Goal: Task Accomplishment & Management: Manage account settings

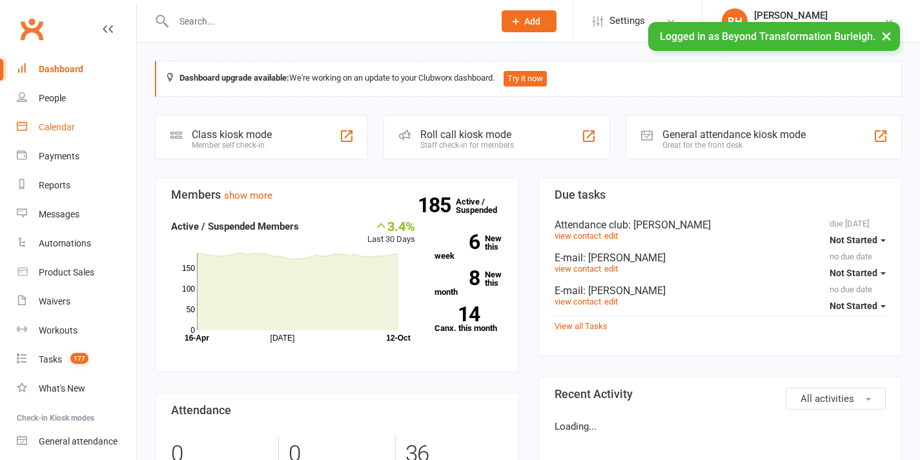
click at [70, 126] on div "Calendar" at bounding box center [57, 127] width 36 height 10
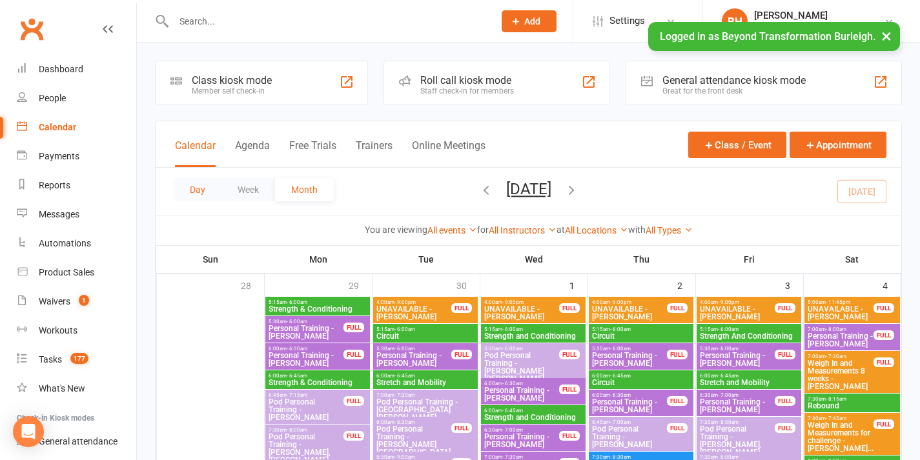
click at [213, 188] on button "Day" at bounding box center [198, 189] width 48 height 23
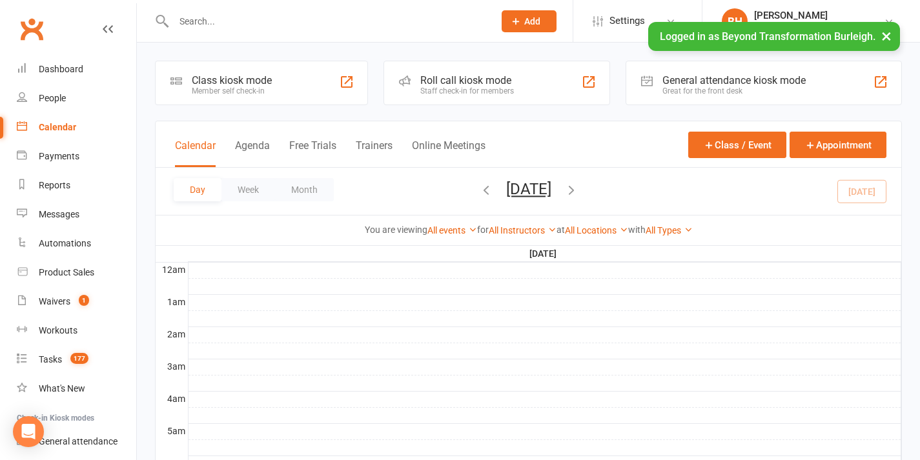
click at [545, 191] on button "[DATE]" at bounding box center [528, 189] width 45 height 18
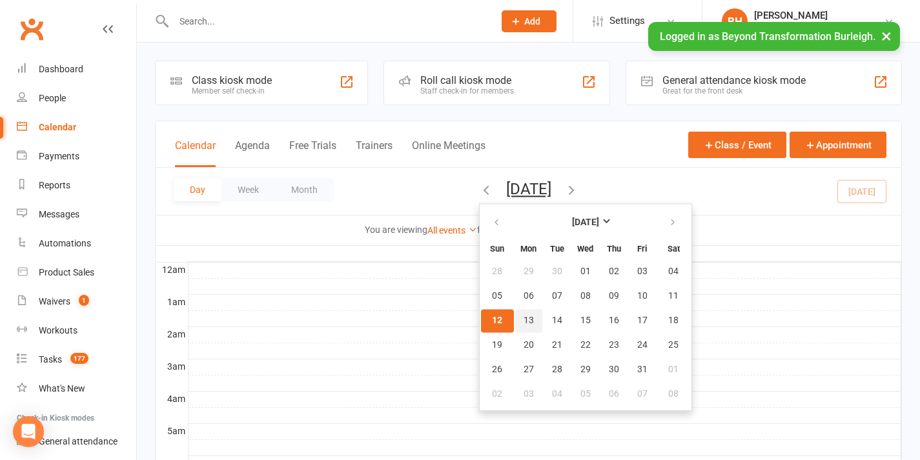
click at [524, 322] on span "13" at bounding box center [529, 321] width 10 height 10
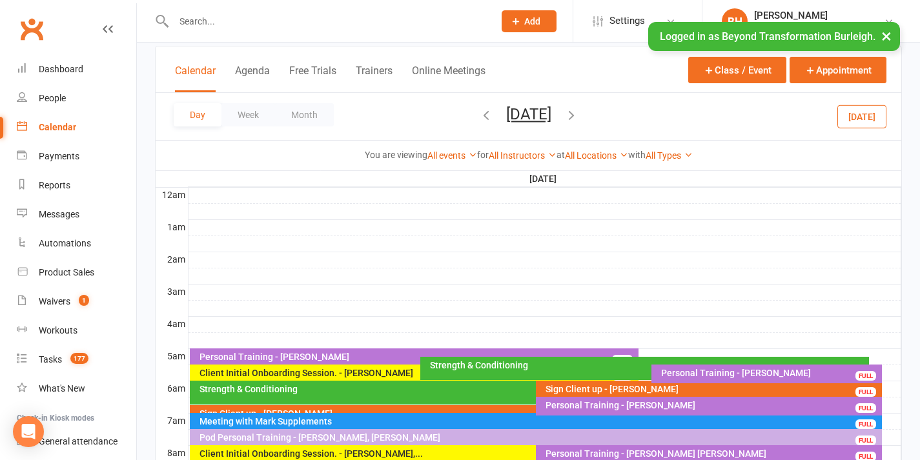
scroll to position [88, 0]
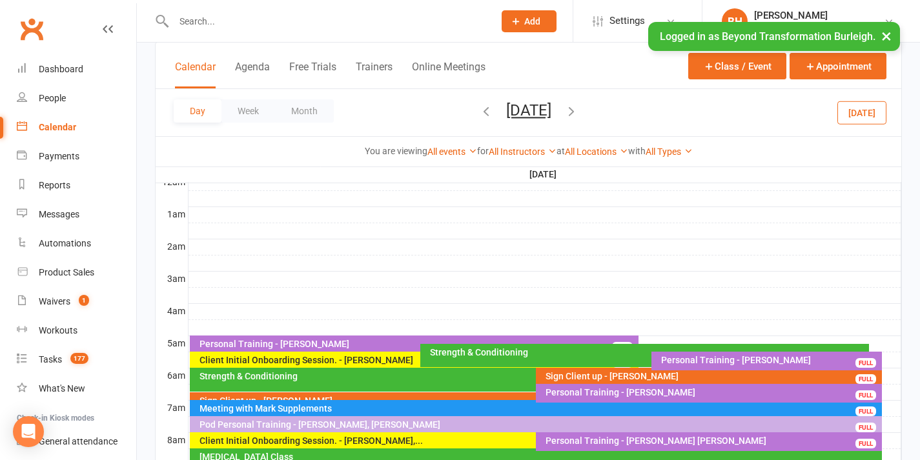
click at [504, 406] on div "Meeting with Mark Supplements" at bounding box center [539, 408] width 681 height 9
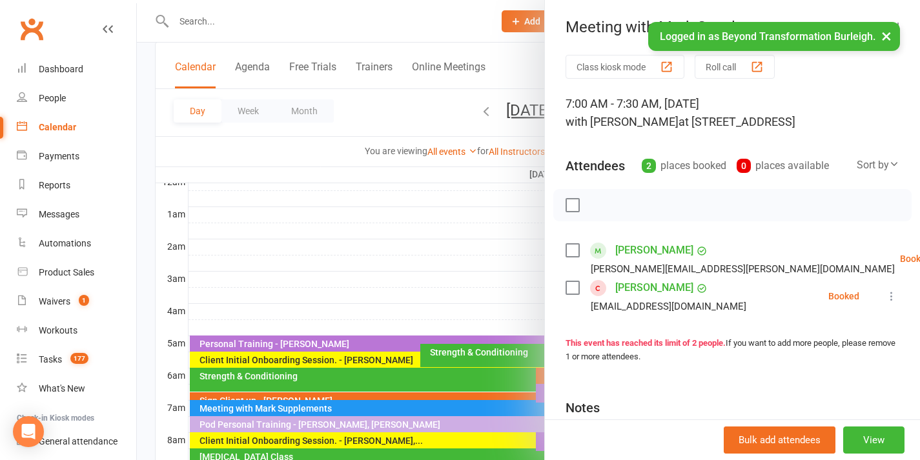
click at [484, 279] on div at bounding box center [528, 230] width 783 height 460
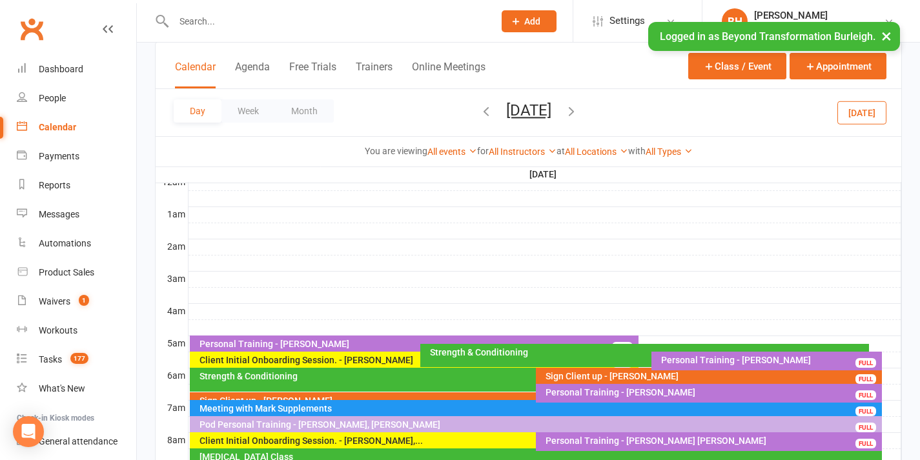
click at [889, 407] on div at bounding box center [545, 408] width 713 height 15
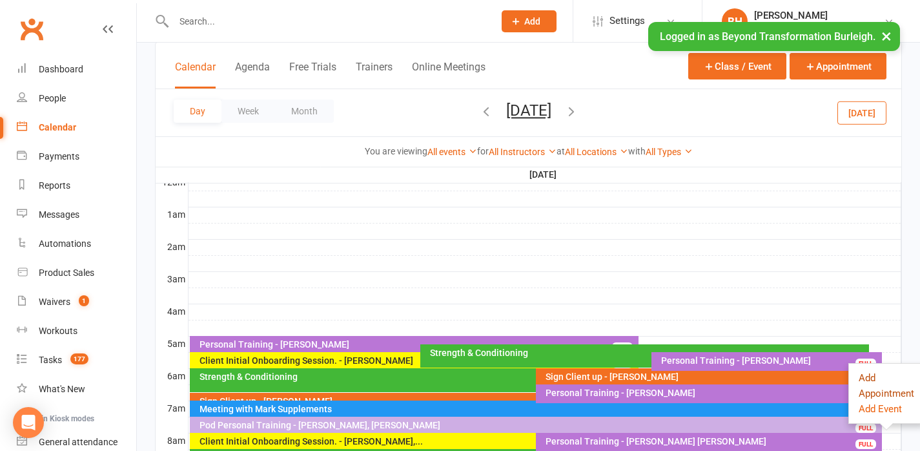
click at [867, 378] on button "Add Appointment" at bounding box center [887, 385] width 56 height 31
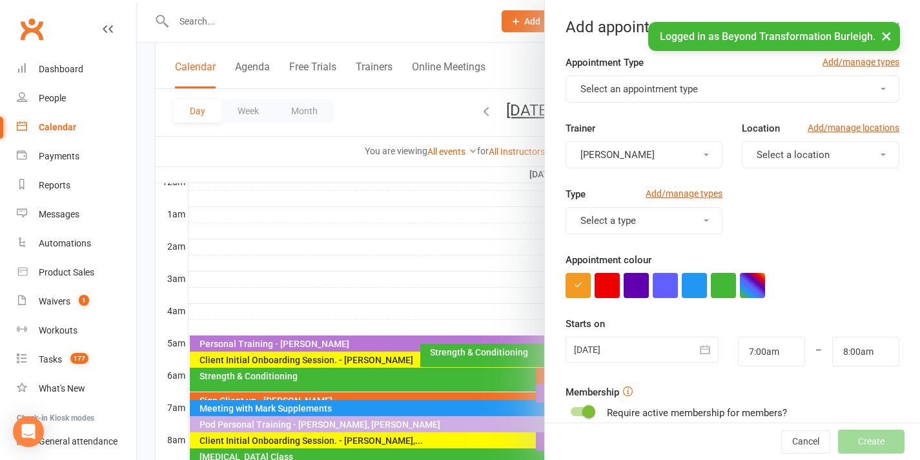
click at [659, 94] on span "Select an appointment type" at bounding box center [640, 89] width 118 height 12
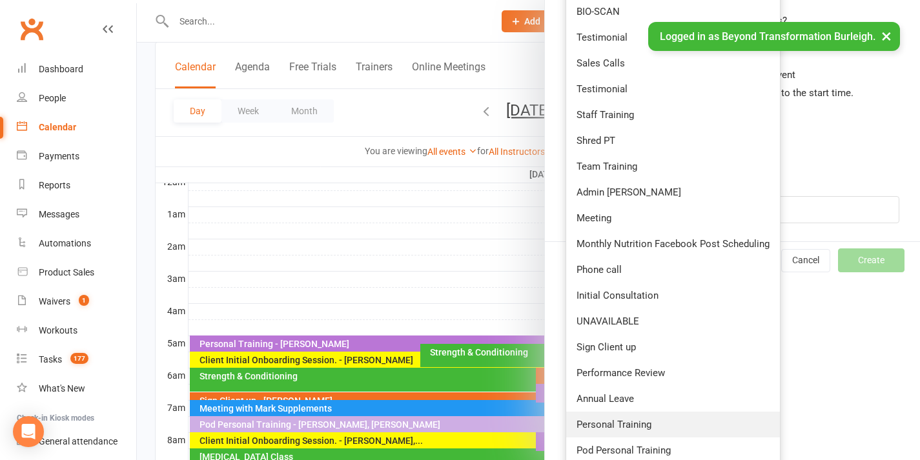
scroll to position [477, 0]
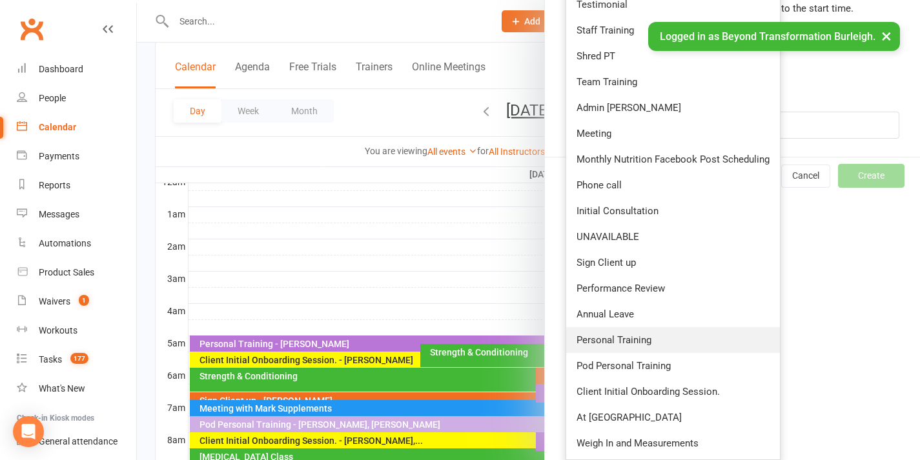
click at [621, 343] on span "Personal Training" at bounding box center [614, 340] width 75 height 12
type input "7:30am"
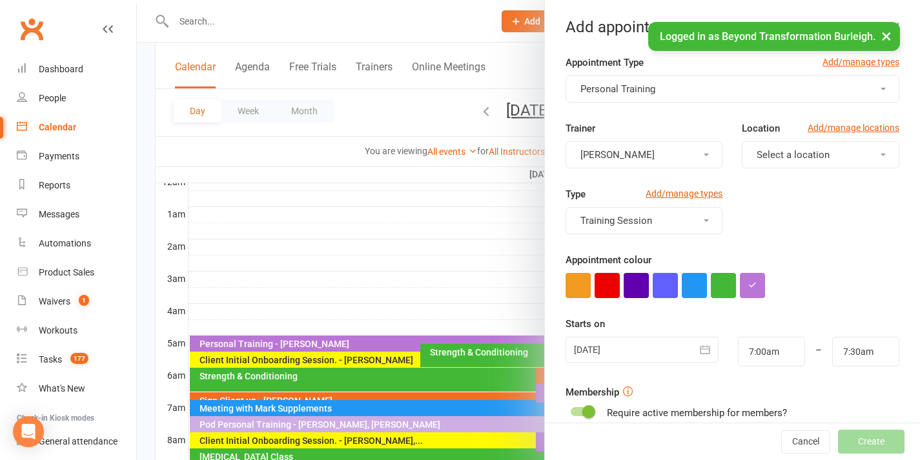
scroll to position [211, 0]
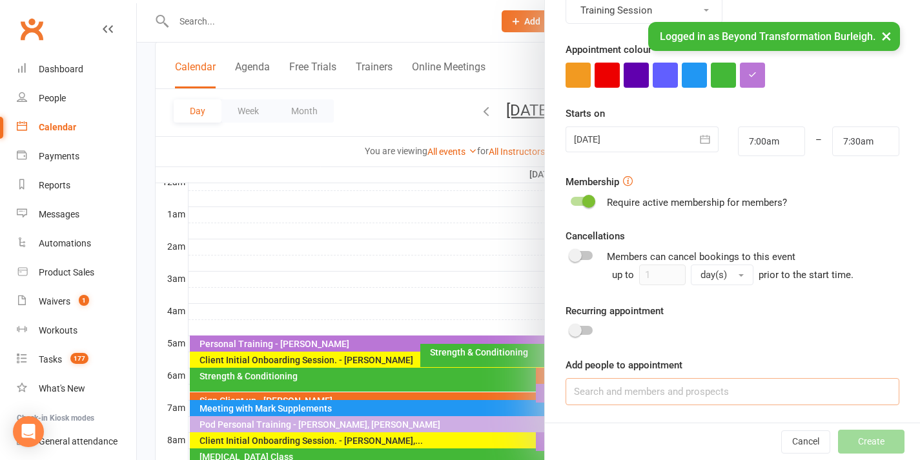
click at [686, 384] on input at bounding box center [733, 391] width 334 height 27
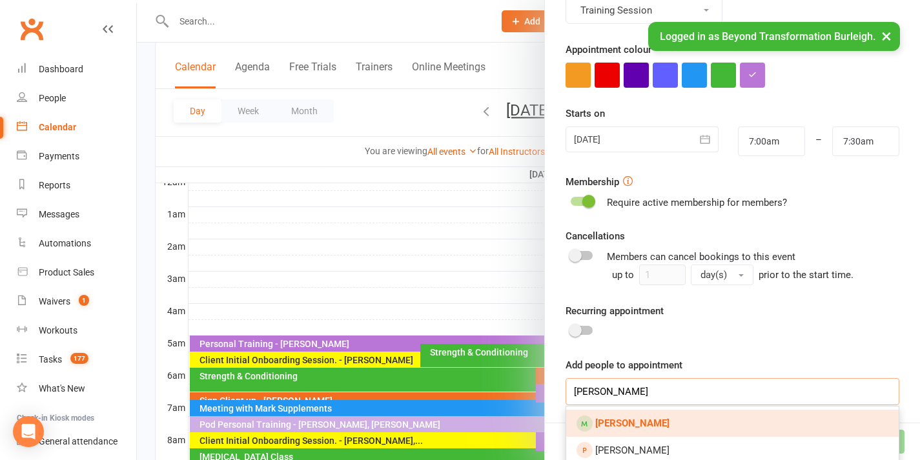
type input "[PERSON_NAME]"
click at [673, 413] on link "[PERSON_NAME]" at bounding box center [732, 423] width 333 height 27
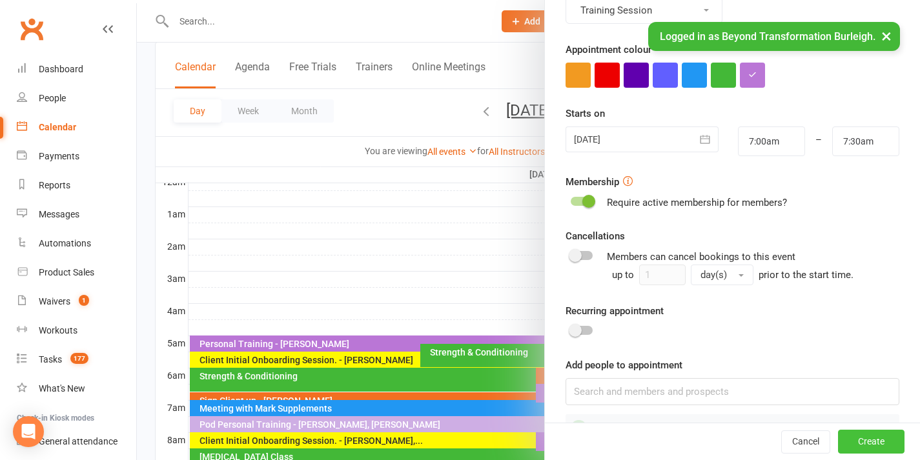
click at [854, 437] on button "Create" at bounding box center [871, 442] width 67 height 23
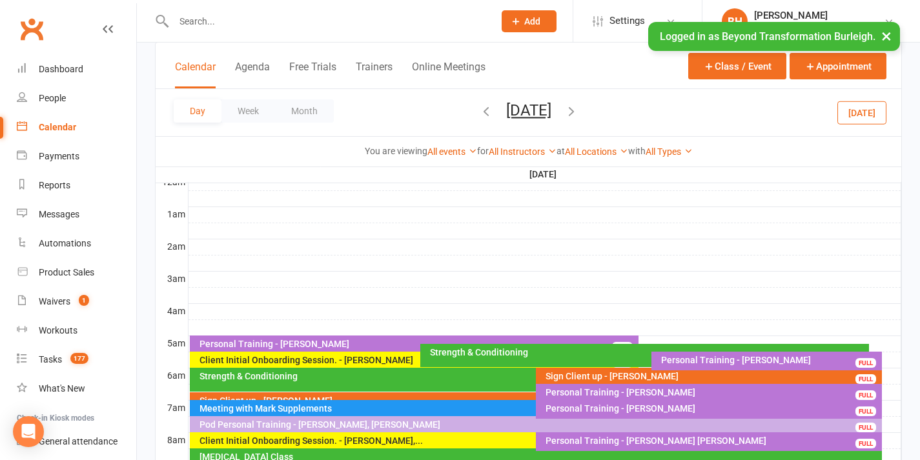
click at [500, 402] on div "Meeting with Mark Supplements FULL" at bounding box center [530, 409] width 680 height 19
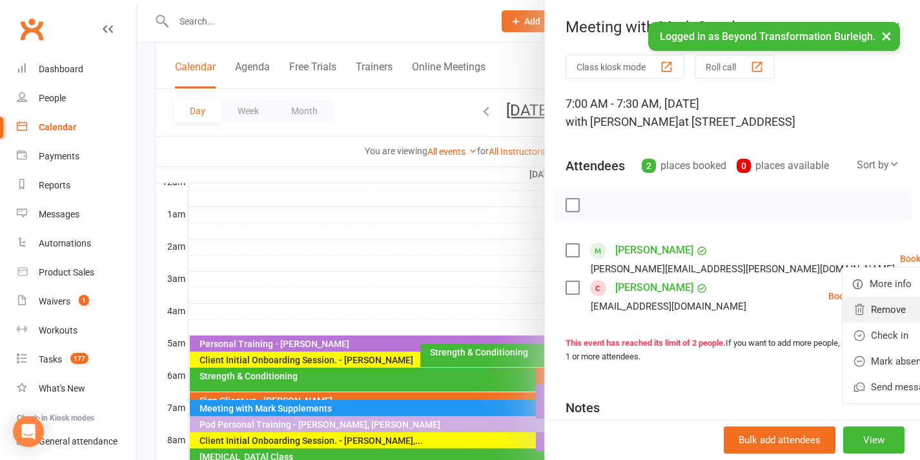
click at [843, 323] on link "Remove" at bounding box center [907, 310] width 128 height 26
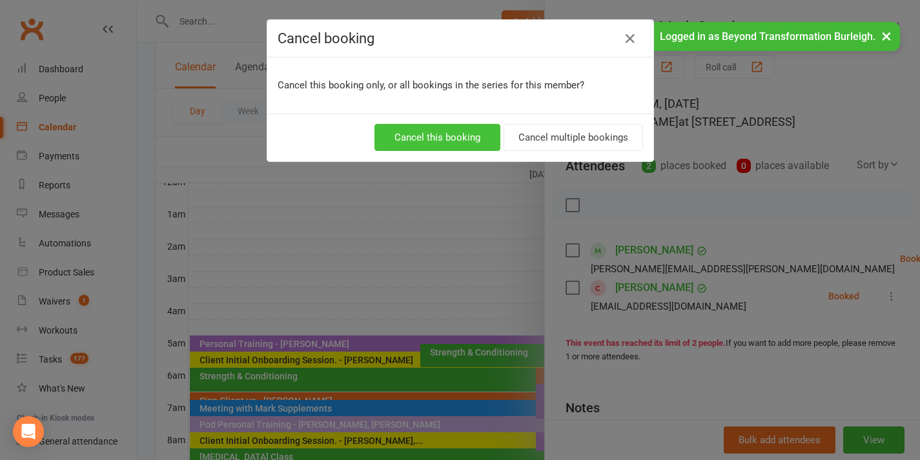
click at [489, 143] on button "Cancel this booking" at bounding box center [438, 137] width 126 height 27
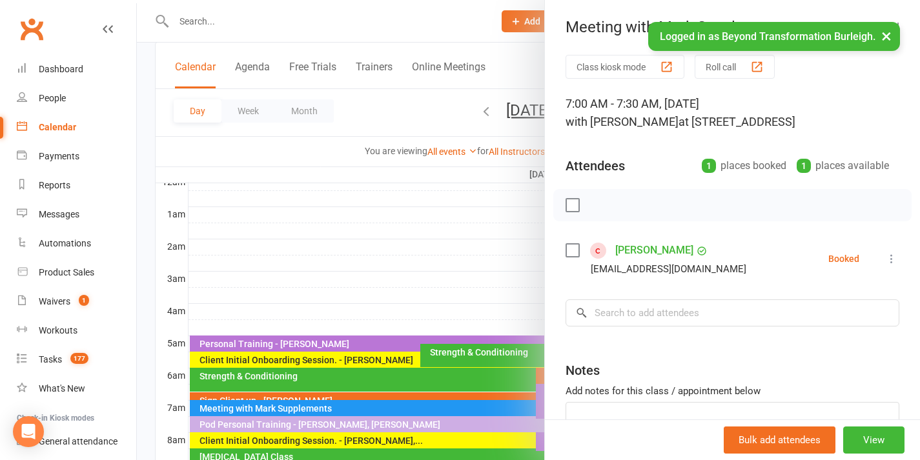
click at [436, 364] on div at bounding box center [528, 230] width 783 height 460
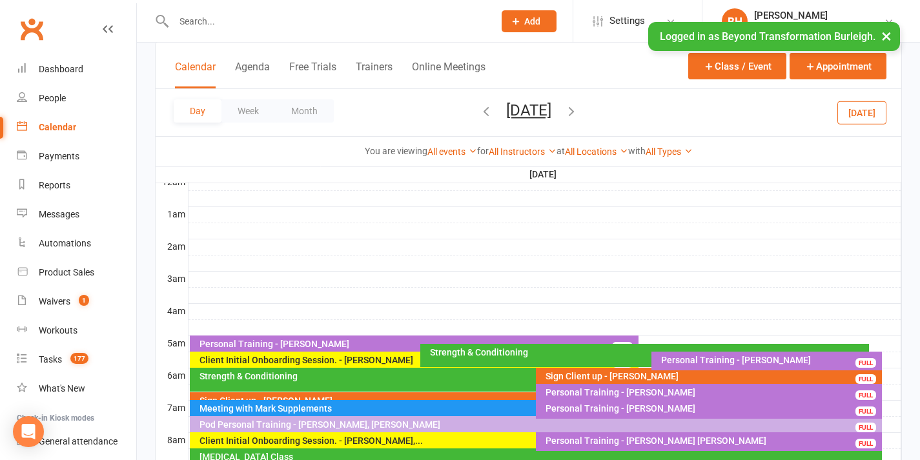
click at [380, 406] on div "Meeting with Mark Supplements" at bounding box center [533, 408] width 668 height 9
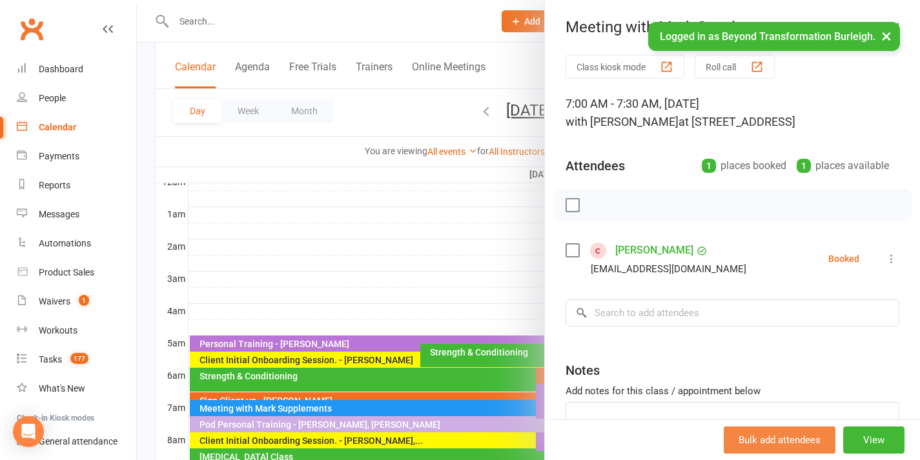
click at [862, 438] on button "View" at bounding box center [873, 440] width 61 height 27
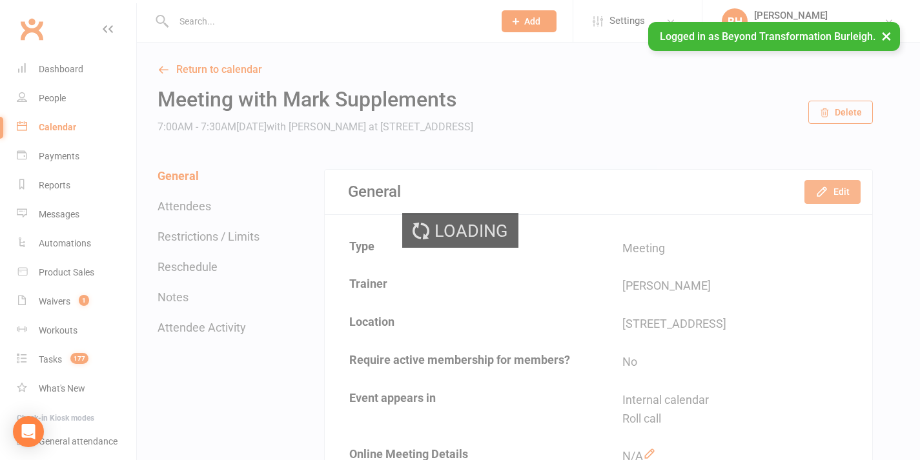
click at [831, 189] on button "Edit" at bounding box center [833, 191] width 56 height 23
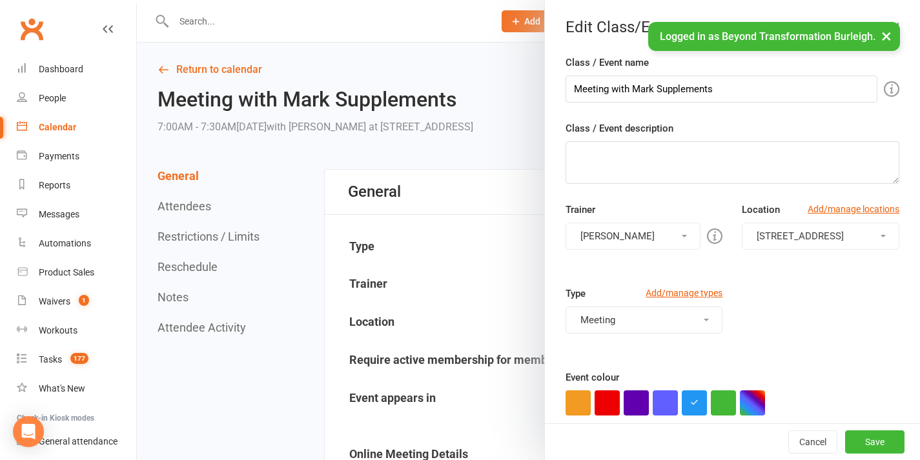
click at [675, 223] on div "You can assign a trainer/instructor to the event. Don't see your trainer in the…" at bounding box center [561, 237] width 248 height 30
click at [619, 238] on button "[PERSON_NAME]" at bounding box center [634, 236] width 136 height 27
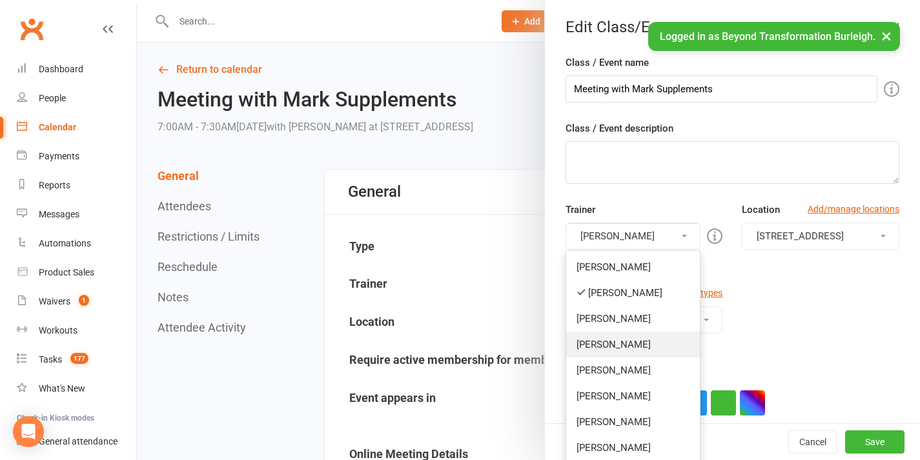
click at [606, 338] on link "[PERSON_NAME]" at bounding box center [633, 345] width 134 height 26
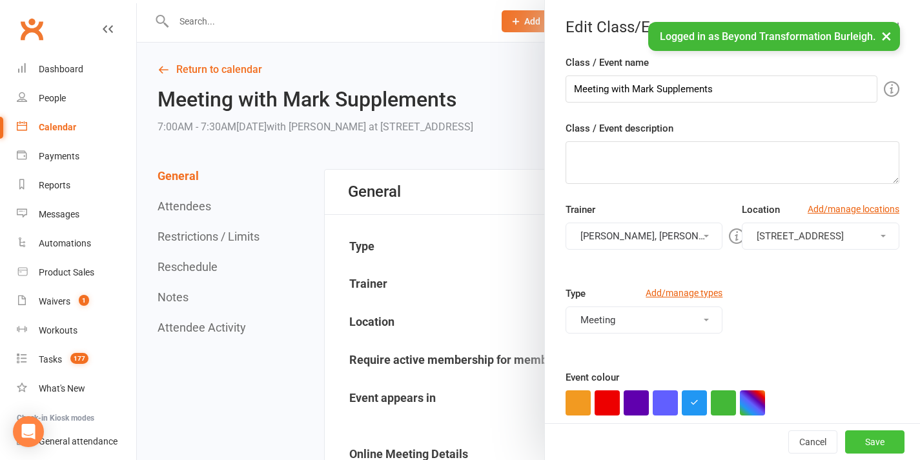
click at [872, 438] on button "Save" at bounding box center [874, 442] width 59 height 23
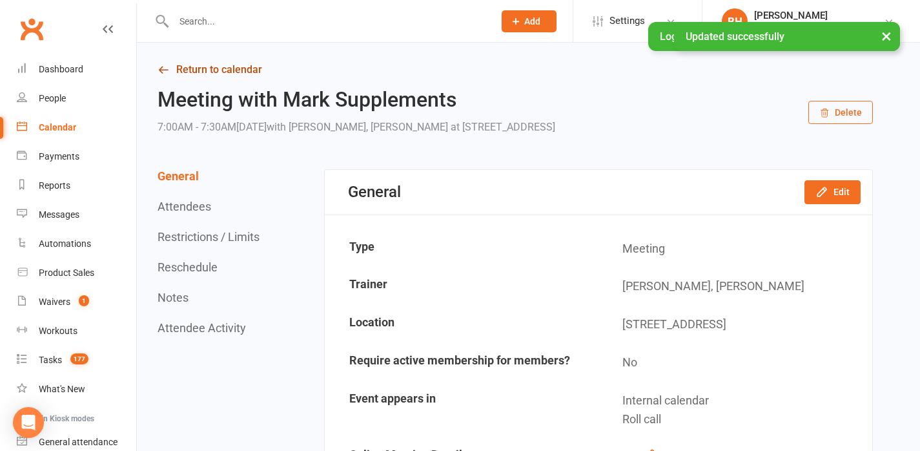
click at [240, 65] on link "Return to calendar" at bounding box center [515, 70] width 715 height 18
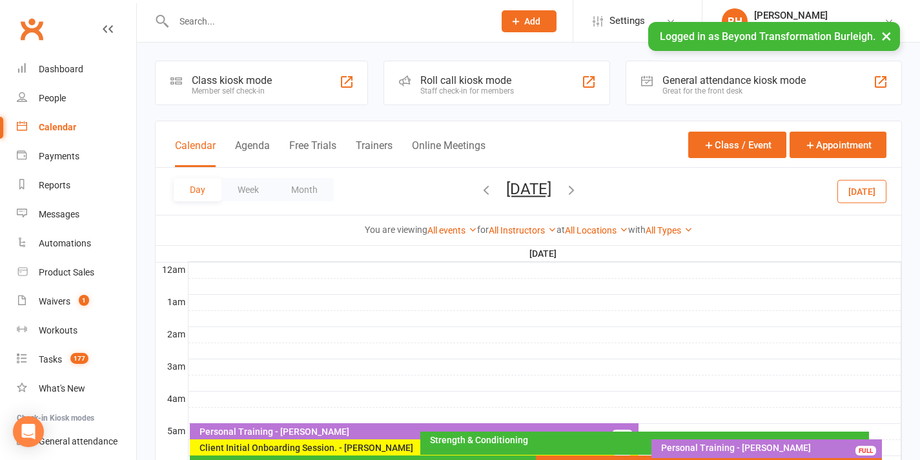
scroll to position [116, 0]
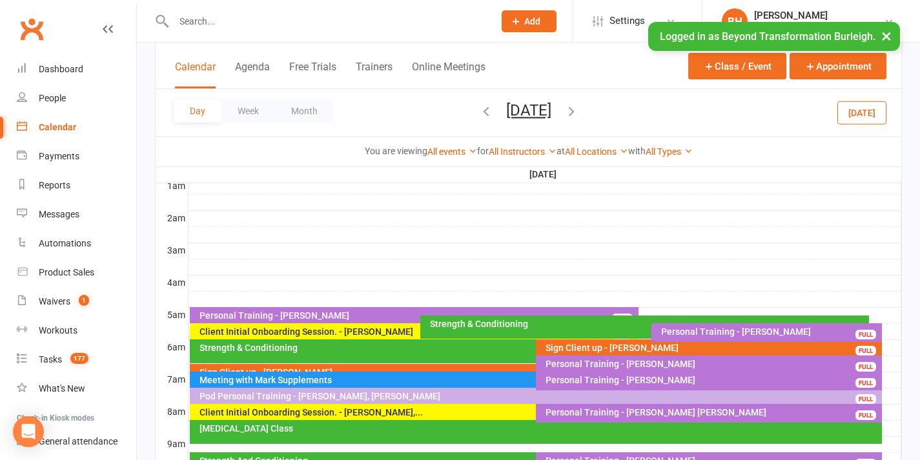
click at [535, 108] on button "[DATE]" at bounding box center [528, 110] width 45 height 18
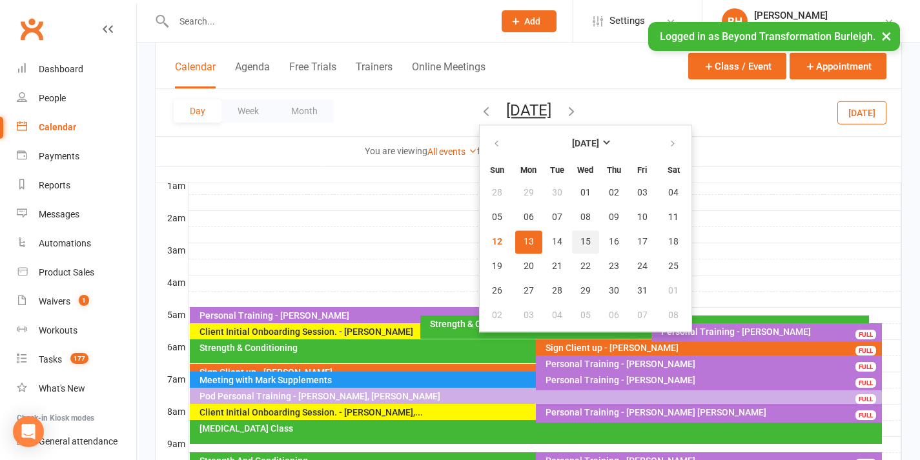
click at [581, 239] on span "15" at bounding box center [586, 242] width 10 height 10
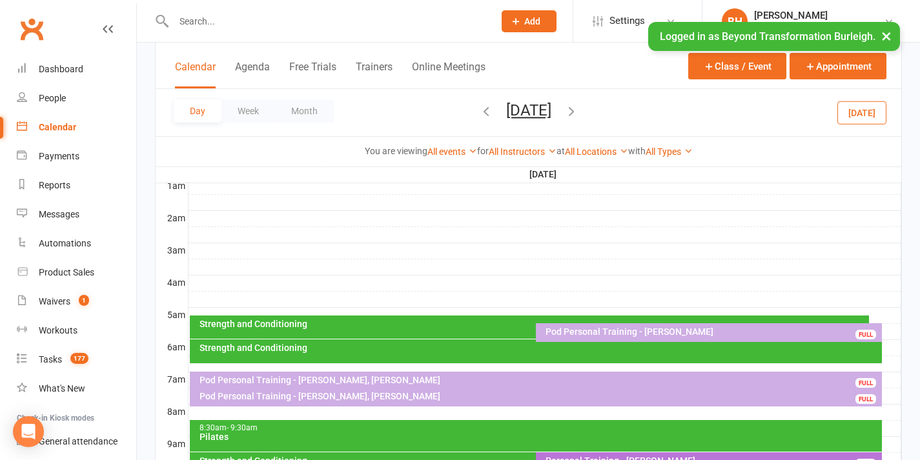
click at [889, 378] on div at bounding box center [545, 380] width 713 height 15
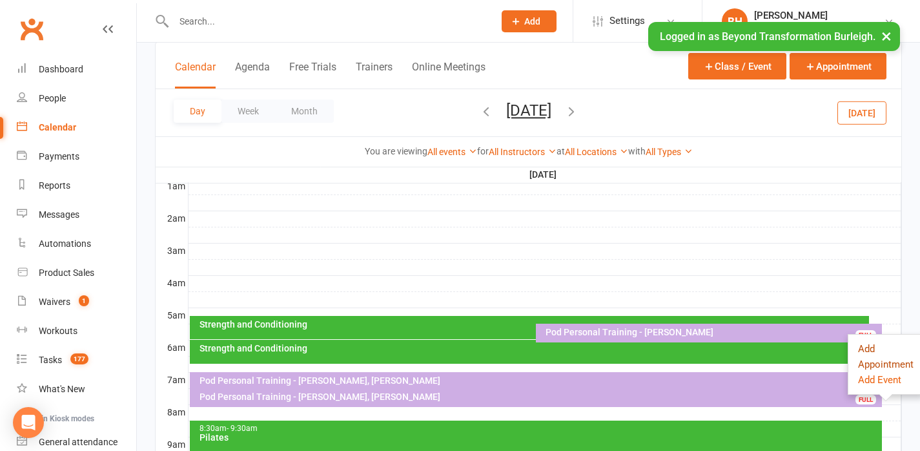
click at [861, 342] on button "Add Appointment" at bounding box center [886, 356] width 56 height 31
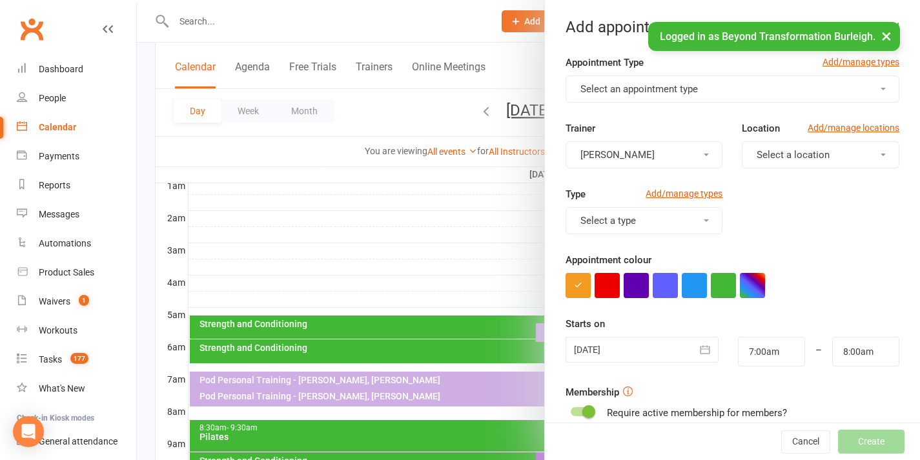
click at [650, 99] on button "Select an appointment type" at bounding box center [733, 89] width 334 height 27
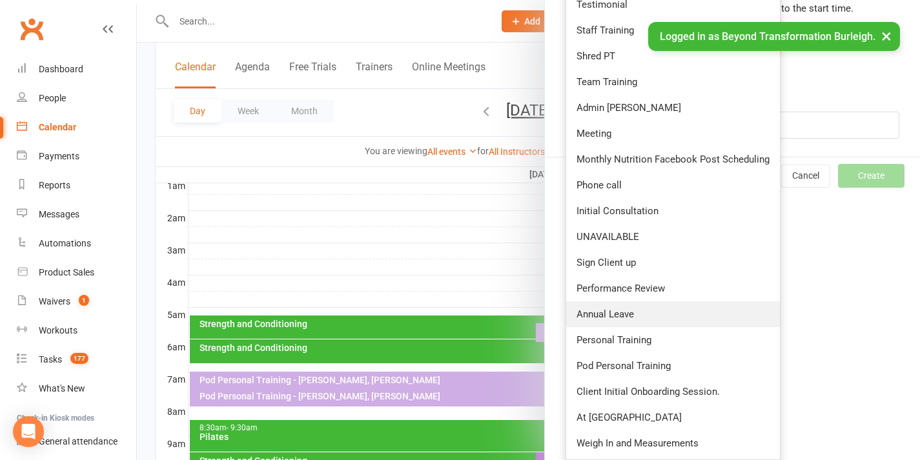
scroll to position [308, 0]
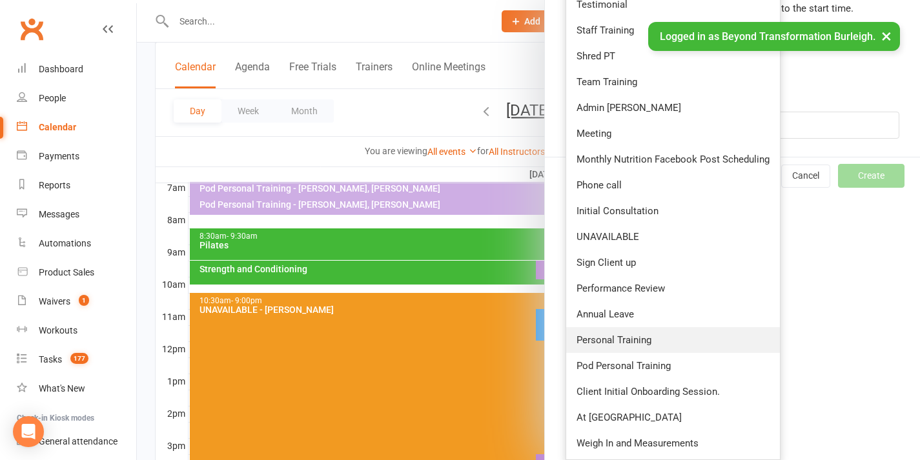
click at [642, 345] on span "Personal Training" at bounding box center [614, 340] width 75 height 12
type input "7:30am"
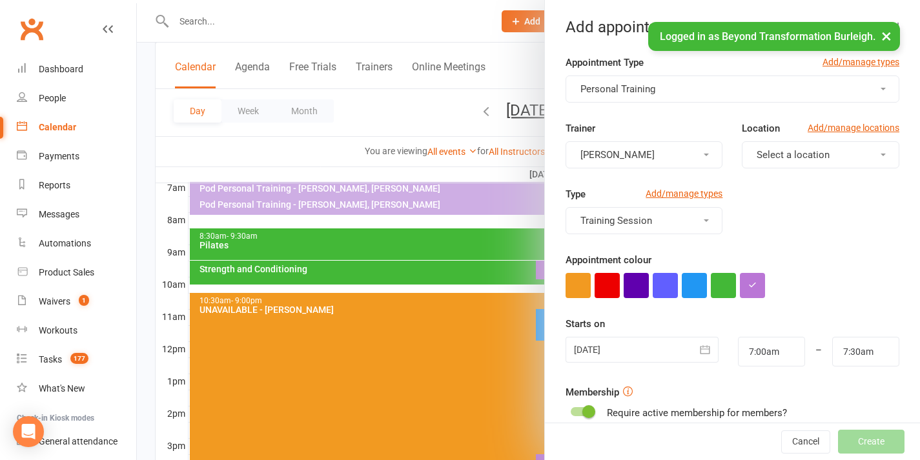
scroll to position [211, 0]
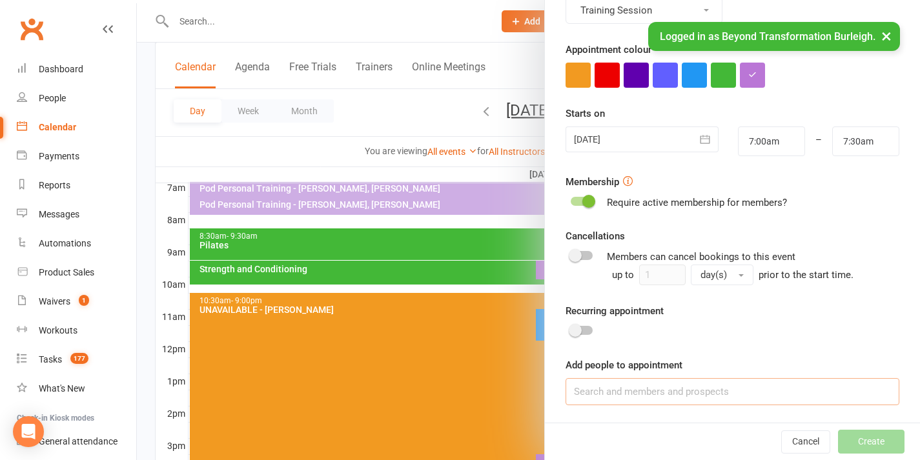
click at [654, 391] on input at bounding box center [733, 391] width 334 height 27
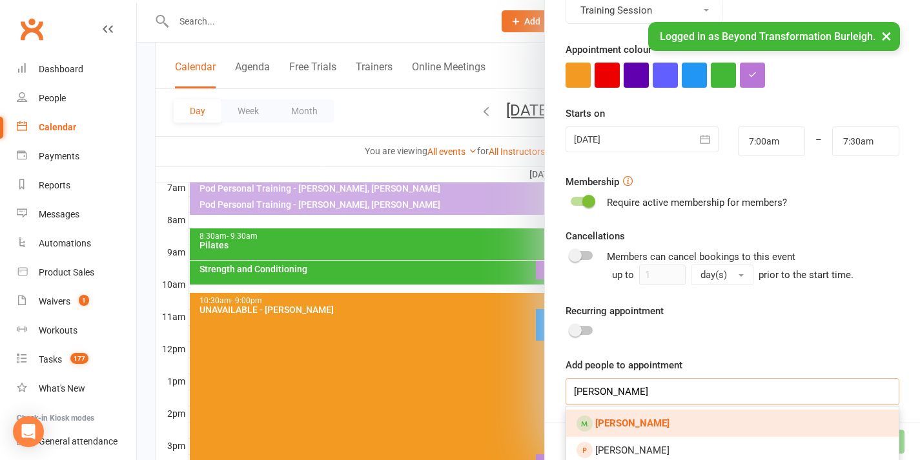
type input "[PERSON_NAME]"
click at [637, 418] on strong "[PERSON_NAME]" at bounding box center [632, 424] width 74 height 12
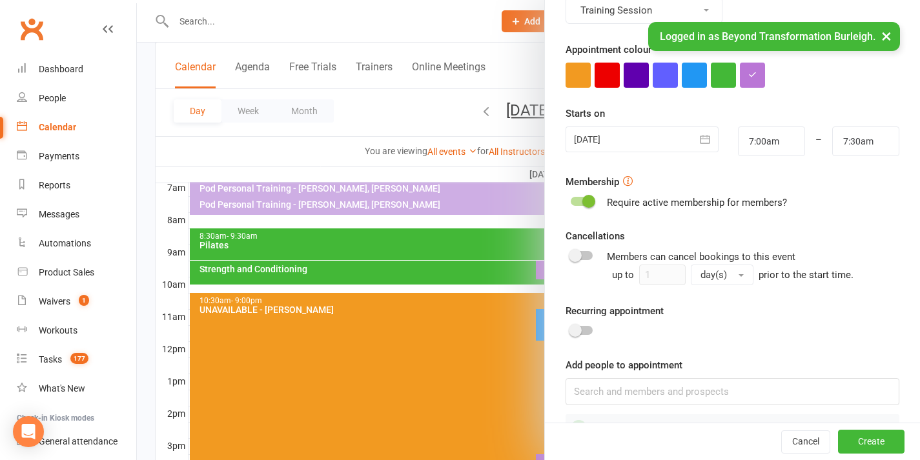
click at [582, 326] on div at bounding box center [582, 330] width 22 height 9
click at [571, 329] on input "checkbox" at bounding box center [571, 329] width 0 height 0
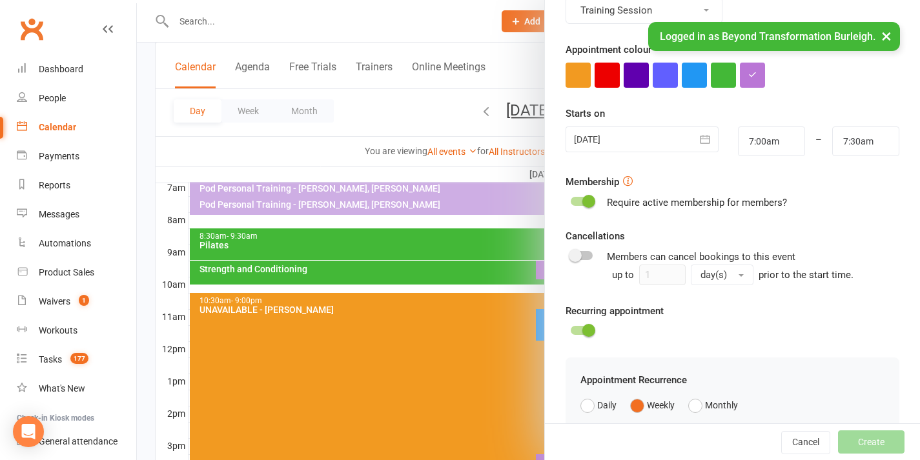
scroll to position [445, 0]
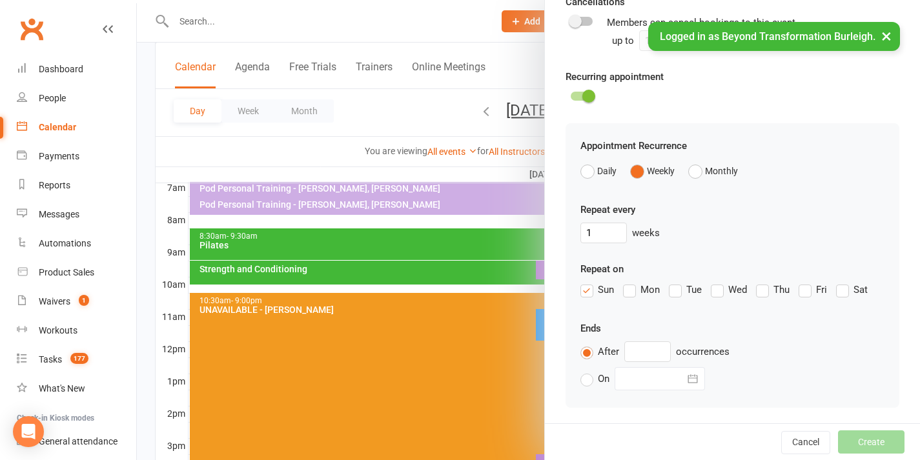
click at [723, 293] on label "Wed" at bounding box center [729, 289] width 36 height 15
click at [719, 282] on input "Wed" at bounding box center [715, 282] width 8 height 0
click at [593, 289] on label "Sun" at bounding box center [598, 289] width 34 height 15
click at [589, 282] on input "Sun" at bounding box center [585, 282] width 8 height 0
click at [636, 362] on input "text" at bounding box center [647, 352] width 46 height 21
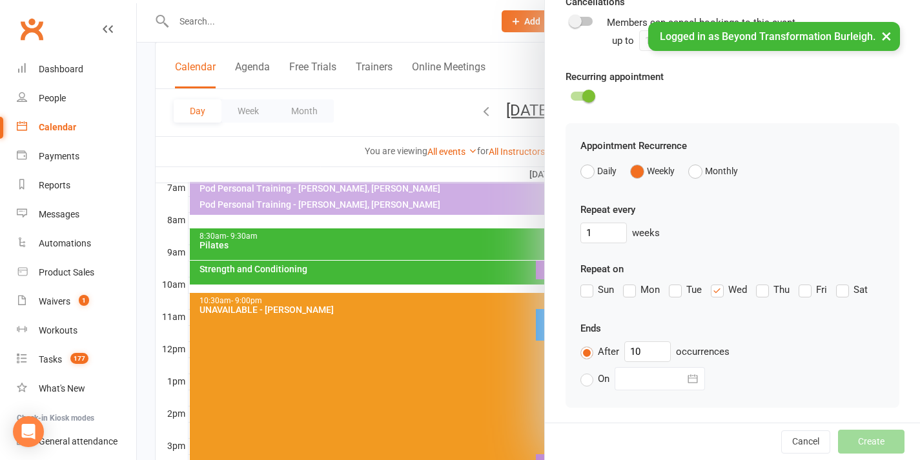
click at [865, 444] on div "Cancel Create" at bounding box center [732, 442] width 375 height 37
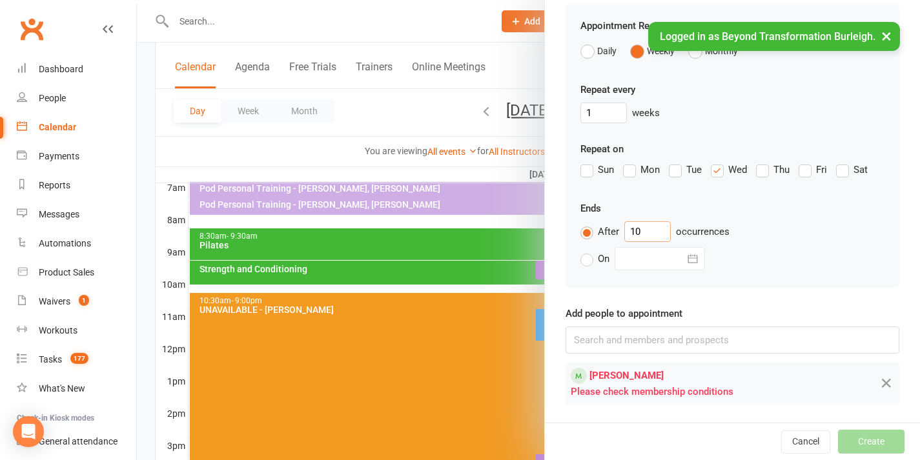
drag, startPoint x: 645, startPoint y: 228, endPoint x: 613, endPoint y: 230, distance: 32.3
click at [613, 230] on div "After 10 occurrences" at bounding box center [733, 231] width 304 height 21
type input "5"
type input "2"
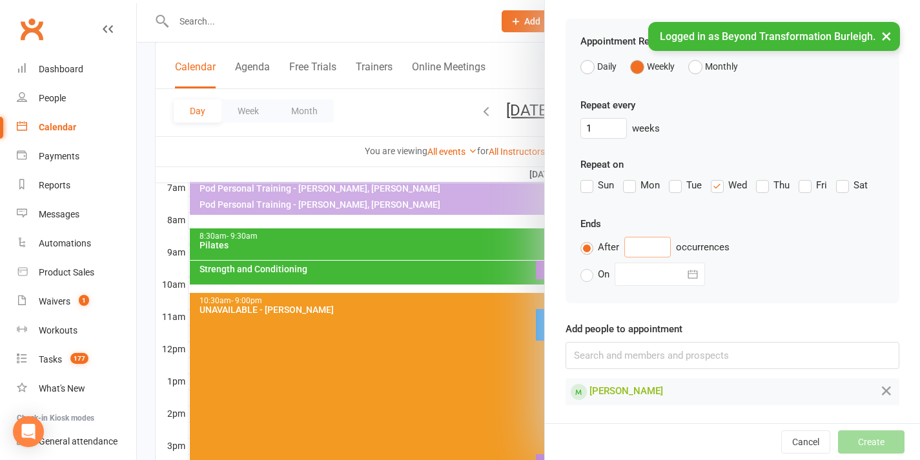
type input "3"
type input "2"
click at [877, 446] on button "Create" at bounding box center [871, 442] width 67 height 23
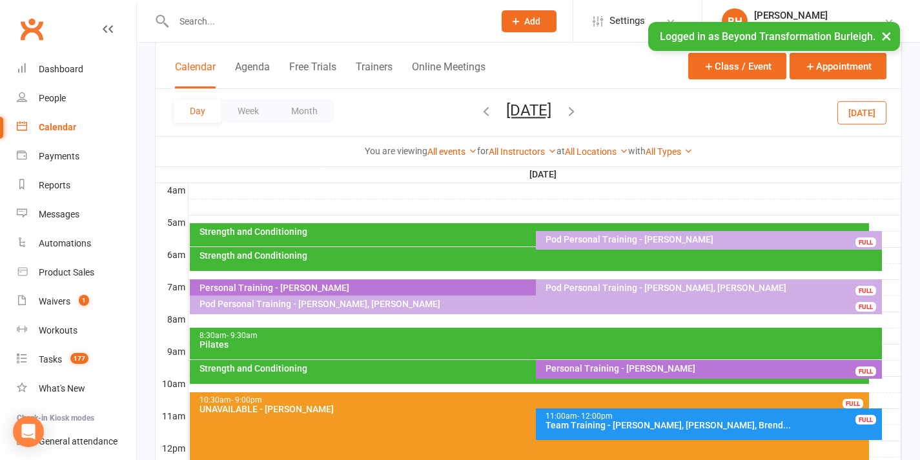
scroll to position [206, 0]
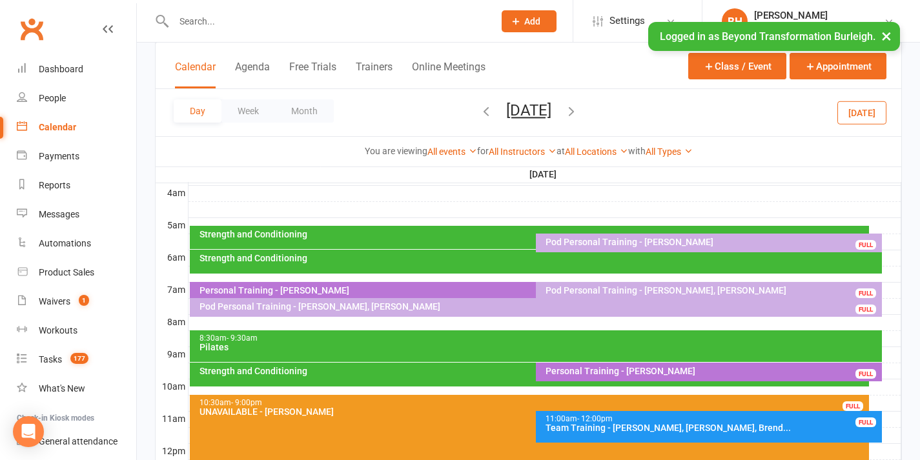
click at [579, 110] on icon "button" at bounding box center [571, 111] width 14 height 14
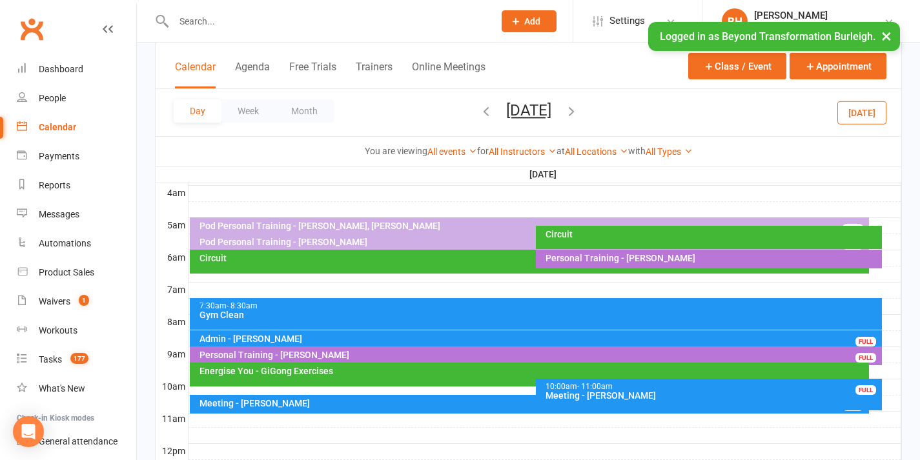
click at [579, 112] on icon "button" at bounding box center [571, 111] width 14 height 14
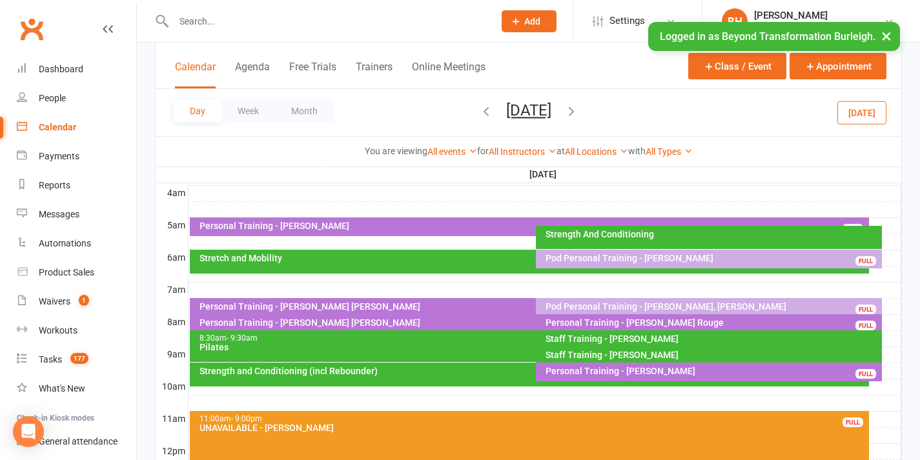
click at [353, 288] on div at bounding box center [545, 290] width 713 height 15
click at [356, 260] on button "Add Appointment" at bounding box center [359, 258] width 75 height 15
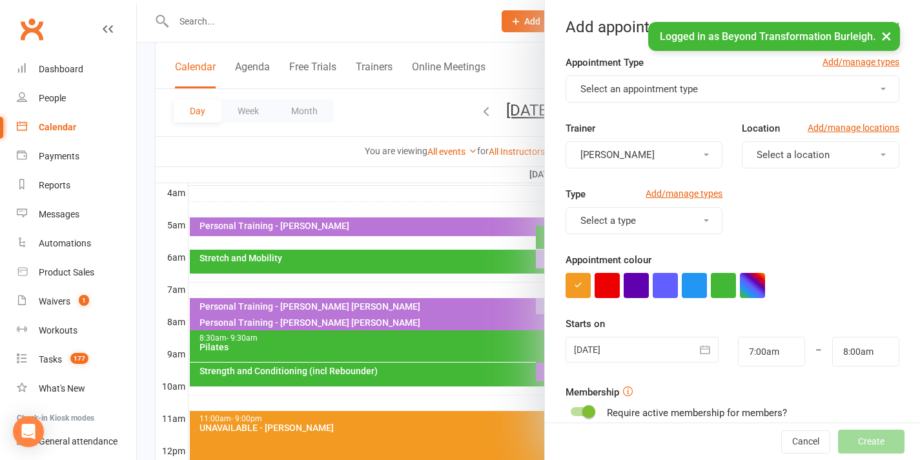
click at [658, 88] on span "Select an appointment type" at bounding box center [640, 89] width 118 height 12
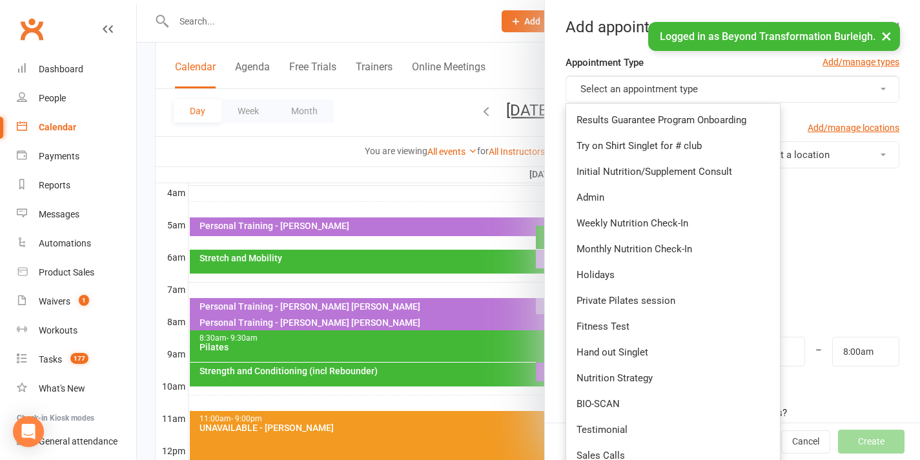
scroll to position [423, 0]
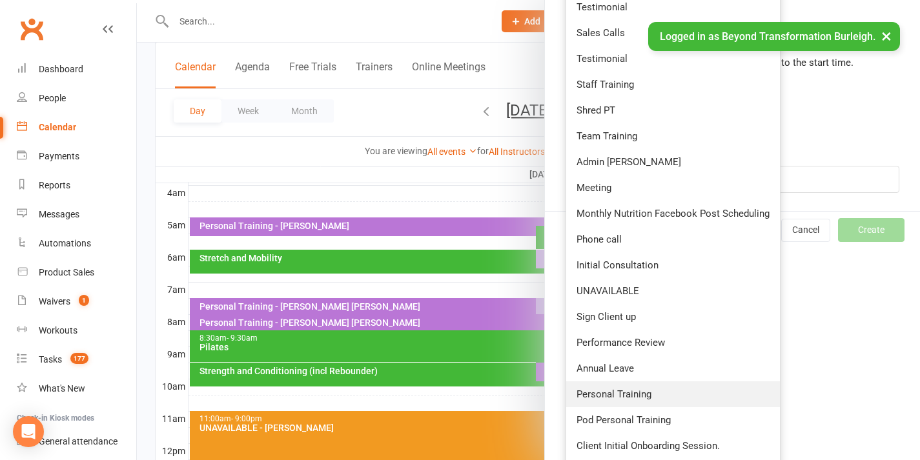
click at [642, 399] on span "Personal Training" at bounding box center [614, 395] width 75 height 12
type input "7:30am"
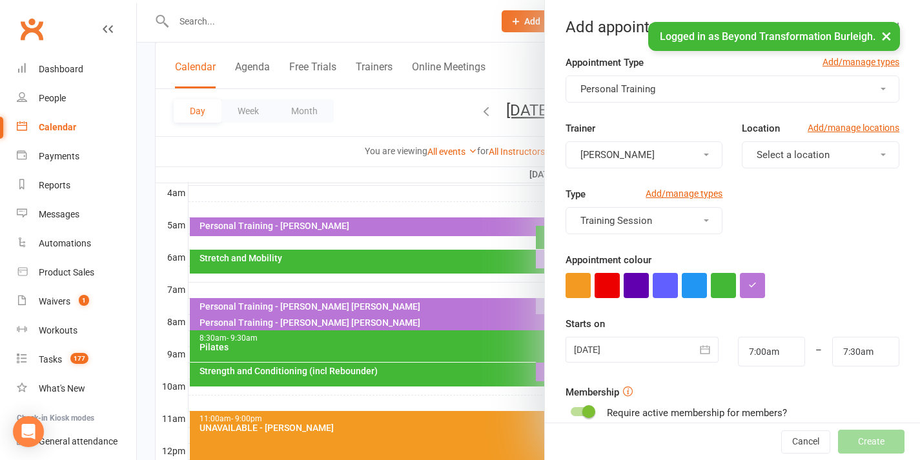
scroll to position [358, 0]
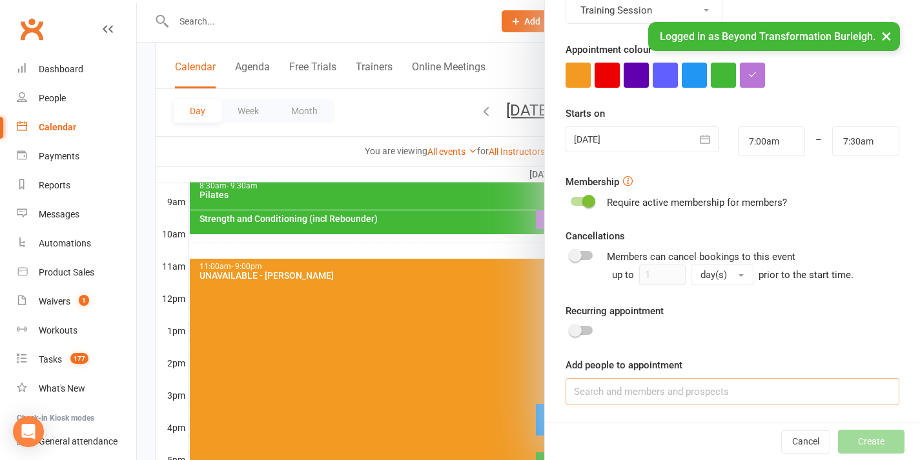
click at [691, 400] on input at bounding box center [733, 391] width 334 height 27
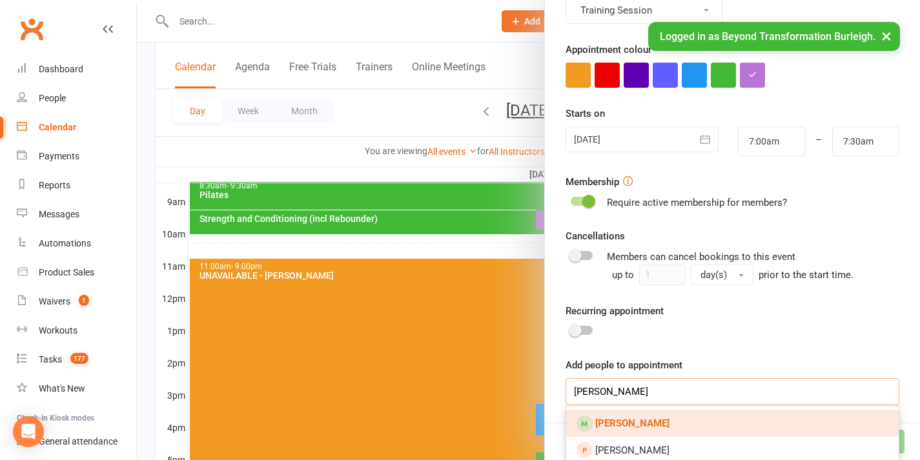
type input "[PERSON_NAME]"
click at [661, 424] on link "[PERSON_NAME]" at bounding box center [732, 423] width 333 height 27
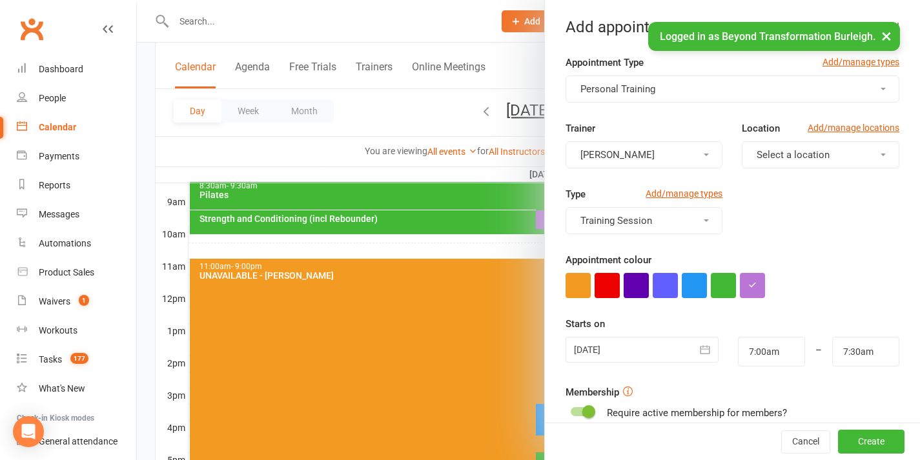
scroll to position [234, 0]
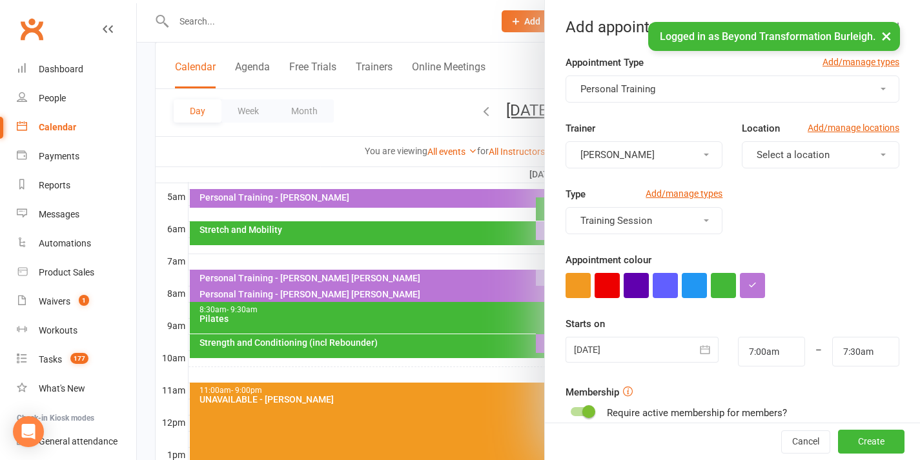
click at [630, 157] on span "[PERSON_NAME]" at bounding box center [618, 155] width 74 height 12
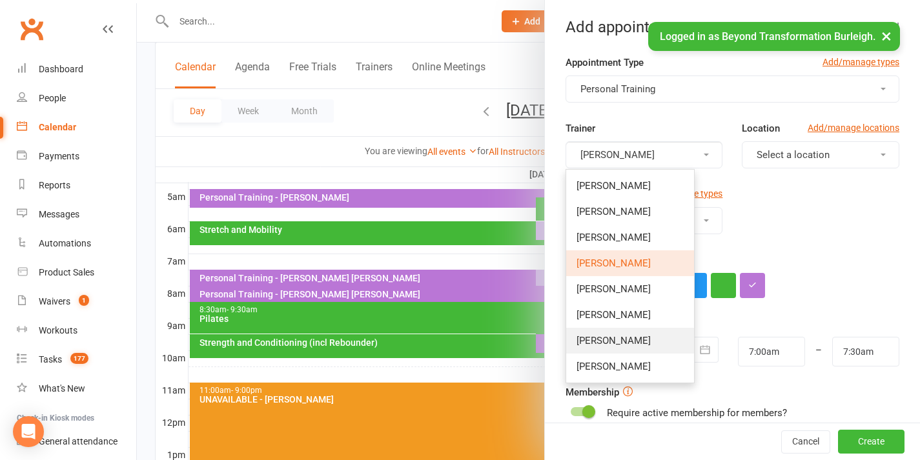
click at [617, 337] on span "[PERSON_NAME]" at bounding box center [614, 341] width 74 height 12
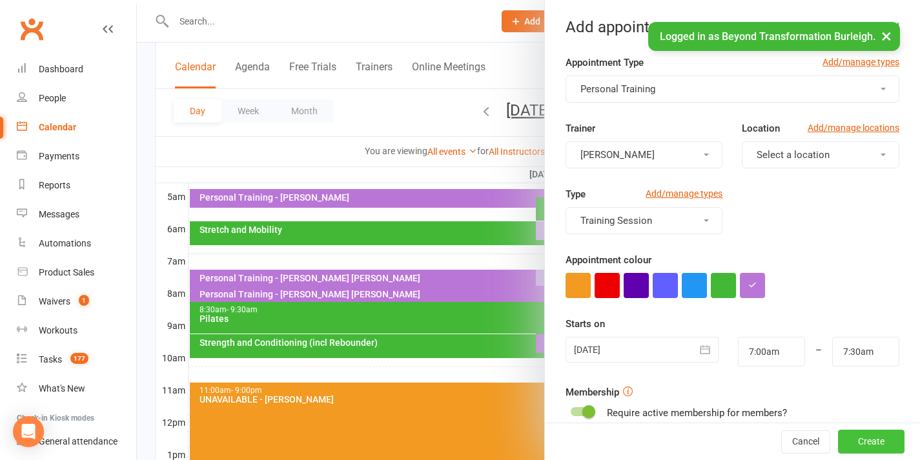
click at [841, 436] on button "Create" at bounding box center [871, 442] width 67 height 23
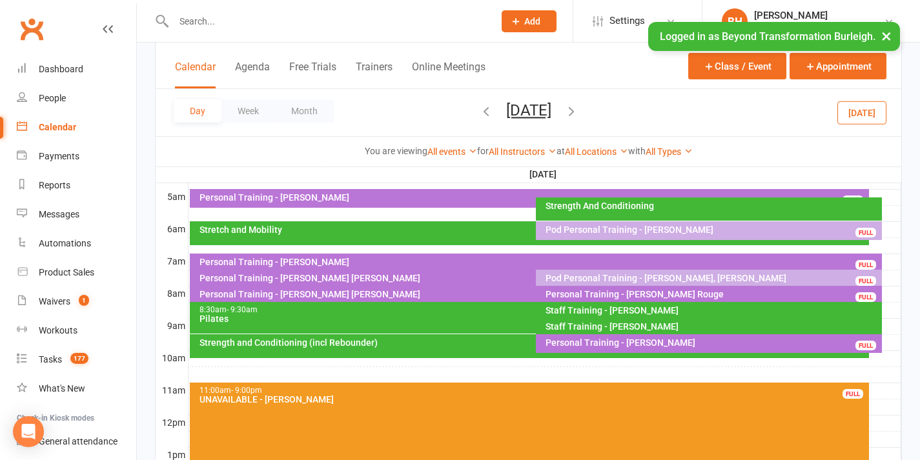
click at [431, 276] on div "Personal Training - [PERSON_NAME] [PERSON_NAME]" at bounding box center [533, 278] width 668 height 9
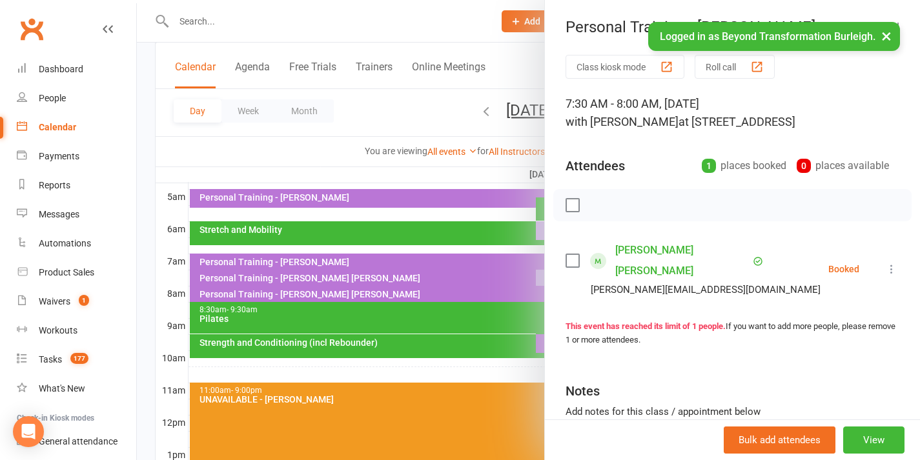
drag, startPoint x: 378, startPoint y: 267, endPoint x: 376, endPoint y: 280, distance: 13.1
click at [378, 268] on div at bounding box center [528, 230] width 783 height 460
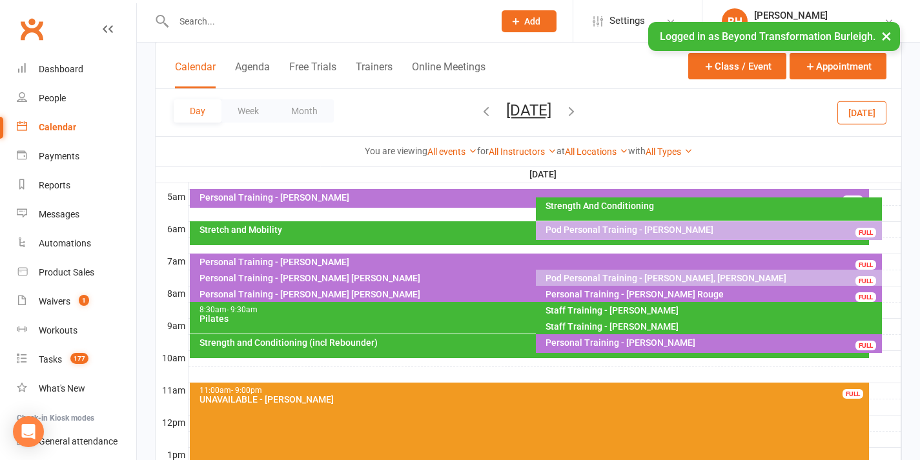
click at [362, 294] on div "Personal Training - [PERSON_NAME] [PERSON_NAME]" at bounding box center [533, 294] width 668 height 9
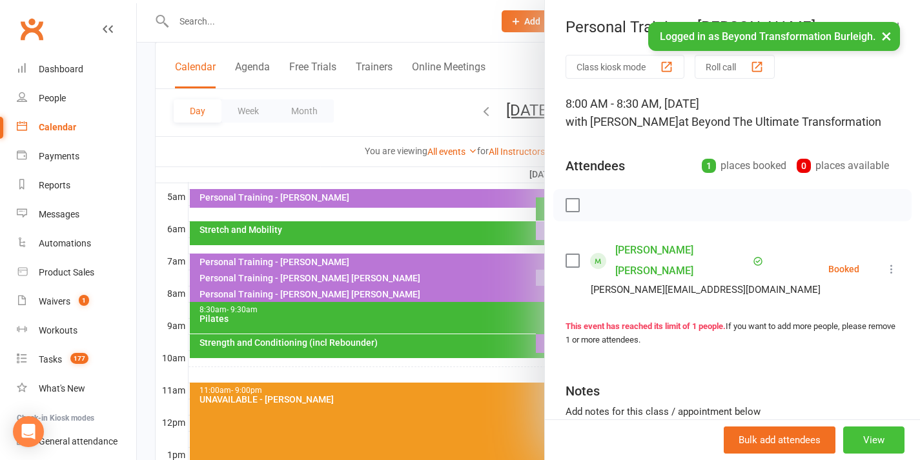
click at [871, 442] on button "View" at bounding box center [873, 440] width 61 height 27
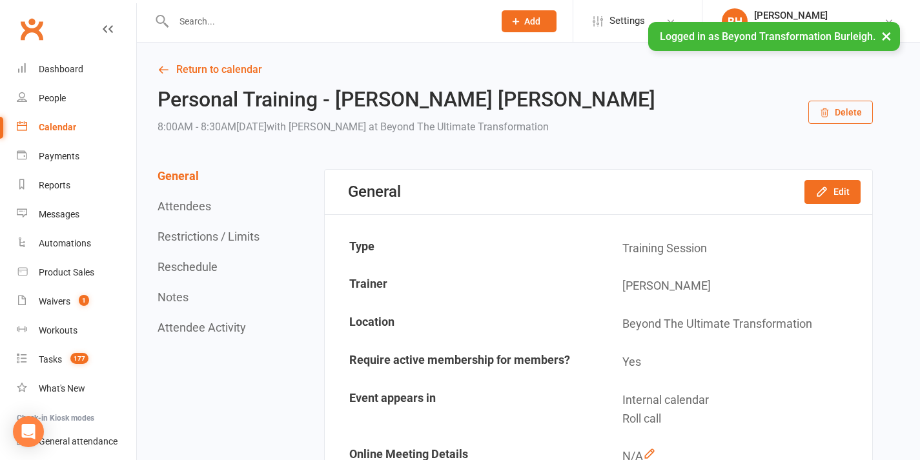
click at [843, 111] on button "Delete" at bounding box center [840, 112] width 65 height 23
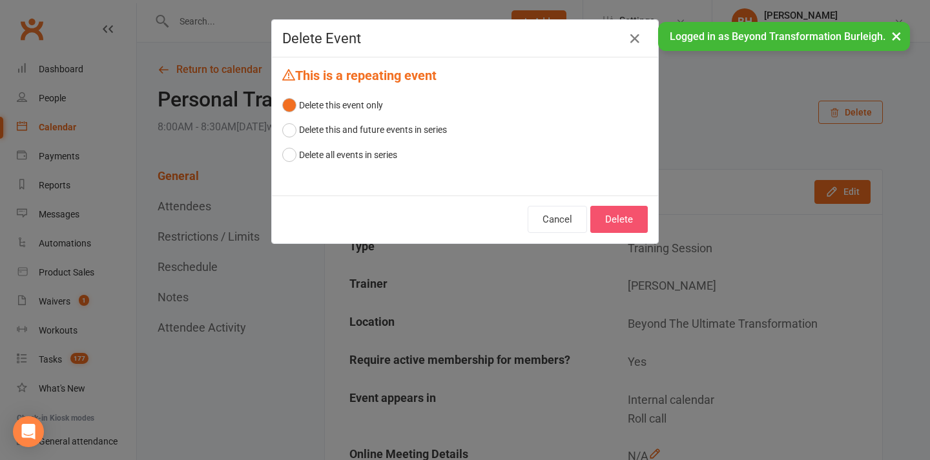
click at [613, 218] on button "Delete" at bounding box center [618, 219] width 57 height 27
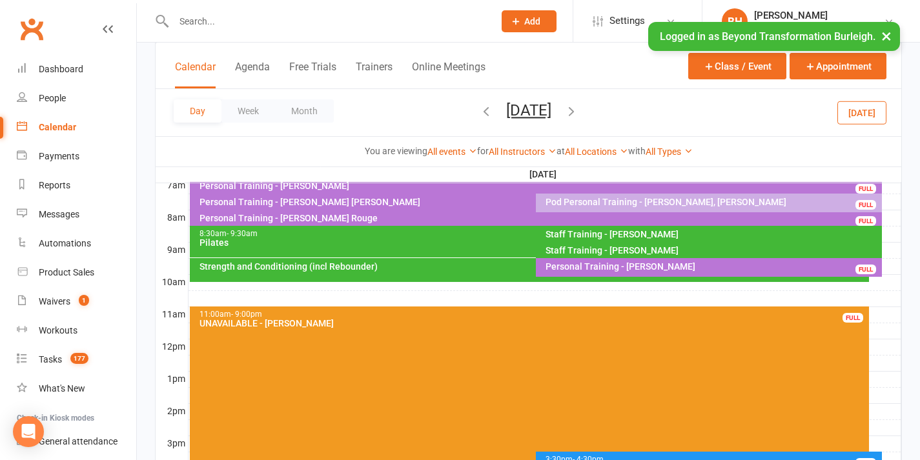
scroll to position [232, 0]
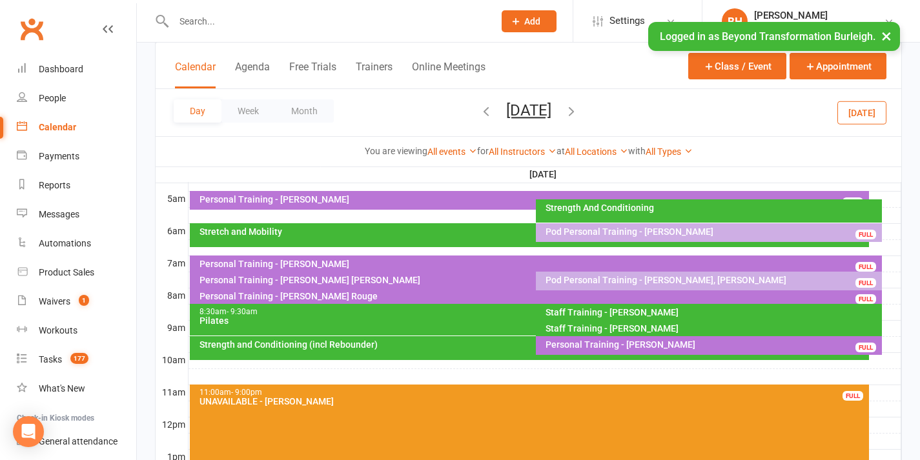
click at [539, 104] on button "[DATE]" at bounding box center [528, 110] width 45 height 18
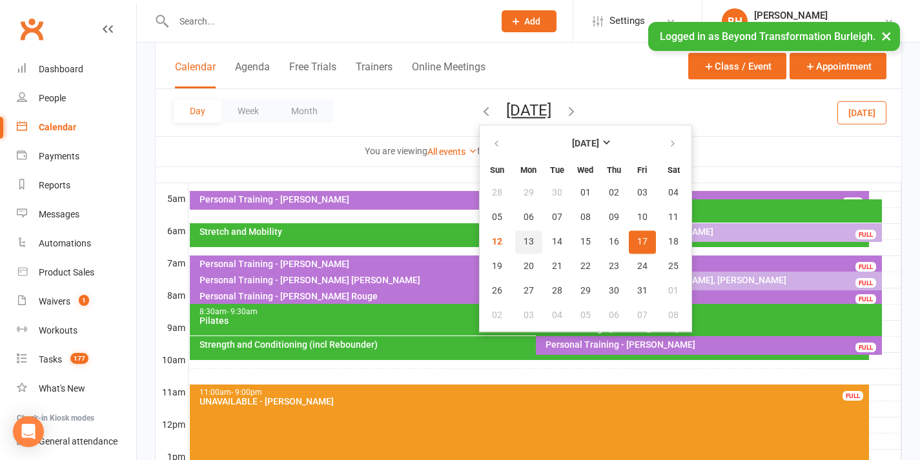
click at [524, 246] on span "13" at bounding box center [529, 242] width 10 height 10
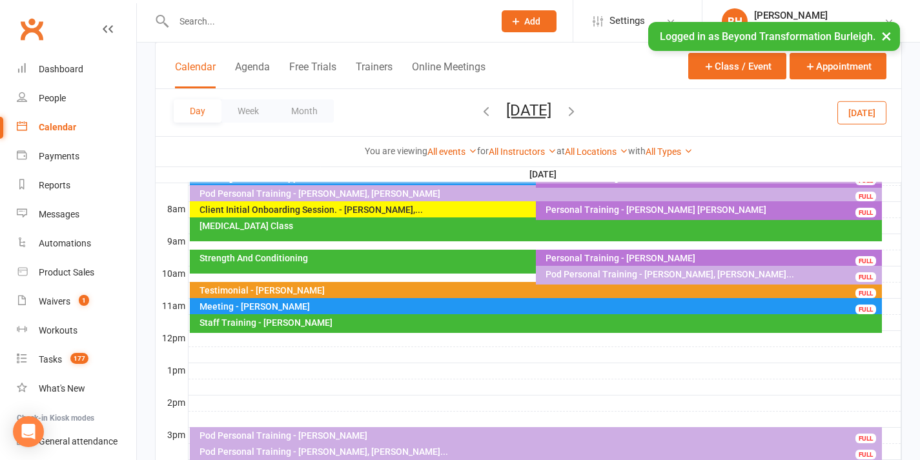
scroll to position [422, 0]
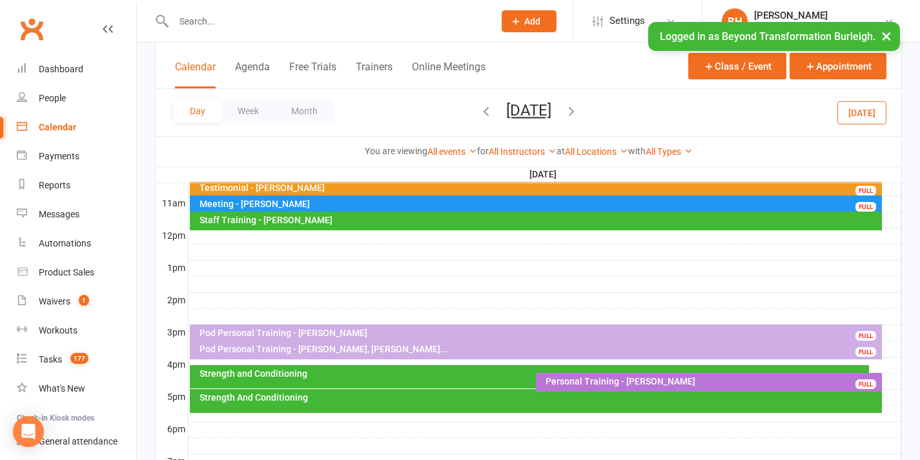
click at [540, 360] on div at bounding box center [545, 365] width 713 height 15
click at [553, 332] on button "Add Appointment" at bounding box center [546, 331] width 75 height 15
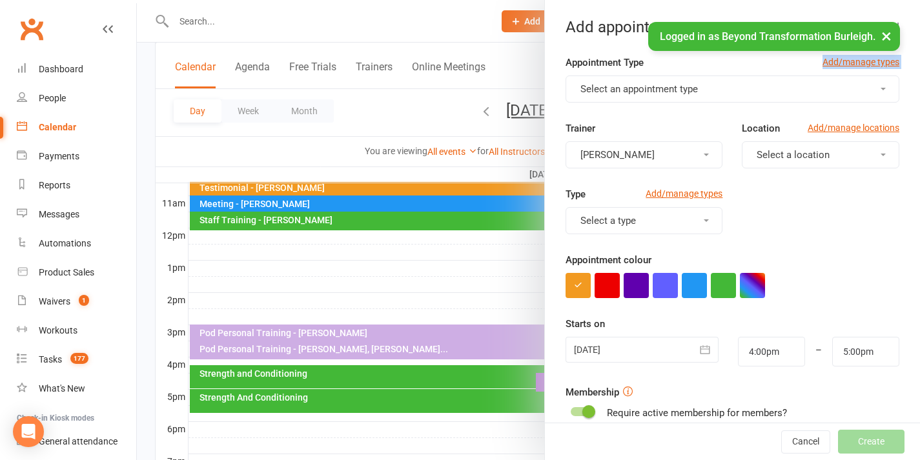
click at [628, 76] on div "Appointment Type Add/manage types Select an appointment type" at bounding box center [733, 79] width 334 height 48
click at [628, 89] on span "Select an appointment type" at bounding box center [640, 89] width 118 height 12
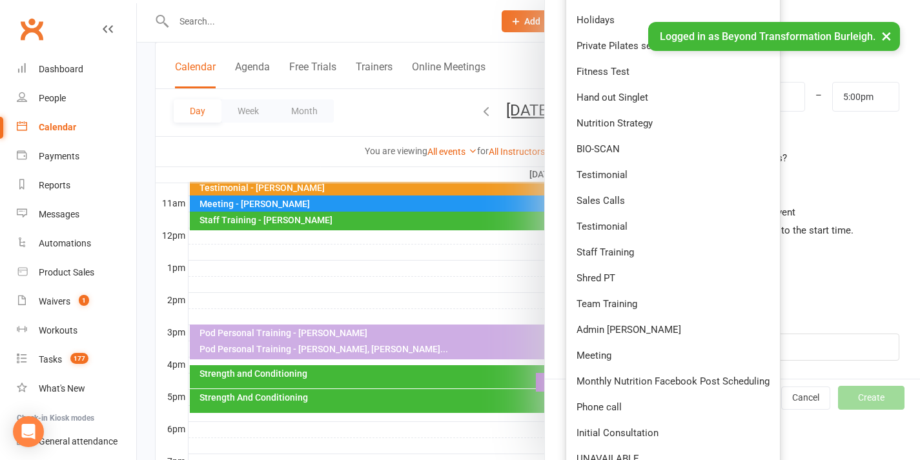
scroll to position [477, 0]
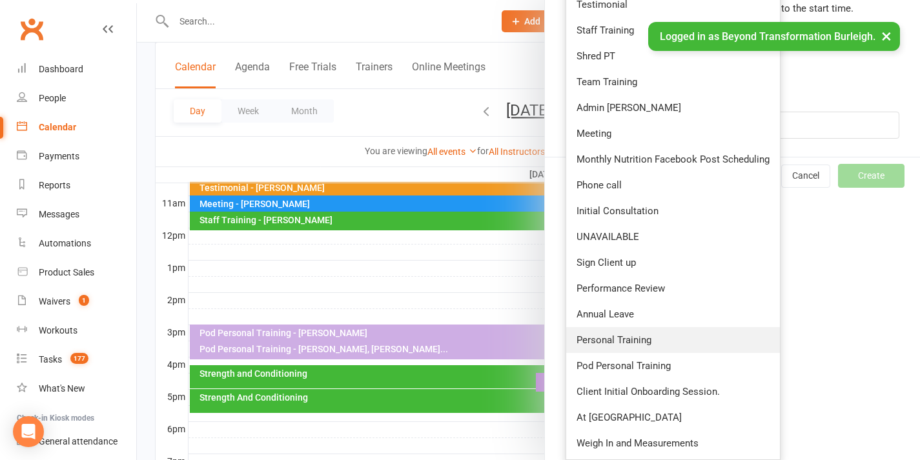
click at [615, 338] on span "Personal Training" at bounding box center [614, 340] width 75 height 12
type input "4:30pm"
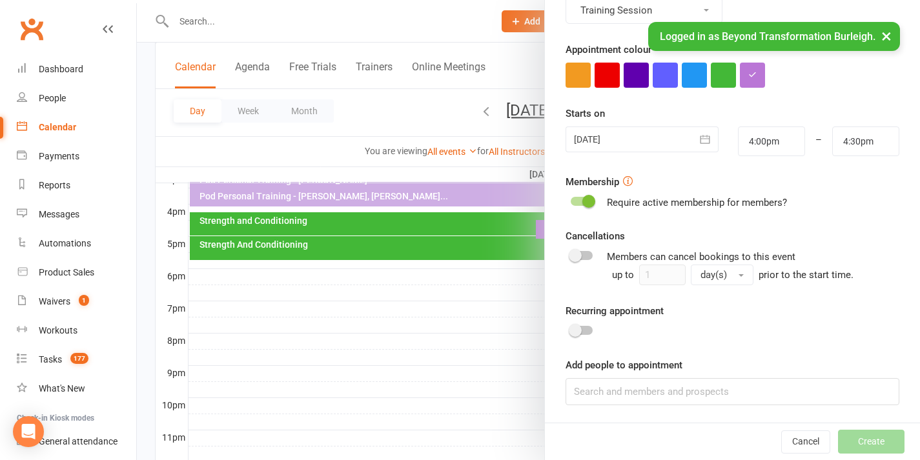
scroll to position [625, 0]
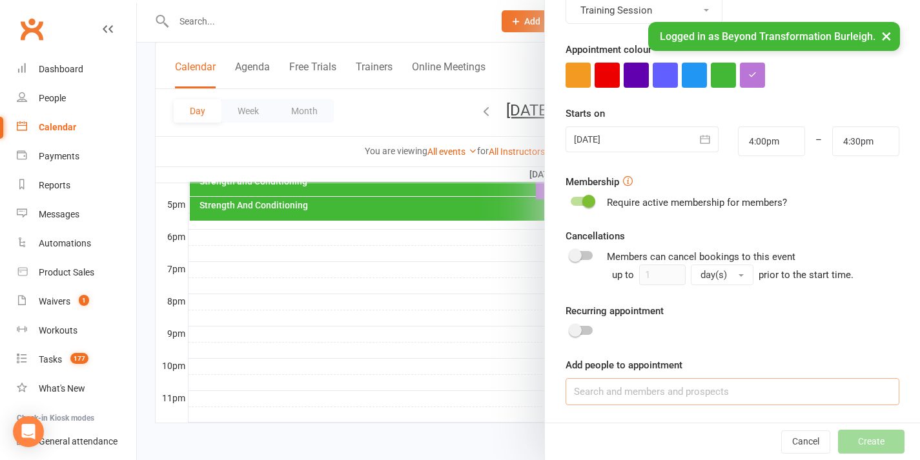
click at [634, 400] on input at bounding box center [733, 391] width 334 height 27
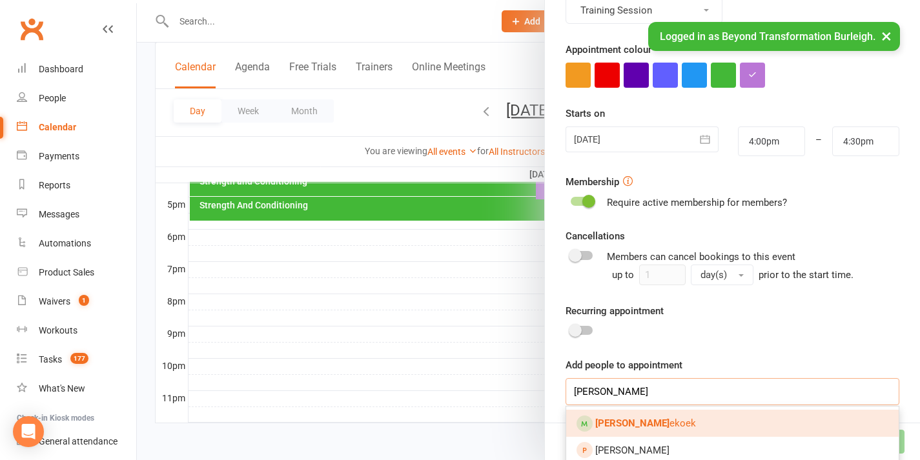
type input "[PERSON_NAME]"
click at [631, 420] on span "[PERSON_NAME] ekoek" at bounding box center [645, 424] width 101 height 12
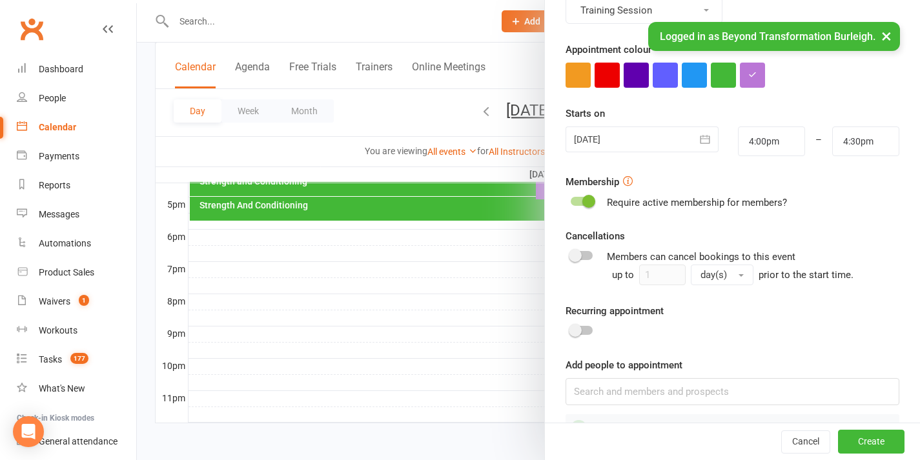
click at [575, 327] on span at bounding box center [575, 330] width 13 height 13
click at [571, 329] on input "checkbox" at bounding box center [571, 329] width 0 height 0
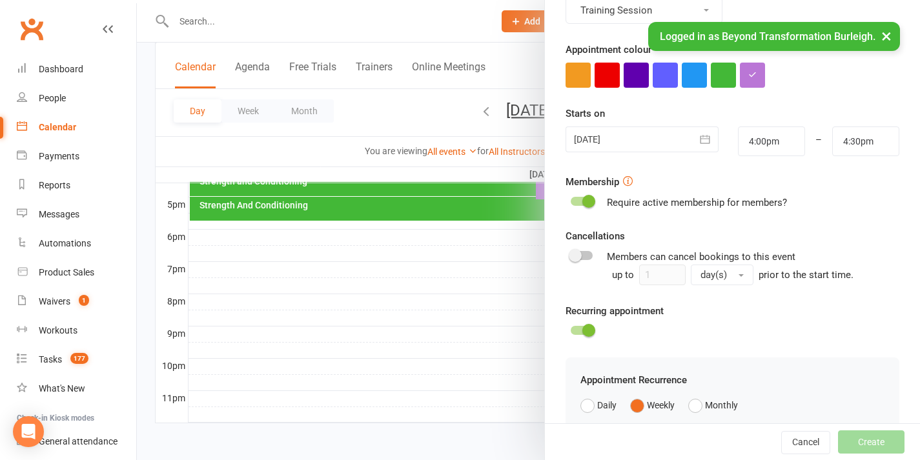
scroll to position [418, 0]
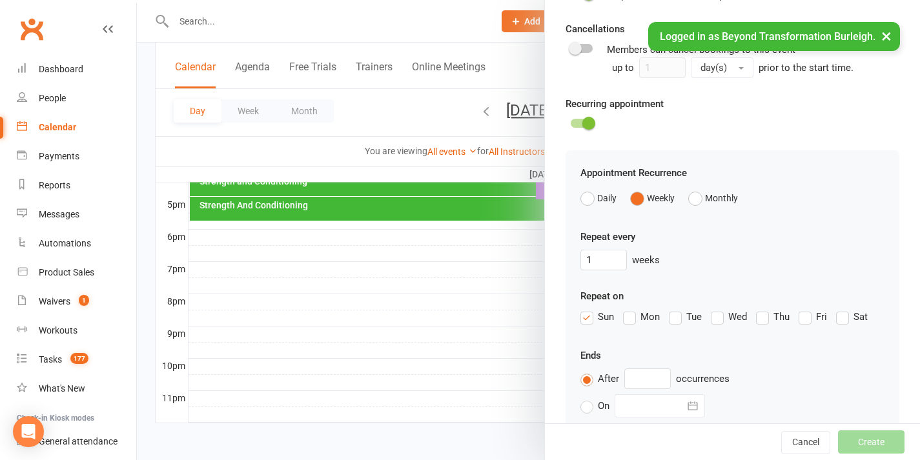
click at [625, 321] on label "Mon" at bounding box center [641, 316] width 37 height 15
click at [625, 309] on input "Mon" at bounding box center [627, 309] width 8 height 0
click at [586, 318] on label "Sun" at bounding box center [598, 316] width 34 height 15
click at [586, 309] on input "Sun" at bounding box center [585, 309] width 8 height 0
click at [643, 389] on input "text" at bounding box center [647, 379] width 46 height 21
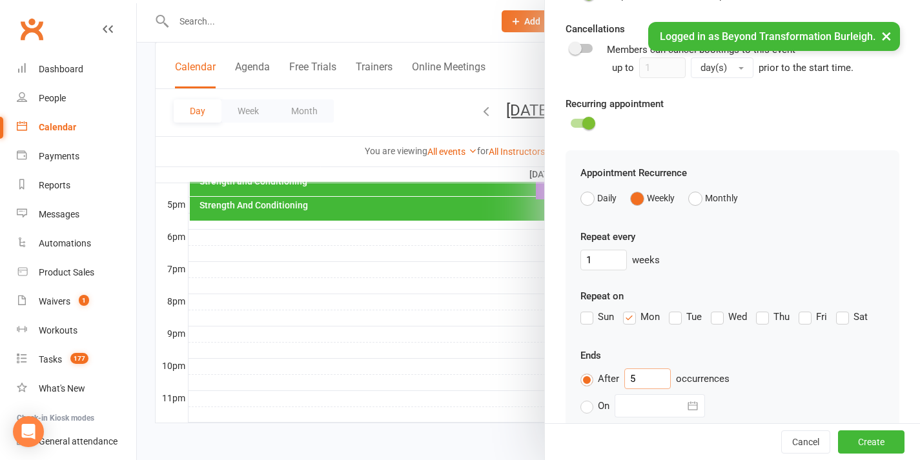
type input "5"
click at [838, 438] on button "Create" at bounding box center [871, 442] width 67 height 23
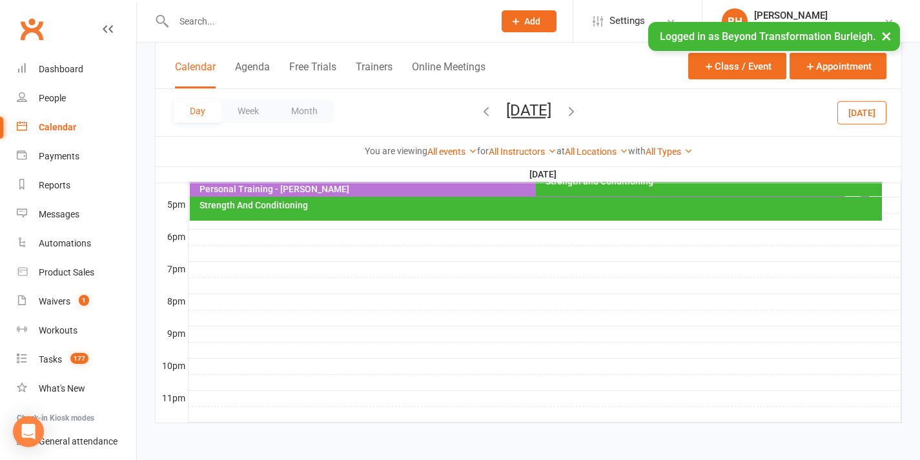
click at [506, 116] on button "[DATE]" at bounding box center [528, 110] width 45 height 18
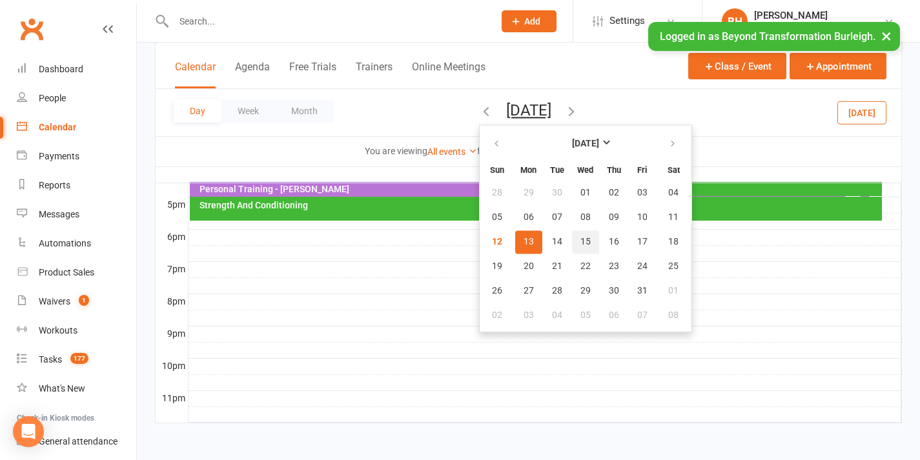
click at [572, 239] on button "15" at bounding box center [585, 242] width 27 height 23
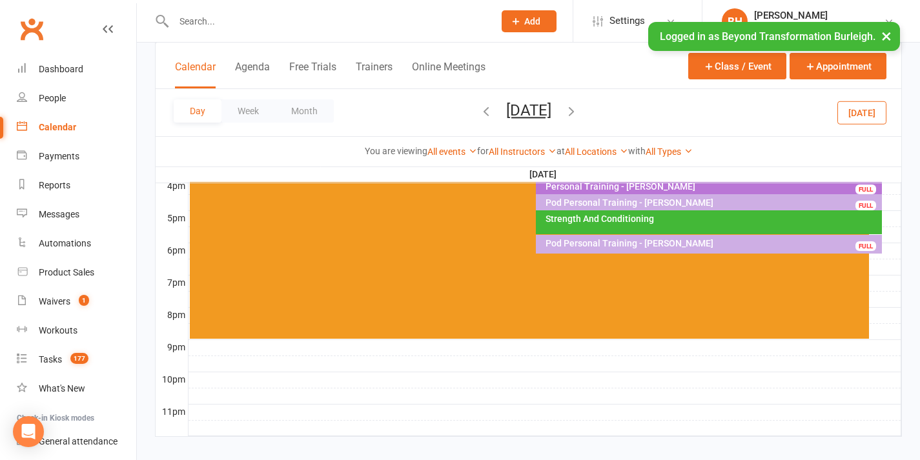
scroll to position [500, 0]
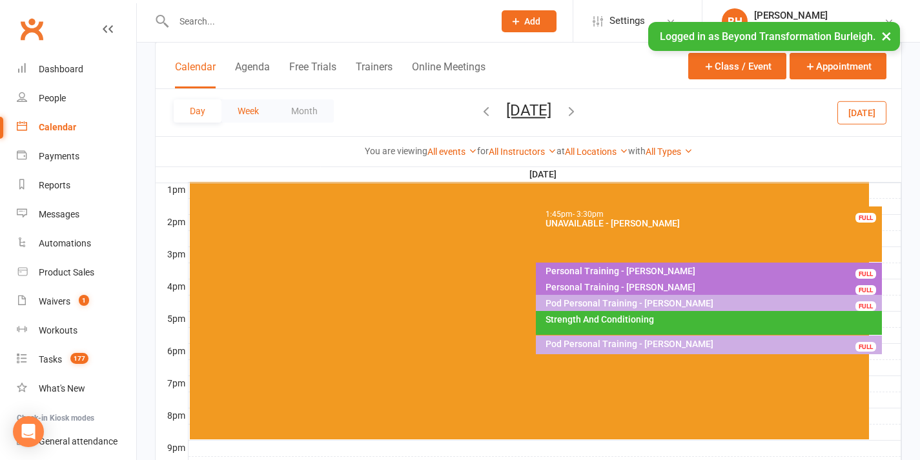
click at [238, 110] on button "Week" at bounding box center [248, 110] width 54 height 23
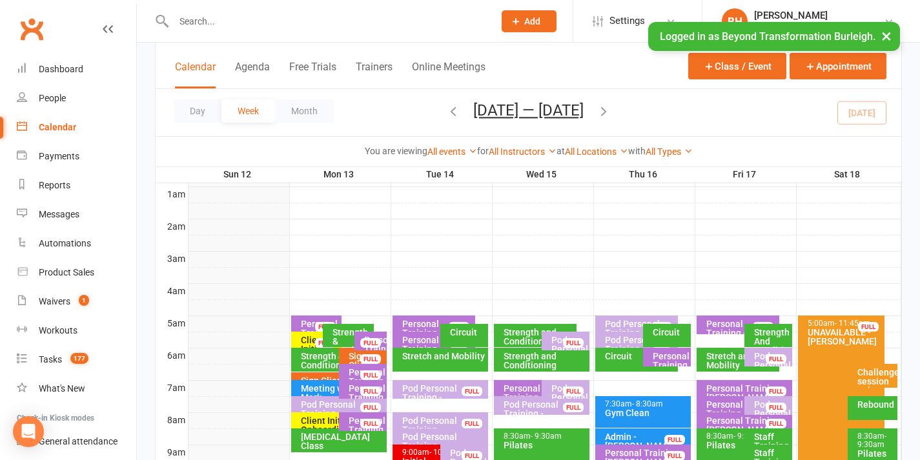
scroll to position [119, 0]
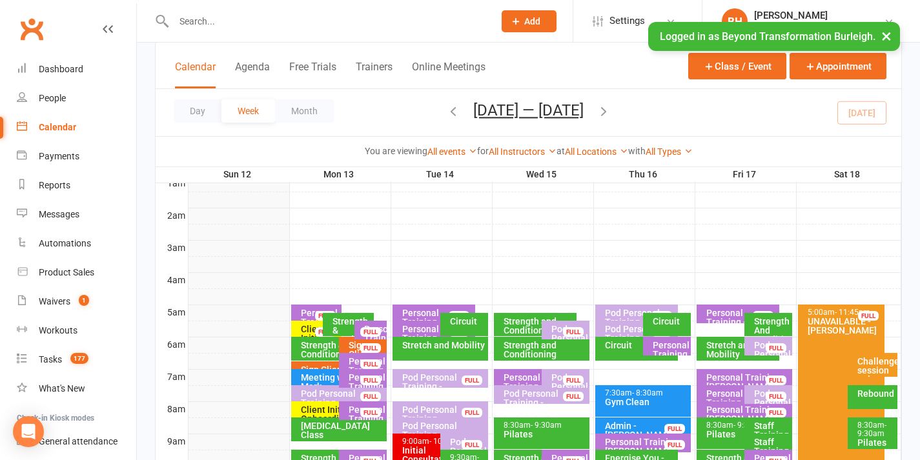
click at [331, 391] on div "Pod Personal Training - [PERSON_NAME], [PERSON_NAME]" at bounding box center [342, 407] width 84 height 36
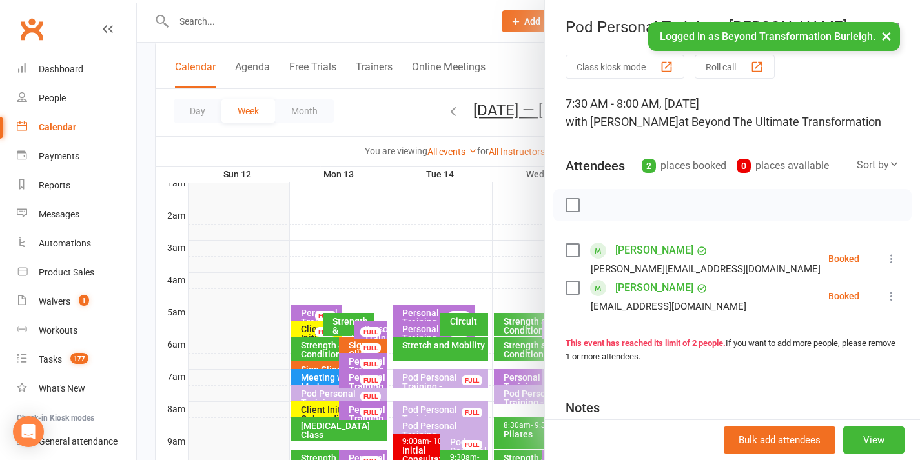
click at [464, 346] on div at bounding box center [528, 230] width 783 height 460
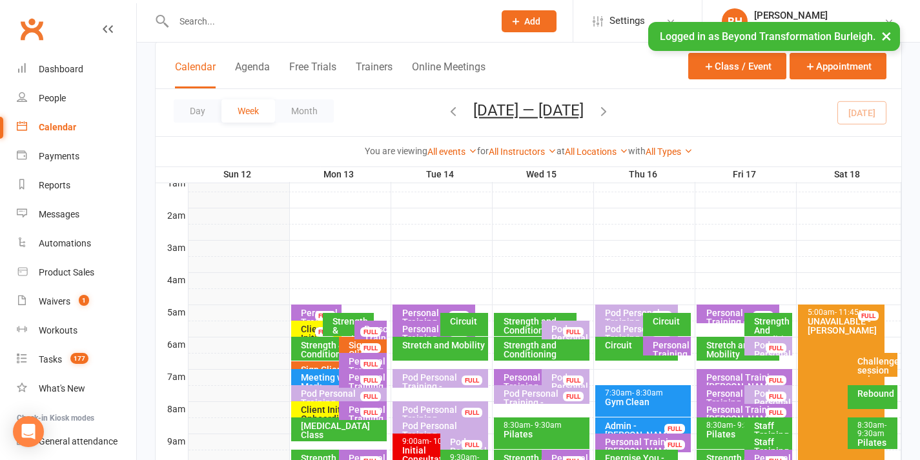
click at [557, 395] on div "Pod Personal Training - [PERSON_NAME], [PERSON_NAME]" at bounding box center [545, 407] width 84 height 36
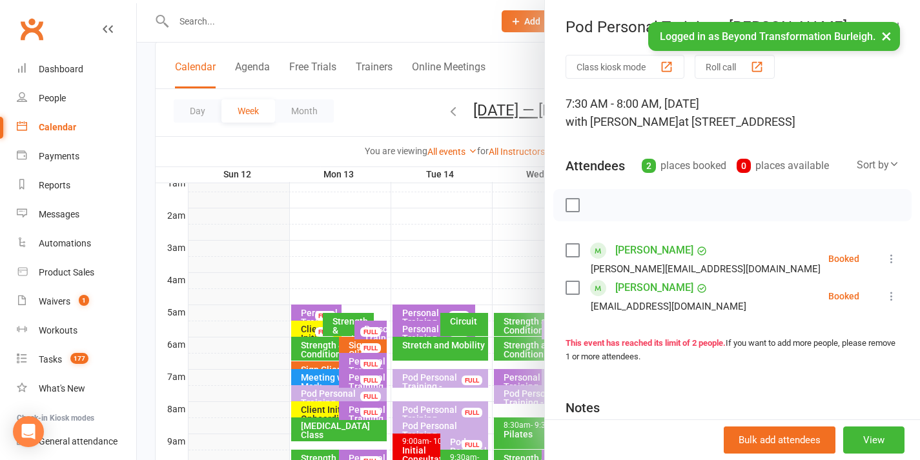
click at [514, 335] on div at bounding box center [528, 230] width 783 height 460
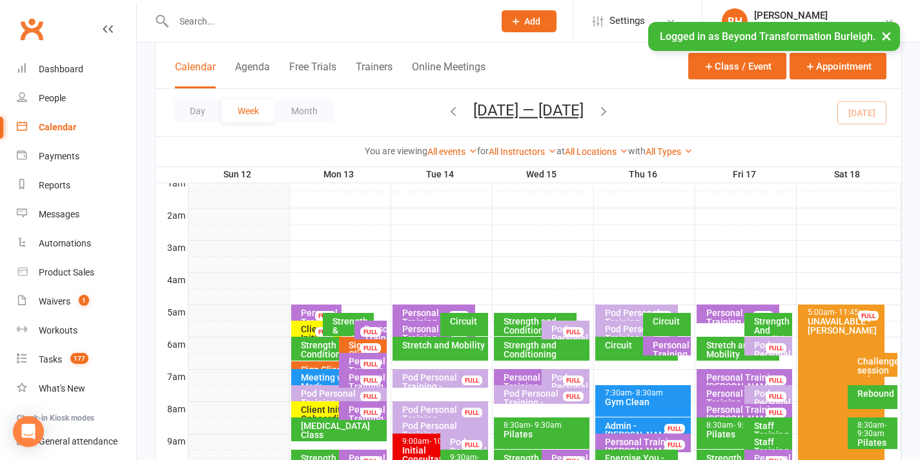
click at [760, 394] on div "Pod Personal Training - [PERSON_NAME], [PERSON_NAME]" at bounding box center [772, 416] width 36 height 54
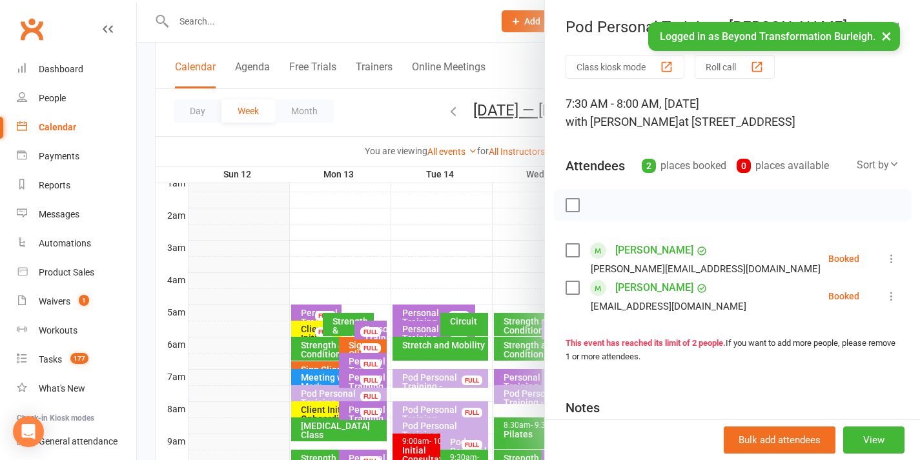
click at [450, 290] on div at bounding box center [528, 230] width 783 height 460
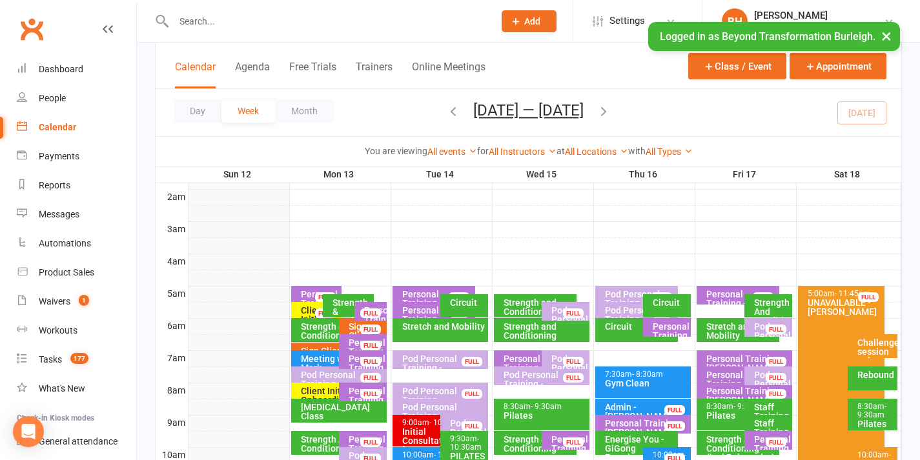
scroll to position [160, 0]
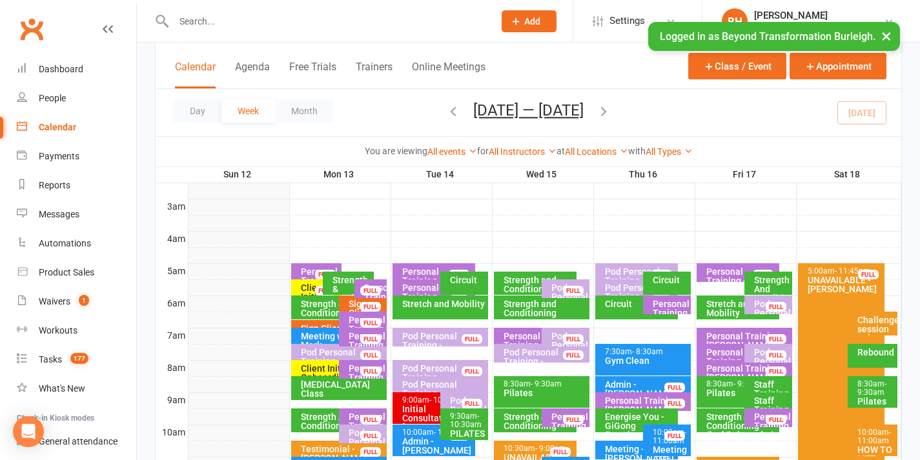
click at [578, 416] on div "FULL" at bounding box center [573, 420] width 21 height 10
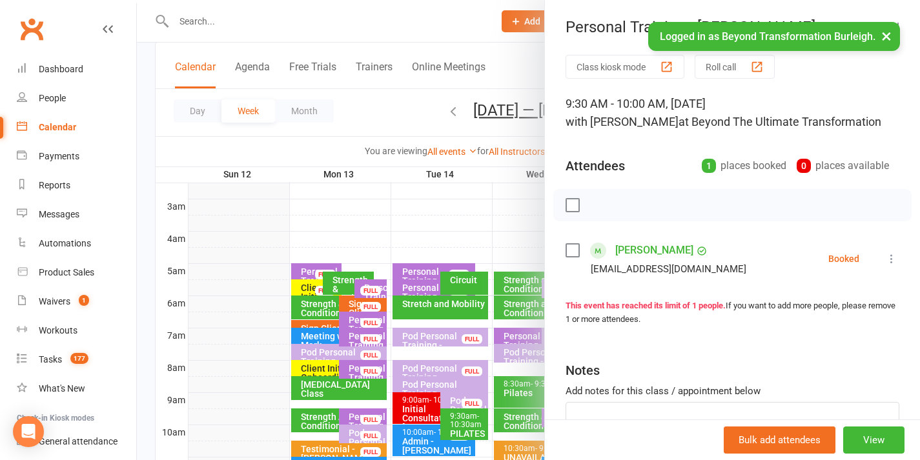
click at [515, 349] on div at bounding box center [528, 230] width 783 height 460
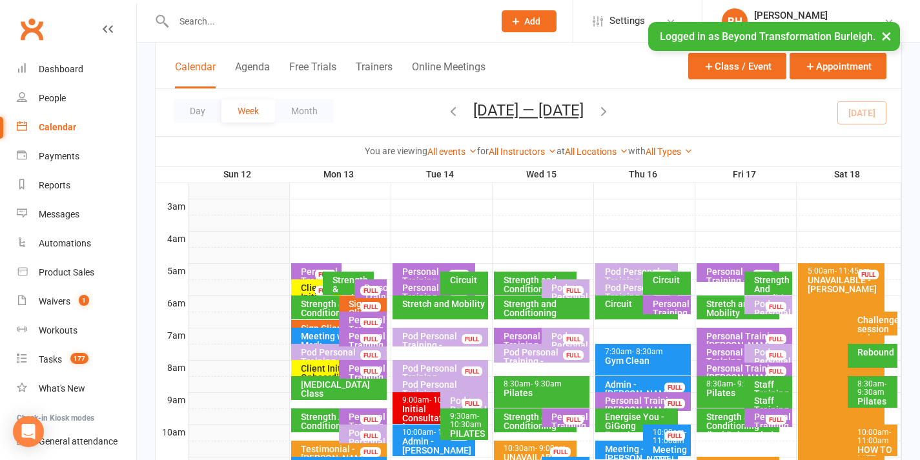
click at [452, 369] on div "Pod Personal Training - [PERSON_NAME][GEOGRAPHIC_DATA], [PERSON_NAME] ..." at bounding box center [444, 386] width 84 height 45
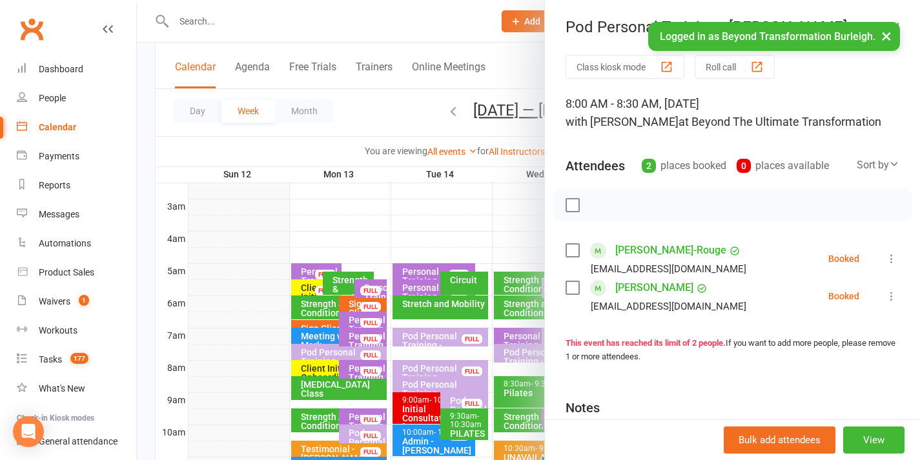
click at [453, 364] on div at bounding box center [528, 230] width 783 height 460
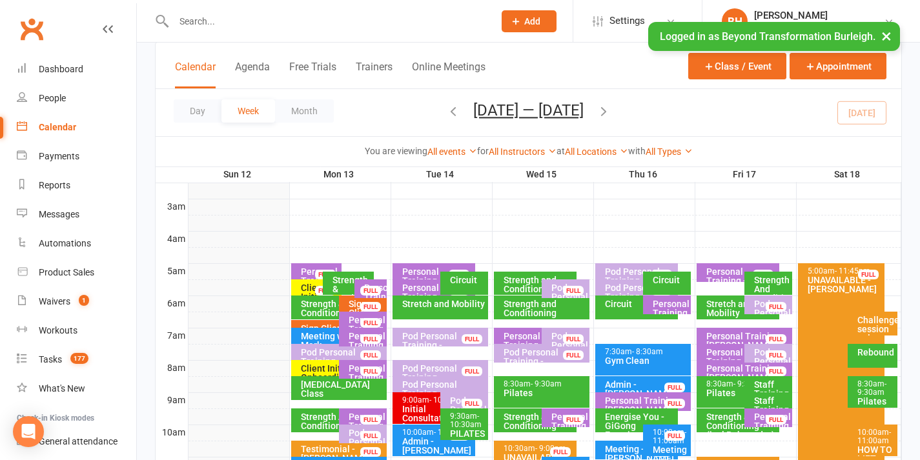
click at [752, 350] on div "Pod Personal Training - [PERSON_NAME], [PERSON_NAME] FULL" at bounding box center [769, 353] width 48 height 19
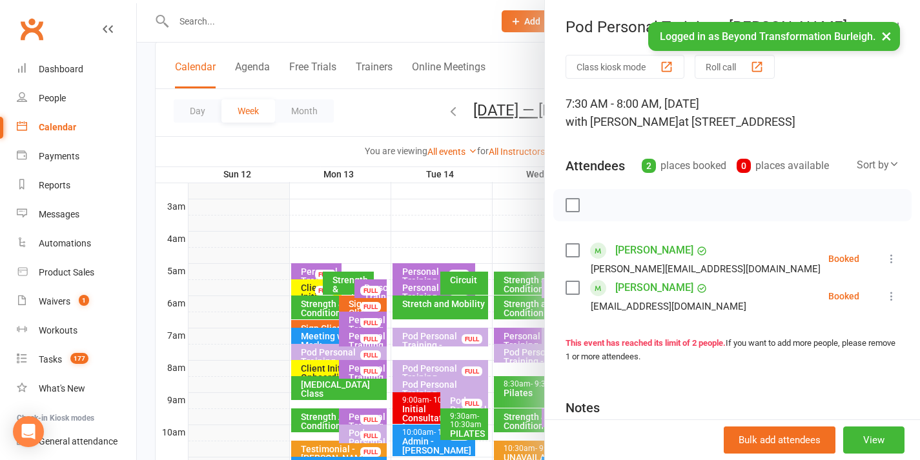
click at [466, 309] on div at bounding box center [528, 230] width 783 height 460
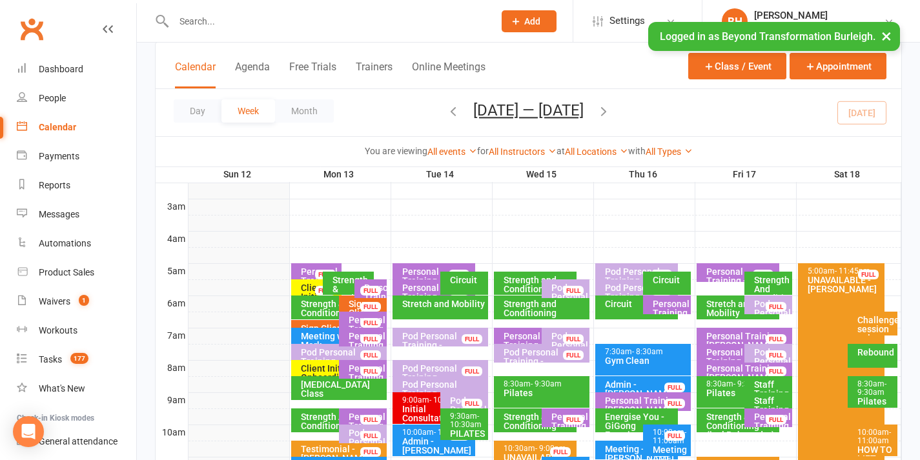
click at [729, 373] on div "Personal Training - [PERSON_NAME] Rouge" at bounding box center [748, 377] width 84 height 27
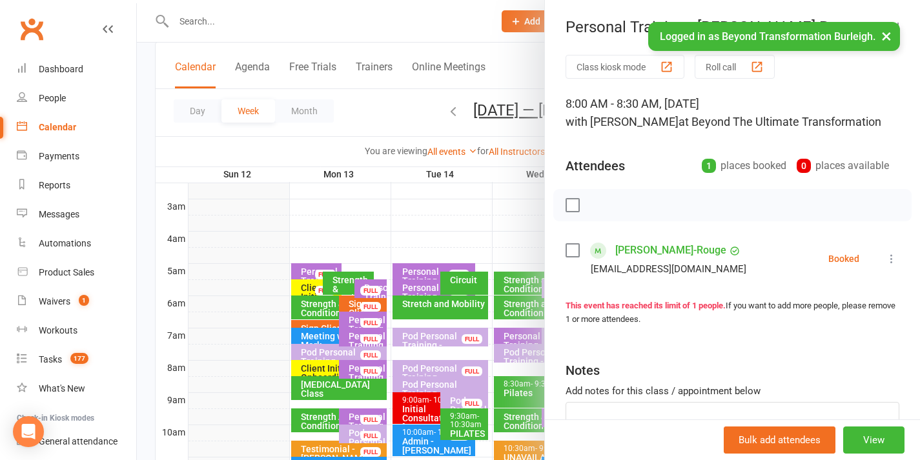
click at [468, 299] on div at bounding box center [528, 230] width 783 height 460
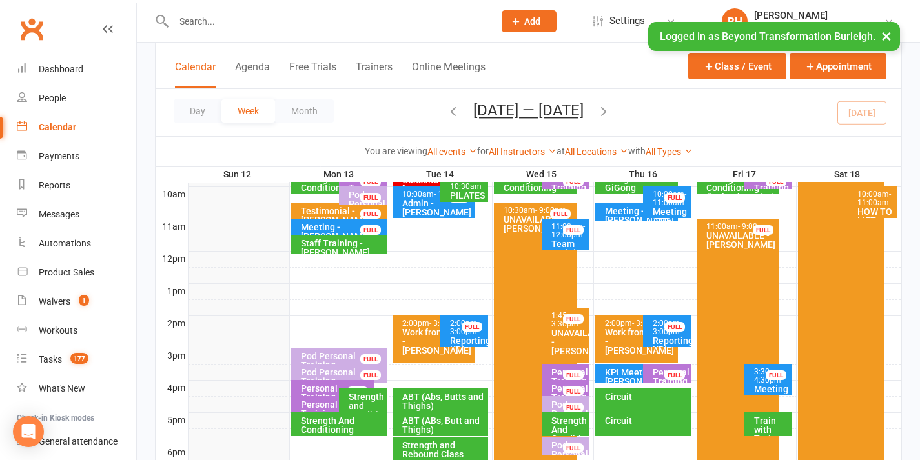
scroll to position [456, 0]
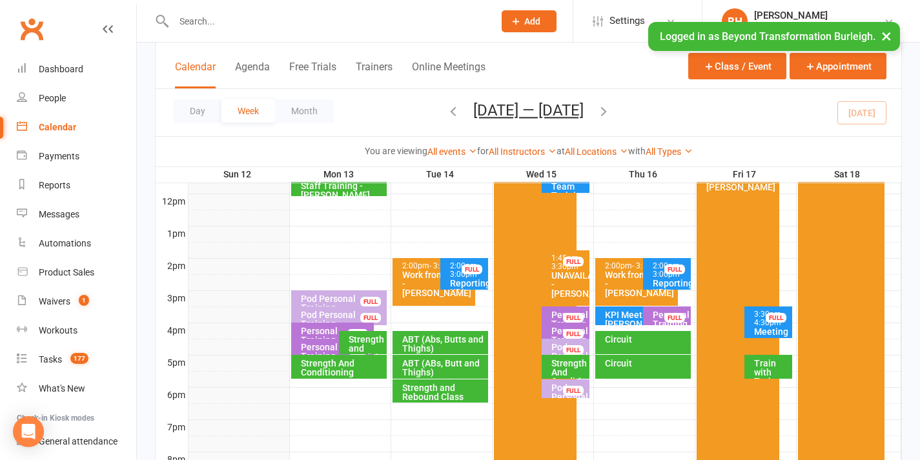
click at [566, 344] on div "Pod Personal Training - [PERSON_NAME]" at bounding box center [569, 365] width 36 height 45
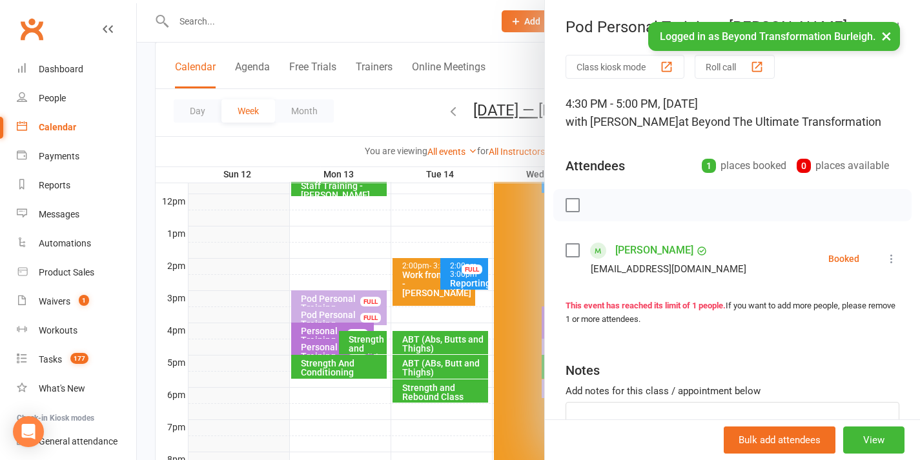
click at [495, 271] on div at bounding box center [528, 230] width 783 height 460
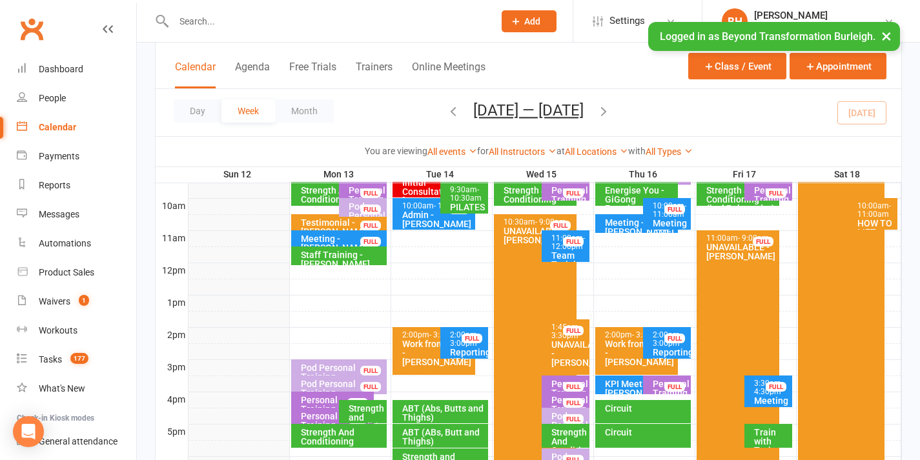
scroll to position [155, 0]
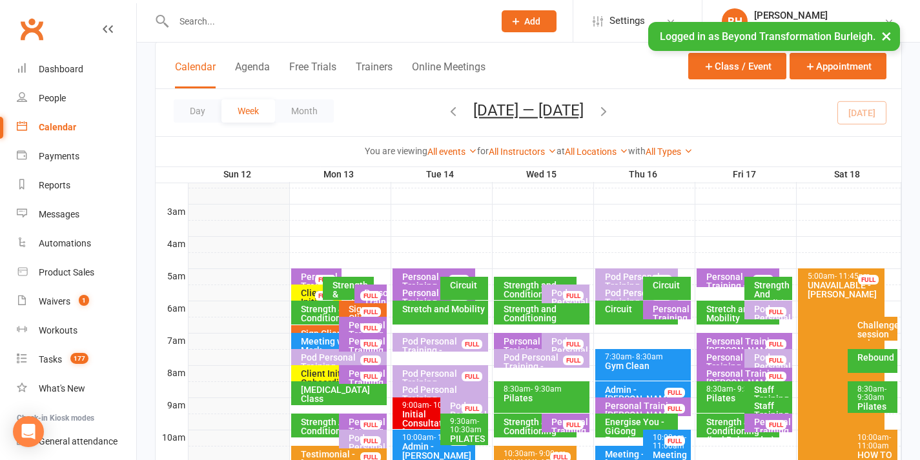
click at [447, 342] on div "Pod Personal Training - [GEOGRAPHIC_DATA][PERSON_NAME]" at bounding box center [444, 355] width 84 height 36
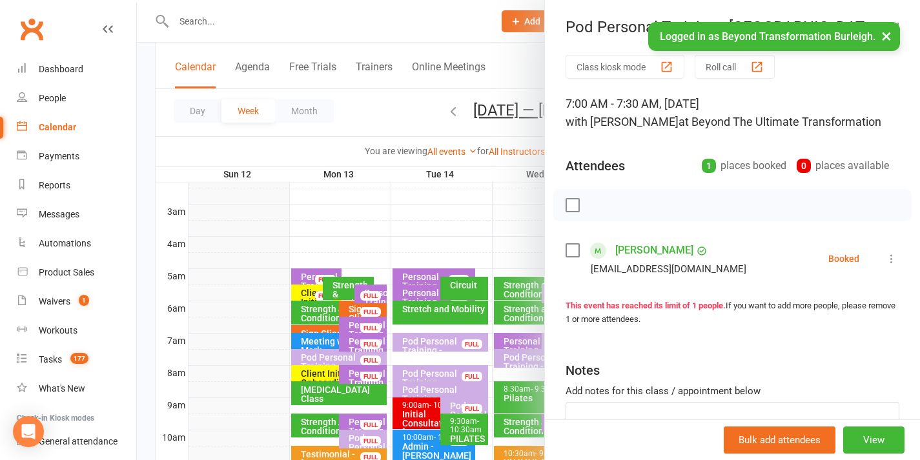
click at [447, 327] on div at bounding box center [528, 230] width 783 height 460
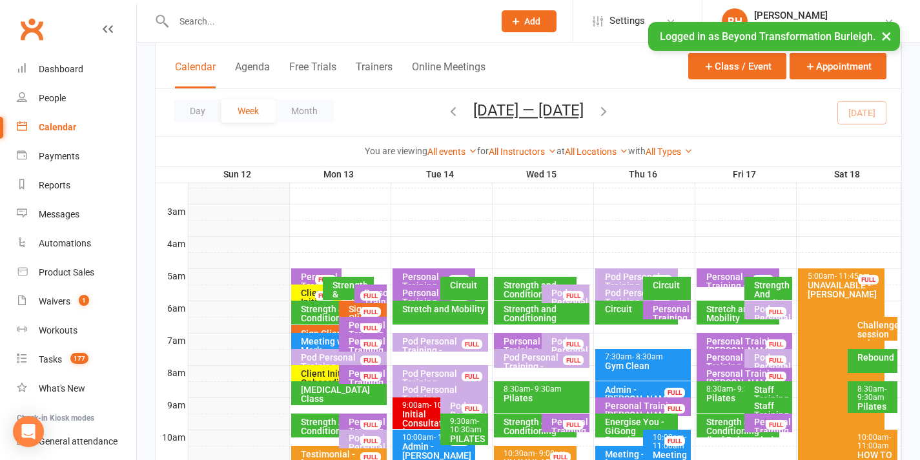
click at [774, 357] on div "FULL" at bounding box center [776, 361] width 21 height 10
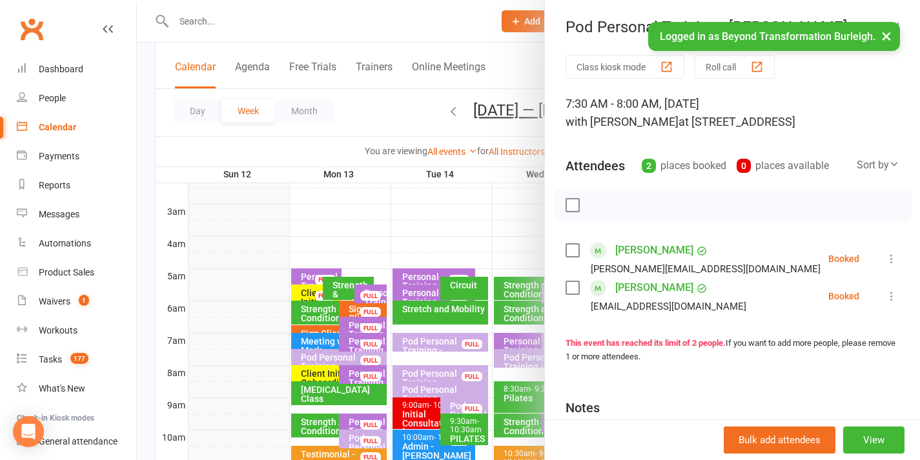
drag, startPoint x: 490, startPoint y: 277, endPoint x: 499, endPoint y: 282, distance: 9.5
click at [490, 276] on div at bounding box center [528, 230] width 783 height 460
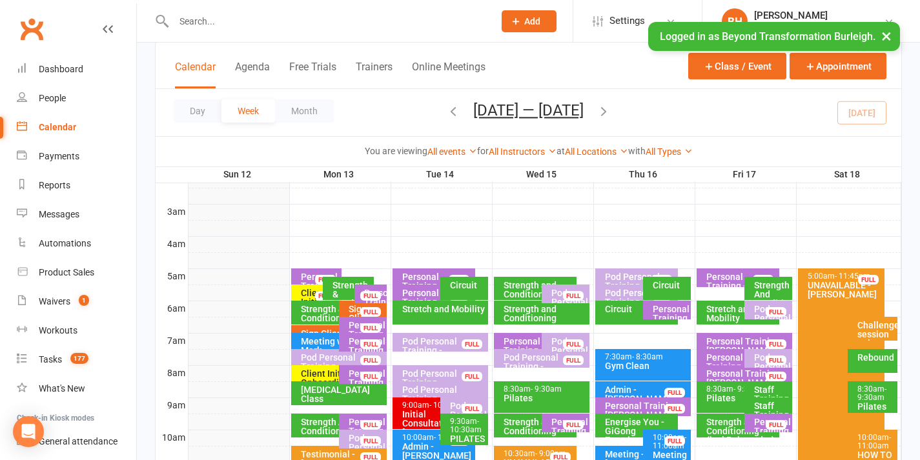
click at [724, 356] on div "Personal Training - [PERSON_NAME] [PERSON_NAME]" at bounding box center [741, 371] width 71 height 36
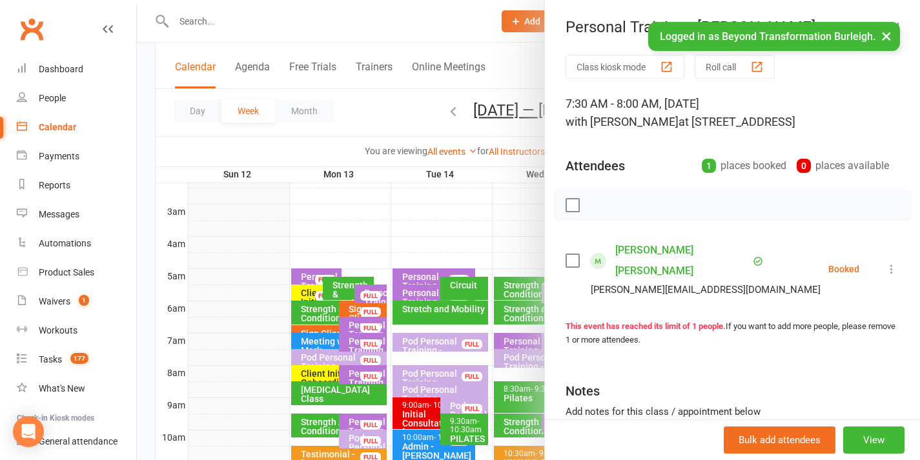
click at [479, 215] on div at bounding box center [528, 230] width 783 height 460
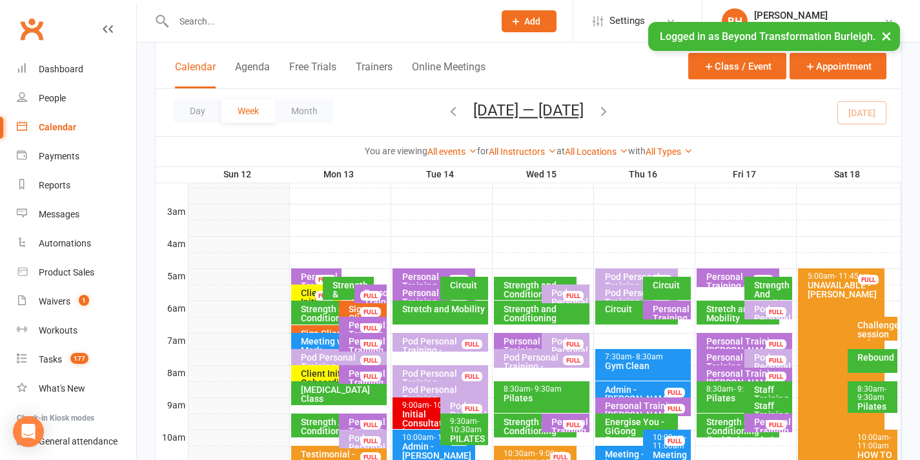
click at [792, 360] on div at bounding box center [545, 357] width 713 height 15
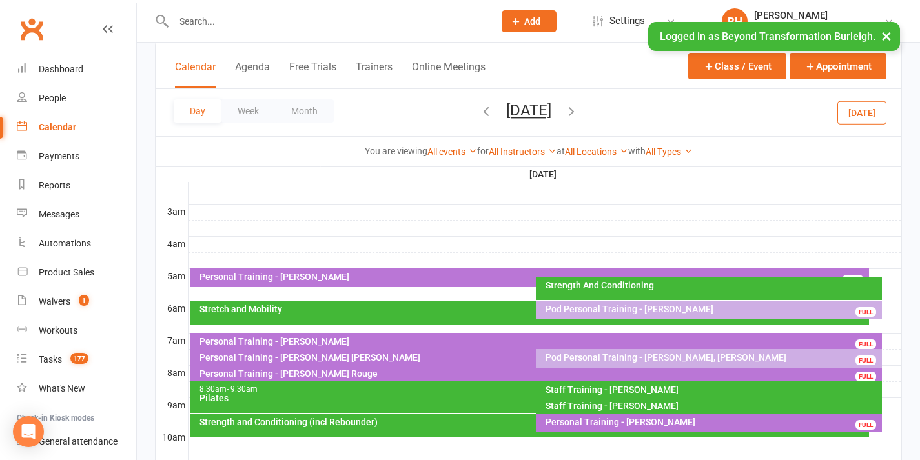
click at [890, 356] on div at bounding box center [545, 357] width 713 height 15
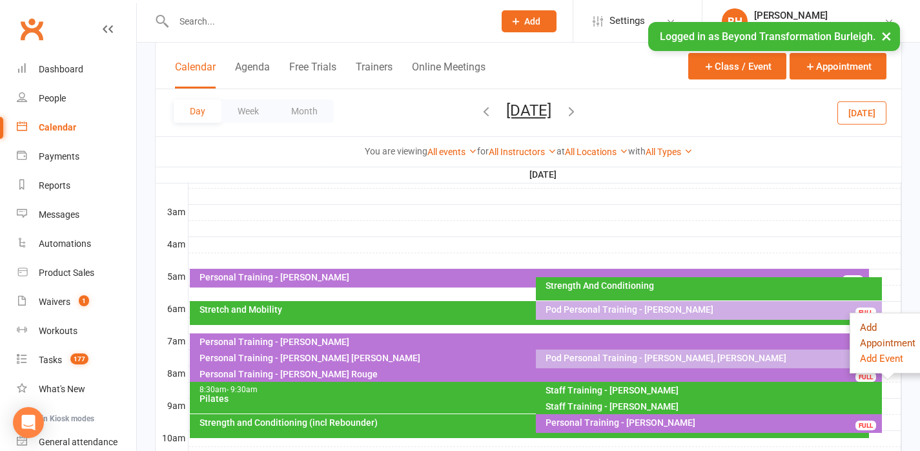
click at [863, 328] on button "Add Appointment" at bounding box center [888, 335] width 56 height 31
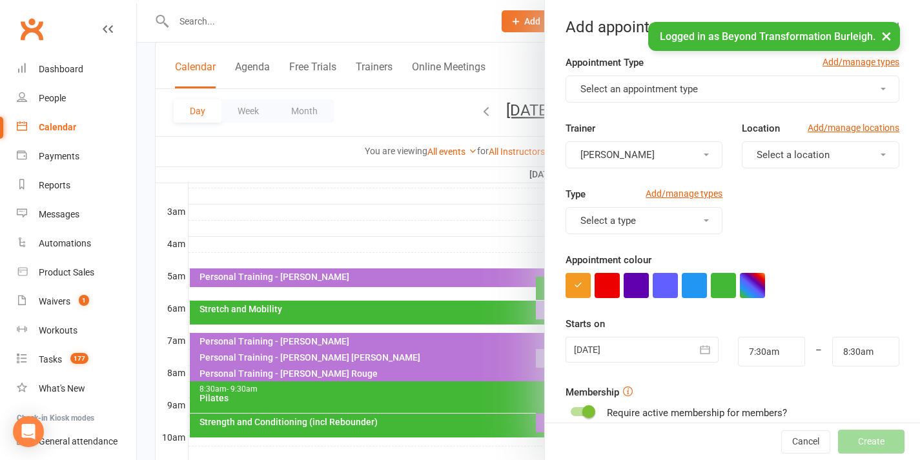
click at [621, 98] on button "Select an appointment type" at bounding box center [733, 89] width 334 height 27
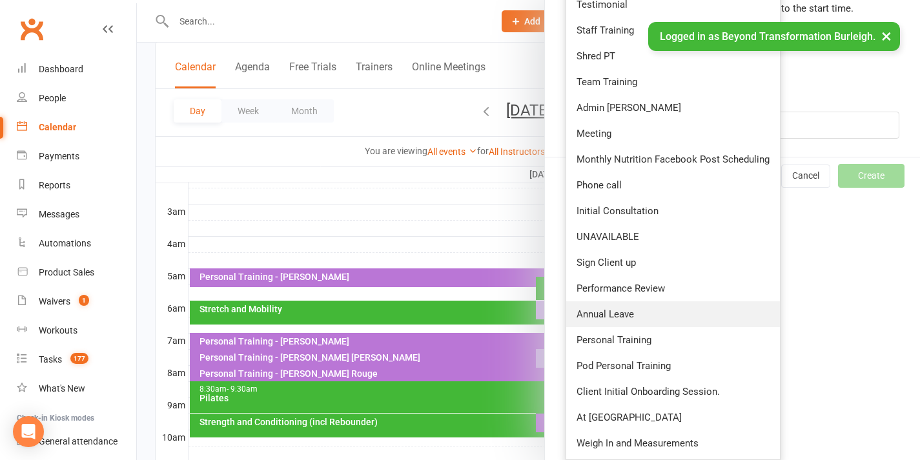
scroll to position [438, 0]
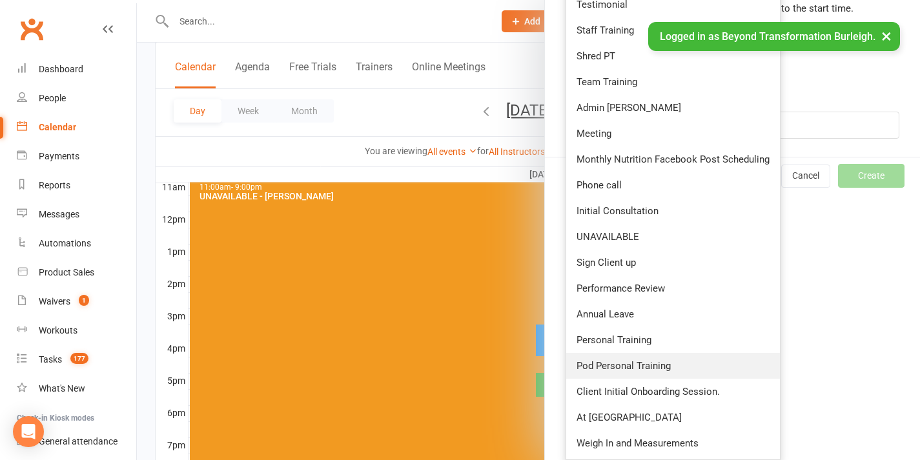
click at [640, 360] on span "Pod Personal Training" at bounding box center [624, 366] width 94 height 12
type input "8:00am"
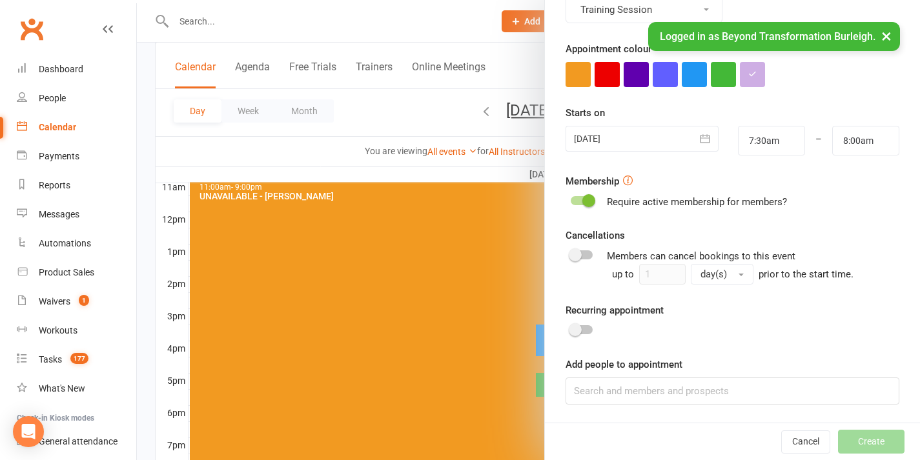
scroll to position [0, 0]
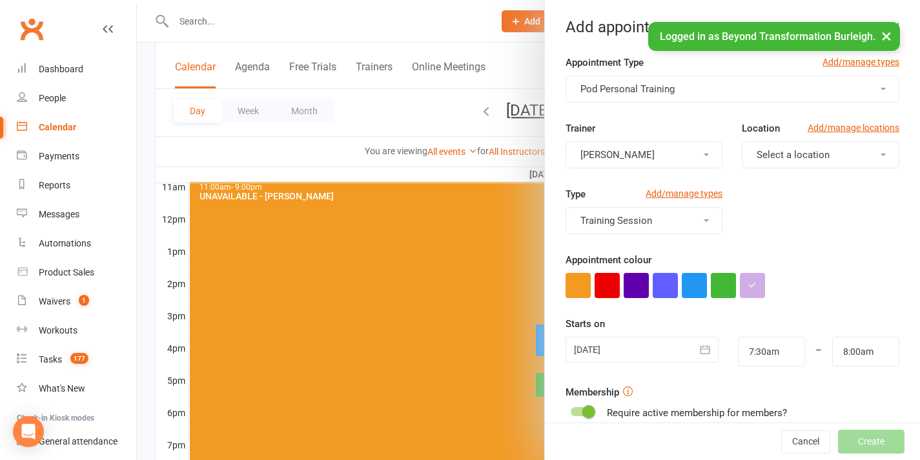
click at [664, 146] on button "[PERSON_NAME]" at bounding box center [645, 154] width 158 height 27
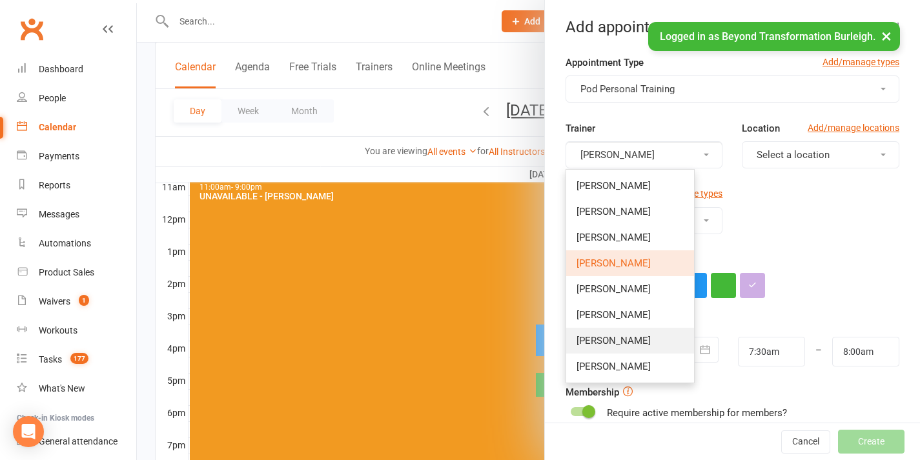
click at [626, 333] on link "[PERSON_NAME]" at bounding box center [630, 341] width 128 height 26
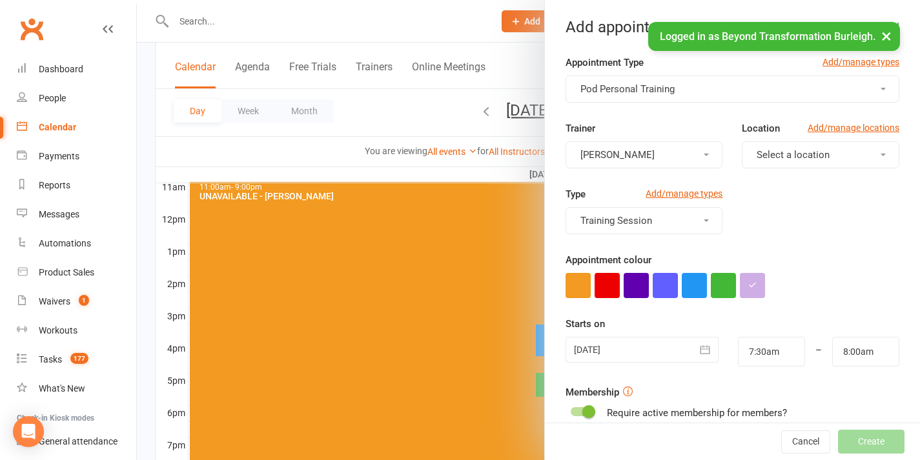
scroll to position [211, 0]
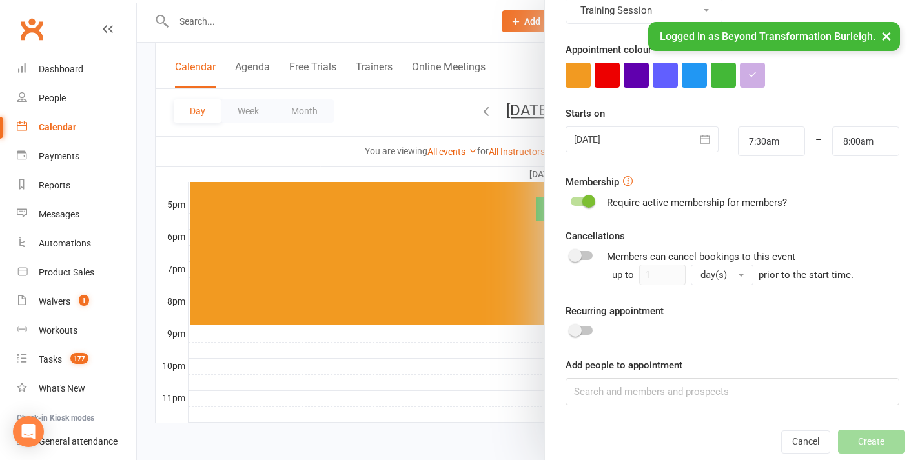
click at [659, 377] on div "Add people to appointment" at bounding box center [733, 382] width 334 height 48
click at [657, 388] on input at bounding box center [733, 391] width 334 height 27
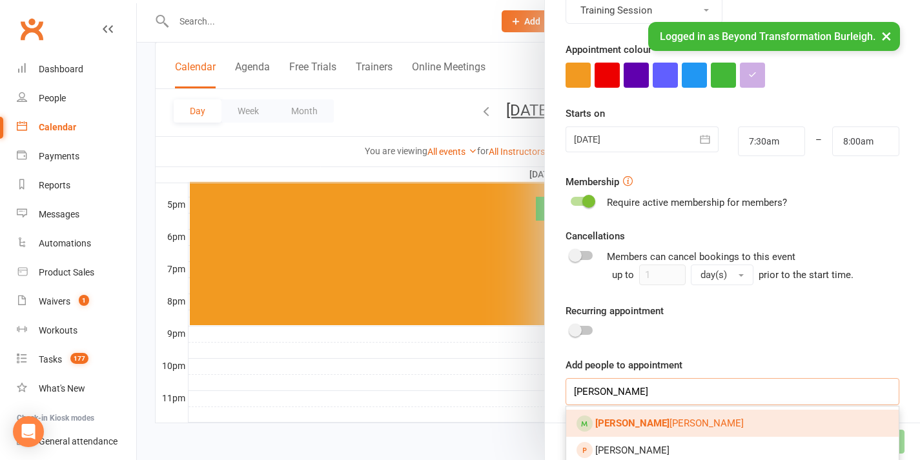
type input "[PERSON_NAME]"
drag, startPoint x: 657, startPoint y: 388, endPoint x: 651, endPoint y: 422, distance: 34.1
click at [651, 422] on span "[PERSON_NAME]" at bounding box center [669, 424] width 149 height 12
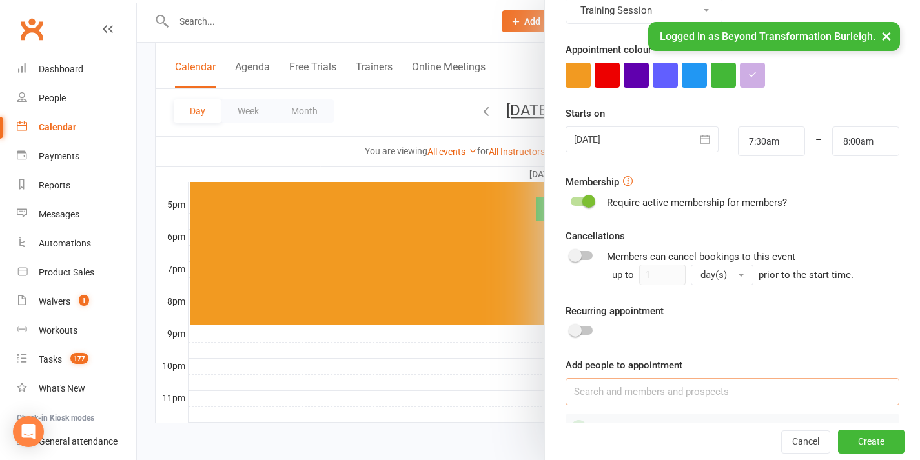
scroll to position [232, 0]
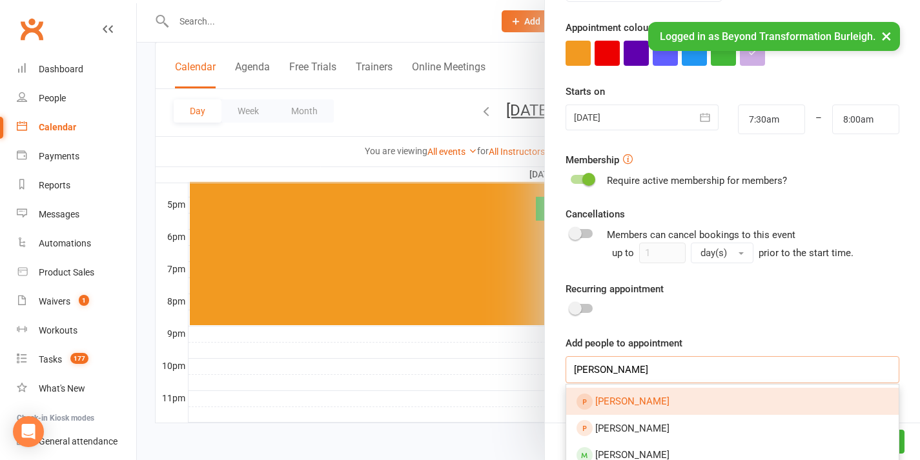
type input "[PERSON_NAME]"
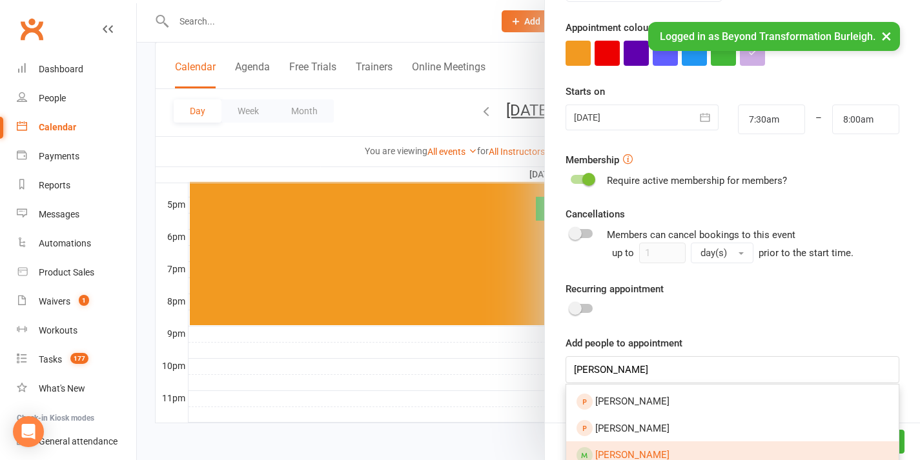
drag, startPoint x: 632, startPoint y: 391, endPoint x: 647, endPoint y: 453, distance: 63.1
click at [647, 453] on span "[PERSON_NAME]" at bounding box center [632, 455] width 74 height 12
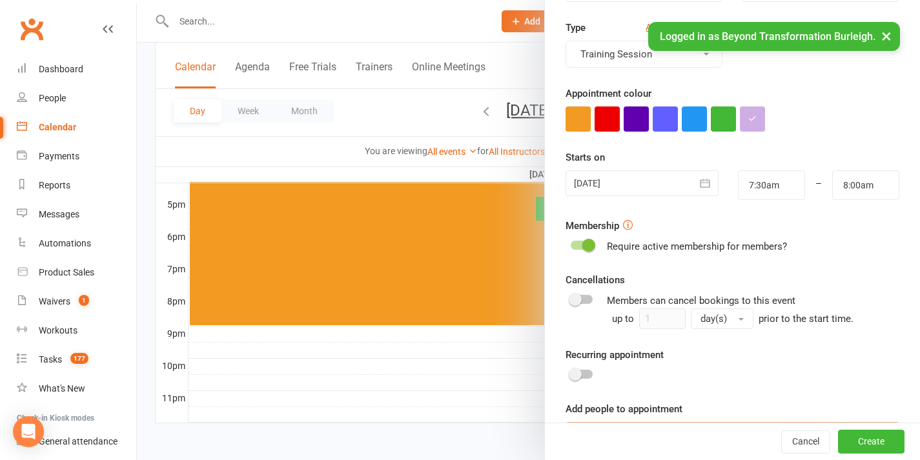
scroll to position [273, 0]
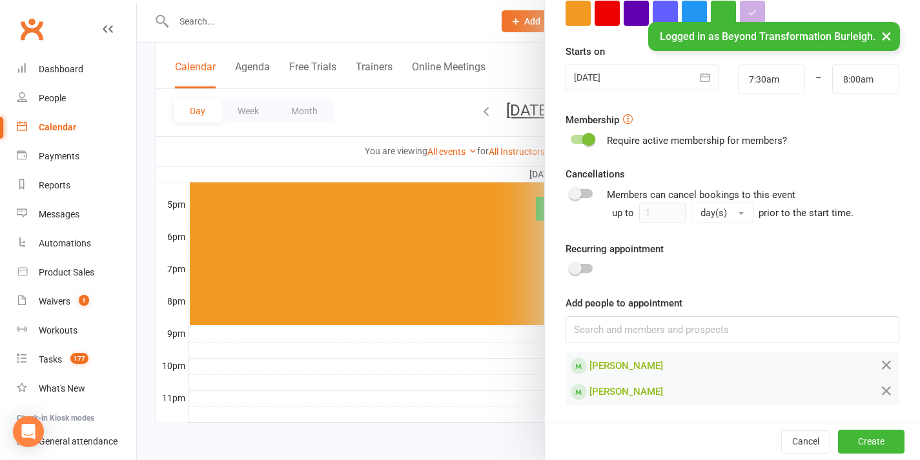
click at [576, 269] on span at bounding box center [575, 268] width 13 height 13
click at [571, 267] on input "checkbox" at bounding box center [571, 267] width 0 height 0
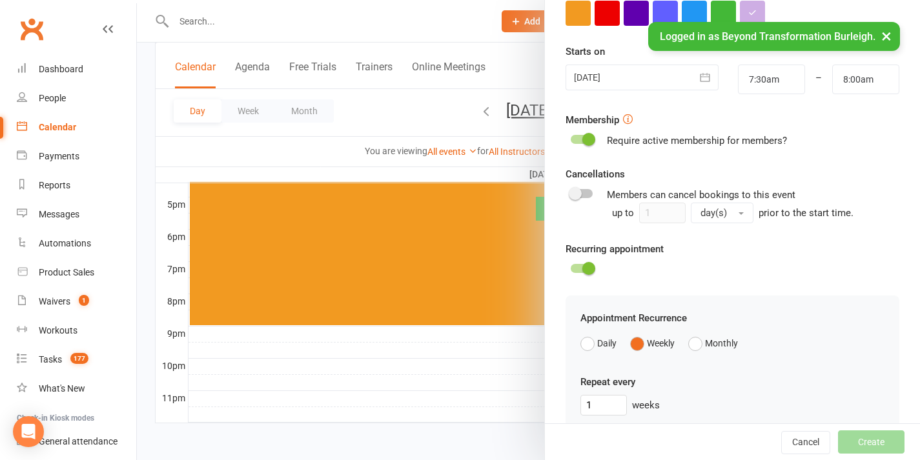
scroll to position [477, 0]
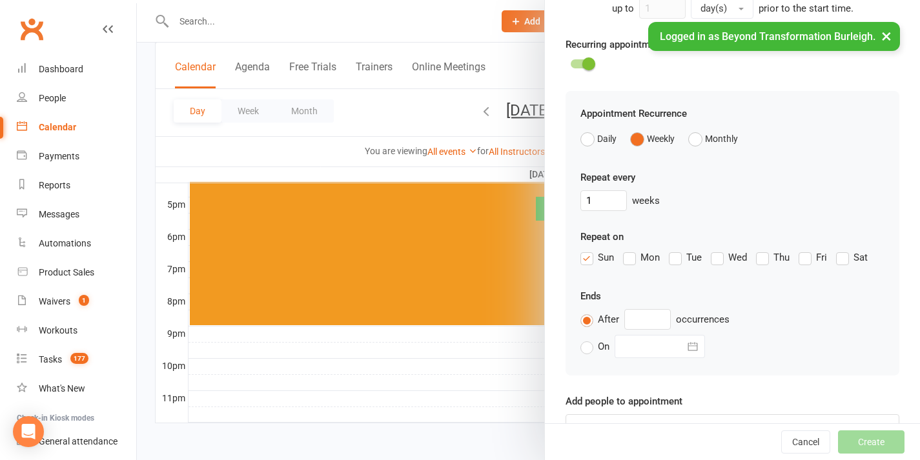
click at [799, 258] on label "Fri" at bounding box center [813, 257] width 28 height 15
click at [799, 250] on input "Fri" at bounding box center [803, 250] width 8 height 0
click at [584, 258] on label "Sun" at bounding box center [598, 257] width 34 height 15
click at [584, 250] on input "Sun" at bounding box center [585, 250] width 8 height 0
click at [631, 330] on input "text" at bounding box center [647, 319] width 46 height 21
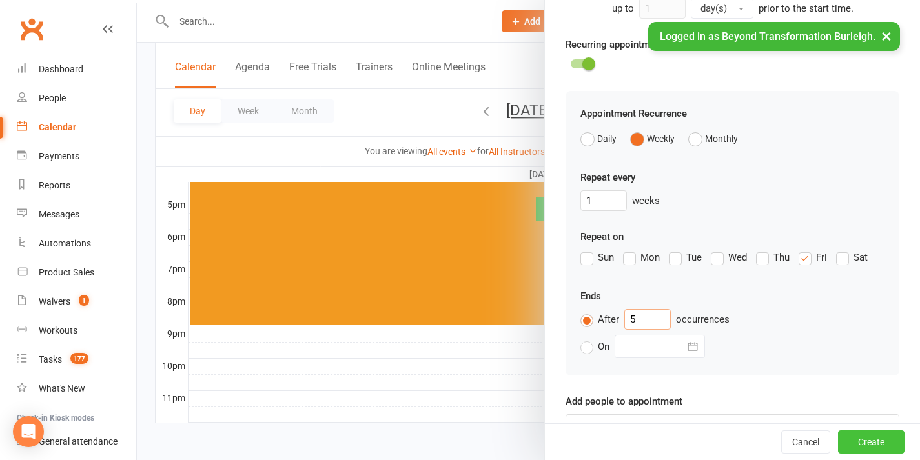
type input "5"
click at [861, 438] on button "Create" at bounding box center [871, 442] width 67 height 23
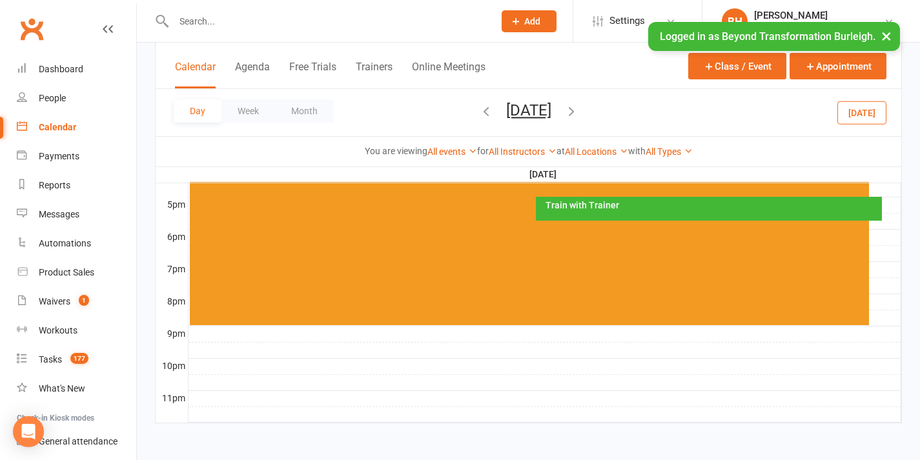
scroll to position [198, 0]
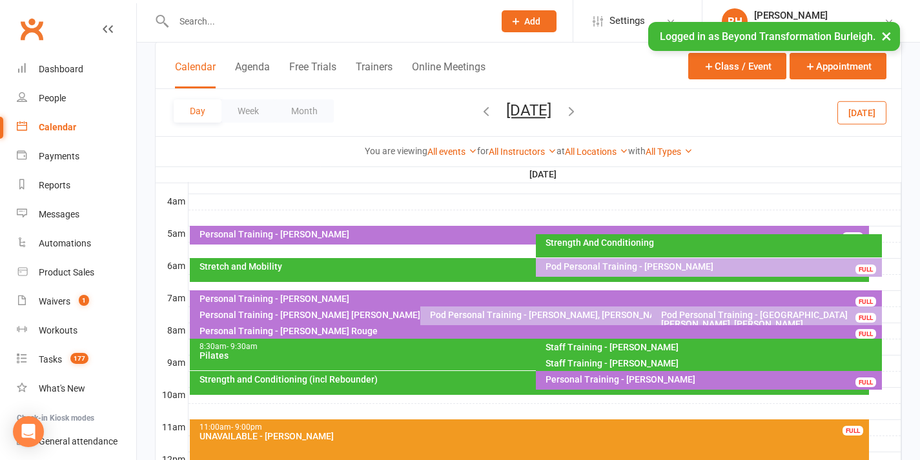
click at [534, 116] on button "[DATE]" at bounding box center [528, 110] width 45 height 18
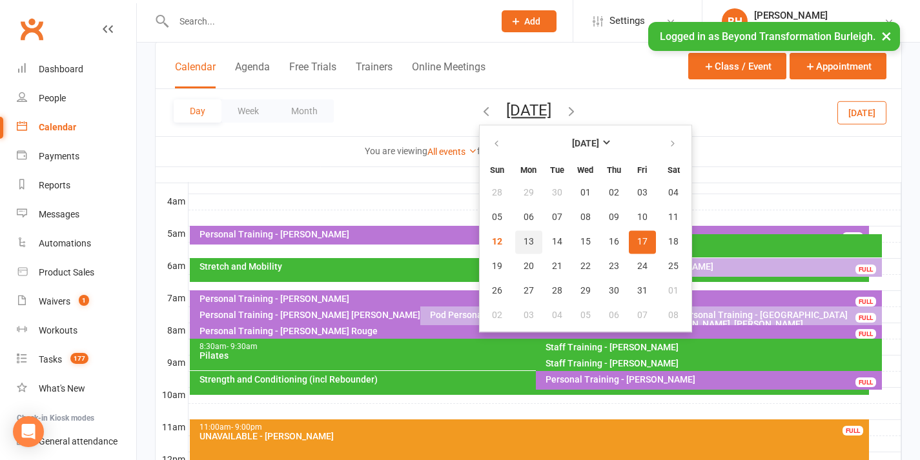
click at [524, 243] on span "13" at bounding box center [529, 242] width 10 height 10
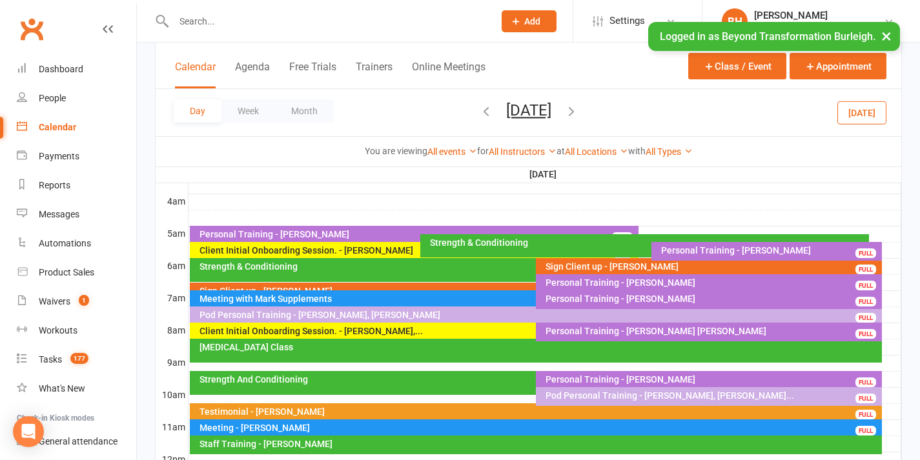
click at [579, 108] on icon "button" at bounding box center [571, 111] width 14 height 14
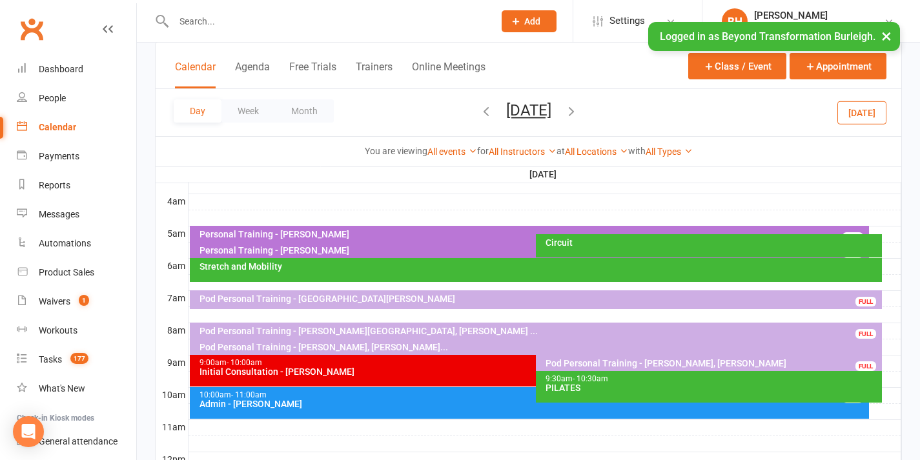
click at [579, 108] on icon "button" at bounding box center [571, 111] width 14 height 14
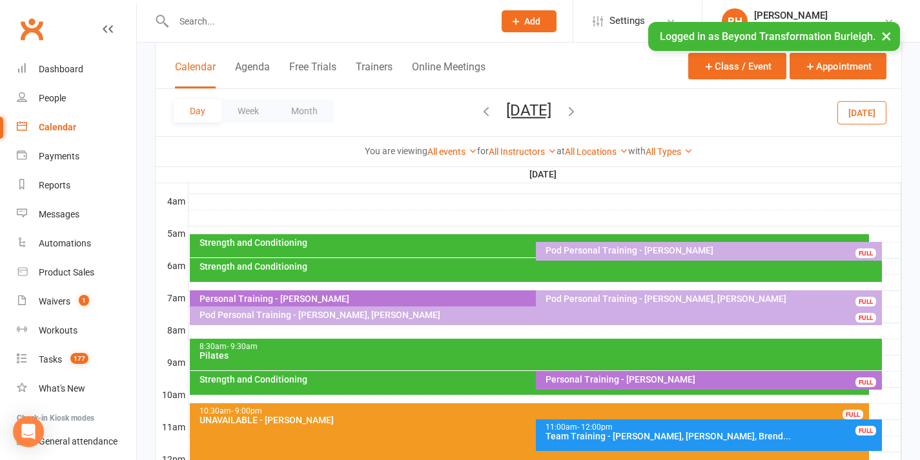
click at [579, 110] on icon "button" at bounding box center [571, 111] width 14 height 14
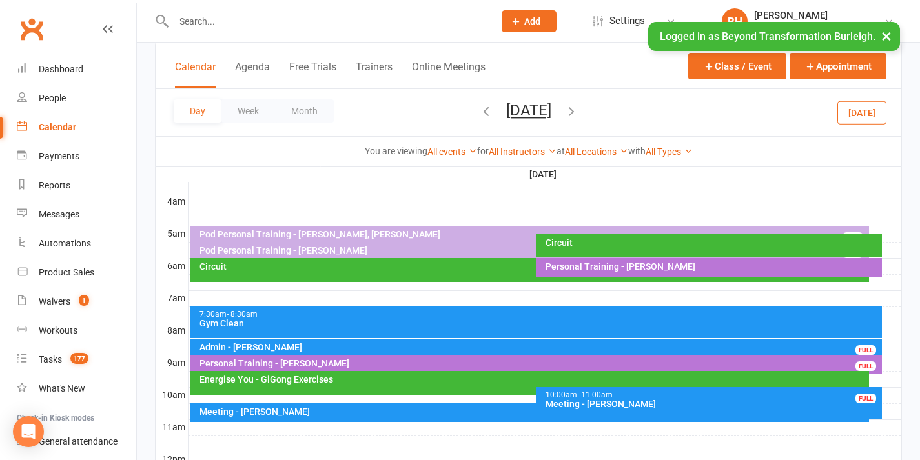
click at [579, 111] on icon "button" at bounding box center [571, 111] width 14 height 14
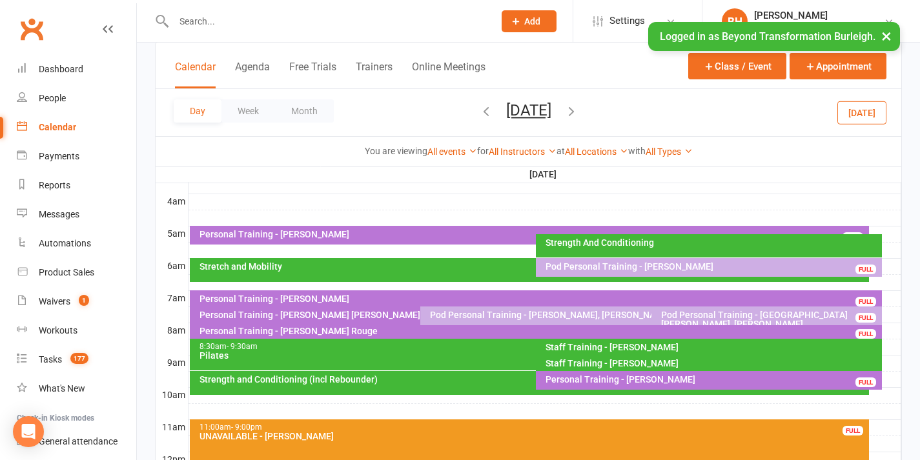
click at [425, 254] on div at bounding box center [545, 250] width 713 height 15
click at [435, 221] on button "Add Appointment" at bounding box center [432, 225] width 75 height 15
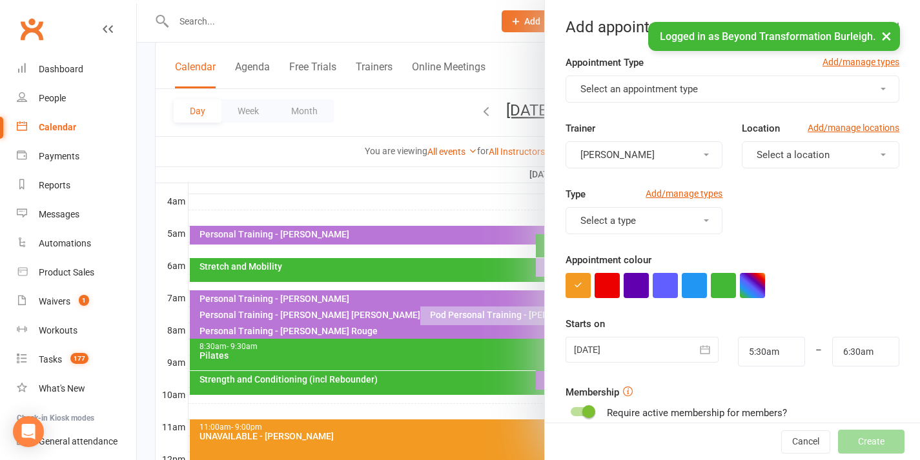
click at [684, 98] on button "Select an appointment type" at bounding box center [733, 89] width 334 height 27
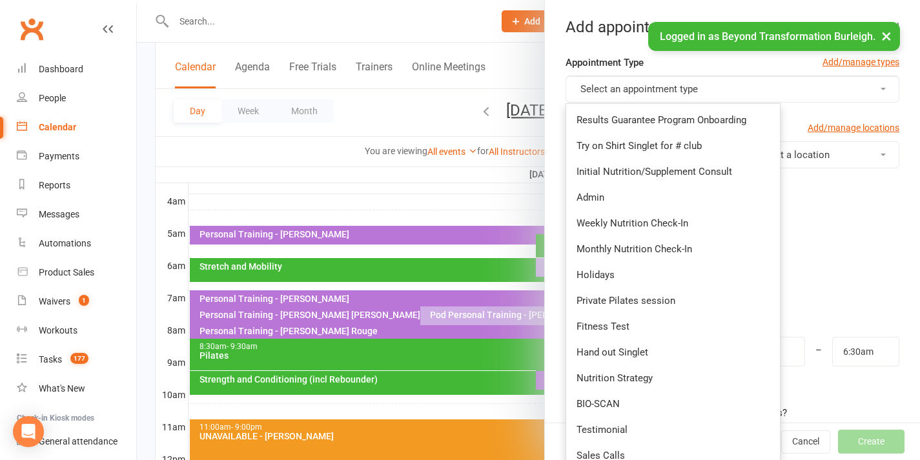
scroll to position [477, 0]
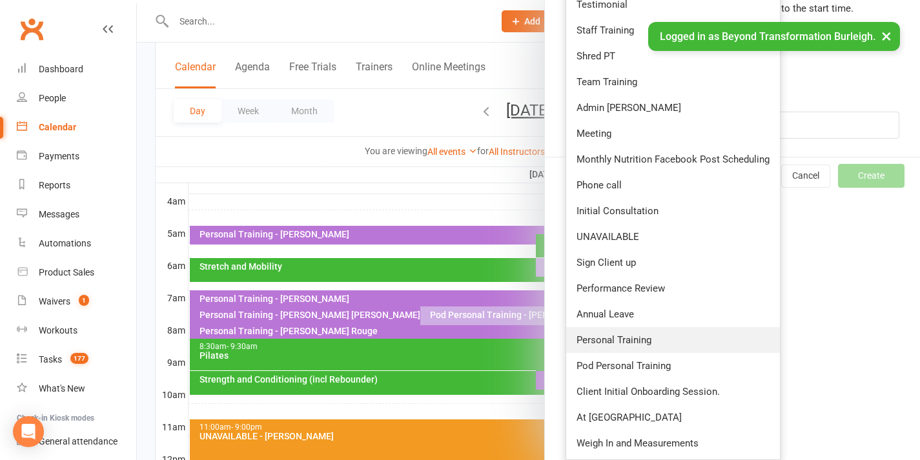
click at [627, 342] on span "Personal Training" at bounding box center [614, 340] width 75 height 12
type input "6:00am"
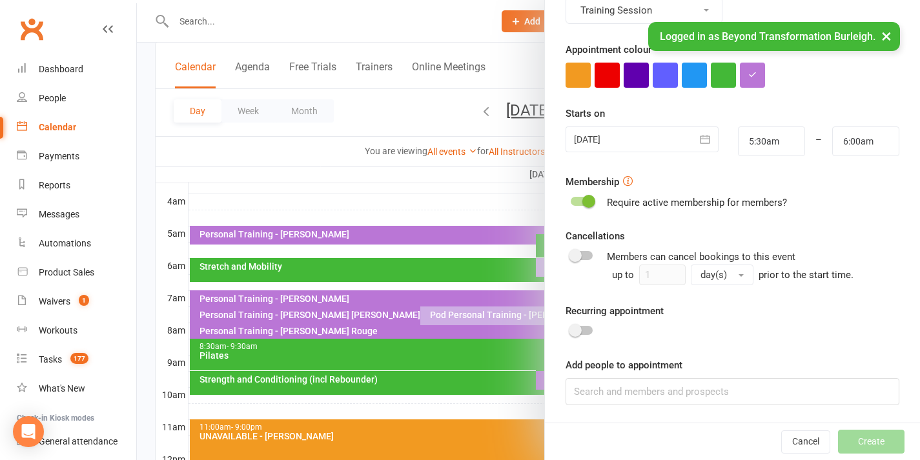
scroll to position [356, 0]
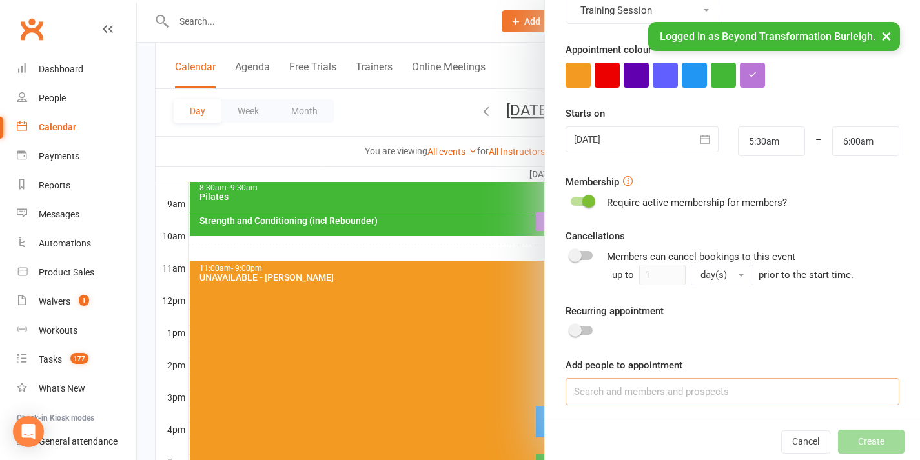
click at [634, 391] on input at bounding box center [733, 391] width 334 height 27
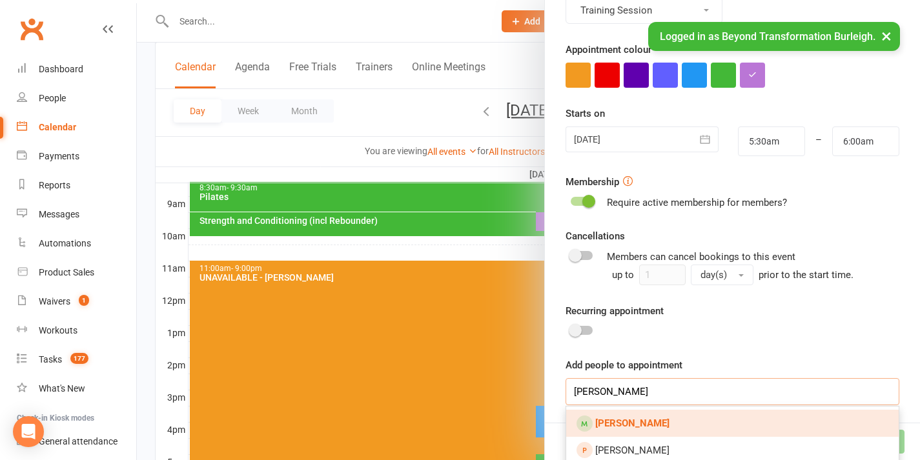
type input "[PERSON_NAME]"
click at [641, 418] on strong "[PERSON_NAME]" at bounding box center [632, 424] width 74 height 12
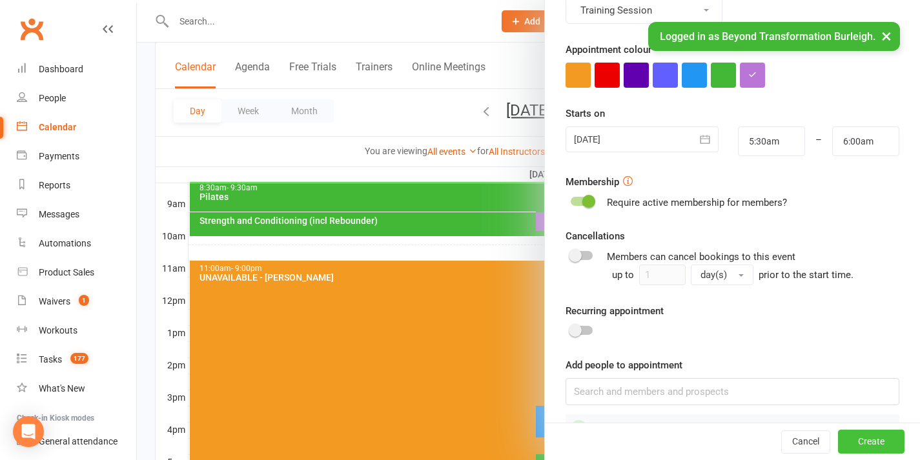
click at [839, 442] on button "Create" at bounding box center [871, 442] width 67 height 23
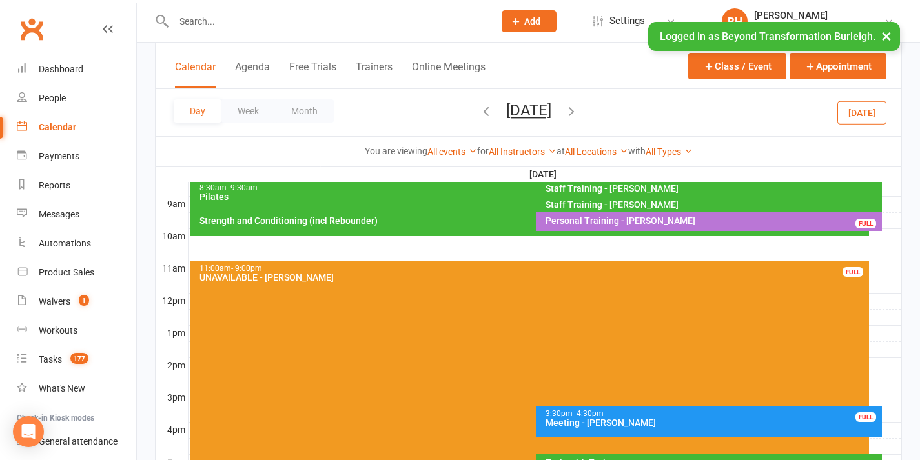
click at [540, 111] on button "[DATE]" at bounding box center [528, 110] width 45 height 18
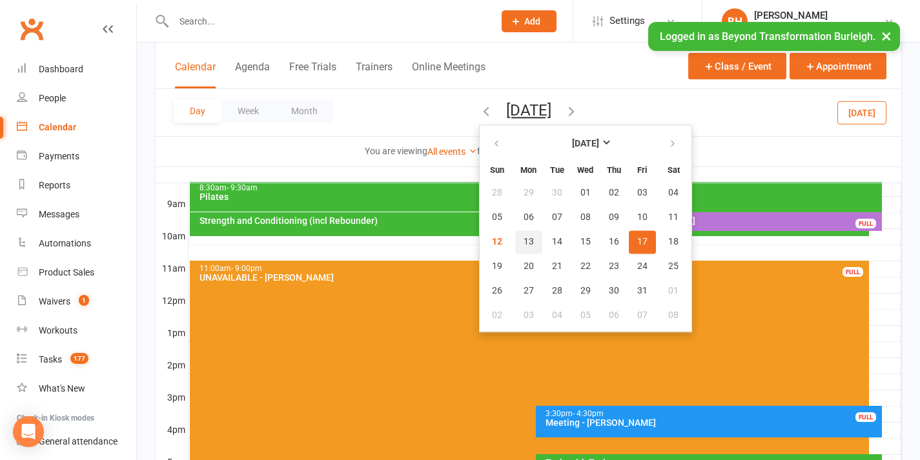
click at [515, 248] on button "13" at bounding box center [528, 242] width 27 height 23
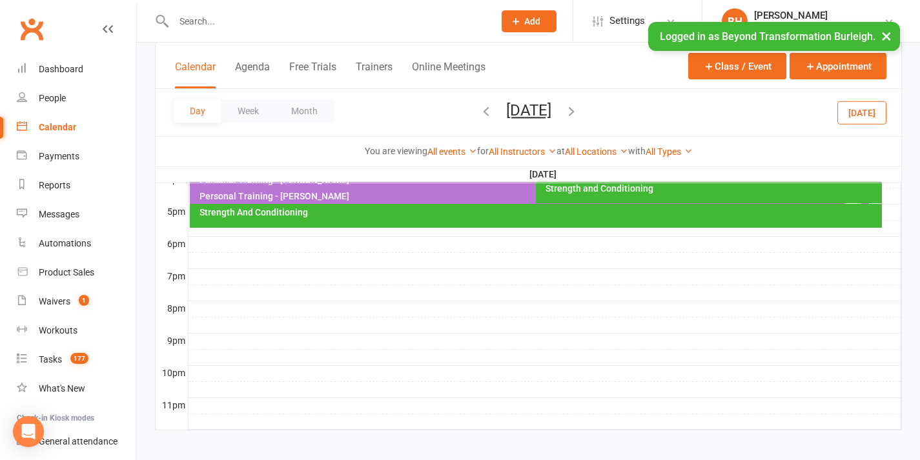
scroll to position [604, 0]
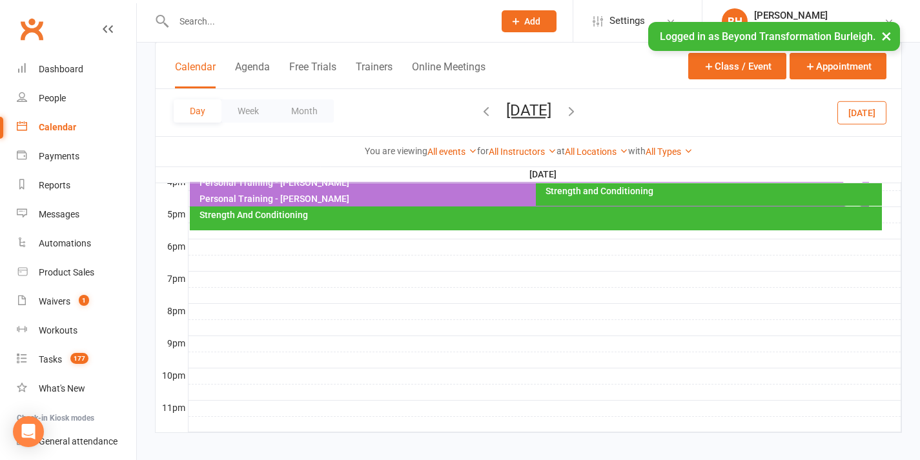
click at [579, 110] on icon "button" at bounding box center [571, 111] width 14 height 14
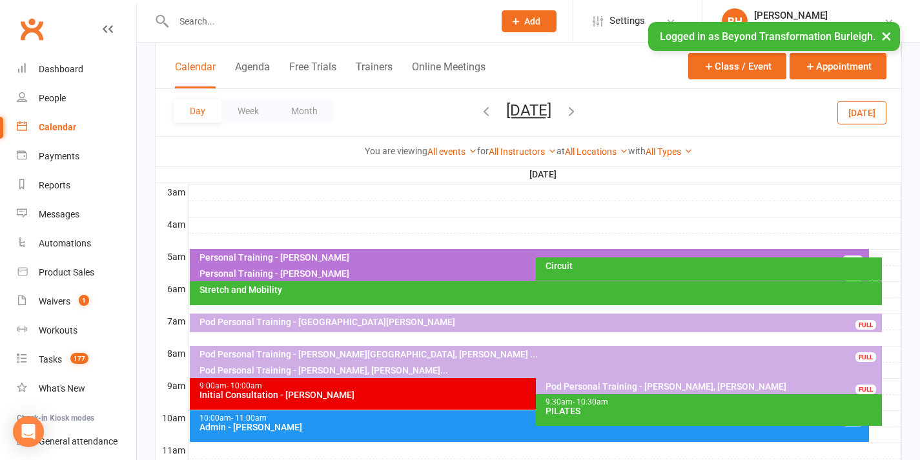
scroll to position [229, 0]
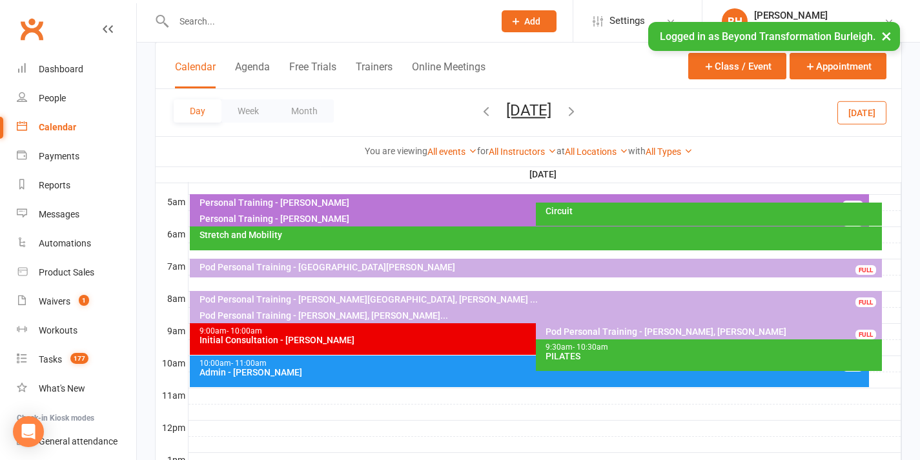
click at [377, 312] on div "Pod Personal Training - [PERSON_NAME], [PERSON_NAME]..." at bounding box center [539, 315] width 681 height 9
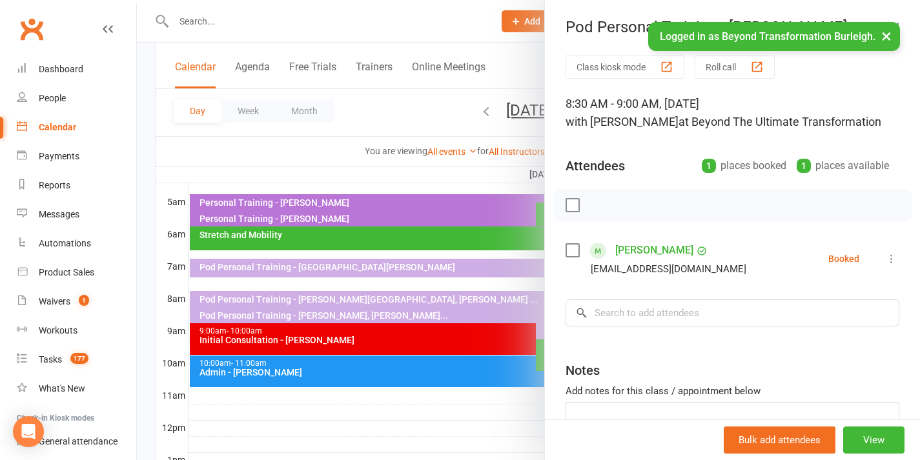
click at [392, 318] on div at bounding box center [528, 230] width 783 height 460
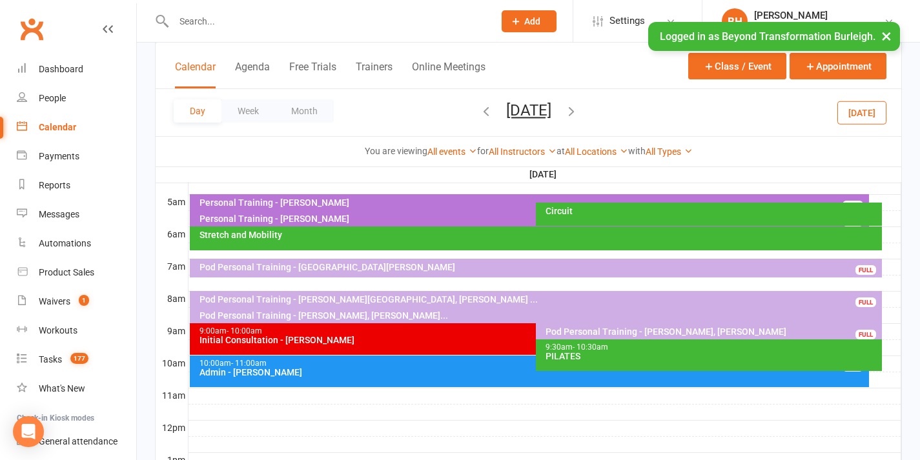
click at [396, 316] on div "Pod Personal Training - [PERSON_NAME], [PERSON_NAME]..." at bounding box center [539, 315] width 681 height 9
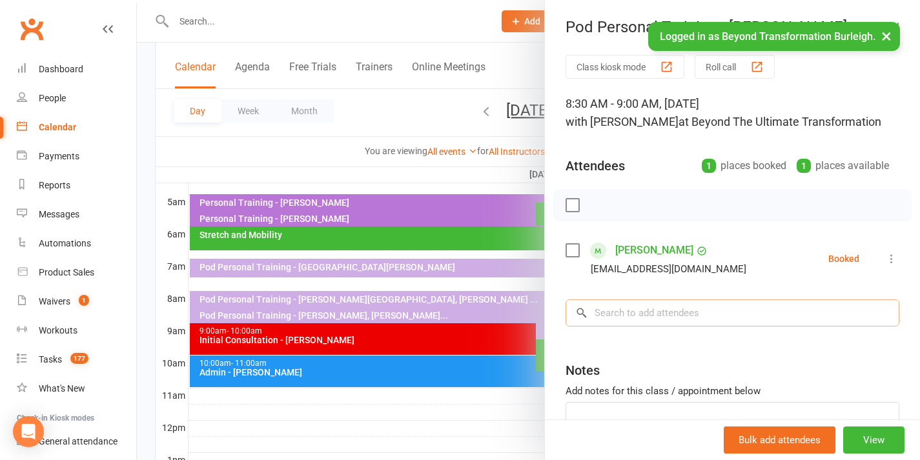
click at [634, 322] on input "search" at bounding box center [733, 313] width 334 height 27
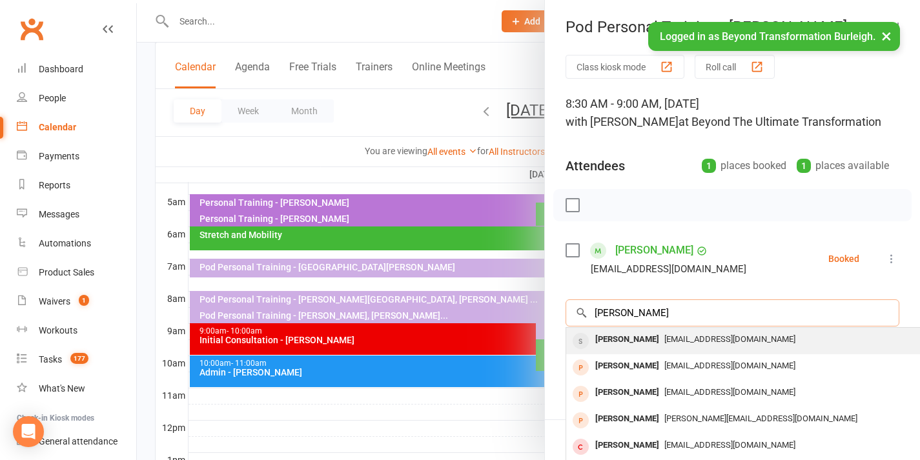
type input "[PERSON_NAME]"
drag, startPoint x: 617, startPoint y: 335, endPoint x: 614, endPoint y: 343, distance: 8.2
click at [614, 343] on div "[PERSON_NAME]" at bounding box center [627, 340] width 74 height 19
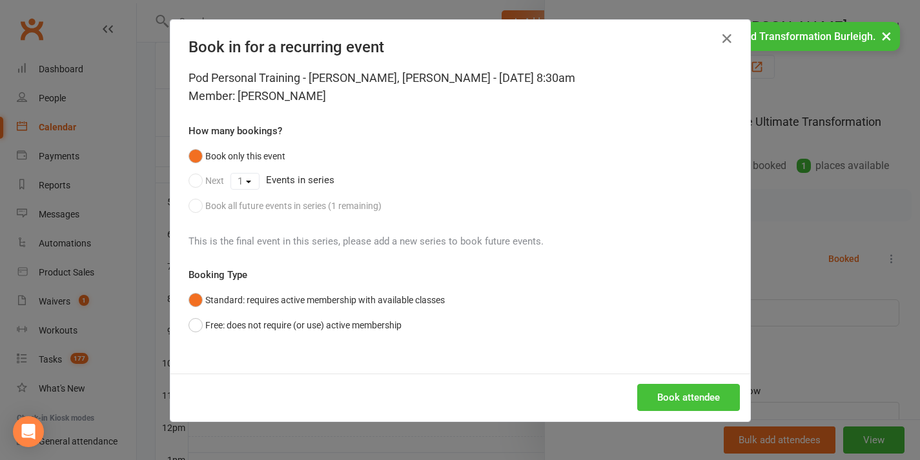
click at [655, 395] on button "Book attendee" at bounding box center [688, 397] width 103 height 27
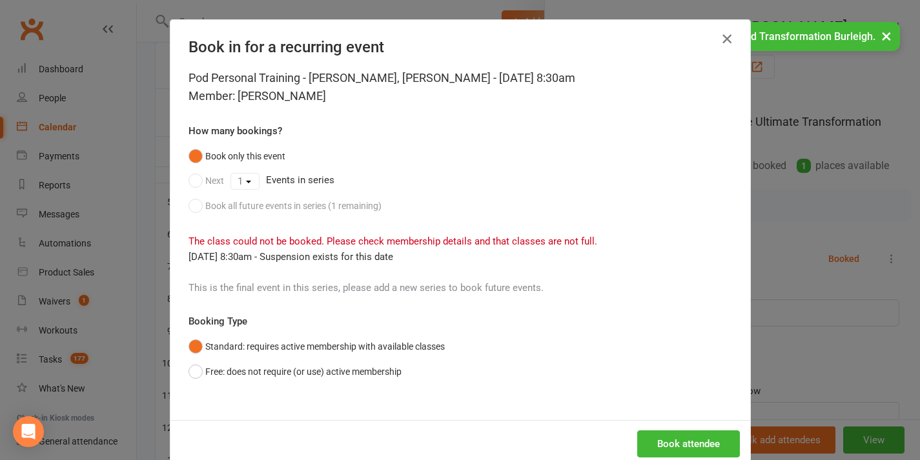
click at [722, 41] on icon "button" at bounding box center [726, 38] width 15 height 15
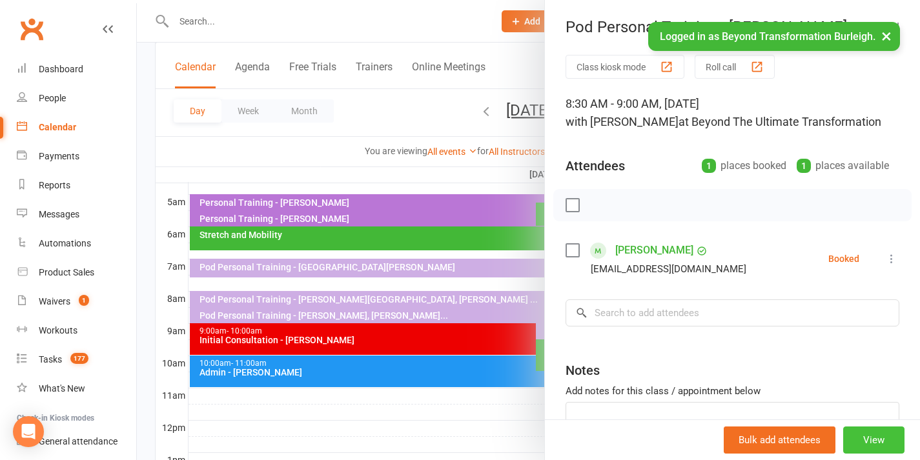
click at [850, 440] on button "View" at bounding box center [873, 440] width 61 height 27
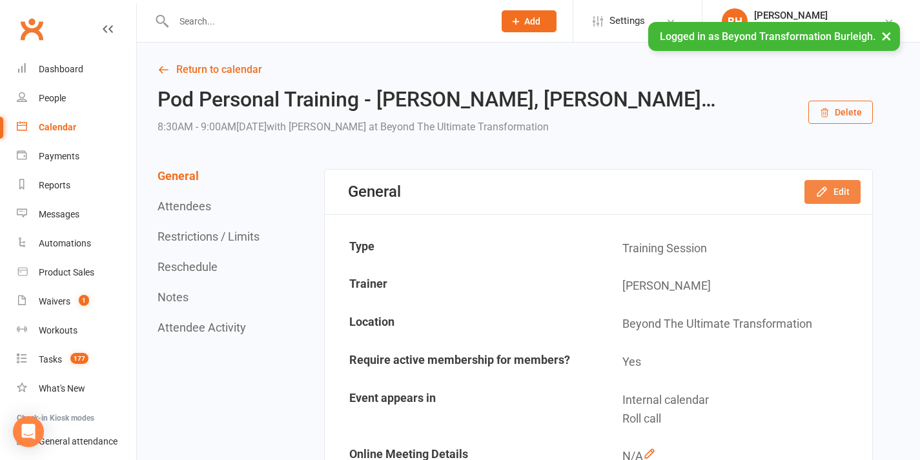
click at [842, 192] on button "Edit" at bounding box center [833, 191] width 56 height 23
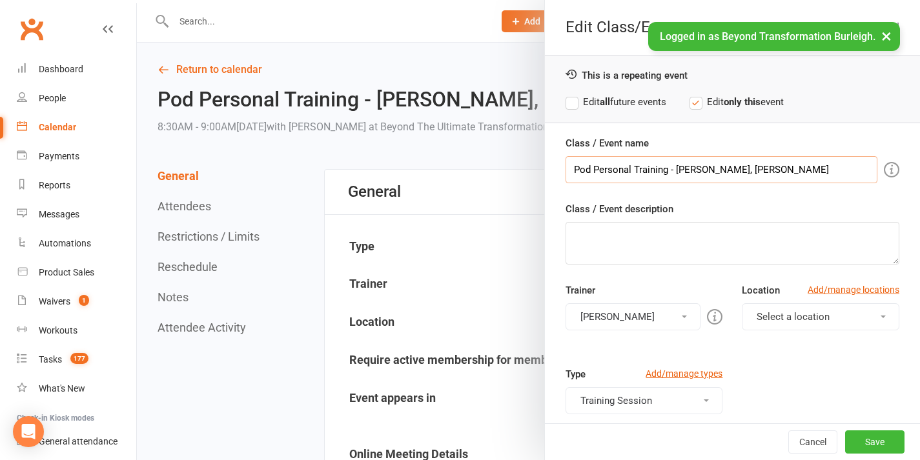
drag, startPoint x: 809, startPoint y: 172, endPoint x: 734, endPoint y: 172, distance: 74.9
click at [734, 172] on input "Pod Personal Training - [PERSON_NAME], [PERSON_NAME]" at bounding box center [722, 169] width 312 height 27
type input "Pod Personal Training - [PERSON_NAME]"
click at [852, 438] on button "Save" at bounding box center [874, 442] width 59 height 23
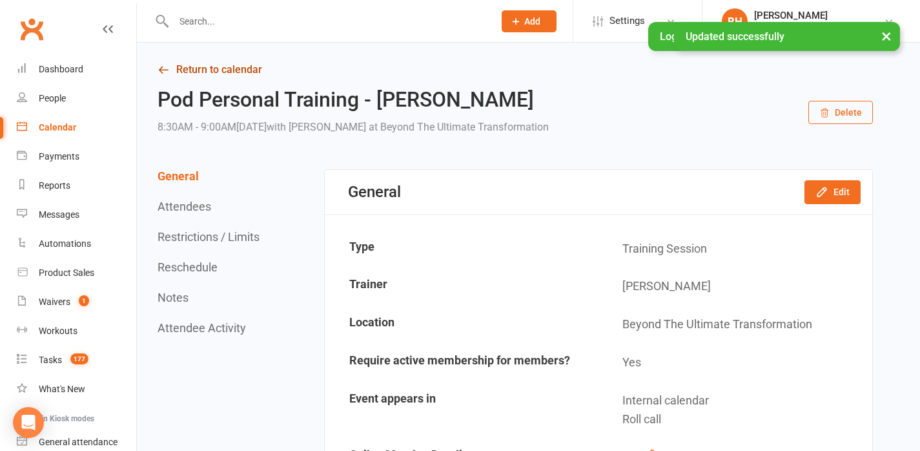
click at [243, 69] on link "Return to calendar" at bounding box center [515, 70] width 715 height 18
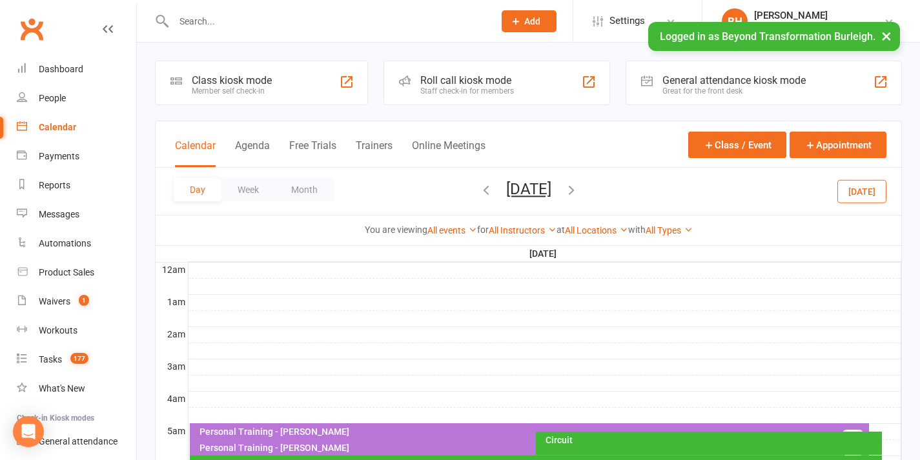
scroll to position [240, 0]
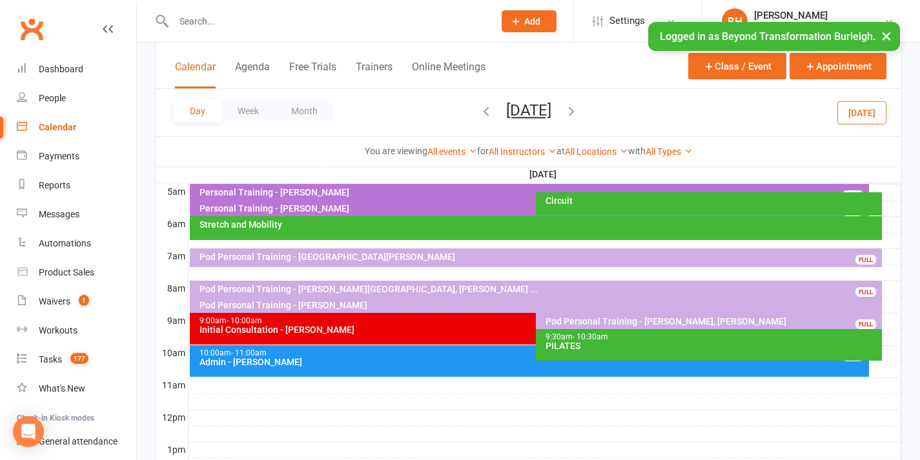
click at [518, 115] on button "[DATE]" at bounding box center [528, 110] width 45 height 18
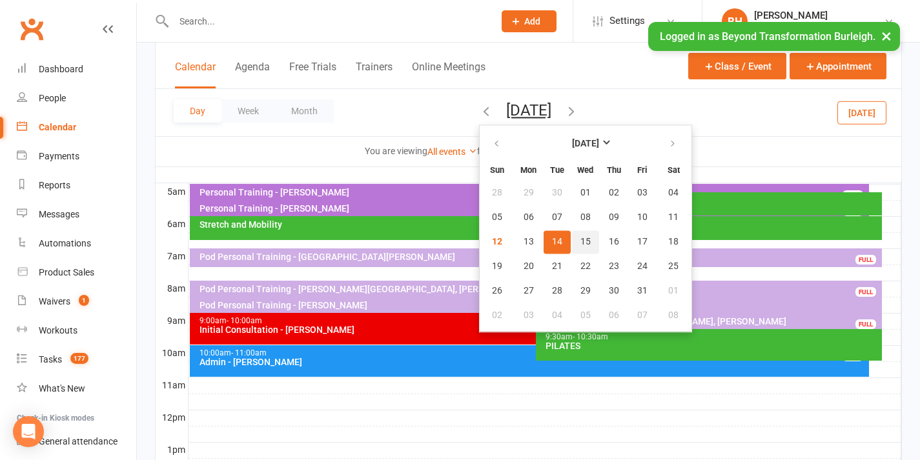
click at [581, 242] on span "15" at bounding box center [586, 242] width 10 height 10
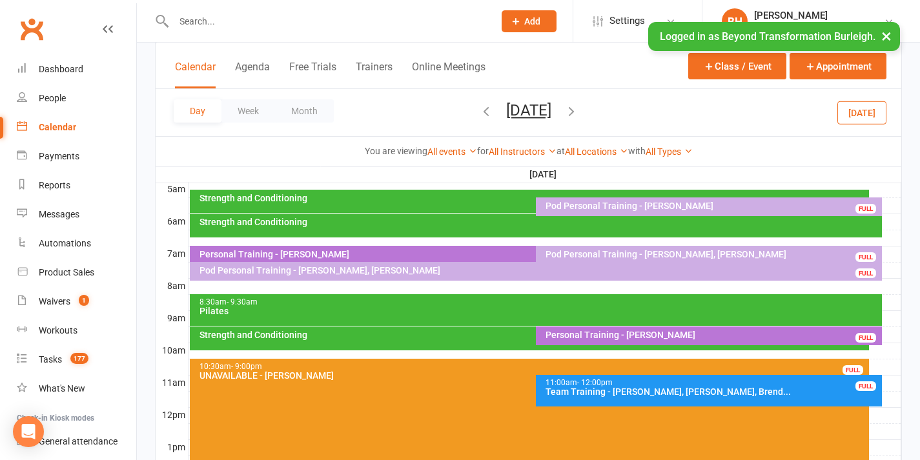
scroll to position [475, 0]
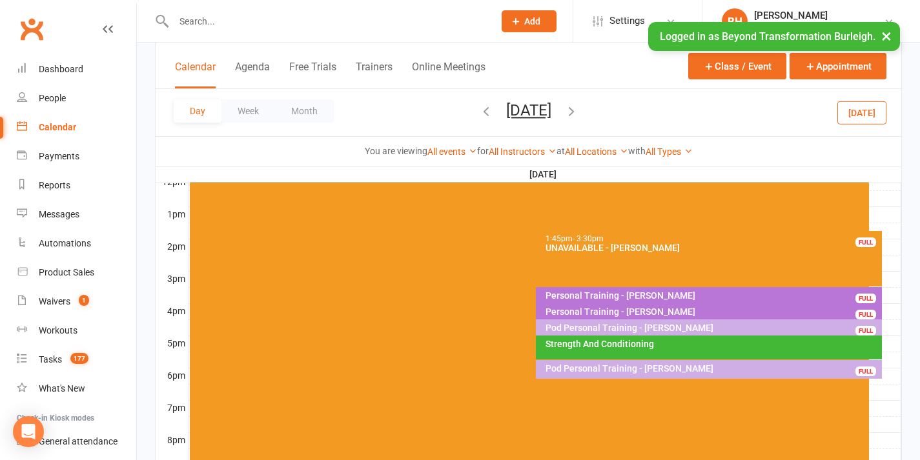
click at [551, 107] on button "[DATE]" at bounding box center [528, 110] width 45 height 18
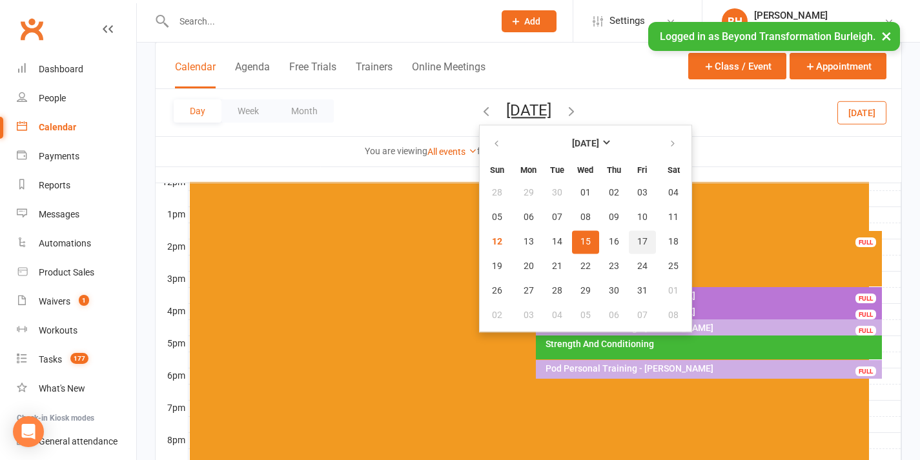
click at [637, 239] on span "17" at bounding box center [642, 242] width 10 height 10
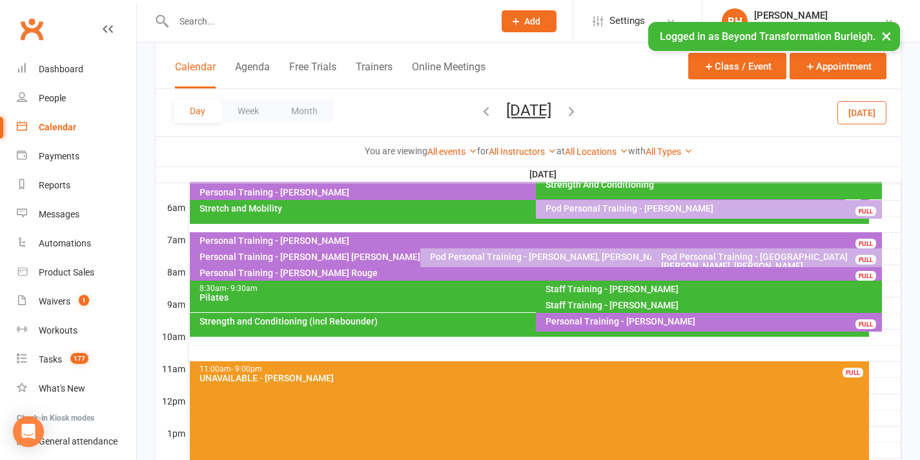
scroll to position [150, 0]
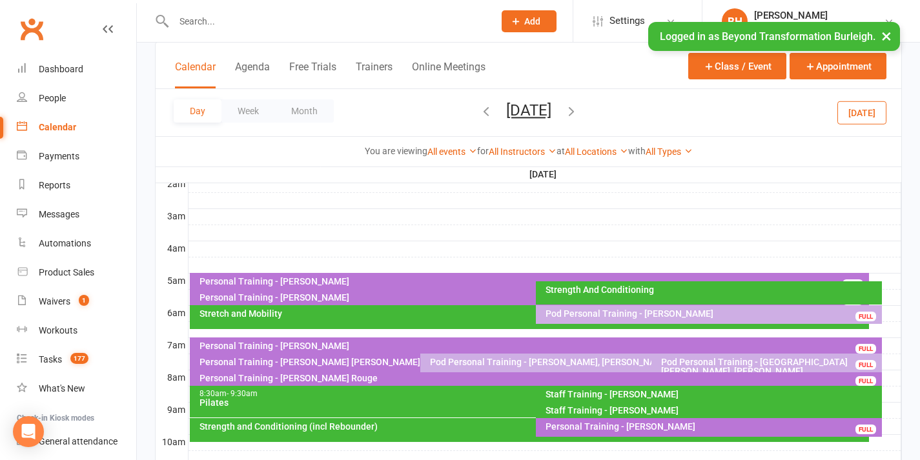
click at [517, 113] on button "[DATE]" at bounding box center [528, 110] width 45 height 18
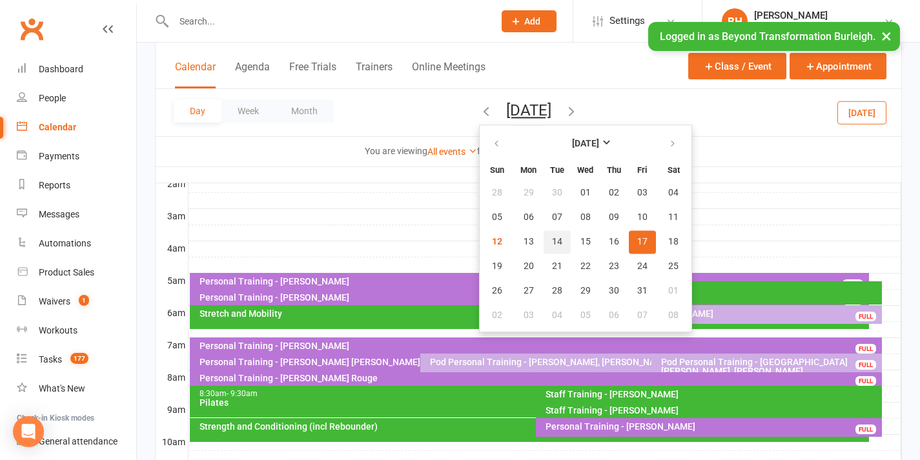
click at [544, 242] on button "14" at bounding box center [557, 242] width 27 height 23
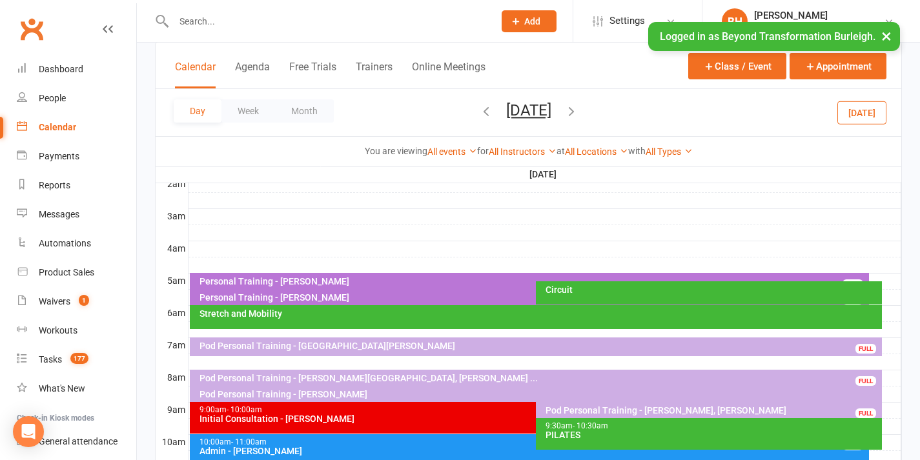
click at [890, 311] on div at bounding box center [545, 313] width 713 height 15
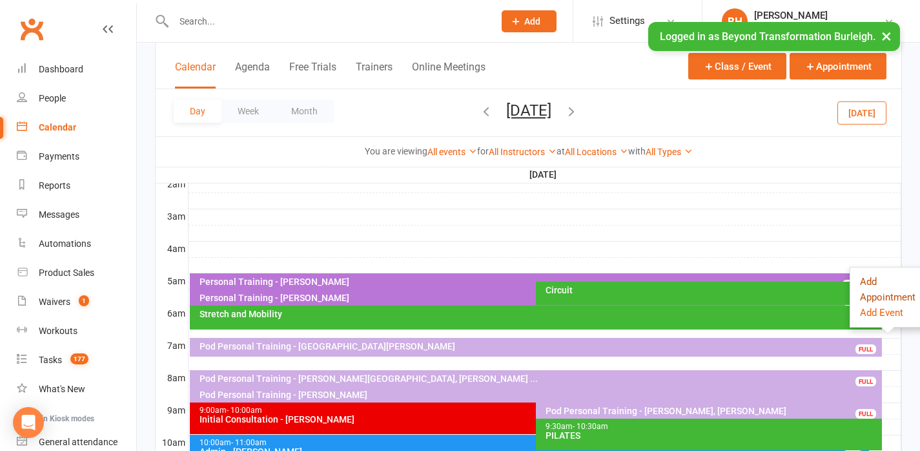
click at [871, 276] on button "Add Appointment" at bounding box center [888, 289] width 56 height 31
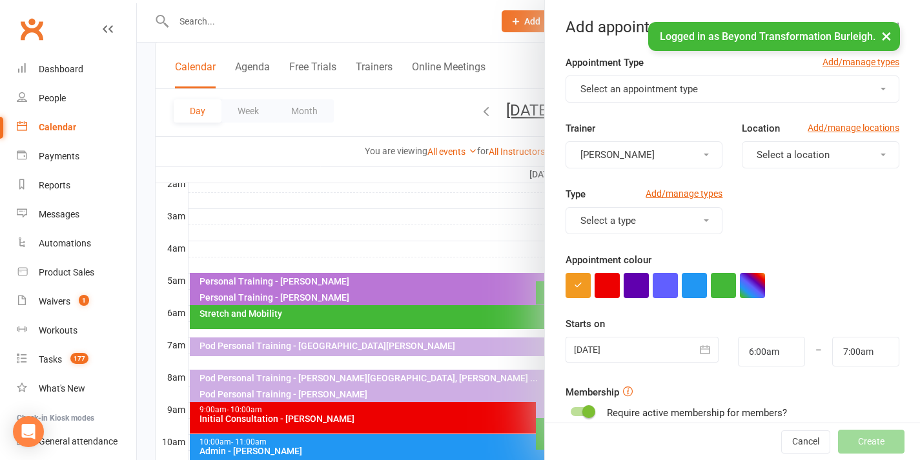
click at [607, 90] on span "Select an appointment type" at bounding box center [640, 89] width 118 height 12
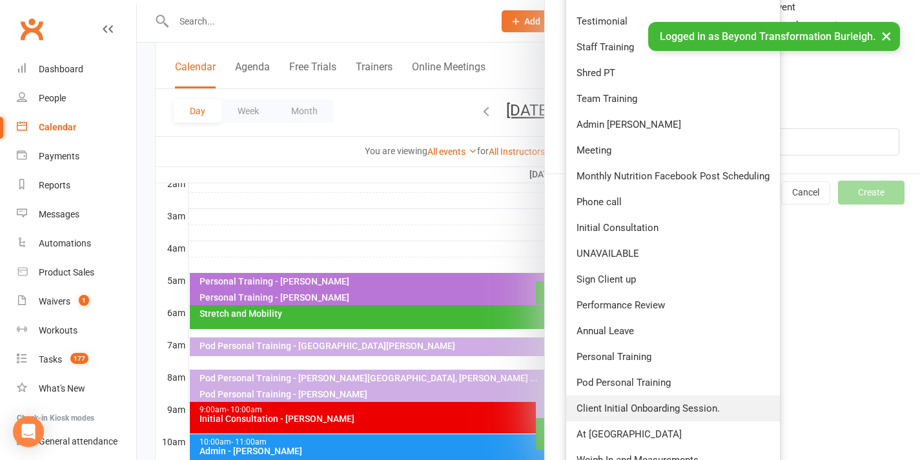
scroll to position [517, 0]
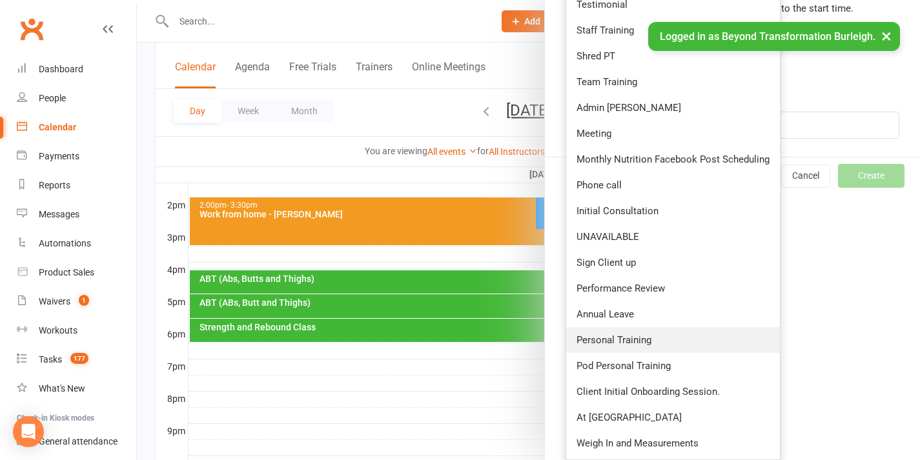
click at [624, 338] on span "Personal Training" at bounding box center [614, 340] width 75 height 12
type input "6:30am"
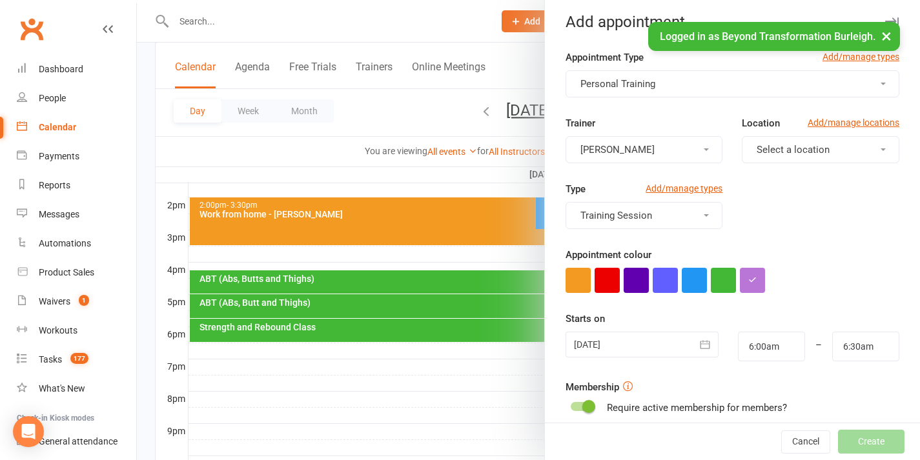
scroll to position [625, 0]
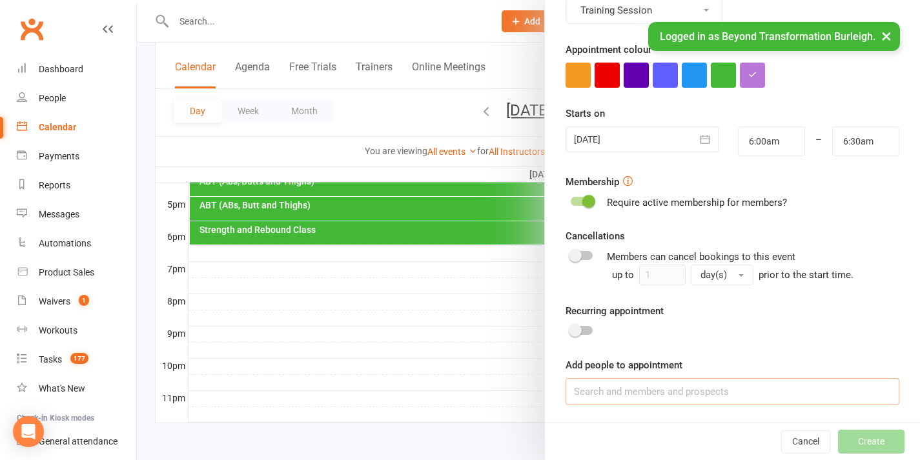
click at [679, 384] on input at bounding box center [733, 391] width 334 height 27
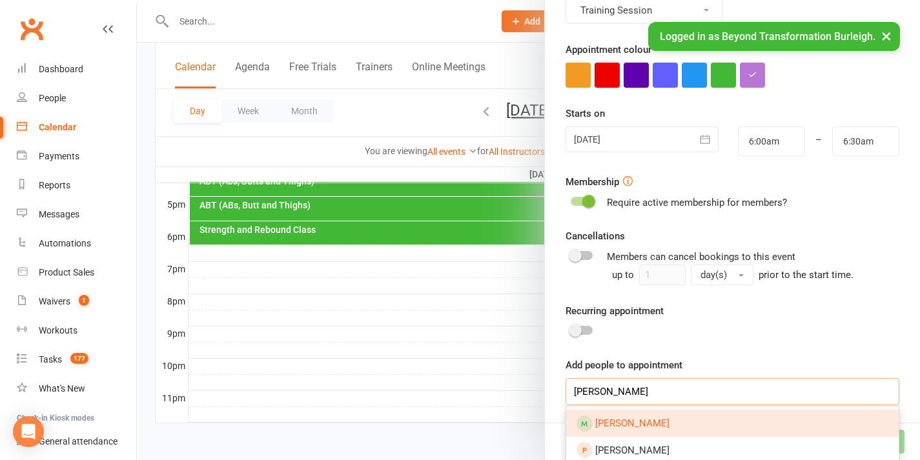
type input "[PERSON_NAME]"
click at [649, 422] on link "[PERSON_NAME]" at bounding box center [732, 423] width 333 height 27
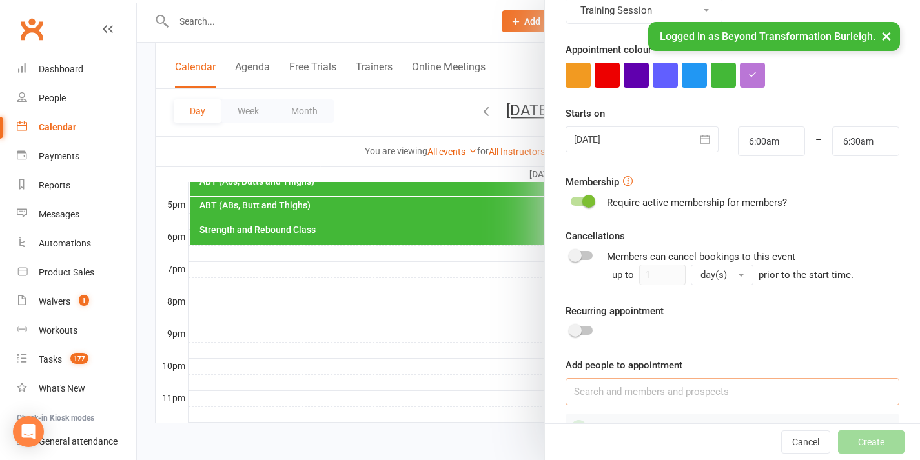
scroll to position [262, 0]
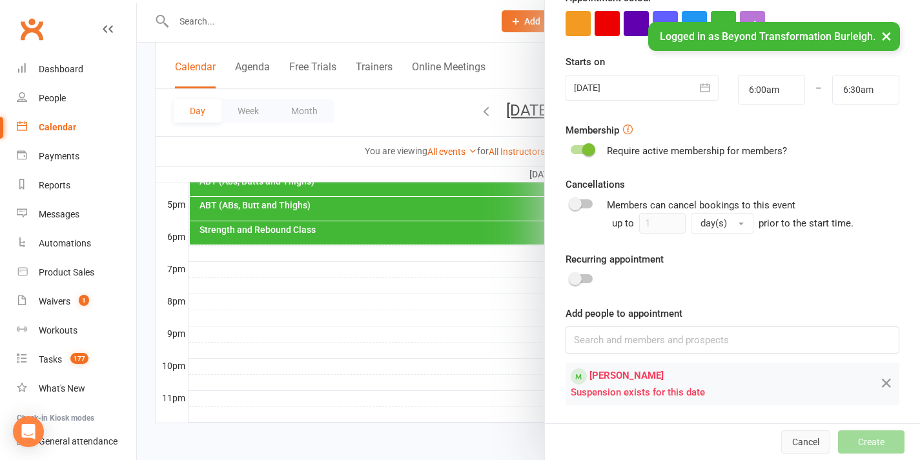
click at [781, 440] on button "Cancel" at bounding box center [805, 442] width 49 height 23
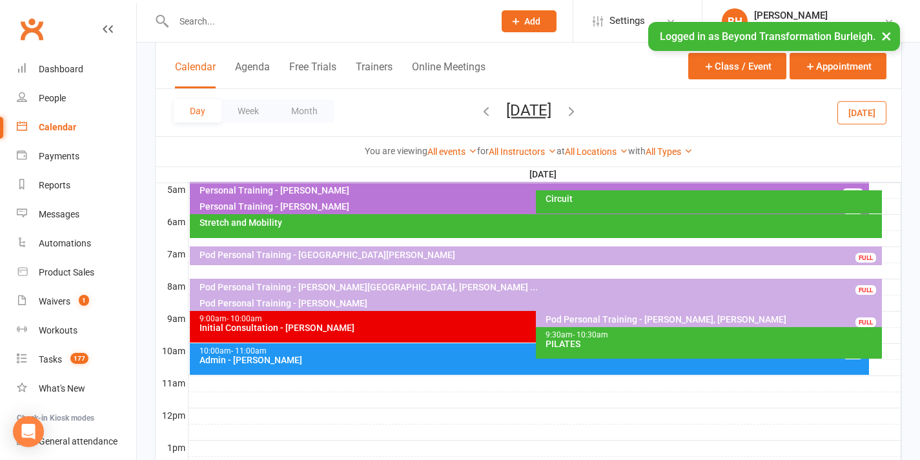
scroll to position [125, 0]
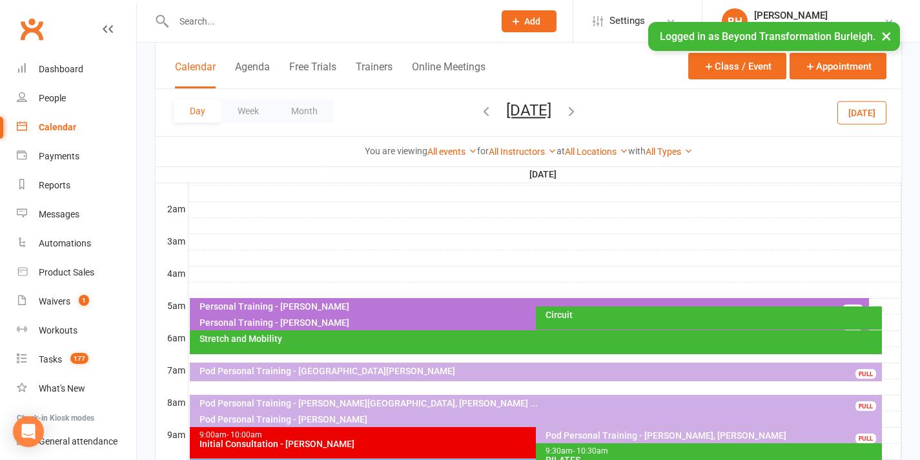
click at [302, 15] on input "text" at bounding box center [327, 21] width 315 height 18
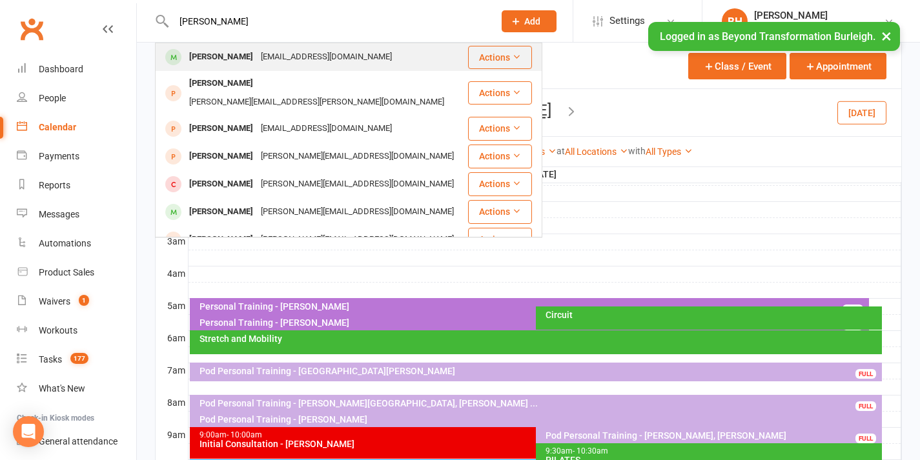
type input "[PERSON_NAME]"
click at [257, 56] on div "[EMAIL_ADDRESS][DOMAIN_NAME]" at bounding box center [326, 57] width 139 height 19
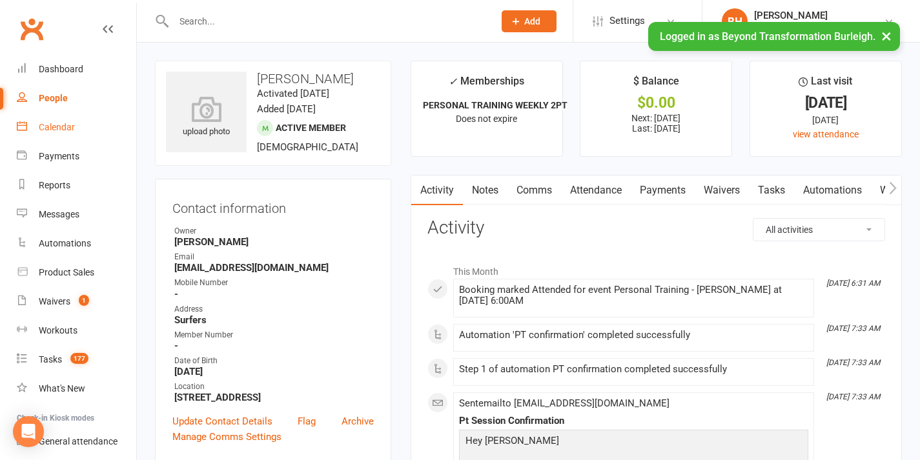
click at [47, 132] on div "Calendar" at bounding box center [57, 127] width 36 height 10
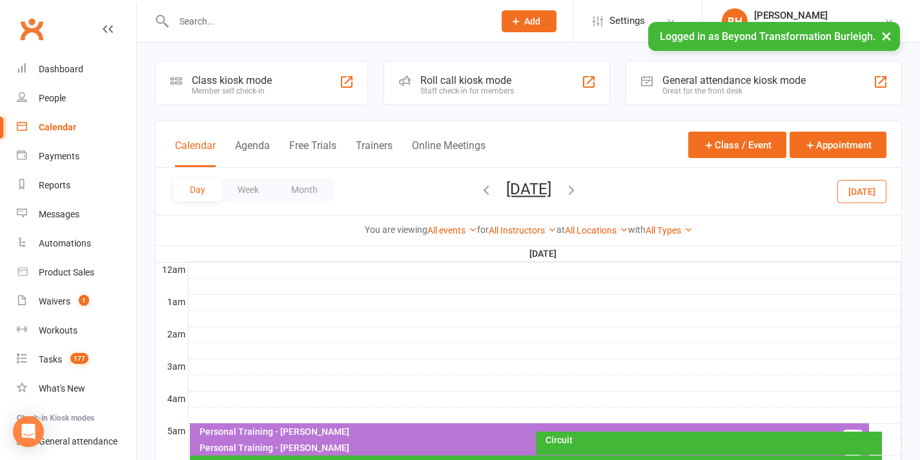
scroll to position [108, 0]
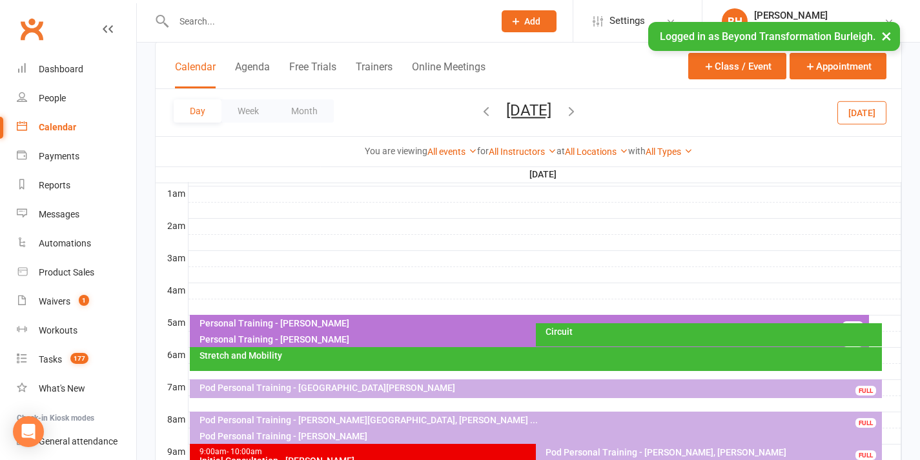
click at [529, 109] on button "[DATE]" at bounding box center [528, 110] width 45 height 18
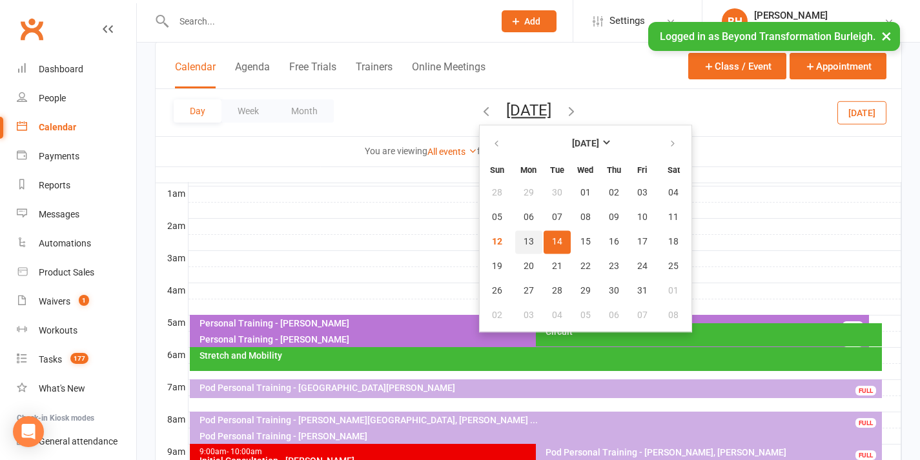
click at [524, 240] on span "13" at bounding box center [529, 242] width 10 height 10
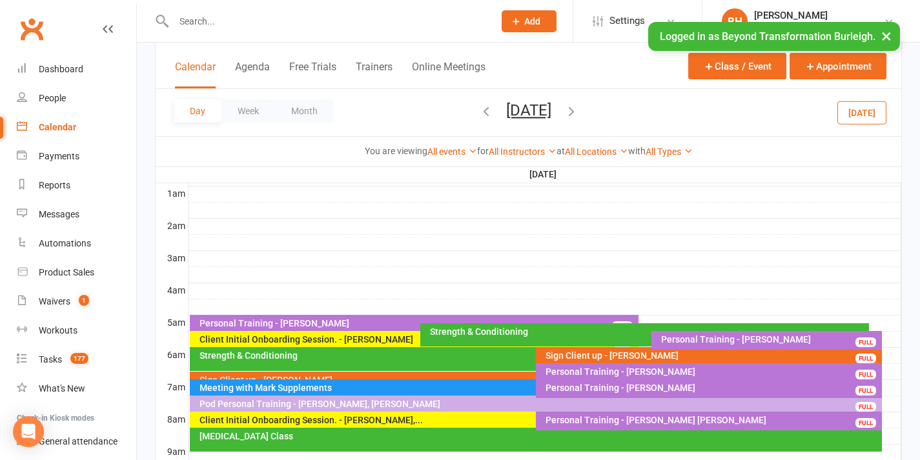
click at [579, 109] on icon "button" at bounding box center [571, 111] width 14 height 14
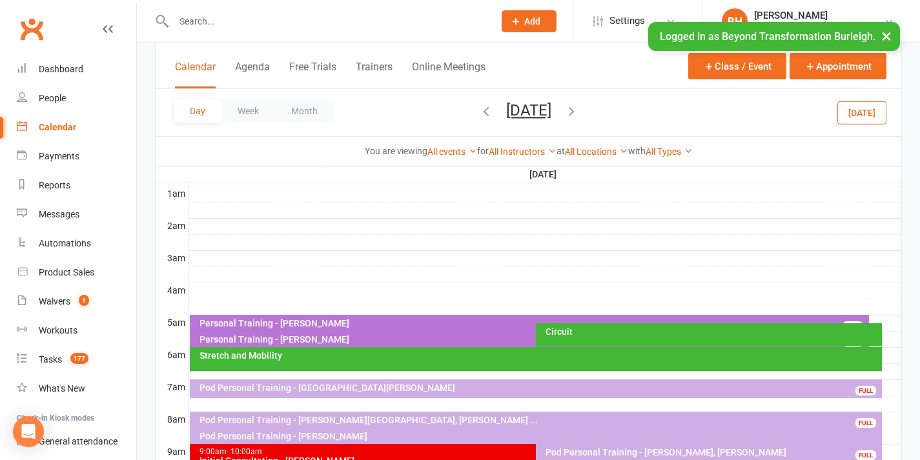
click at [326, 322] on div "Personal Training - [PERSON_NAME]" at bounding box center [533, 323] width 668 height 9
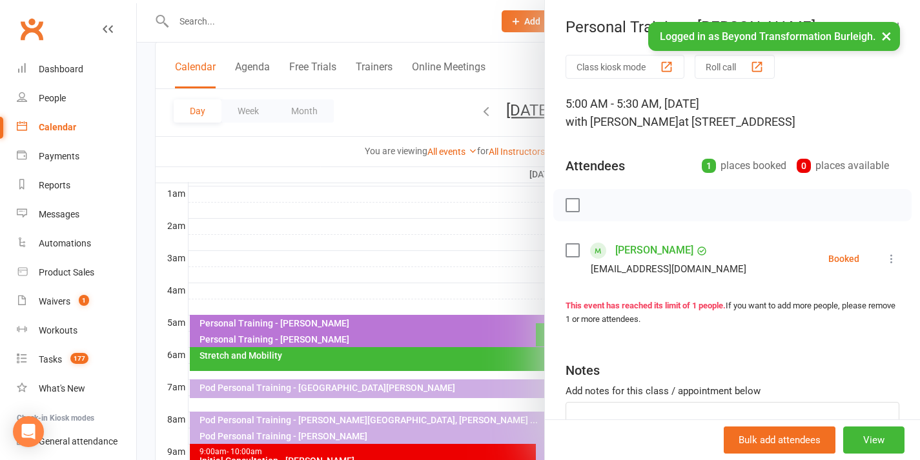
click at [356, 334] on div at bounding box center [528, 230] width 783 height 460
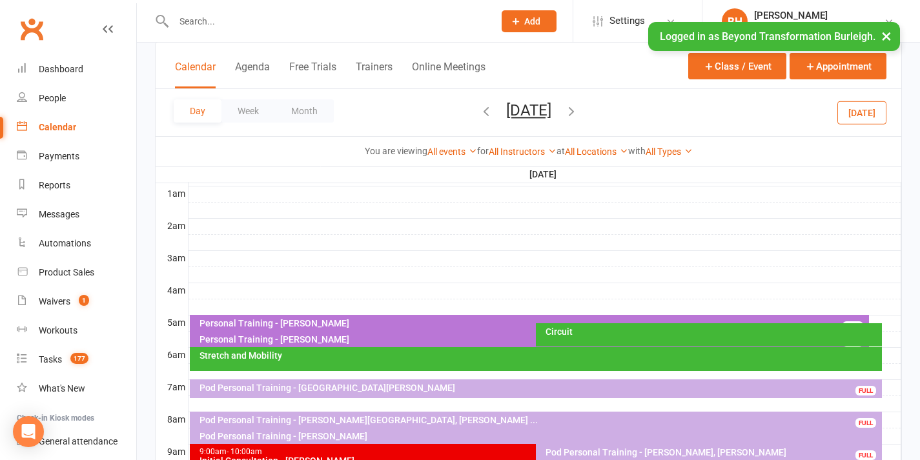
click at [327, 344] on div "Personal Training - [PERSON_NAME] FULL" at bounding box center [530, 340] width 680 height 19
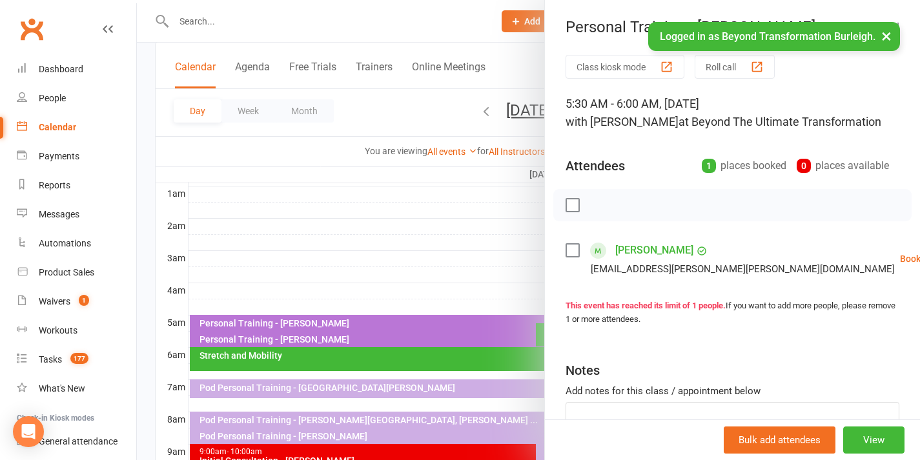
click at [377, 276] on div at bounding box center [528, 230] width 783 height 460
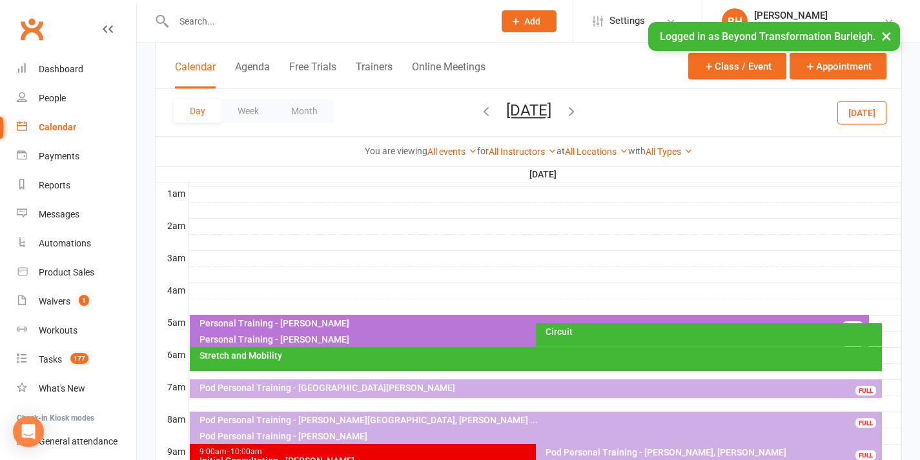
click at [528, 106] on button "[DATE]" at bounding box center [528, 110] width 45 height 18
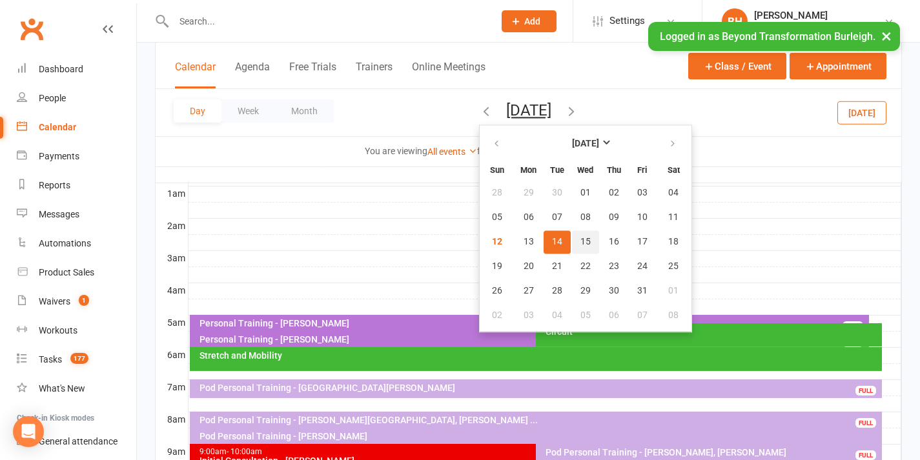
click at [581, 240] on span "15" at bounding box center [586, 242] width 10 height 10
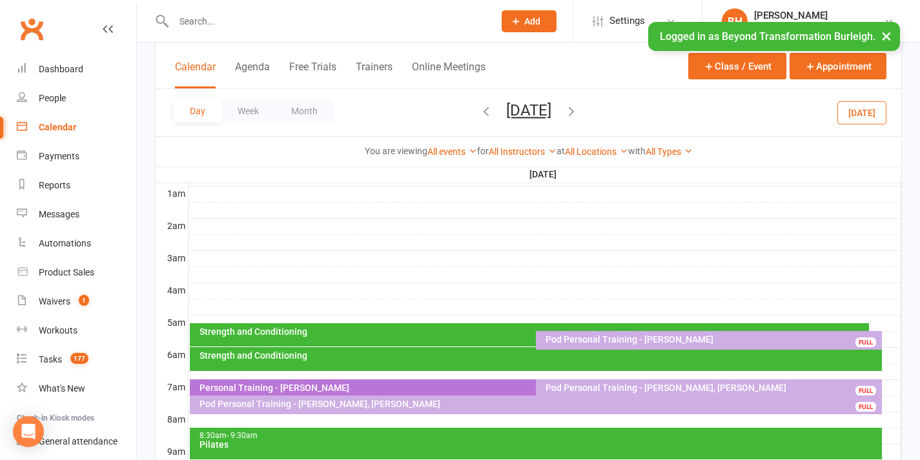
click at [519, 111] on button "[DATE]" at bounding box center [528, 110] width 45 height 18
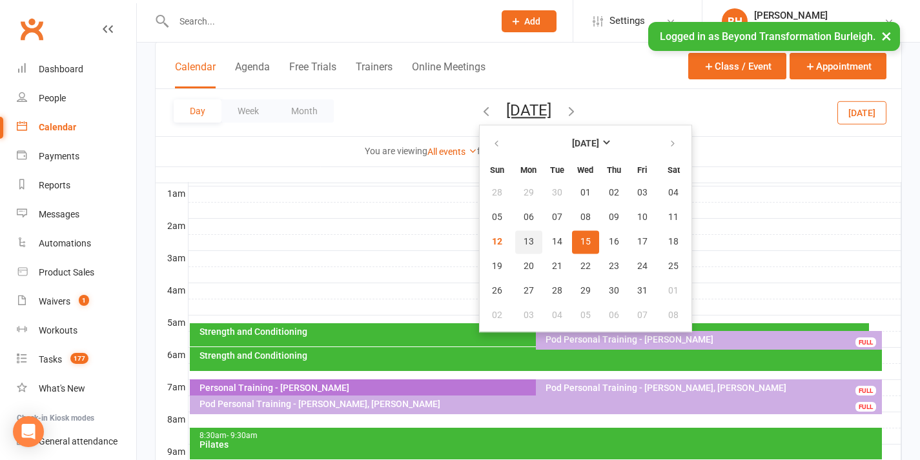
click at [515, 242] on button "13" at bounding box center [528, 242] width 27 height 23
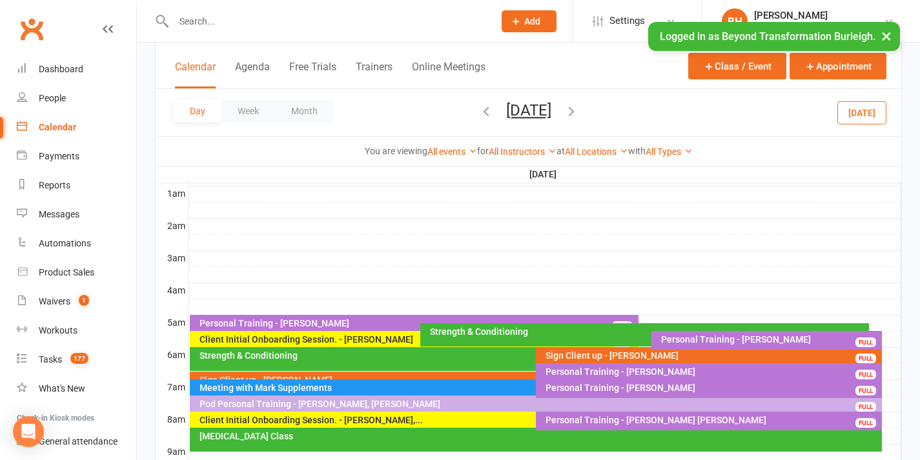
click at [394, 324] on div "Personal Training - [PERSON_NAME]" at bounding box center [417, 323] width 437 height 9
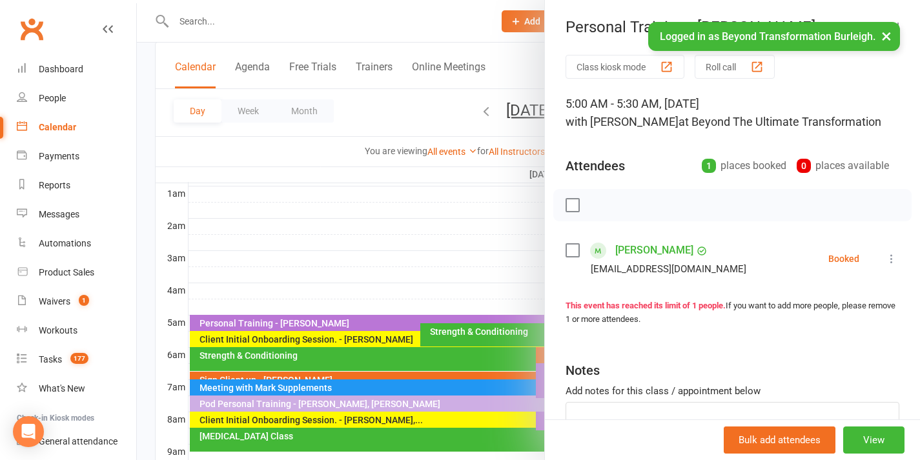
click at [396, 314] on div at bounding box center [528, 230] width 783 height 460
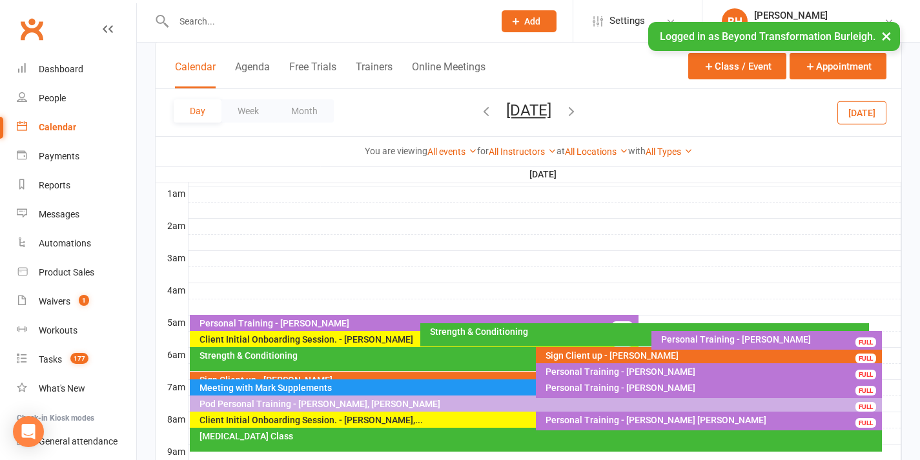
click at [387, 342] on div "Client Initial Onboarding Session. - [PERSON_NAME]" at bounding box center [417, 339] width 437 height 9
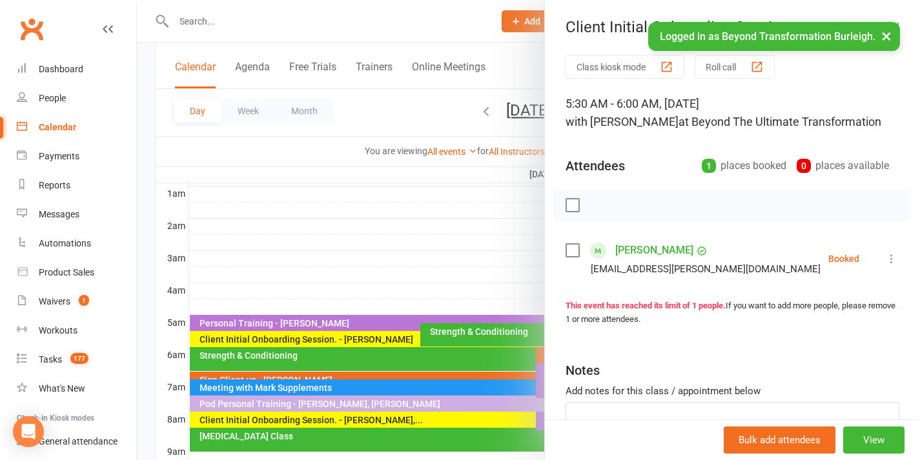
drag, startPoint x: 409, startPoint y: 305, endPoint x: 465, endPoint y: 314, distance: 56.9
click at [410, 305] on div at bounding box center [528, 230] width 783 height 460
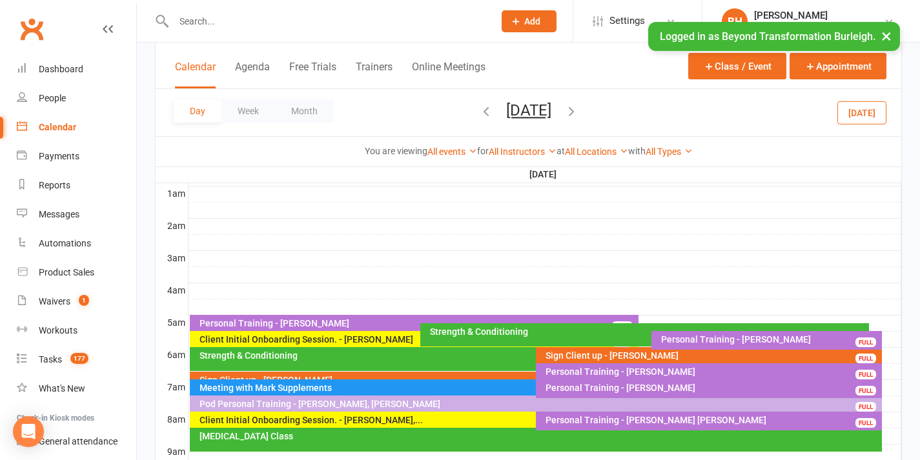
click at [708, 336] on div "Personal Training - [PERSON_NAME]" at bounding box center [771, 339] width 220 height 9
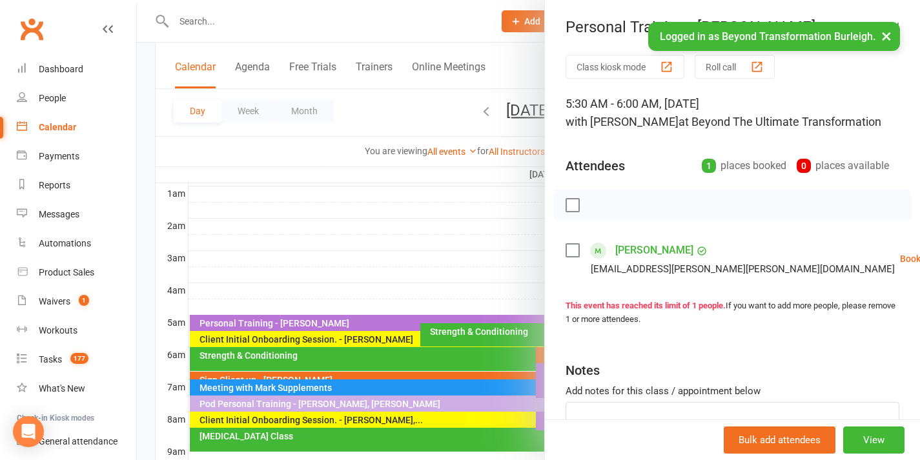
click at [455, 274] on div at bounding box center [528, 230] width 783 height 460
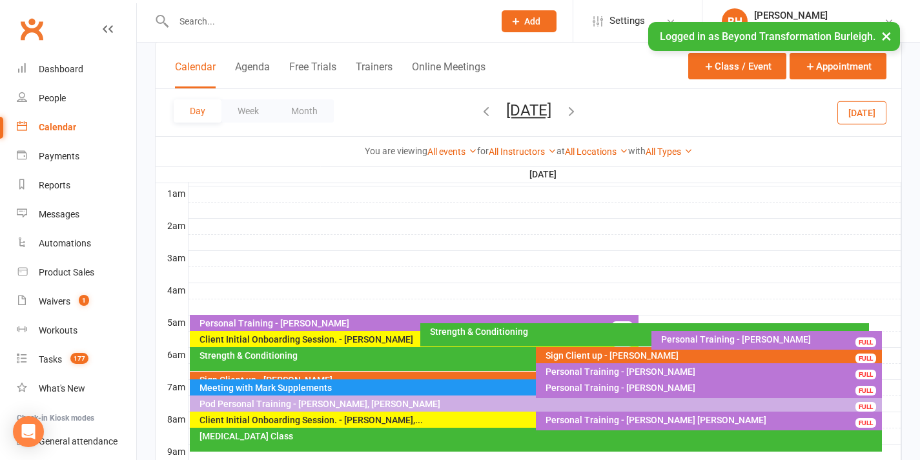
click at [570, 318] on div "Personal Training - [PERSON_NAME] FULL" at bounding box center [414, 324] width 449 height 19
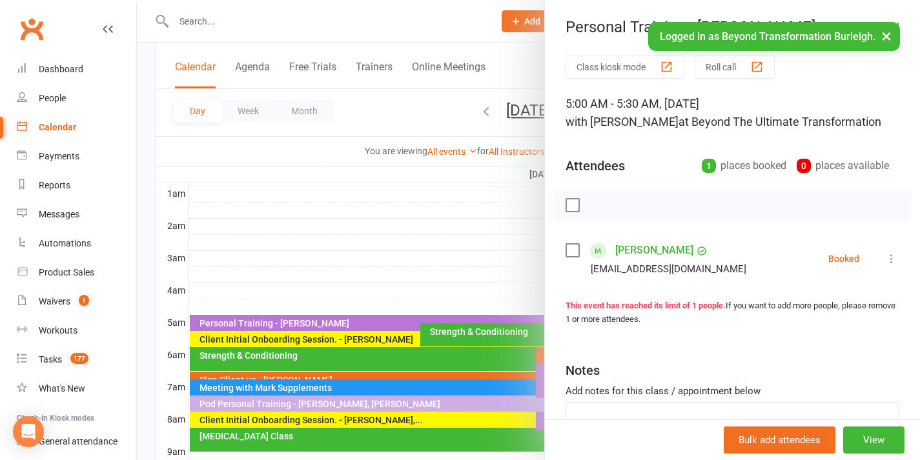
click at [533, 291] on div at bounding box center [528, 230] width 783 height 460
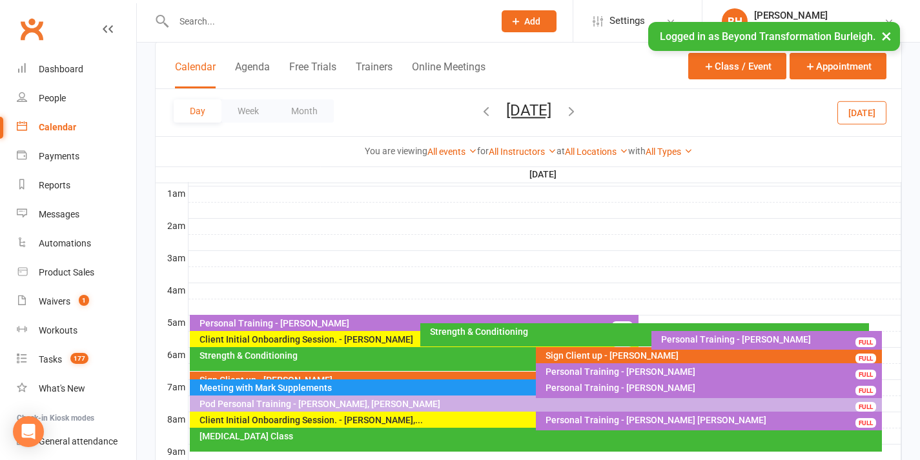
click at [610, 334] on div "Strength & Conditioning" at bounding box center [647, 331] width 437 height 9
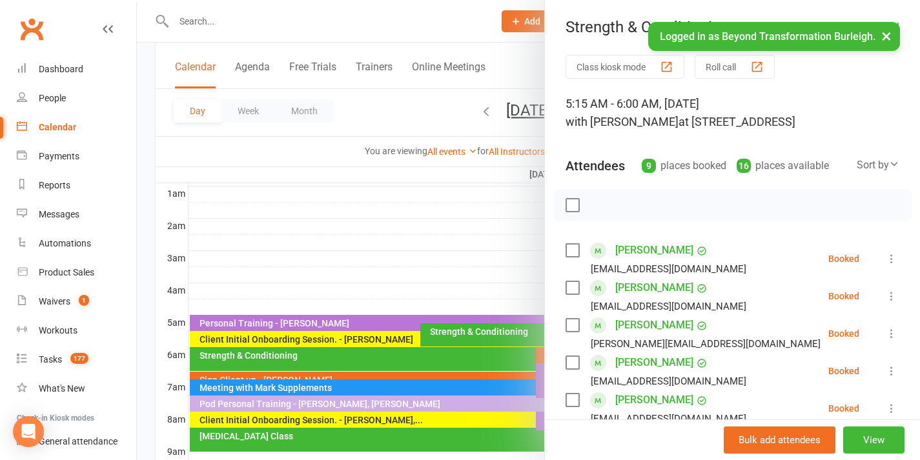
click at [523, 338] on div at bounding box center [528, 230] width 783 height 460
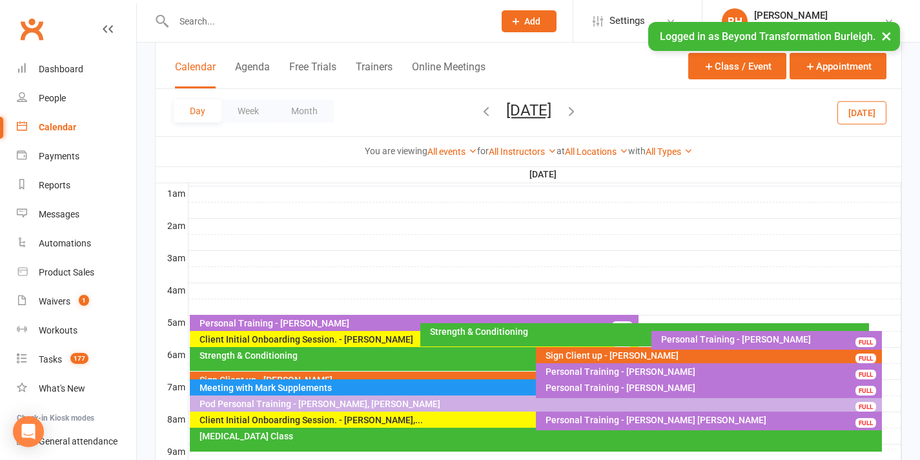
click at [566, 352] on div "Sign Client up - [PERSON_NAME]" at bounding box center [712, 355] width 334 height 9
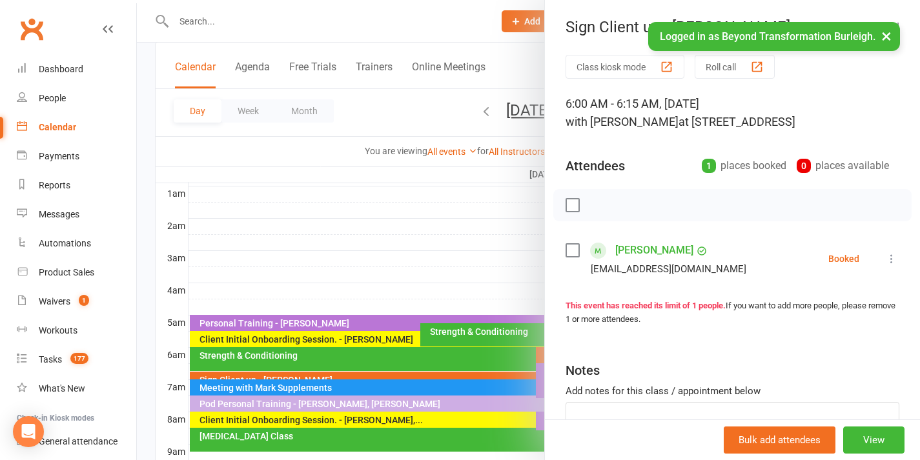
click at [462, 353] on div at bounding box center [528, 230] width 783 height 460
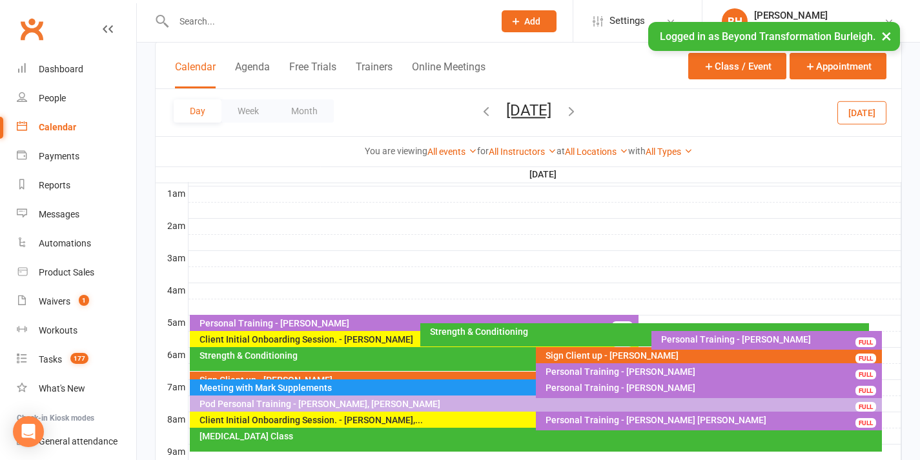
click at [464, 356] on div "Strength & Conditioning" at bounding box center [533, 355] width 668 height 9
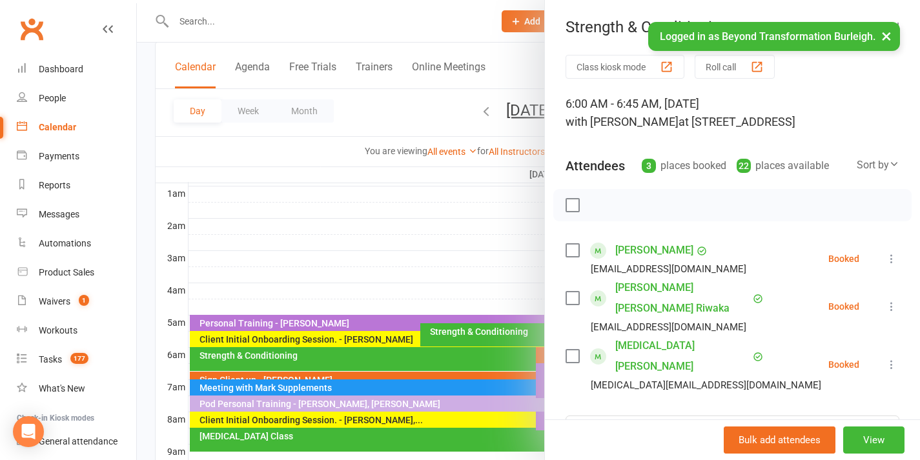
click at [471, 340] on div at bounding box center [528, 230] width 783 height 460
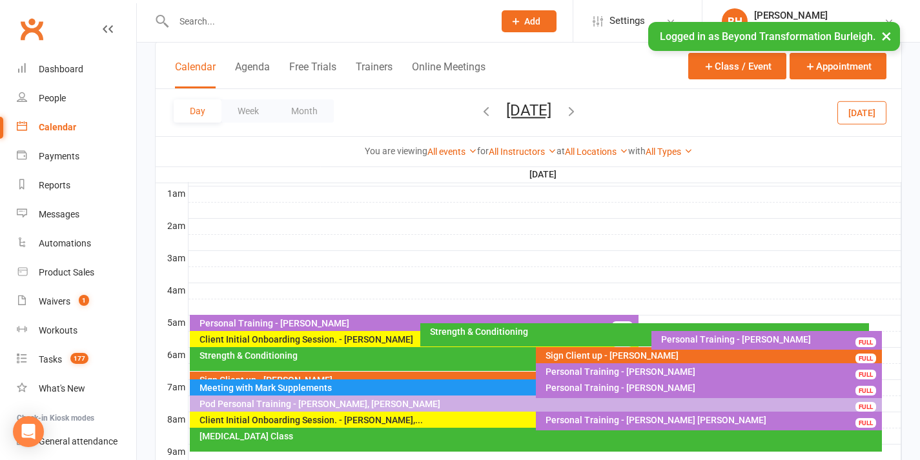
scroll to position [211, 0]
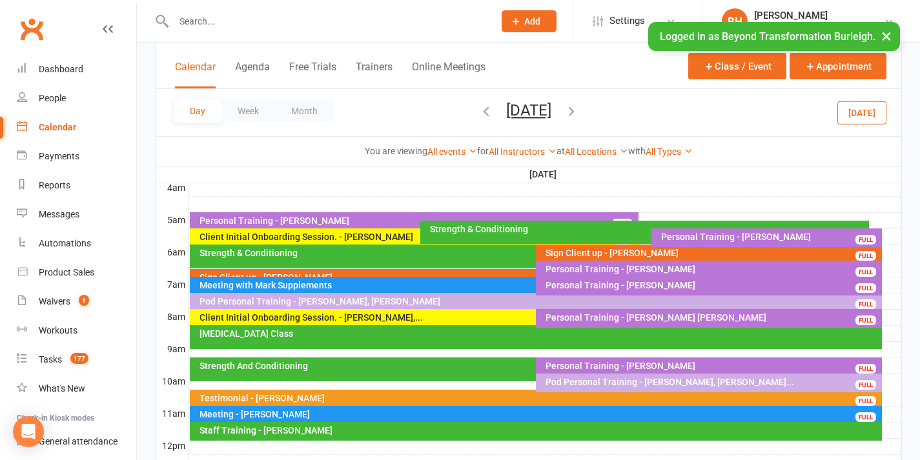
click at [488, 302] on div "Pod Personal Training - [PERSON_NAME], [PERSON_NAME]" at bounding box center [539, 301] width 681 height 9
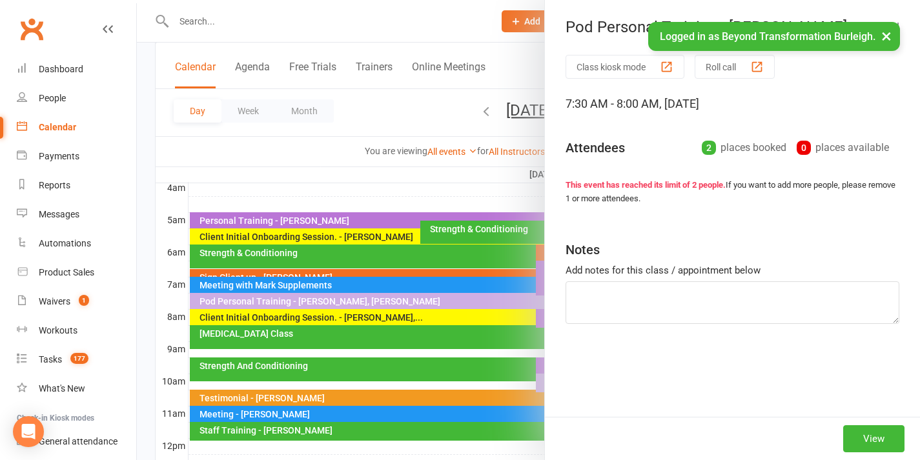
click at [469, 260] on div at bounding box center [528, 230] width 783 height 460
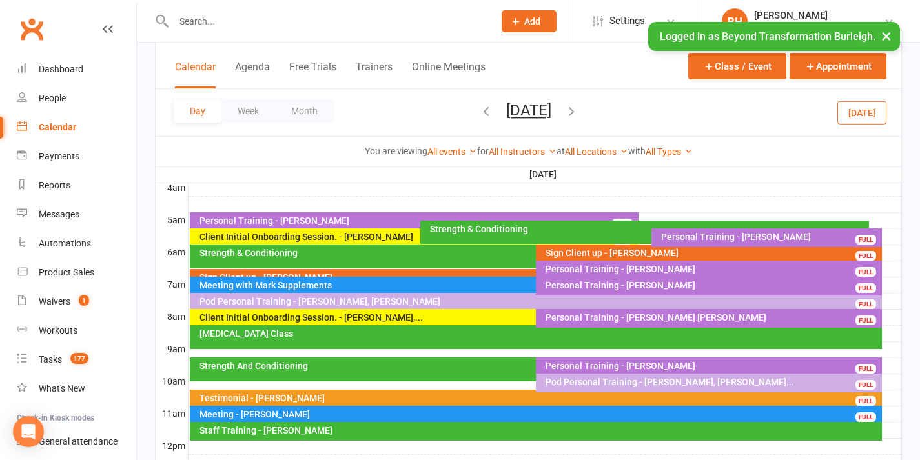
click at [636, 266] on div "Personal Training - [PERSON_NAME]" at bounding box center [712, 269] width 334 height 9
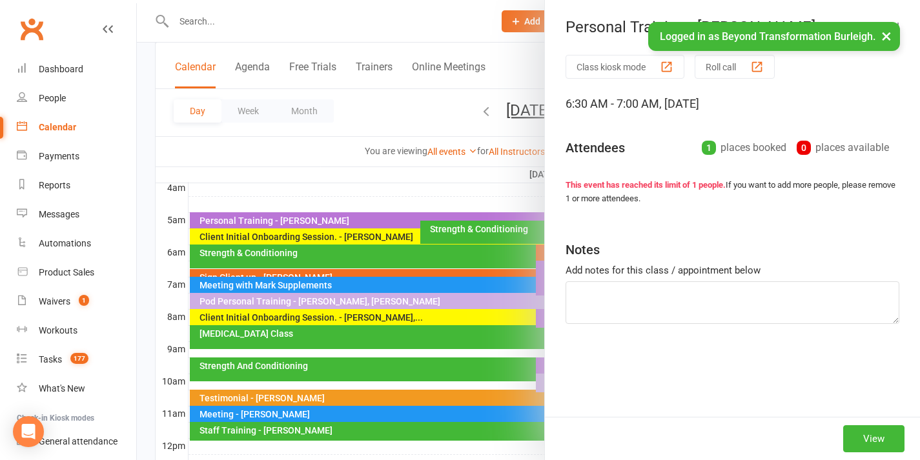
click at [449, 245] on div at bounding box center [528, 230] width 783 height 460
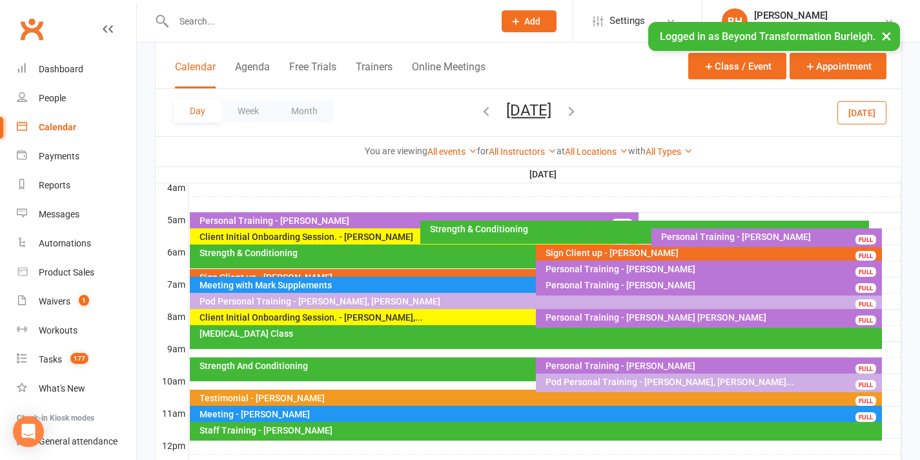
click at [582, 265] on div "Personal Training - [PERSON_NAME]" at bounding box center [712, 269] width 334 height 9
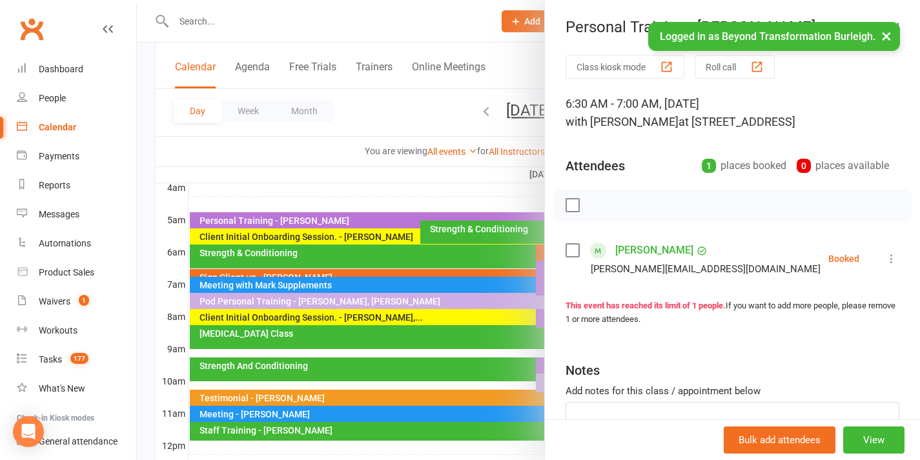
click at [484, 239] on div at bounding box center [528, 230] width 783 height 460
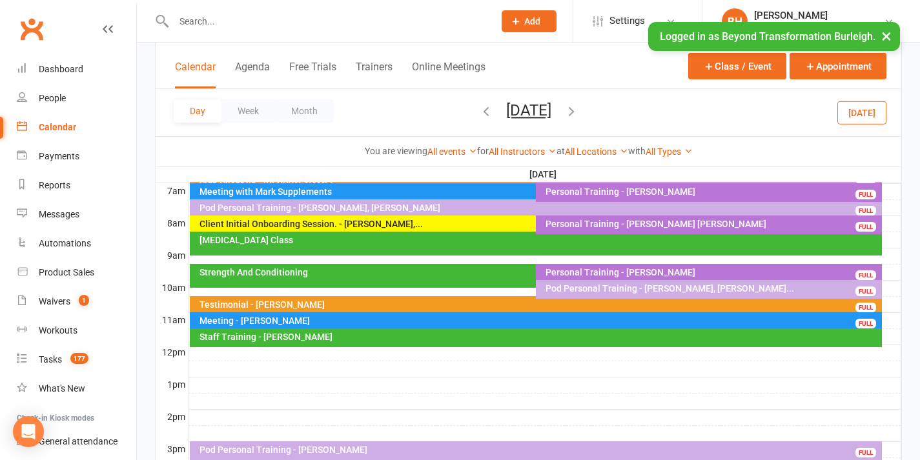
scroll to position [283, 0]
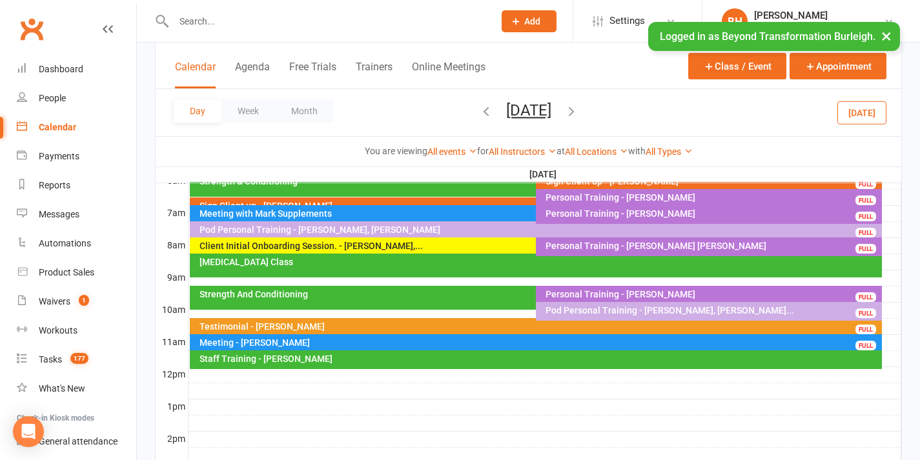
click at [605, 246] on div "Personal Training - [PERSON_NAME] [PERSON_NAME]" at bounding box center [712, 246] width 334 height 9
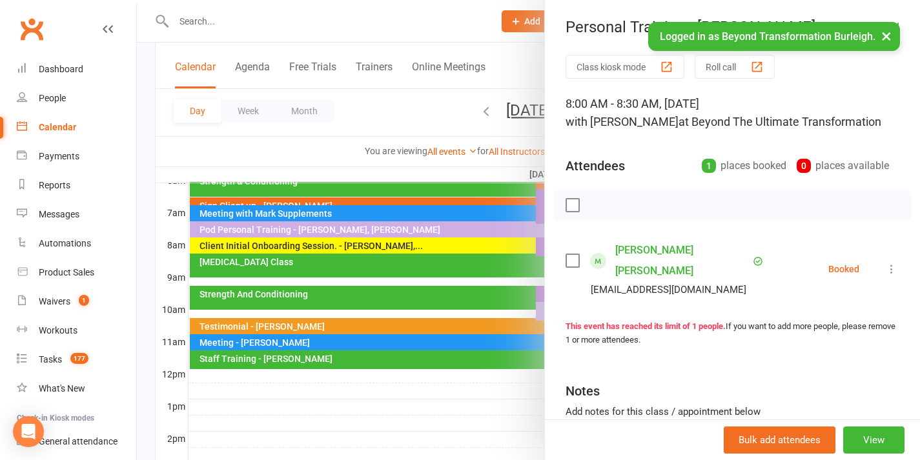
click at [436, 230] on div at bounding box center [528, 230] width 783 height 460
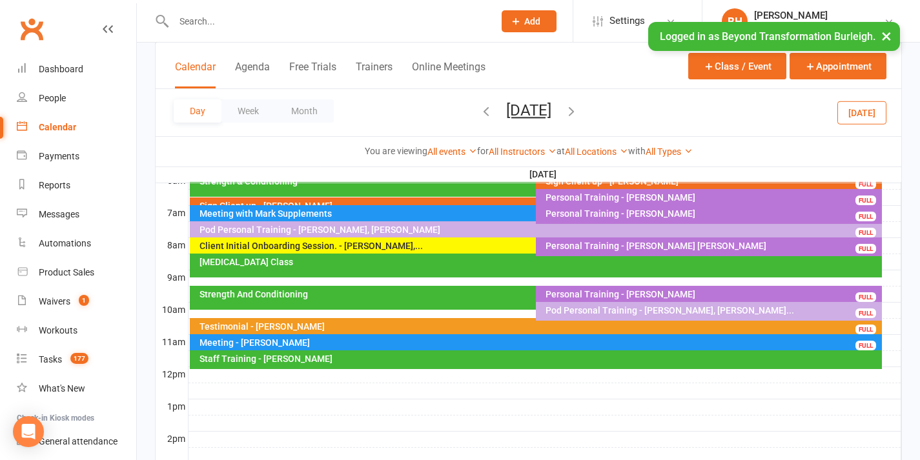
click at [448, 263] on div "[MEDICAL_DATA] Class" at bounding box center [539, 262] width 681 height 9
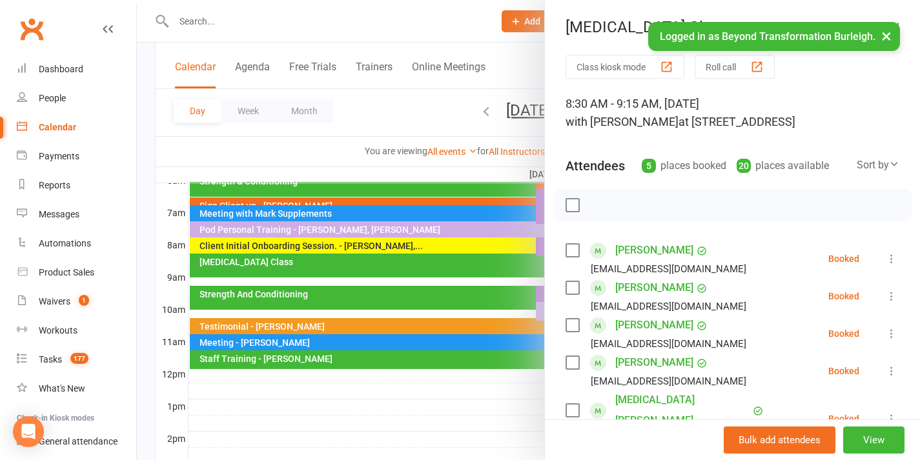
click at [448, 263] on div at bounding box center [528, 230] width 783 height 460
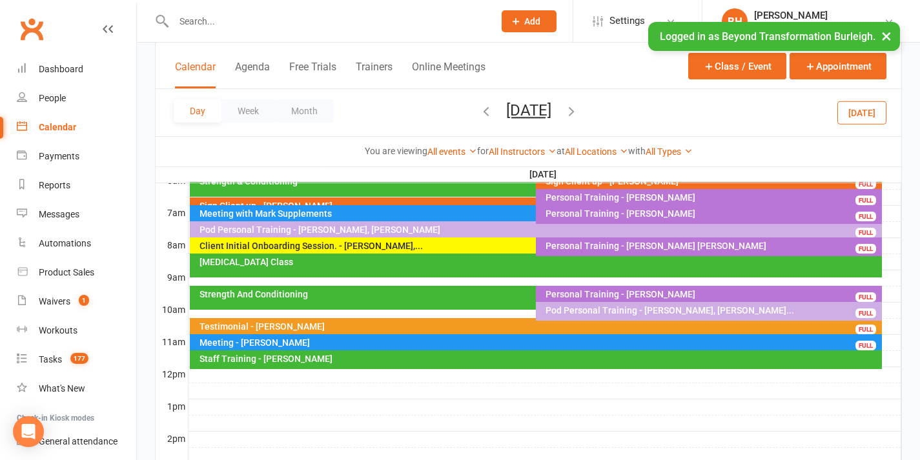
click at [582, 295] on div "Personal Training - [PERSON_NAME]" at bounding box center [712, 294] width 334 height 9
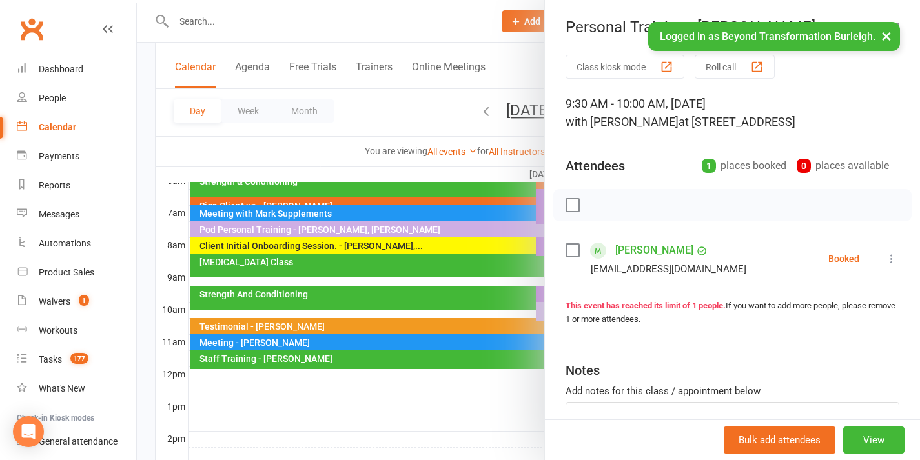
click at [483, 275] on div at bounding box center [528, 230] width 783 height 460
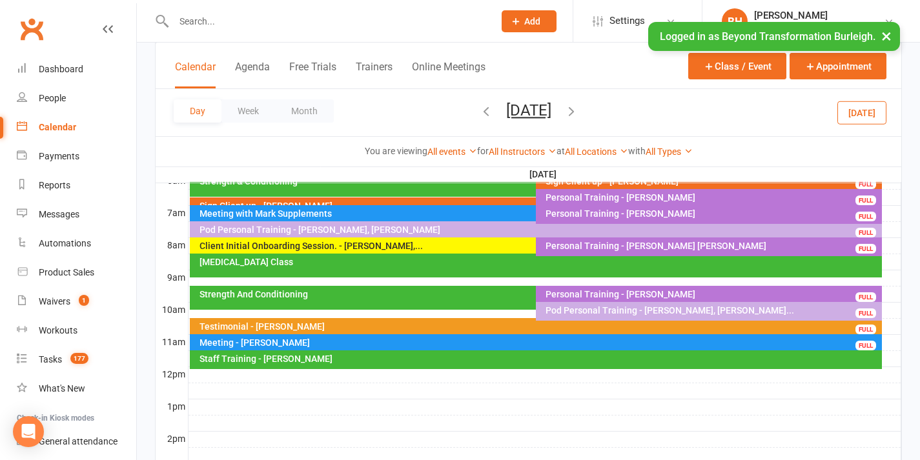
click at [556, 306] on div "Pod Personal Training - [PERSON_NAME], [PERSON_NAME]..." at bounding box center [712, 310] width 334 height 9
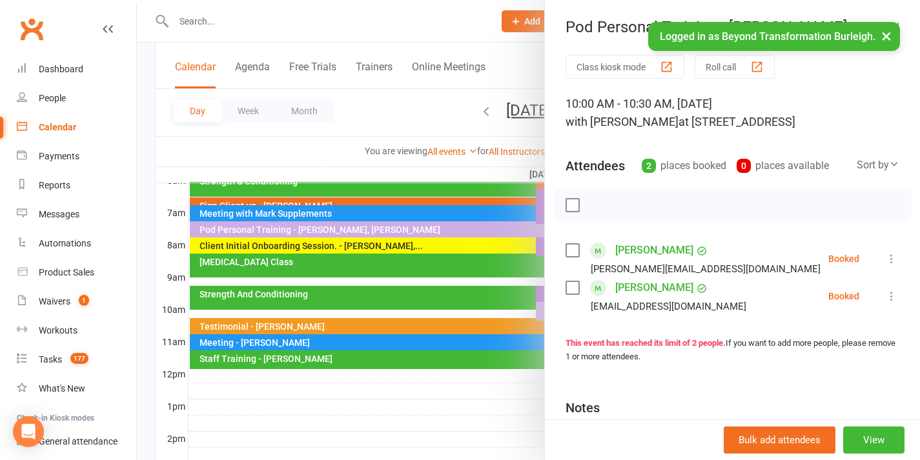
click at [480, 276] on div at bounding box center [528, 230] width 783 height 460
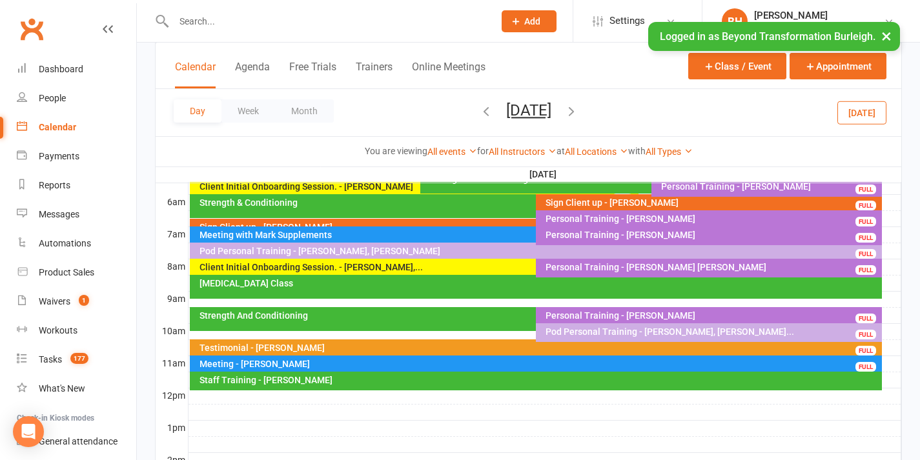
scroll to position [245, 0]
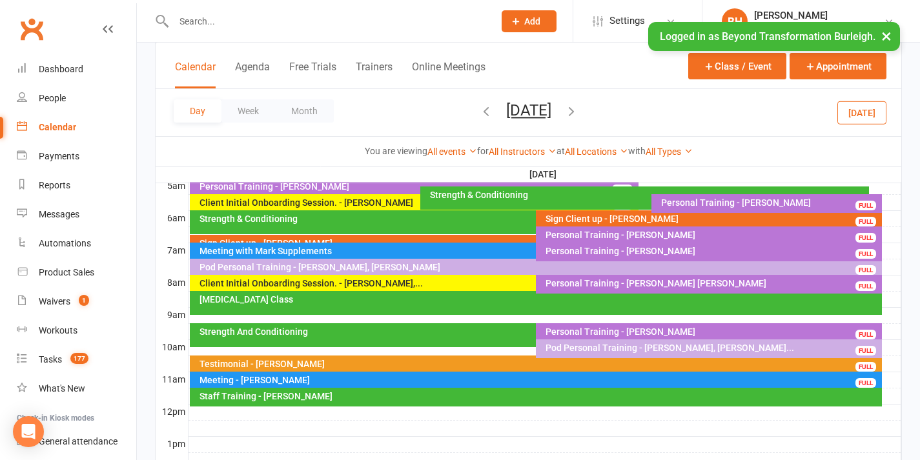
click at [424, 282] on div "Client Initial Onboarding Session. - [PERSON_NAME],..." at bounding box center [533, 283] width 668 height 9
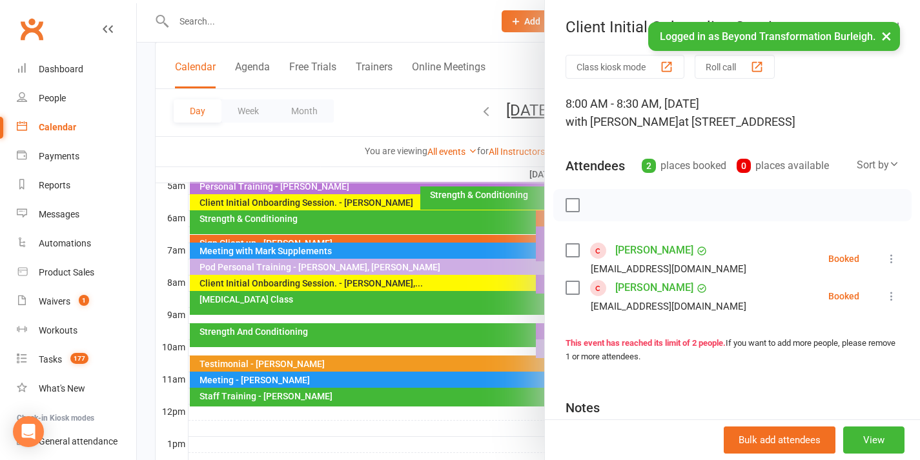
click at [424, 282] on div at bounding box center [528, 230] width 783 height 460
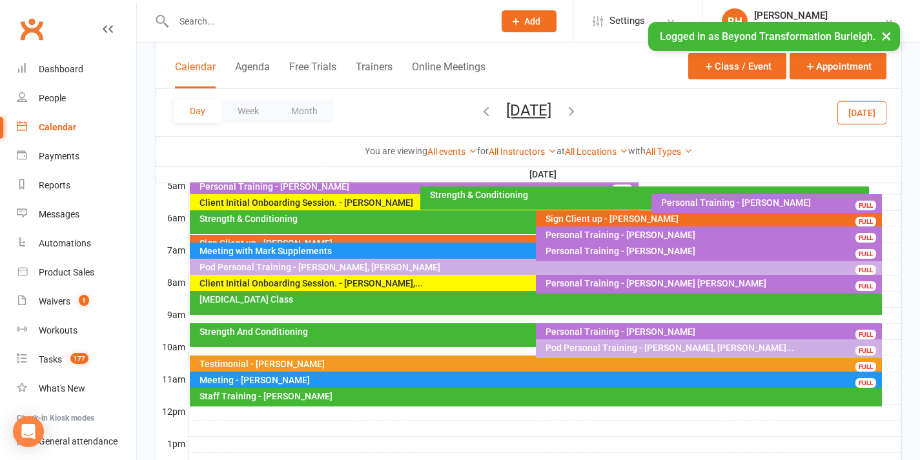
click at [417, 264] on div "Pod Personal Training - [PERSON_NAME], [PERSON_NAME]" at bounding box center [539, 267] width 681 height 9
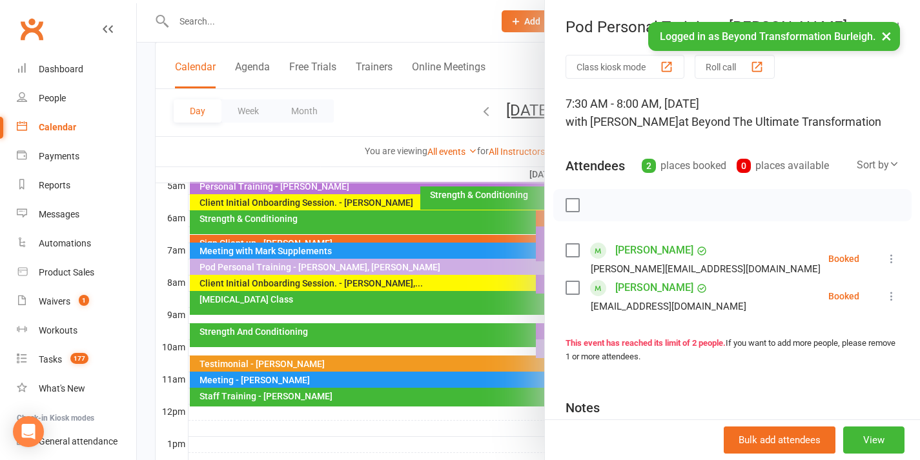
click at [433, 262] on div at bounding box center [528, 230] width 783 height 460
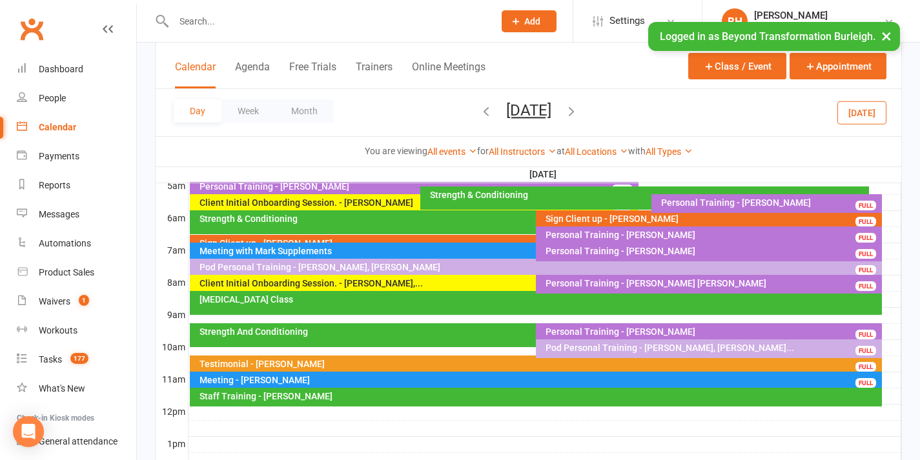
click at [557, 247] on div "Personal Training - [PERSON_NAME]" at bounding box center [712, 251] width 334 height 9
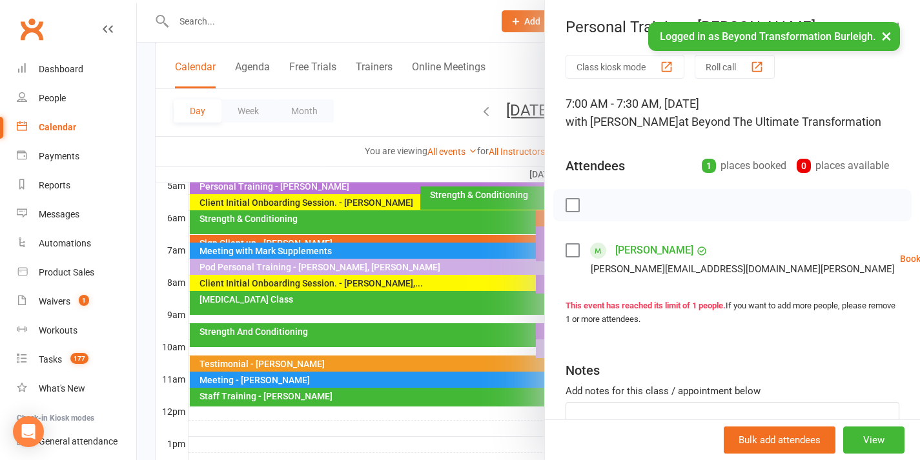
click at [477, 238] on div at bounding box center [528, 230] width 783 height 460
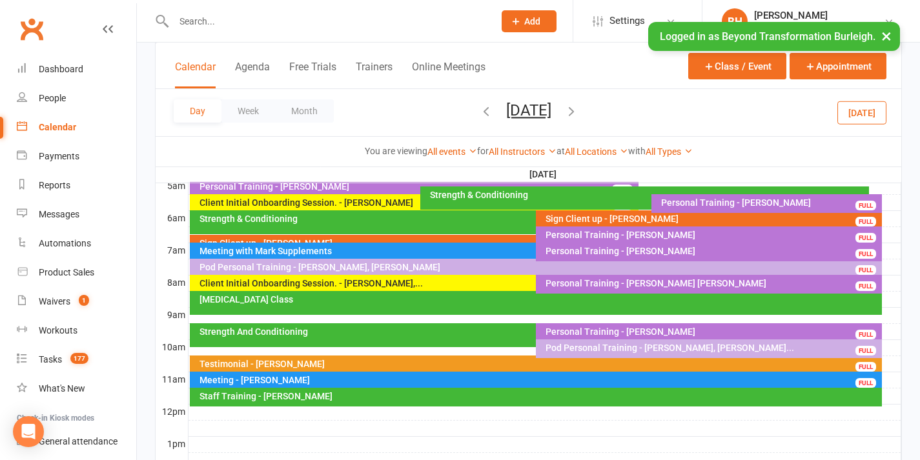
click at [565, 247] on div "Personal Training - [PERSON_NAME]" at bounding box center [712, 251] width 334 height 9
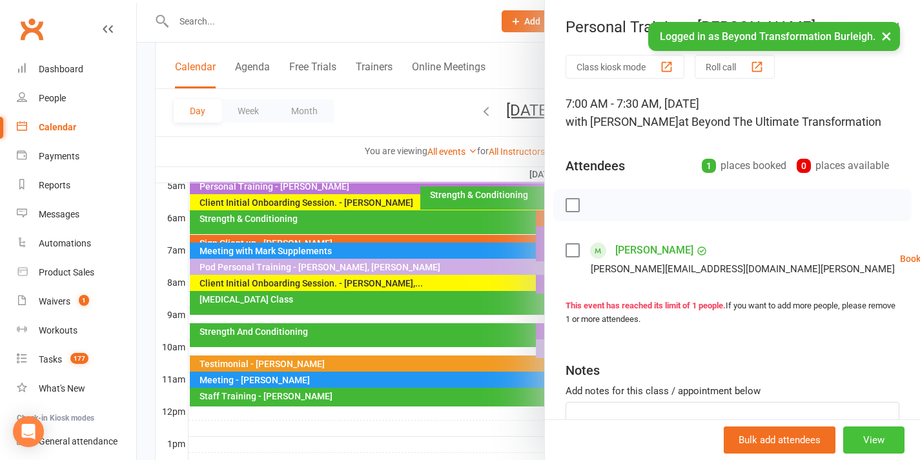
click at [846, 437] on button "View" at bounding box center [873, 440] width 61 height 27
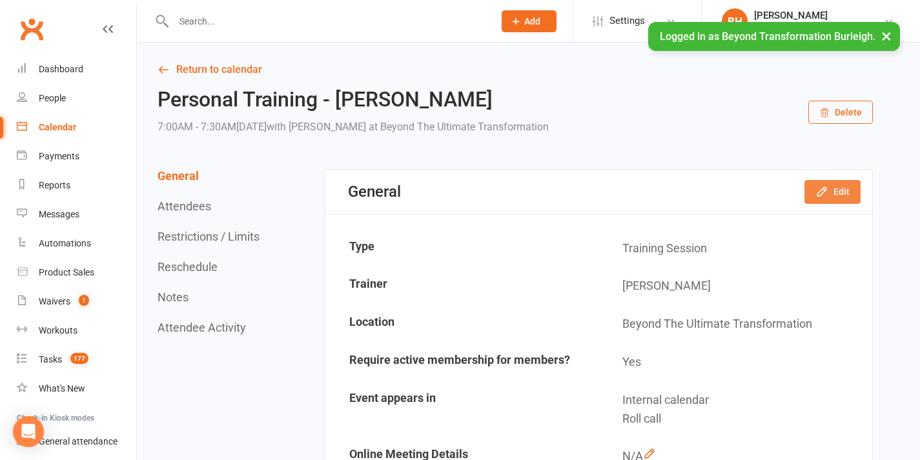
click at [838, 195] on button "Edit" at bounding box center [833, 191] width 56 height 23
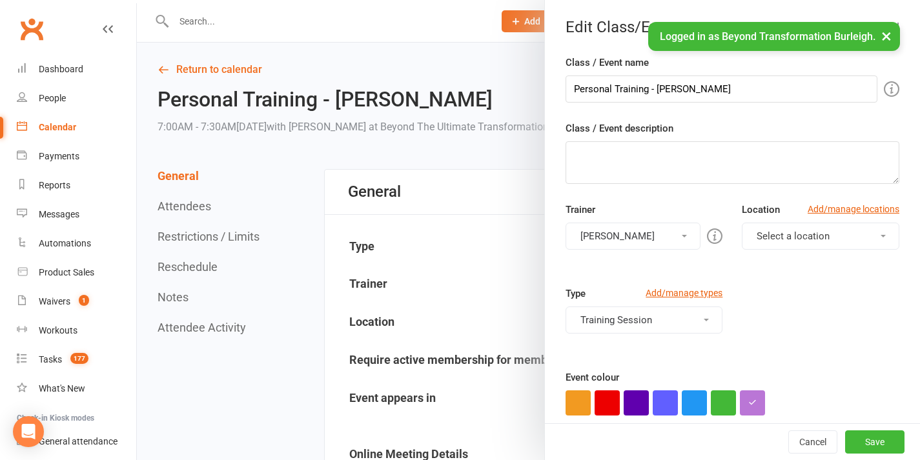
click at [641, 240] on button "[PERSON_NAME]" at bounding box center [634, 236] width 136 height 27
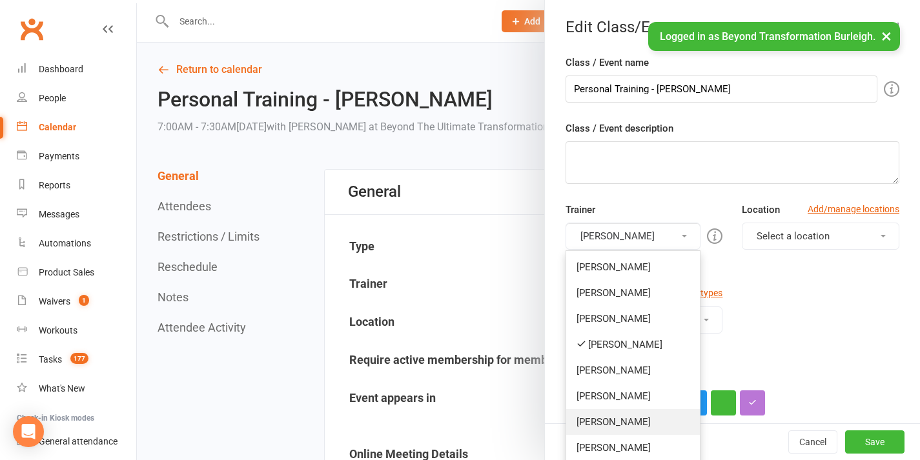
click at [615, 415] on link "[PERSON_NAME]" at bounding box center [633, 422] width 134 height 26
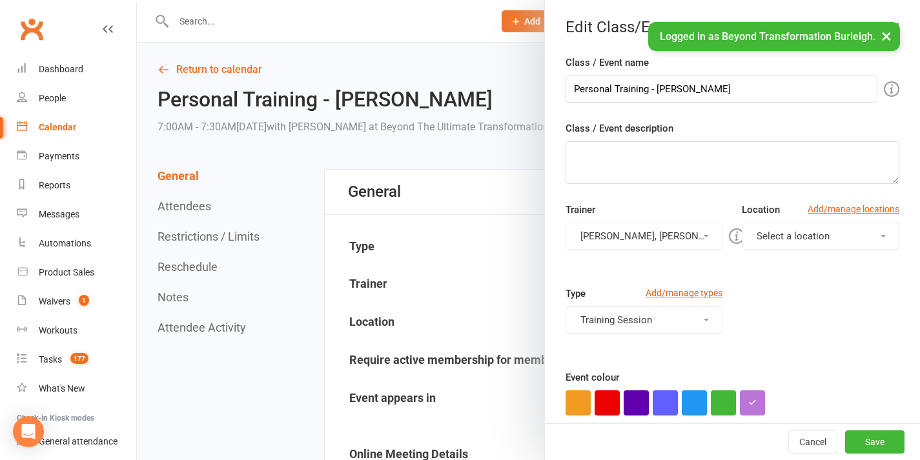
click at [638, 232] on button "[PERSON_NAME], [PERSON_NAME]" at bounding box center [645, 236] width 158 height 27
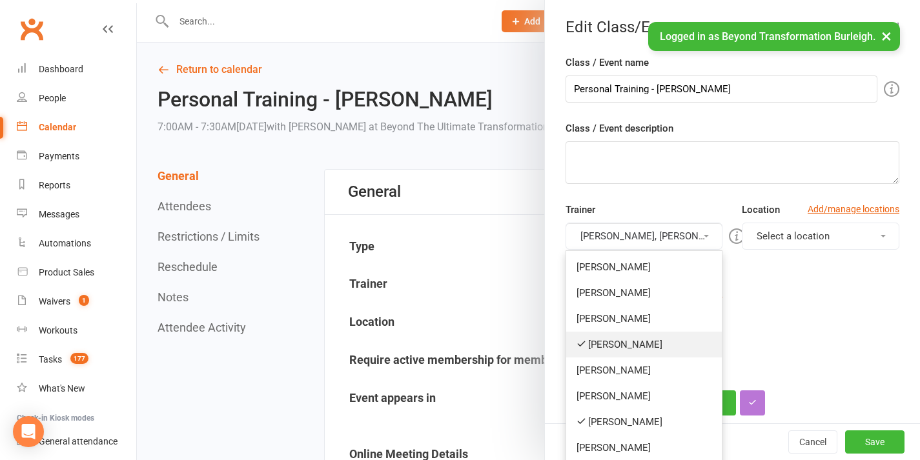
click at [617, 351] on link "[PERSON_NAME]" at bounding box center [644, 345] width 156 height 26
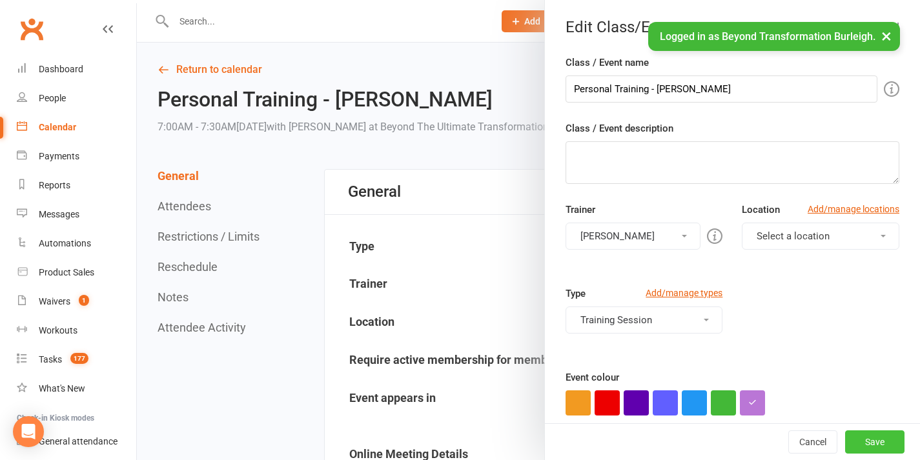
click at [862, 442] on button "Save" at bounding box center [874, 442] width 59 height 23
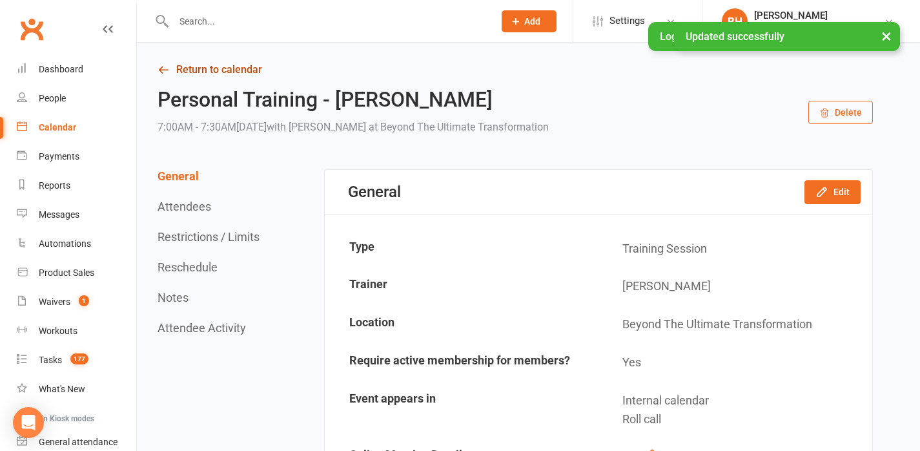
click at [209, 74] on link "Return to calendar" at bounding box center [515, 70] width 715 height 18
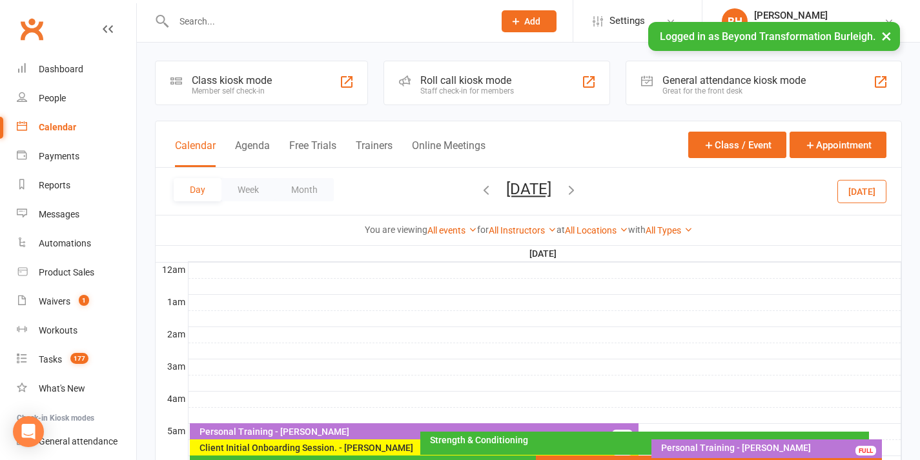
click at [529, 191] on button "[DATE]" at bounding box center [528, 189] width 45 height 18
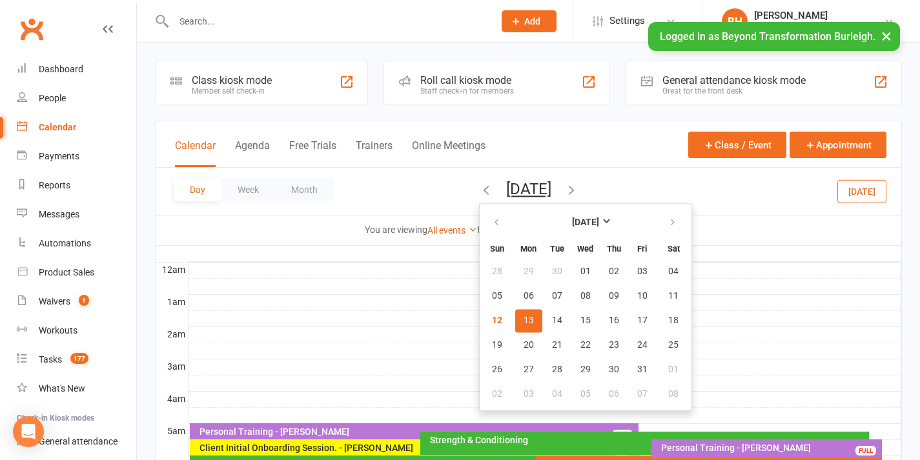
click at [524, 323] on span "13" at bounding box center [529, 321] width 10 height 10
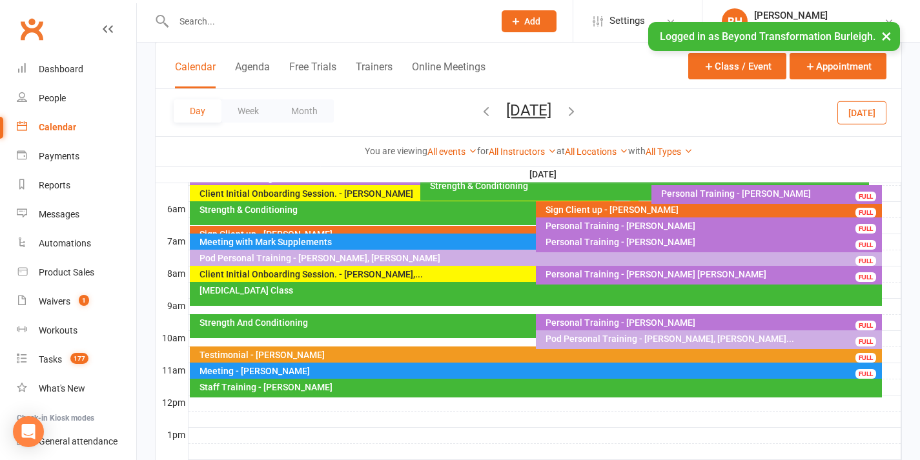
scroll to position [412, 0]
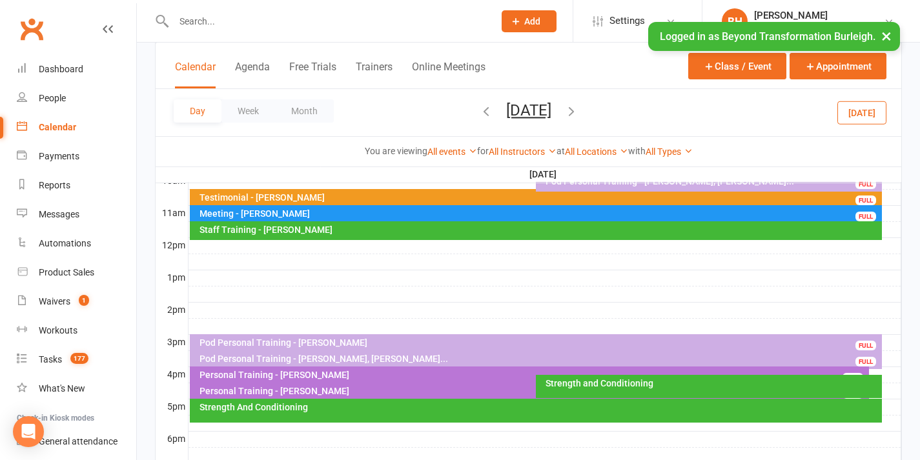
click at [519, 110] on button "[DATE]" at bounding box center [528, 110] width 45 height 18
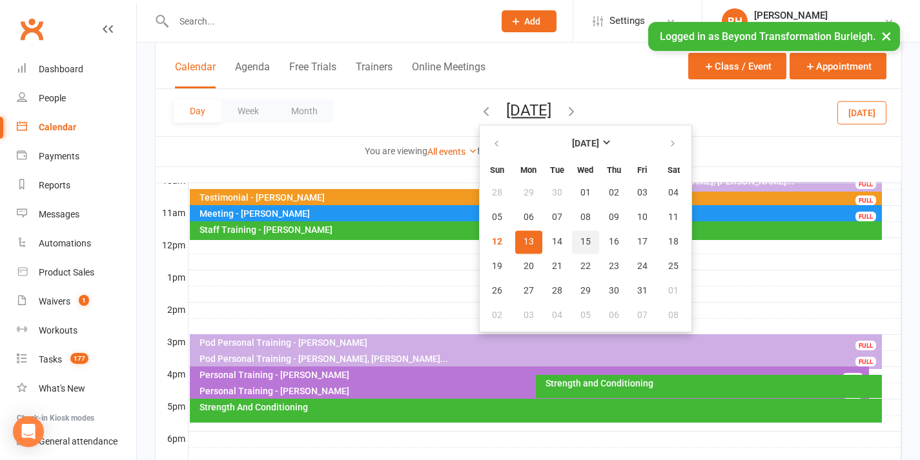
click at [581, 237] on span "15" at bounding box center [586, 242] width 10 height 10
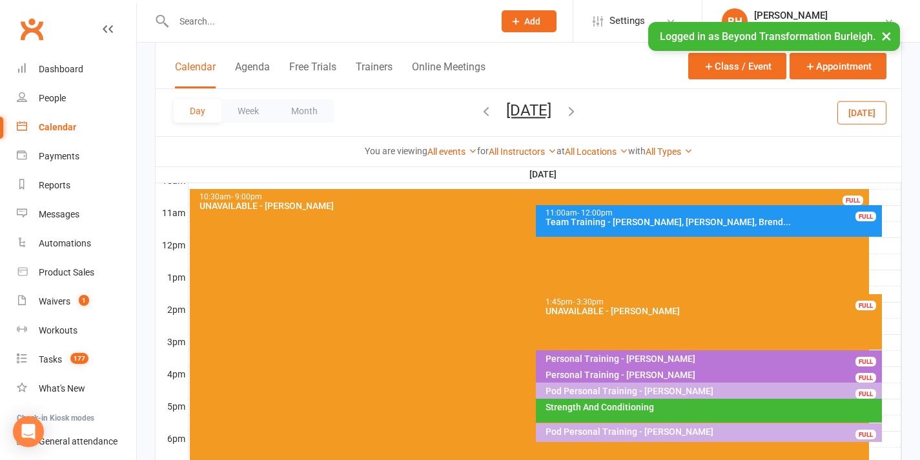
click at [542, 111] on button "[DATE]" at bounding box center [528, 110] width 45 height 18
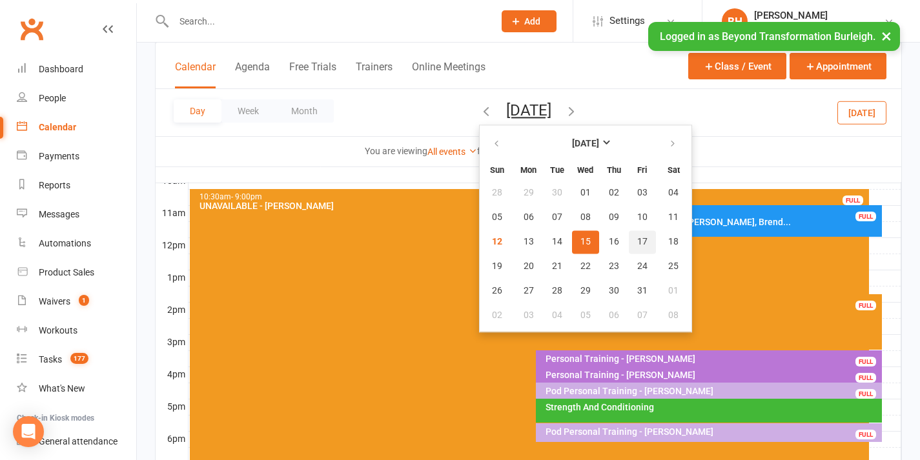
click at [637, 247] on span "17" at bounding box center [642, 242] width 10 height 10
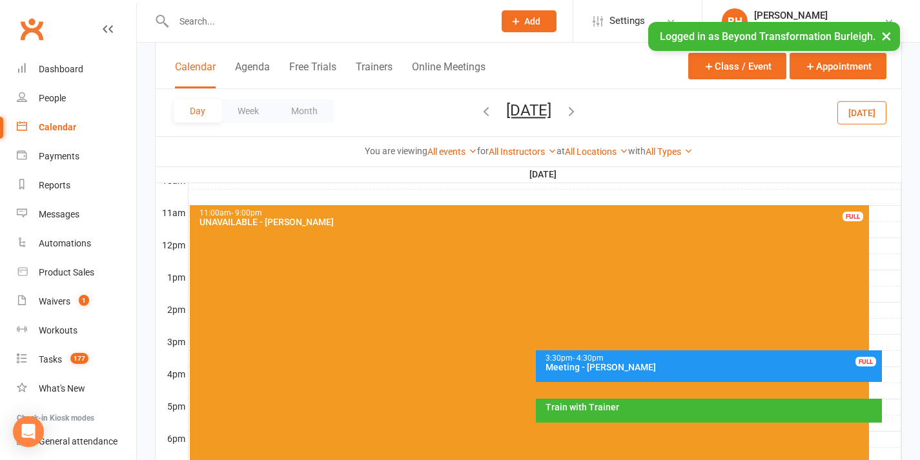
click at [876, 389] on div at bounding box center [545, 391] width 713 height 15
click at [859, 360] on button "Add Appointment" at bounding box center [878, 367] width 64 height 31
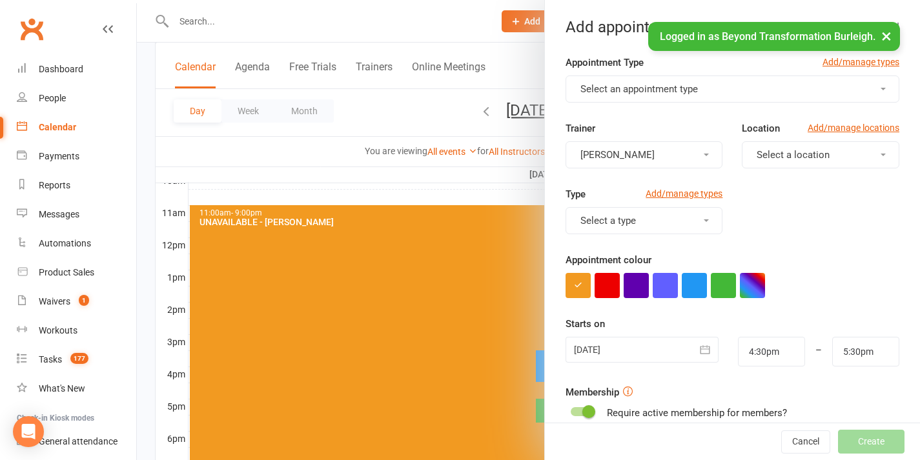
click at [657, 94] on span "Select an appointment type" at bounding box center [640, 89] width 118 height 12
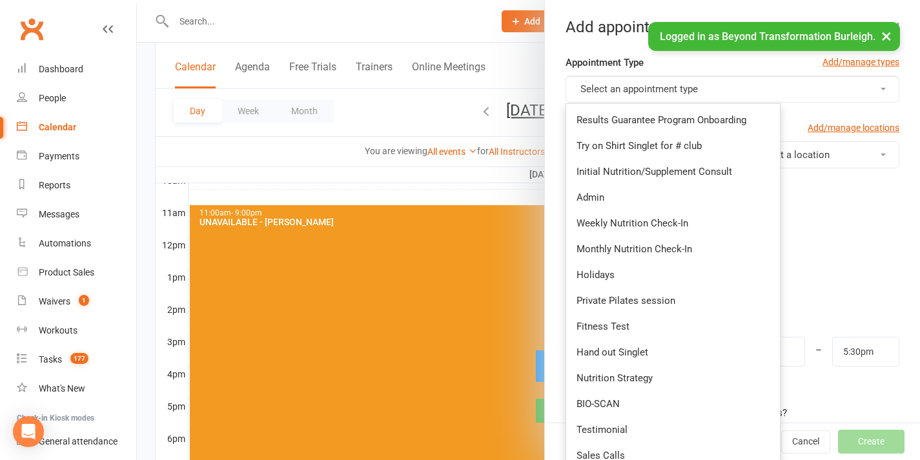
scroll to position [418, 0]
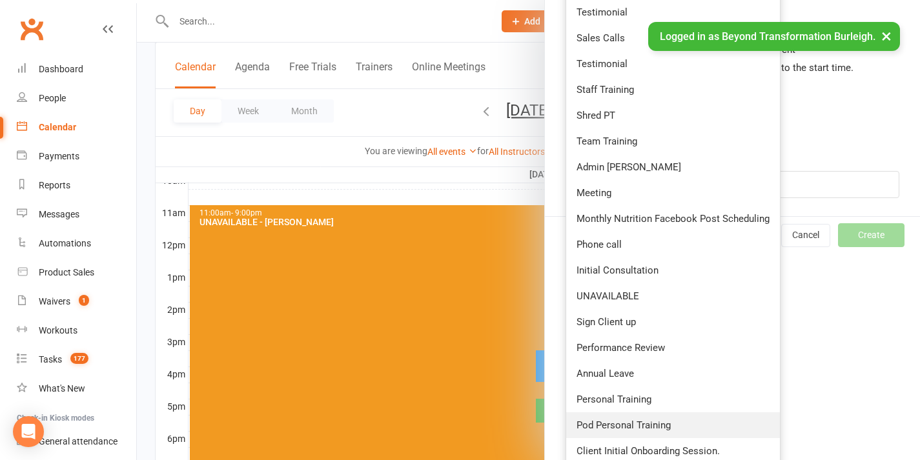
click at [630, 420] on span "Pod Personal Training" at bounding box center [624, 426] width 94 height 12
type input "5:00pm"
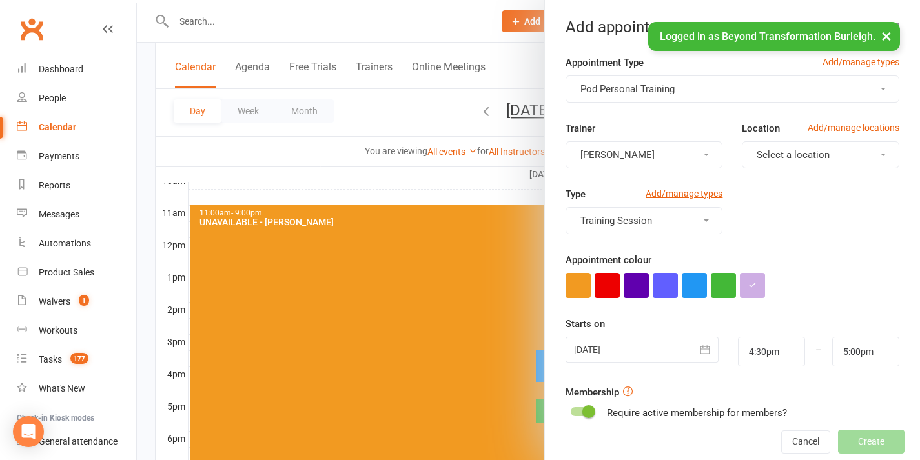
scroll to position [211, 0]
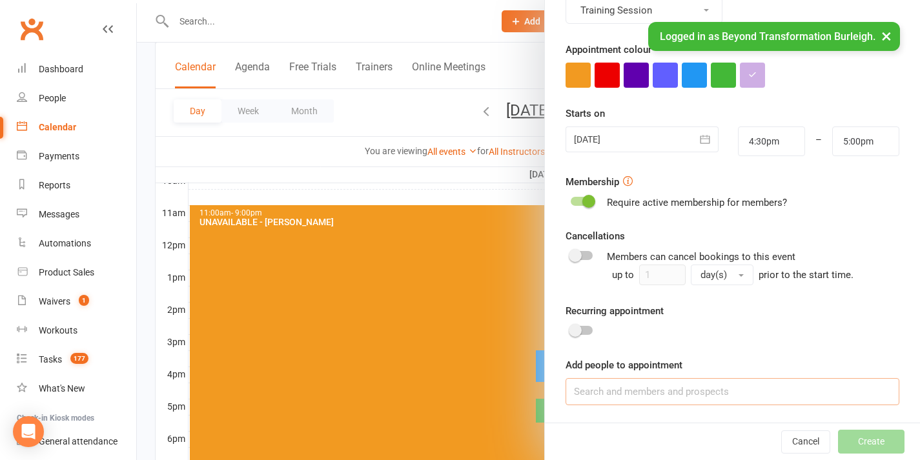
click at [663, 387] on input at bounding box center [733, 391] width 334 height 27
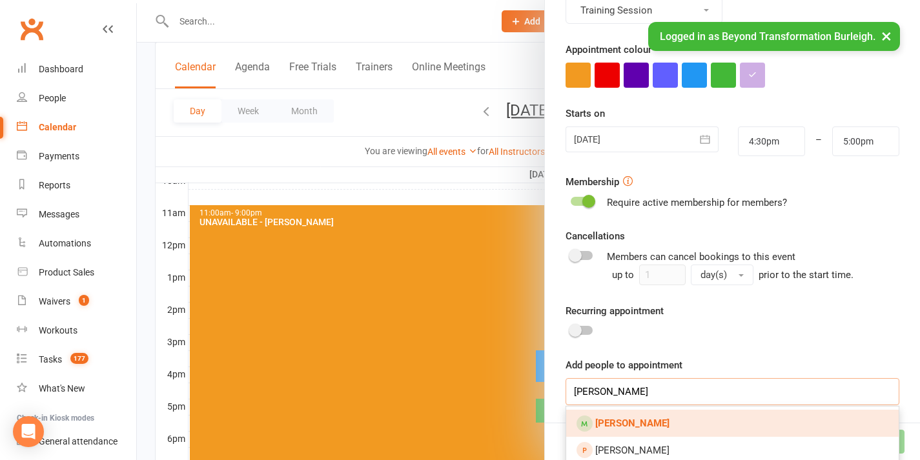
type input "[PERSON_NAME]"
click at [659, 415] on link "[PERSON_NAME]" at bounding box center [732, 423] width 333 height 27
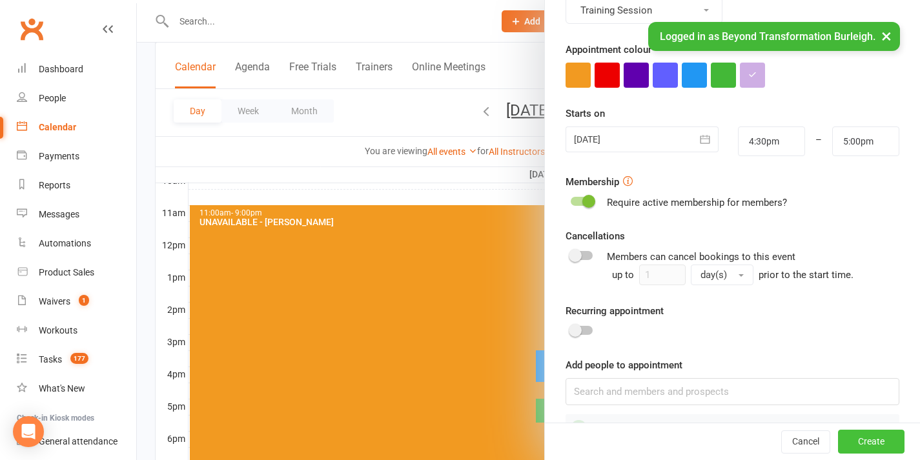
click at [853, 444] on button "Create" at bounding box center [871, 442] width 67 height 23
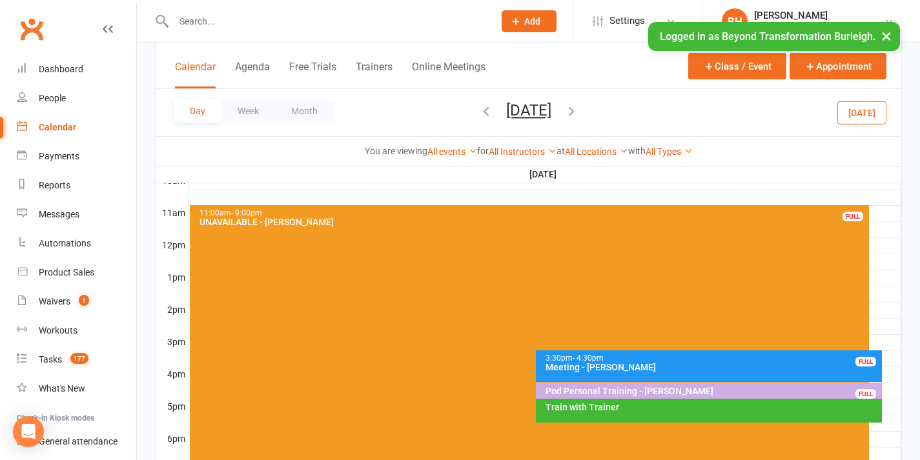
click at [68, 129] on div "Calendar" at bounding box center [57, 127] width 37 height 10
click at [513, 110] on button "[DATE]" at bounding box center [528, 110] width 45 height 18
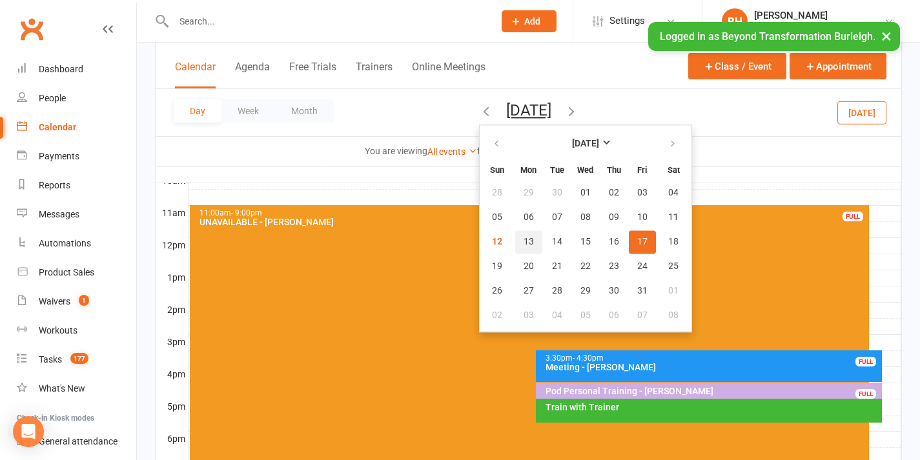
click at [524, 242] on span "13" at bounding box center [529, 242] width 10 height 10
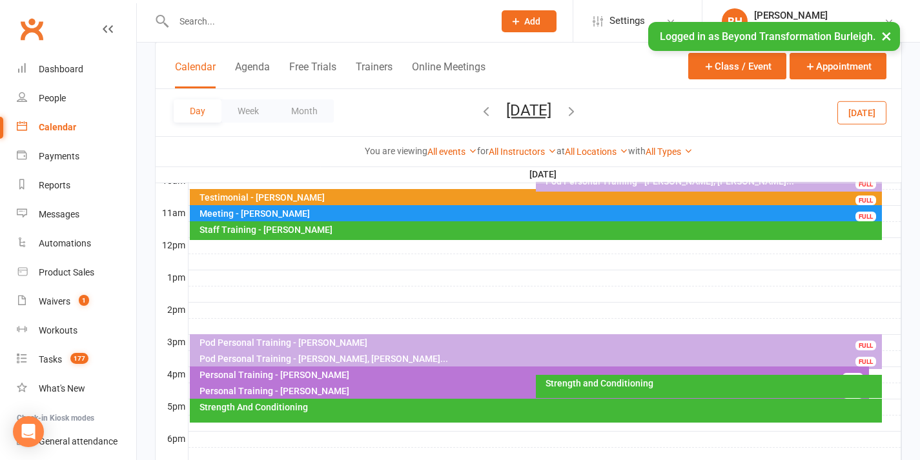
click at [531, 109] on button "[DATE]" at bounding box center [528, 110] width 45 height 18
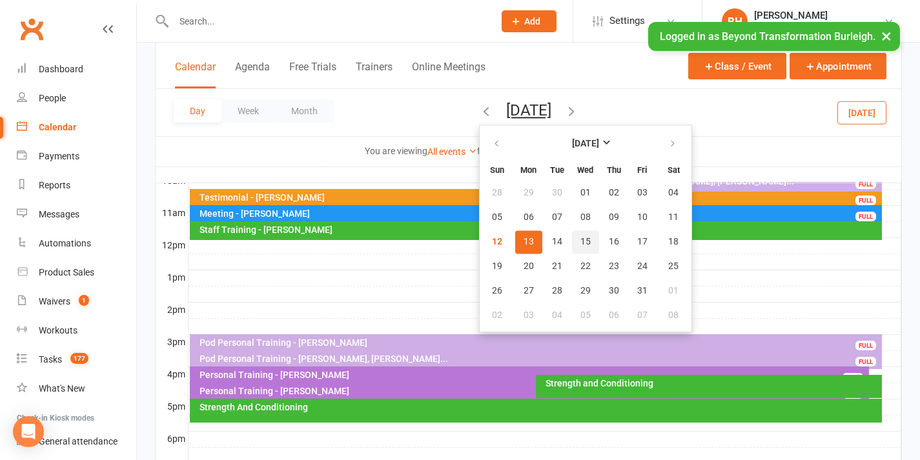
click at [581, 243] on span "15" at bounding box center [586, 242] width 10 height 10
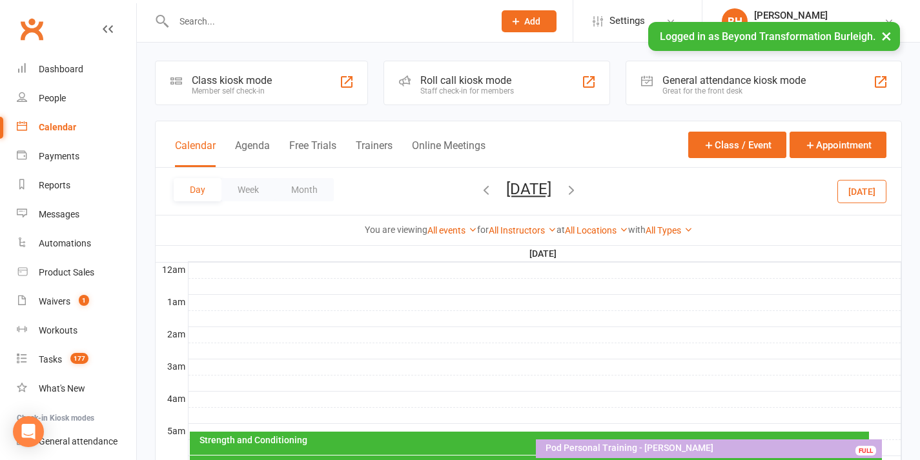
scroll to position [266, 0]
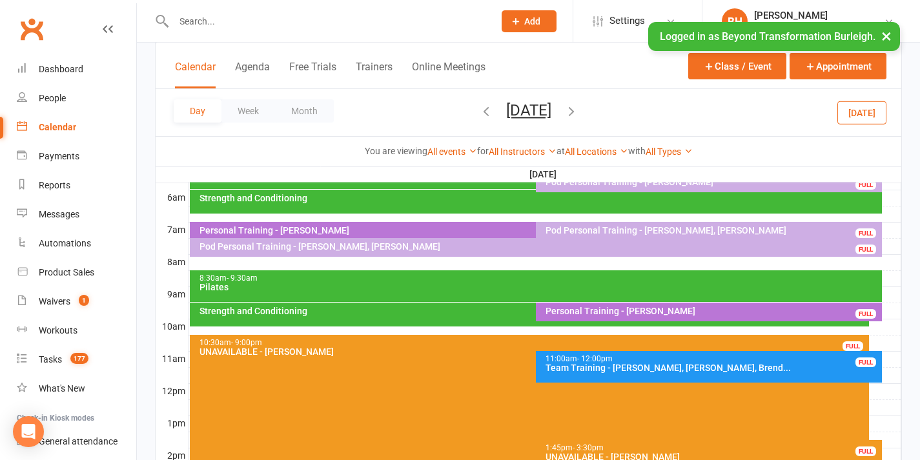
click at [359, 10] on div at bounding box center [320, 21] width 330 height 42
click at [351, 18] on input "text" at bounding box center [327, 21] width 315 height 18
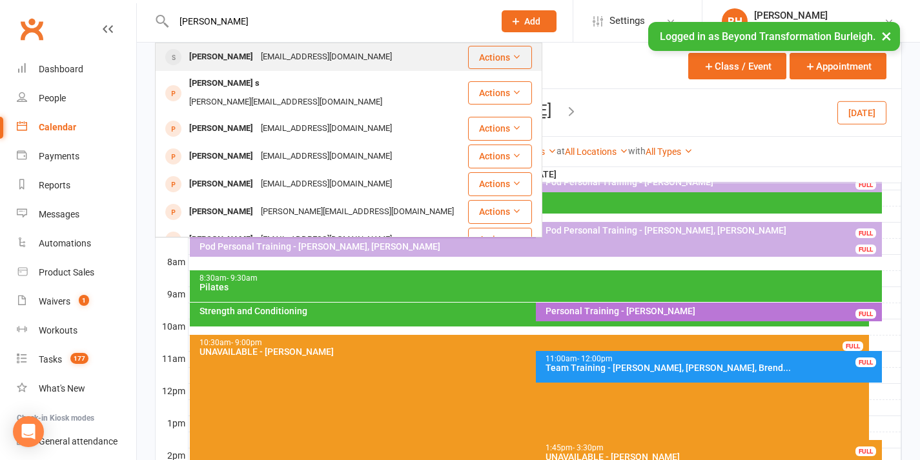
type input "[PERSON_NAME]"
click at [277, 54] on div "[EMAIL_ADDRESS][DOMAIN_NAME]" at bounding box center [326, 57] width 139 height 19
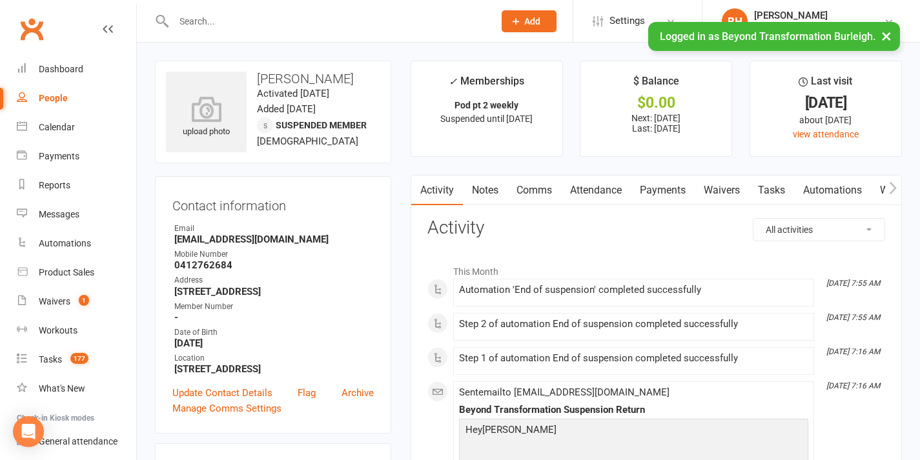
click at [612, 189] on link "Attendance" at bounding box center [596, 191] width 70 height 30
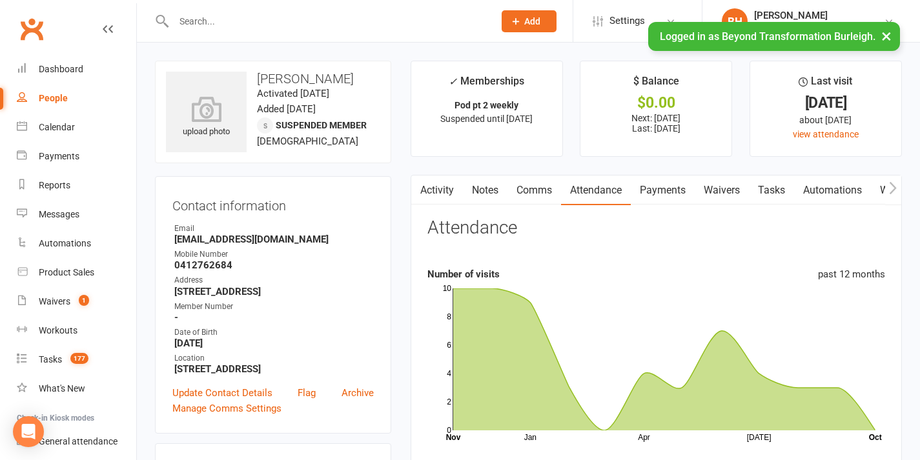
click at [648, 189] on link "Payments" at bounding box center [663, 191] width 64 height 30
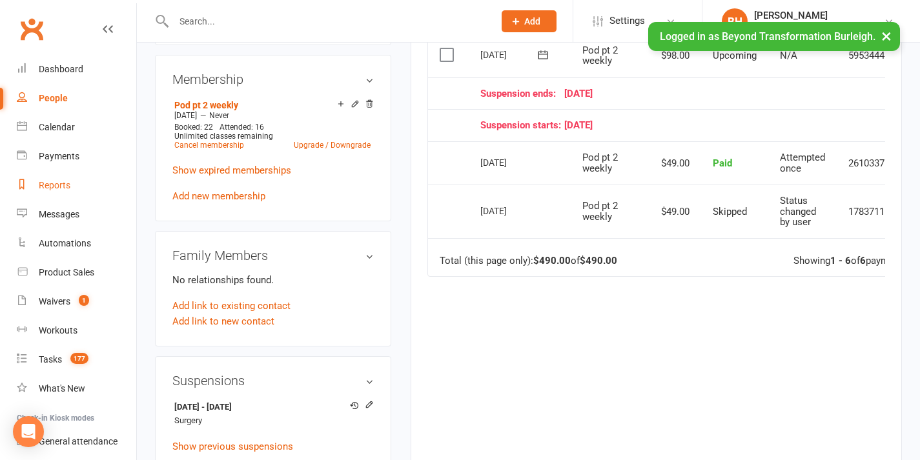
scroll to position [45, 0]
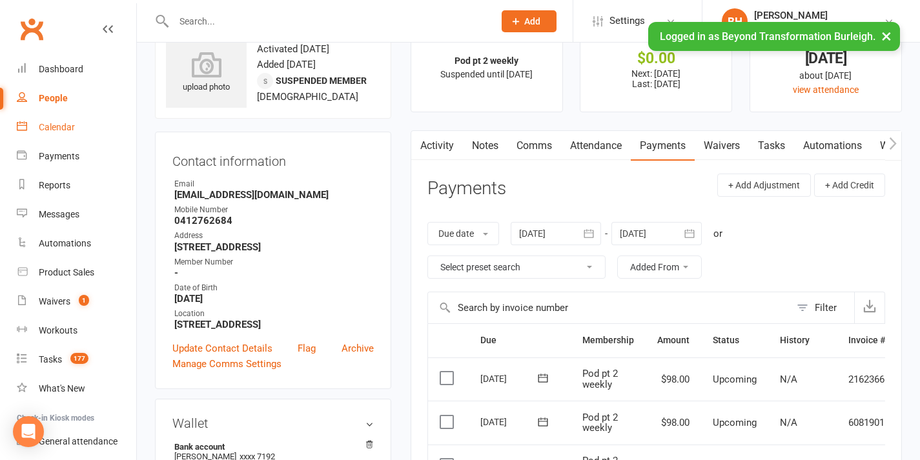
click at [70, 128] on div "Calendar" at bounding box center [57, 127] width 36 height 10
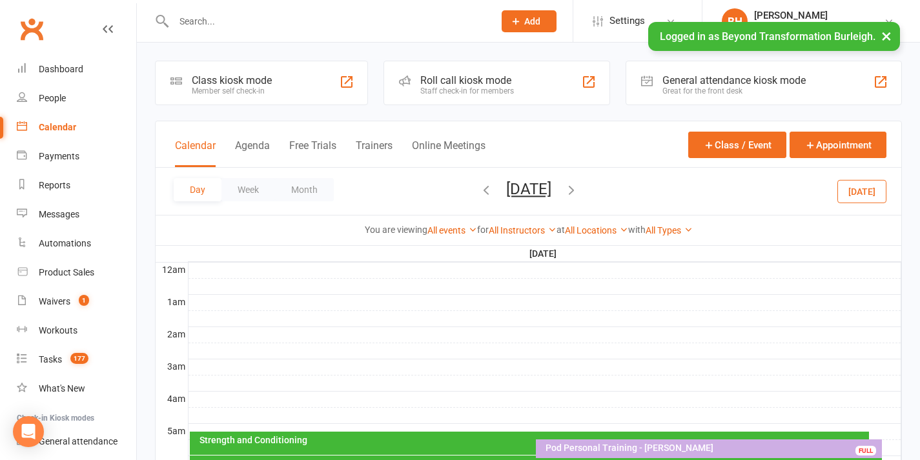
scroll to position [121, 0]
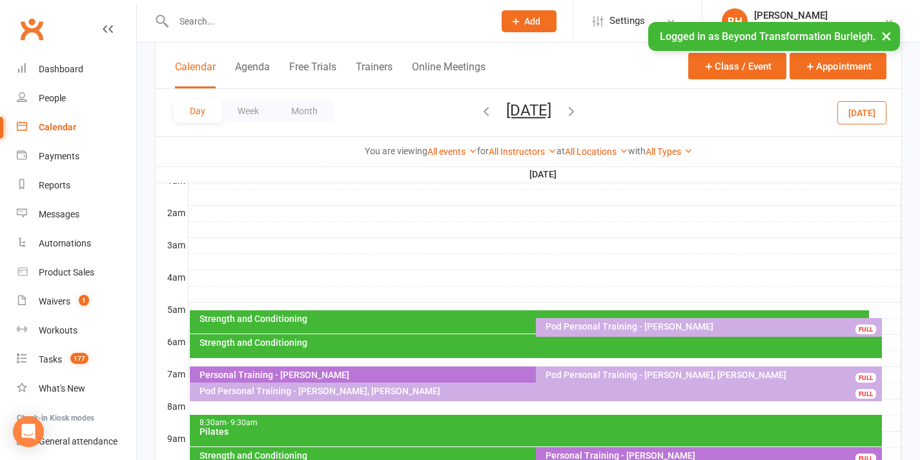
click at [639, 322] on div "Pod Personal Training - [PERSON_NAME]" at bounding box center [712, 326] width 334 height 9
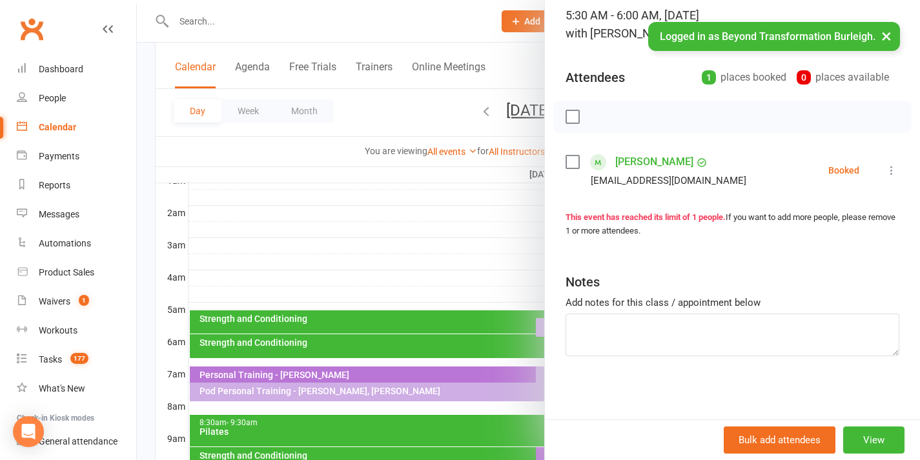
scroll to position [234, 0]
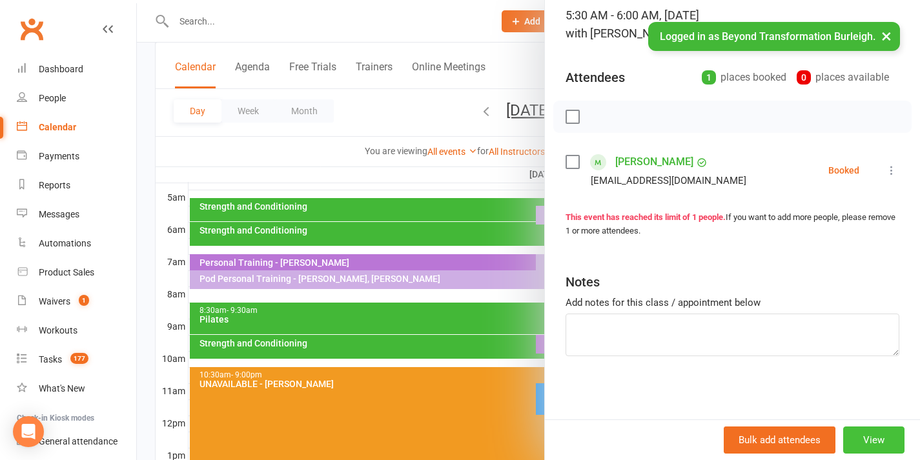
click at [873, 433] on button "View" at bounding box center [873, 440] width 61 height 27
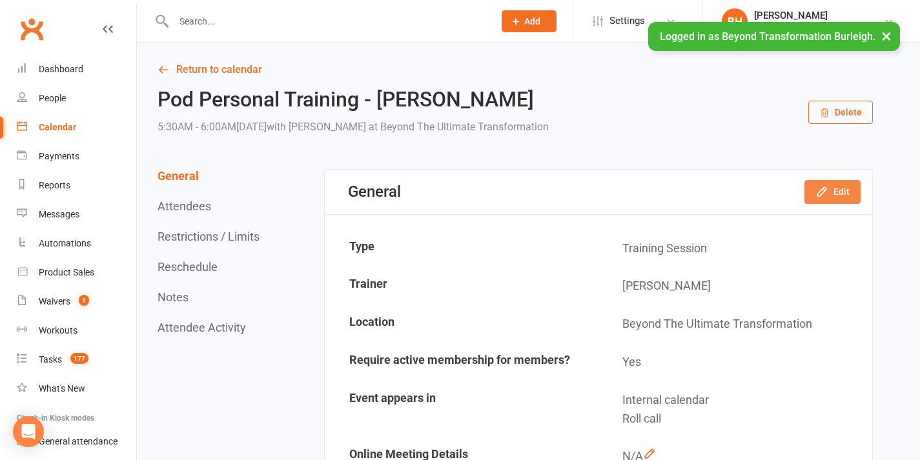
click at [845, 194] on button "Edit" at bounding box center [833, 191] width 56 height 23
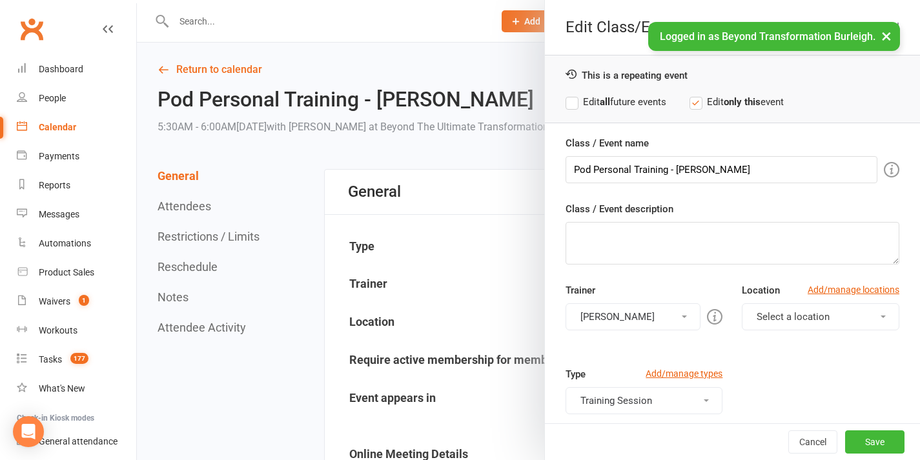
click at [494, 218] on div at bounding box center [528, 230] width 783 height 460
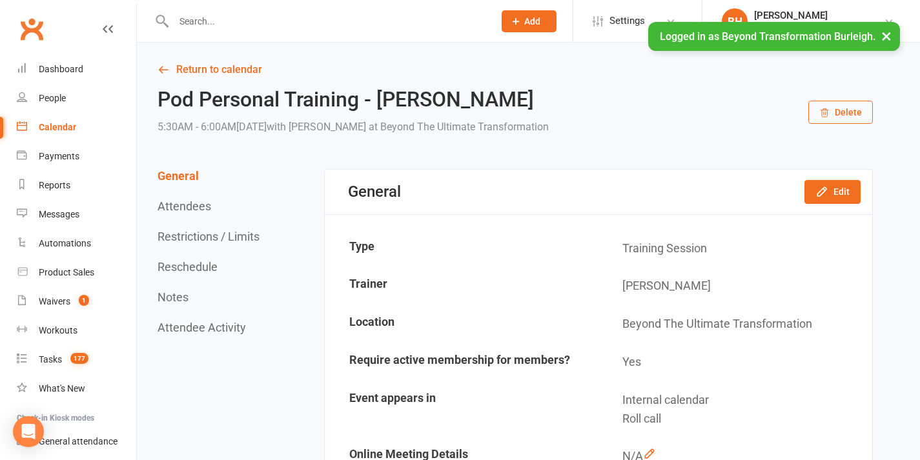
scroll to position [403, 0]
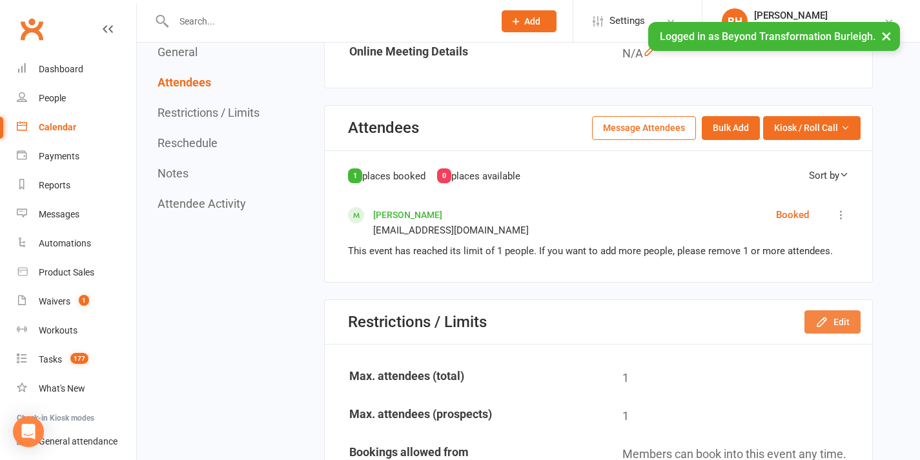
click at [833, 312] on button "Edit" at bounding box center [833, 322] width 56 height 23
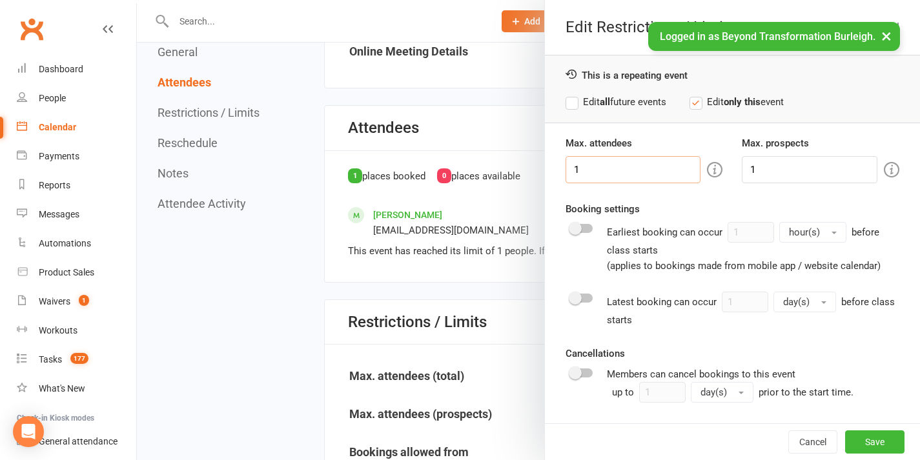
drag, startPoint x: 603, startPoint y: 172, endPoint x: 566, endPoint y: 174, distance: 36.8
click at [567, 174] on input "1" at bounding box center [634, 169] width 136 height 27
type input "2"
click at [850, 447] on button "Save" at bounding box center [874, 442] width 59 height 23
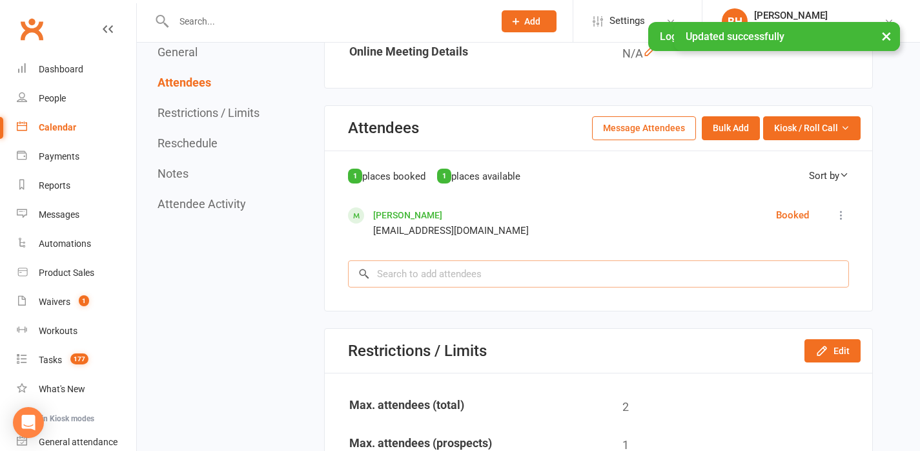
click at [452, 265] on input "search" at bounding box center [598, 273] width 501 height 27
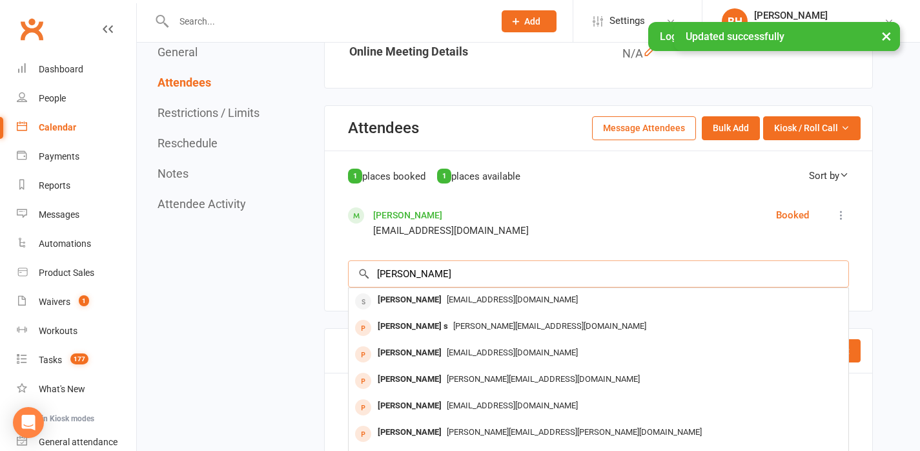
type input "[PERSON_NAME]"
click at [447, 297] on span "[EMAIL_ADDRESS][DOMAIN_NAME]" at bounding box center [512, 299] width 131 height 10
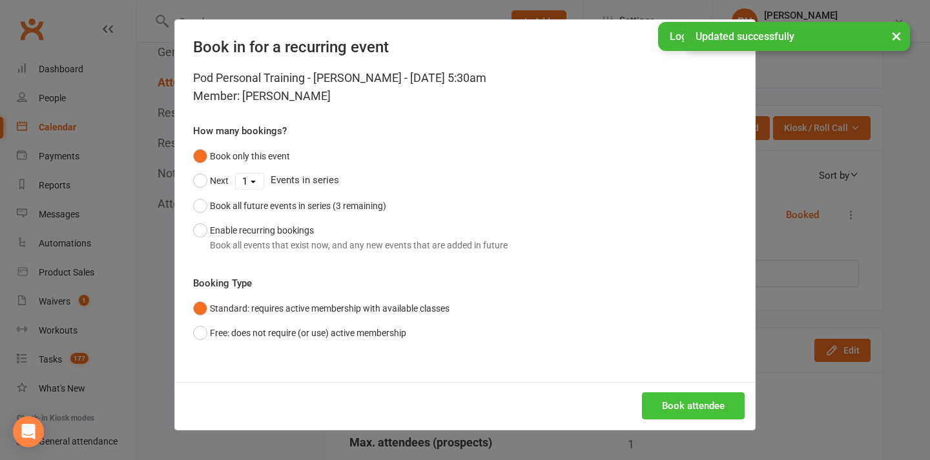
click at [693, 412] on button "Book attendee" at bounding box center [693, 406] width 103 height 27
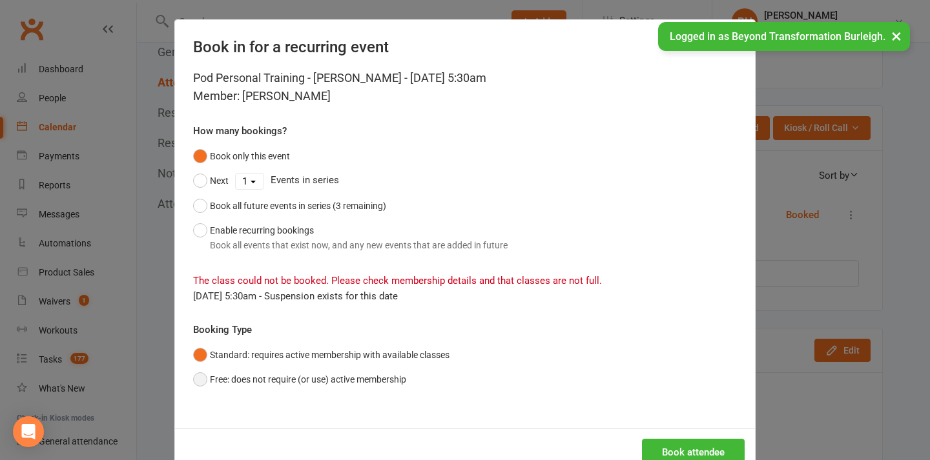
click at [281, 383] on button "Free: does not require (or use) active membership" at bounding box center [299, 379] width 213 height 25
click at [685, 447] on button "Book attendee" at bounding box center [693, 452] width 103 height 27
click at [897, 37] on button "×" at bounding box center [896, 36] width 23 height 28
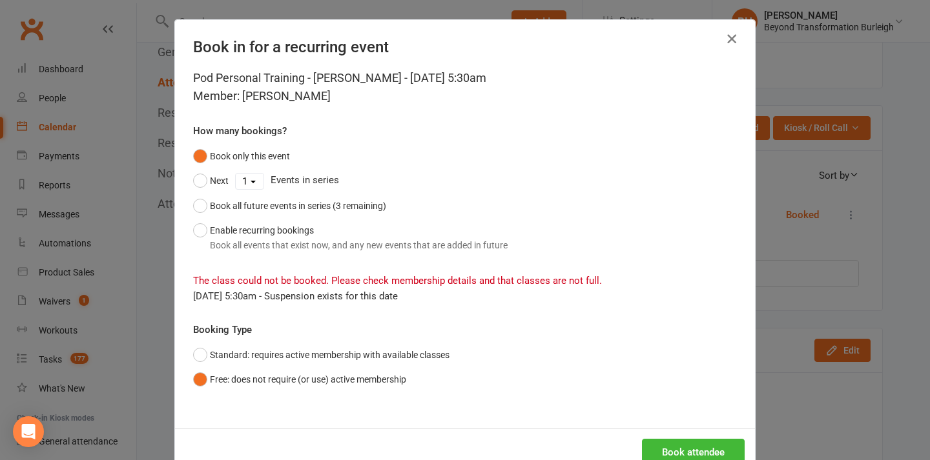
click at [724, 38] on icon "button" at bounding box center [731, 38] width 15 height 15
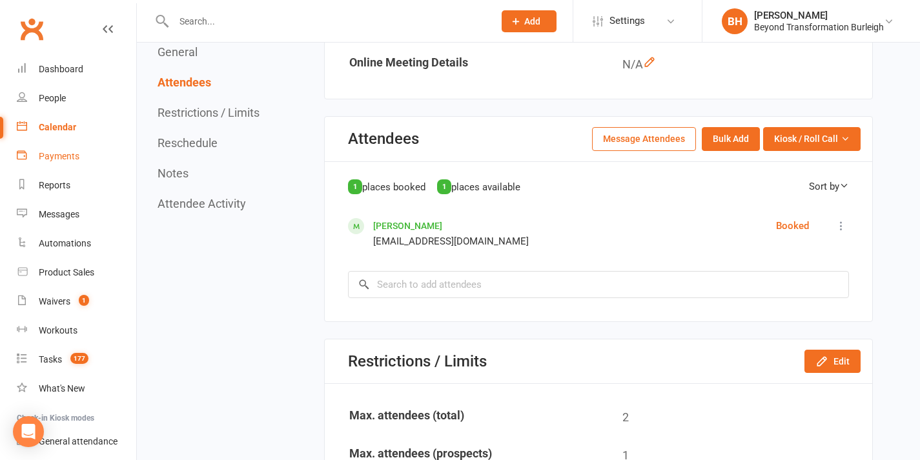
scroll to position [347, 0]
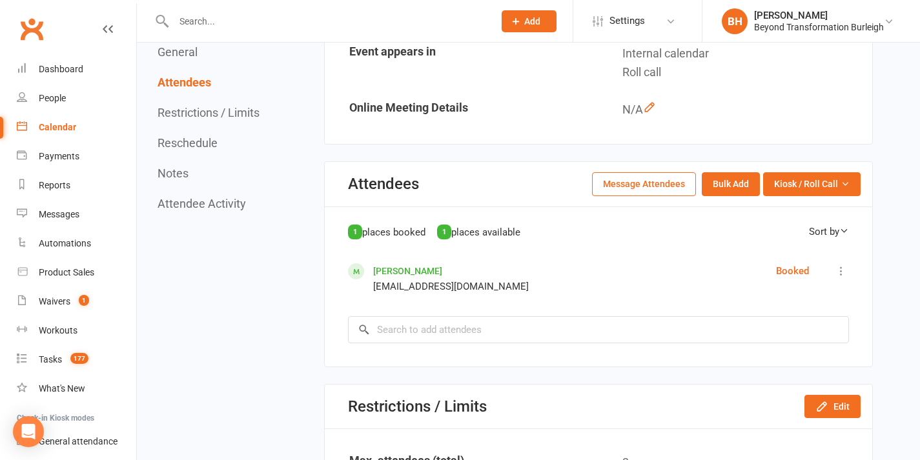
click at [268, 22] on input "text" at bounding box center [327, 21] width 315 height 18
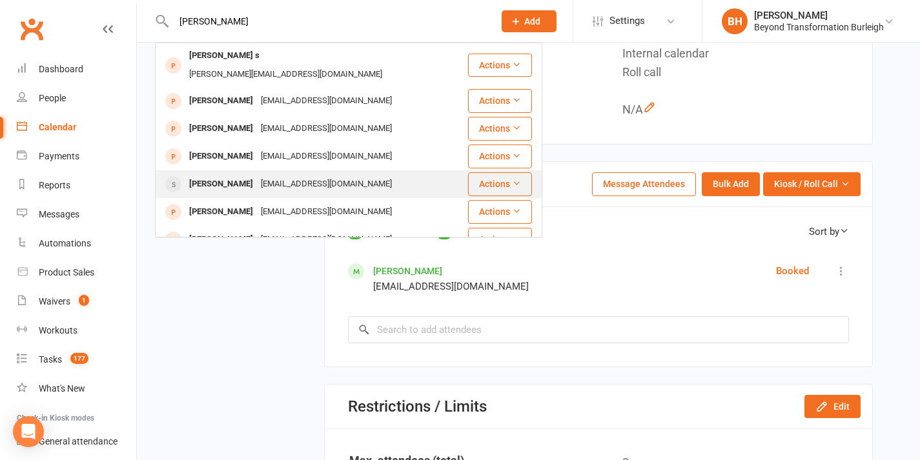
type input "[PERSON_NAME]"
click at [257, 175] on div "[EMAIL_ADDRESS][DOMAIN_NAME]" at bounding box center [326, 184] width 139 height 19
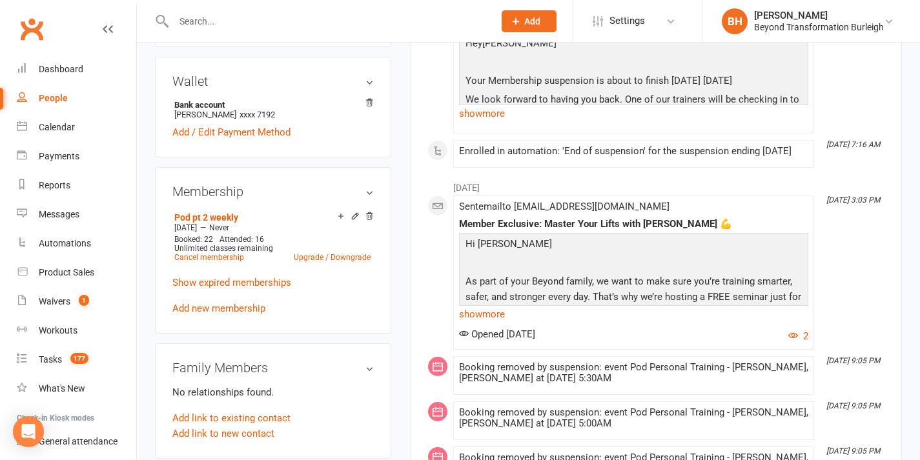
scroll to position [555, 0]
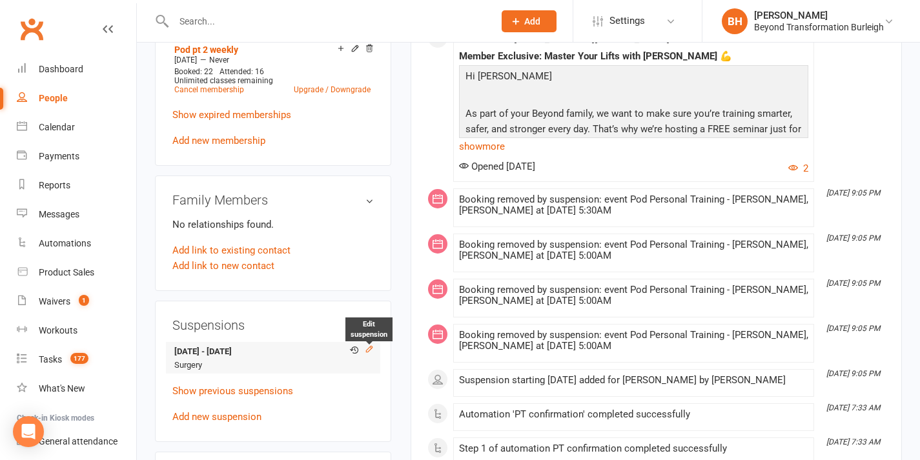
click at [369, 349] on icon at bounding box center [369, 349] width 9 height 9
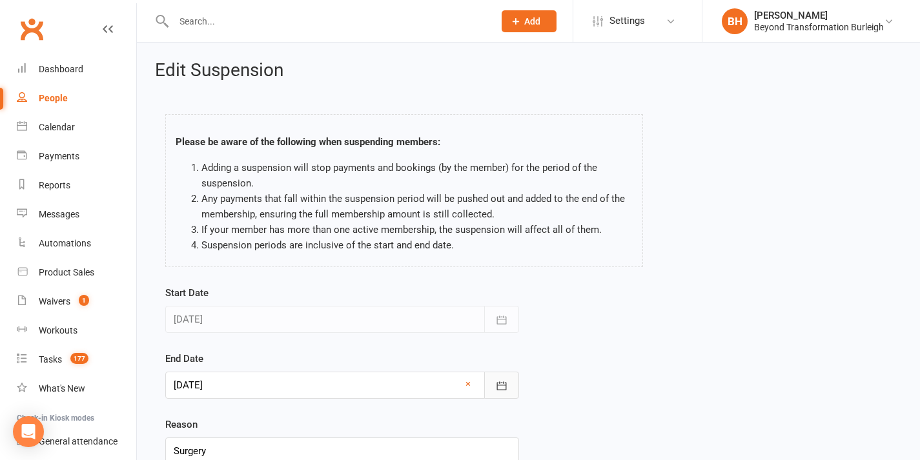
click at [494, 383] on button "button" at bounding box center [501, 385] width 35 height 27
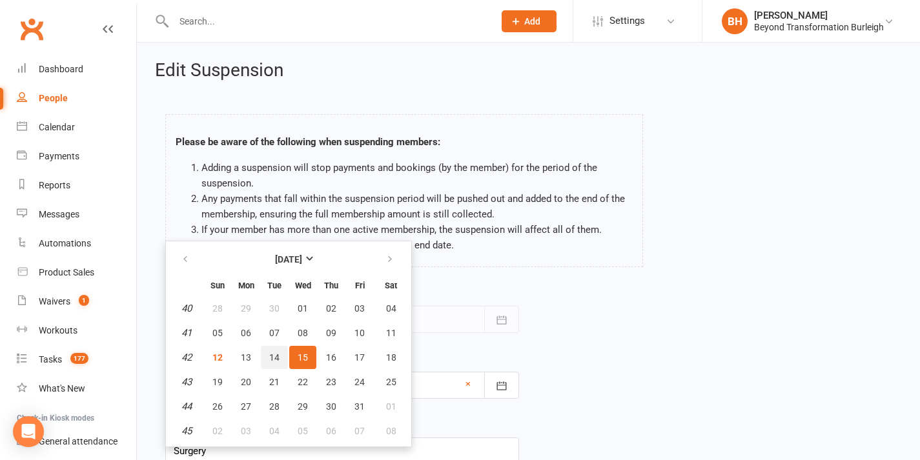
click at [277, 359] on span "14" at bounding box center [274, 358] width 10 height 10
type input "[DATE]"
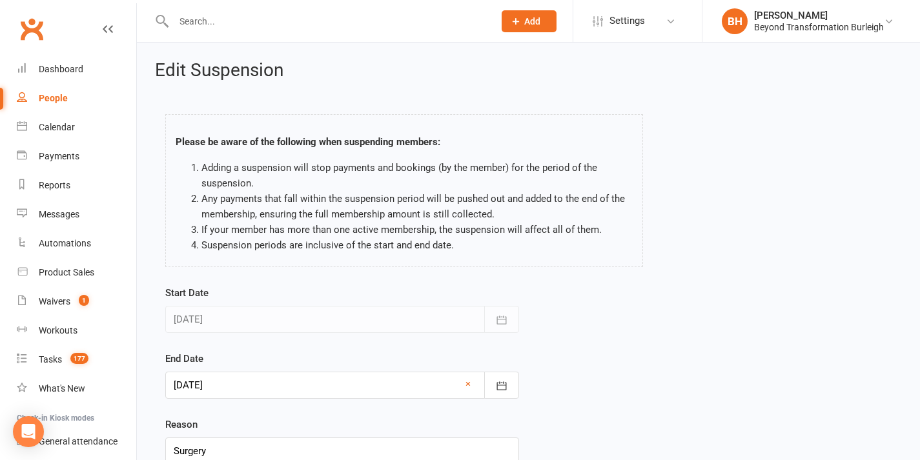
scroll to position [107, 0]
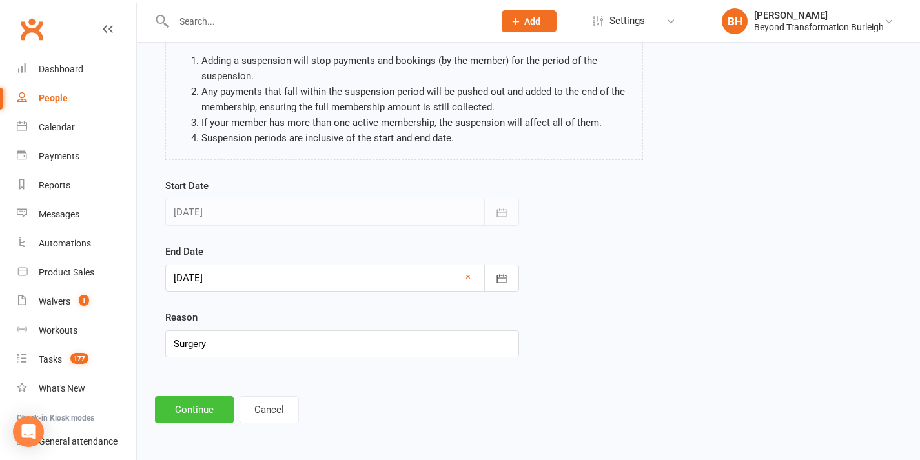
click at [200, 413] on button "Continue" at bounding box center [194, 409] width 79 height 27
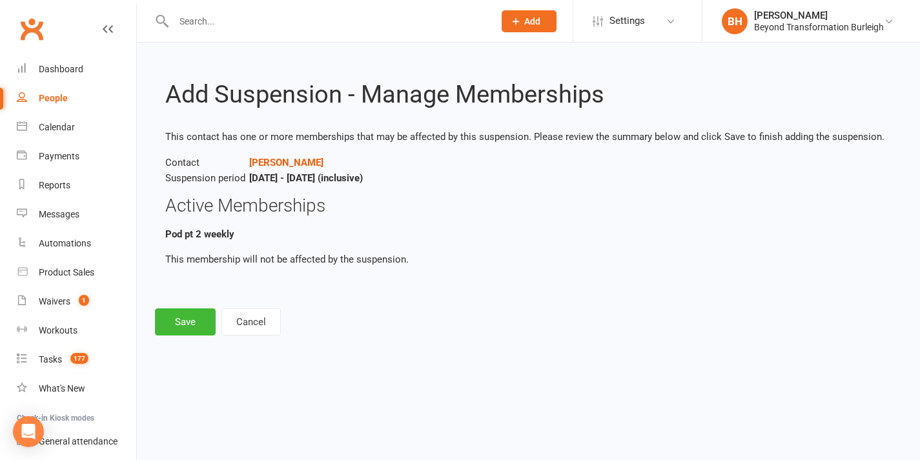
scroll to position [0, 0]
click at [199, 324] on button "Save" at bounding box center [185, 322] width 61 height 27
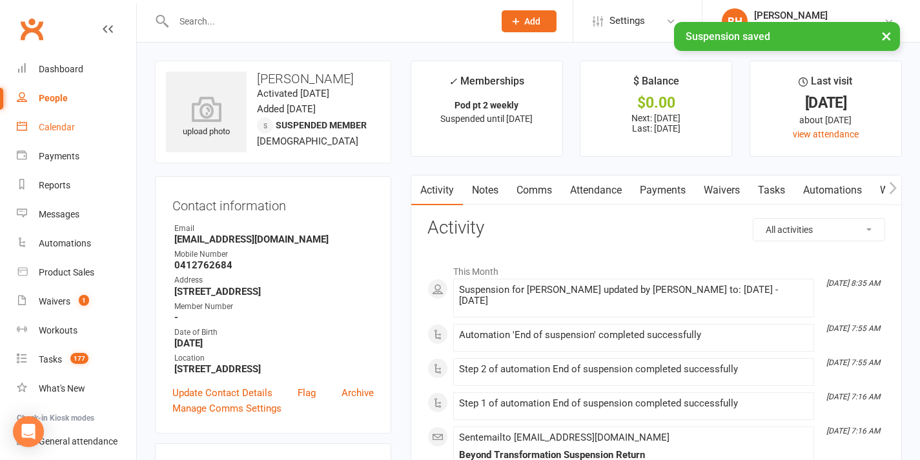
click at [63, 127] on div "Calendar" at bounding box center [57, 127] width 36 height 10
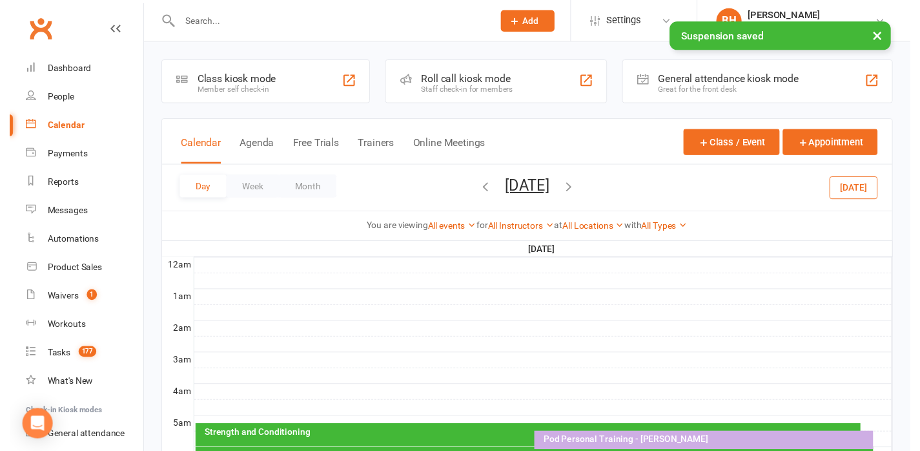
scroll to position [117, 0]
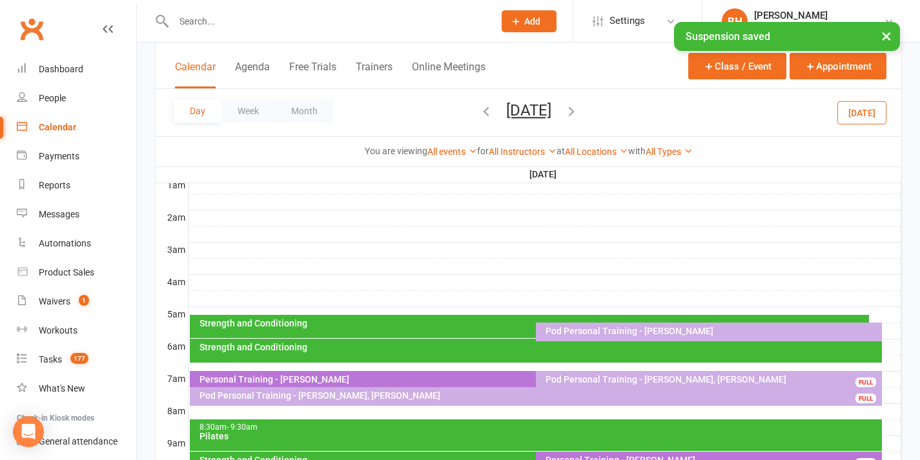
click at [610, 334] on div "Pod Personal Training - [PERSON_NAME]" at bounding box center [712, 331] width 334 height 9
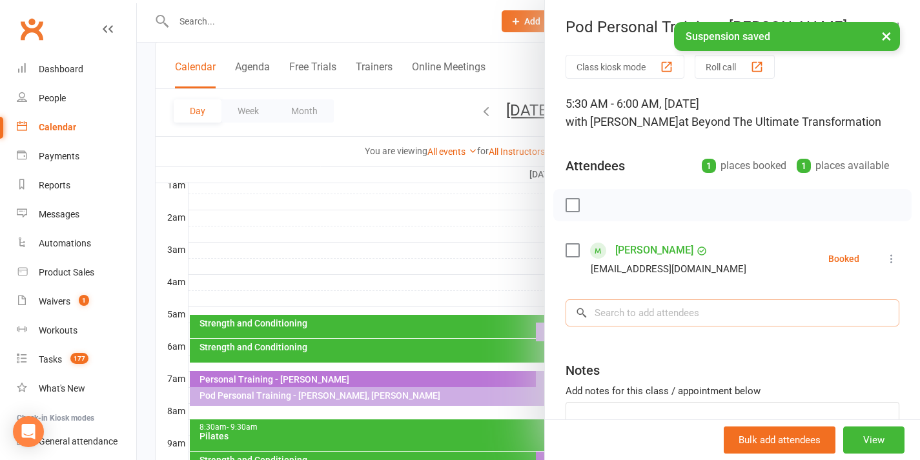
click at [741, 314] on input "search" at bounding box center [733, 313] width 334 height 27
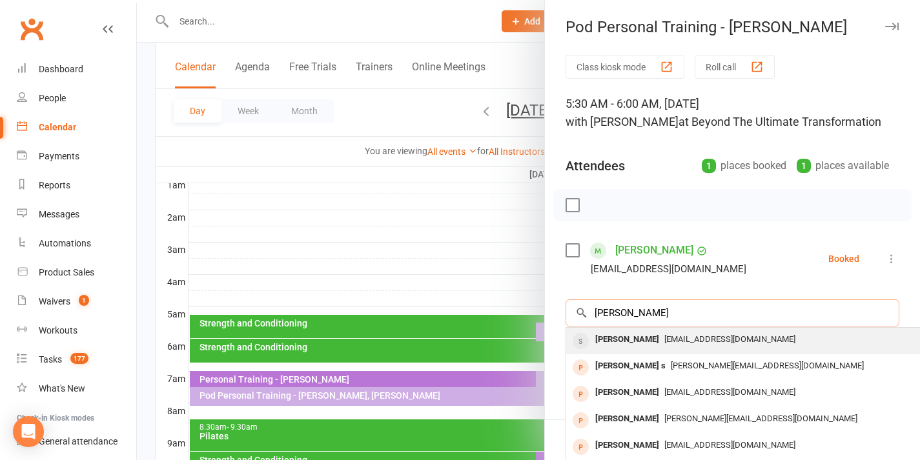
type input "[PERSON_NAME]"
click at [679, 338] on span "[EMAIL_ADDRESS][DOMAIN_NAME]" at bounding box center [729, 339] width 131 height 10
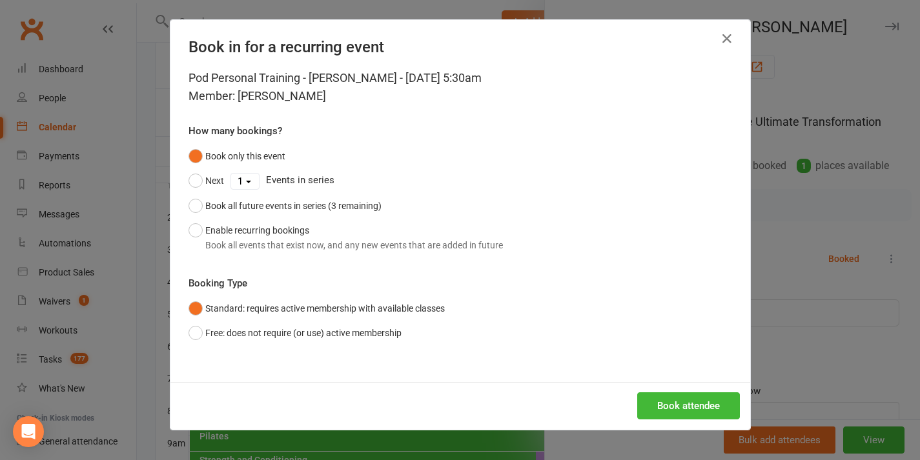
click at [704, 409] on button "Book attendee" at bounding box center [688, 406] width 103 height 27
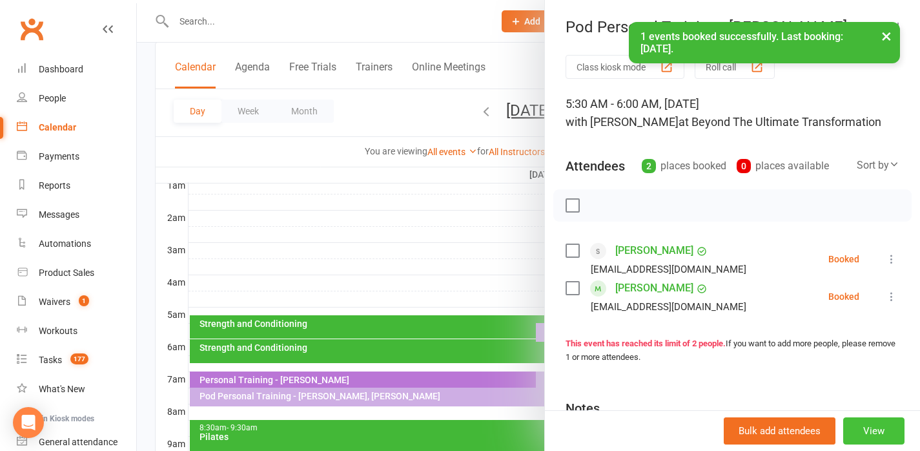
click at [857, 432] on button "View" at bounding box center [873, 430] width 61 height 27
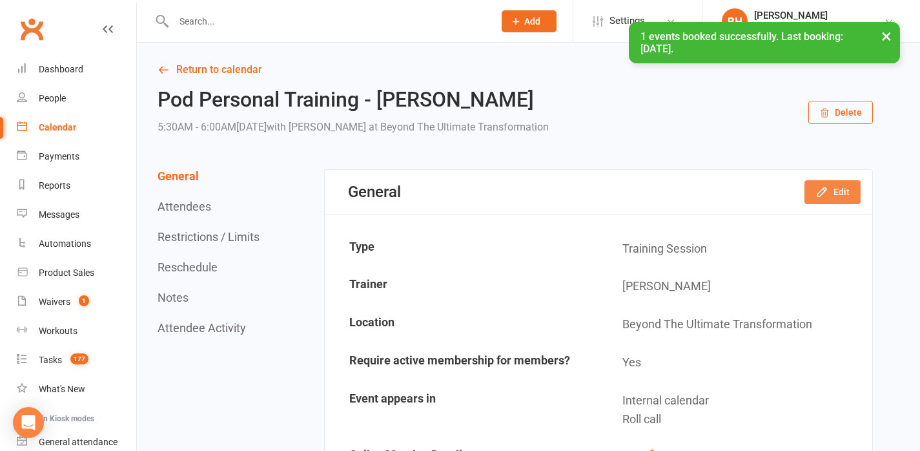
click at [838, 188] on button "Edit" at bounding box center [833, 191] width 56 height 23
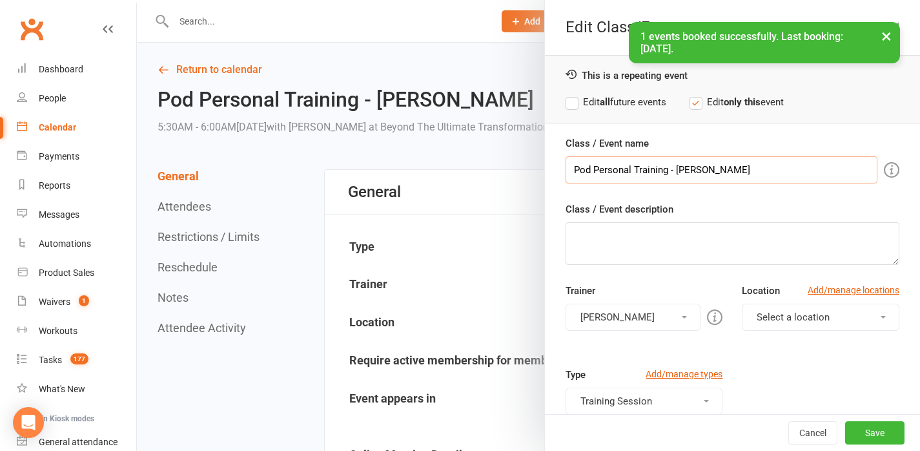
click at [739, 171] on input "Pod Personal Training - [PERSON_NAME]" at bounding box center [722, 169] width 312 height 27
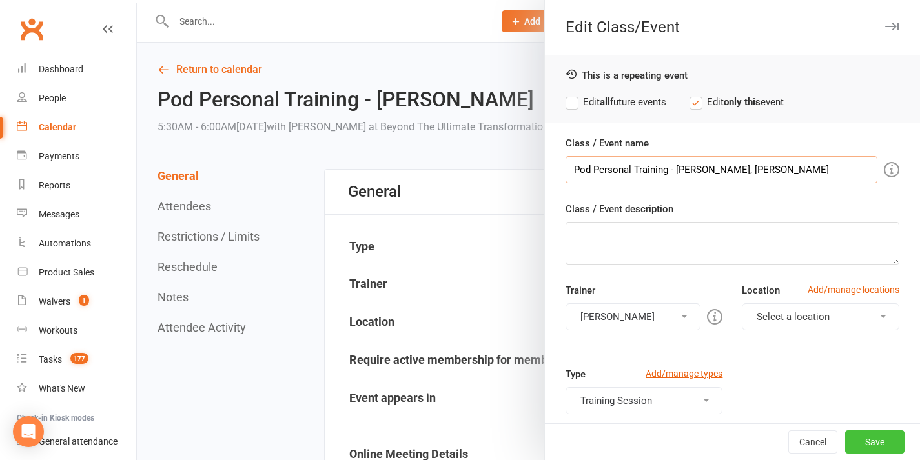
type input "Pod Personal Training - [PERSON_NAME], [PERSON_NAME]"
click at [867, 443] on button "Save" at bounding box center [874, 442] width 59 height 23
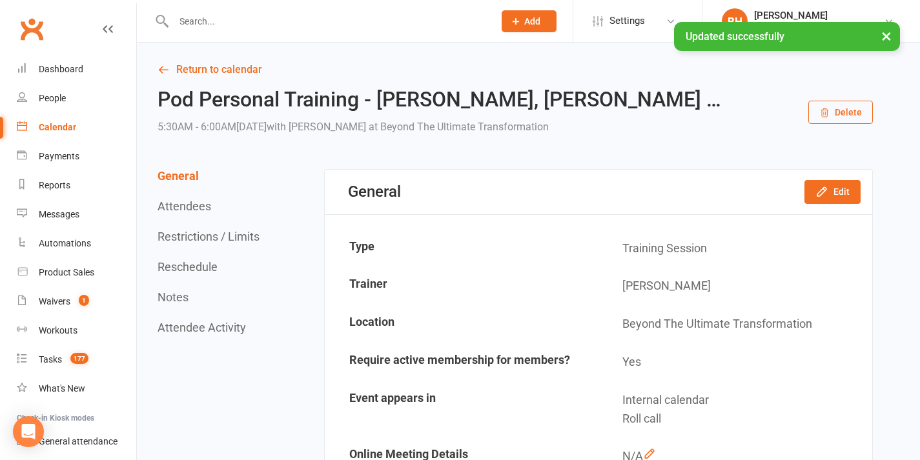
click at [61, 128] on div "Calendar" at bounding box center [57, 127] width 37 height 10
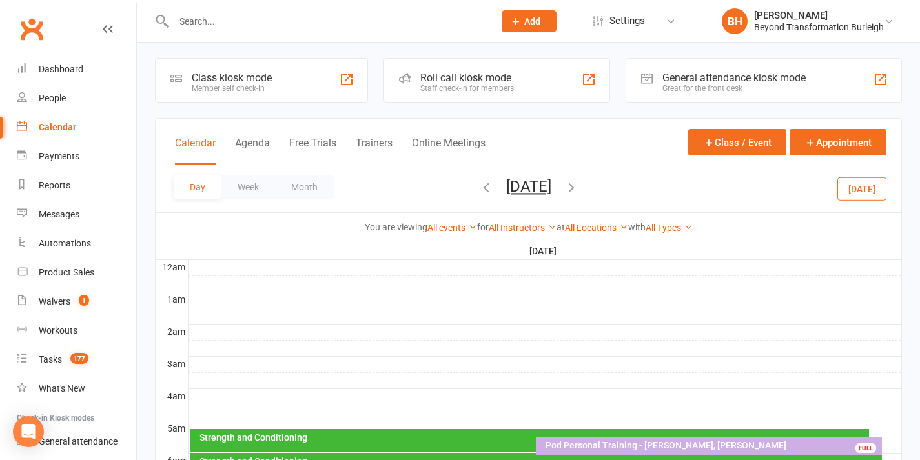
scroll to position [93, 0]
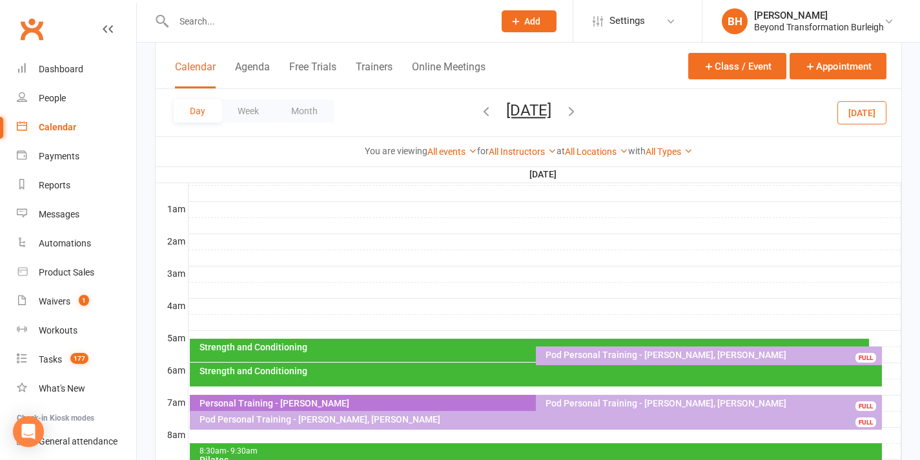
click at [551, 112] on button "[DATE]" at bounding box center [528, 110] width 45 height 18
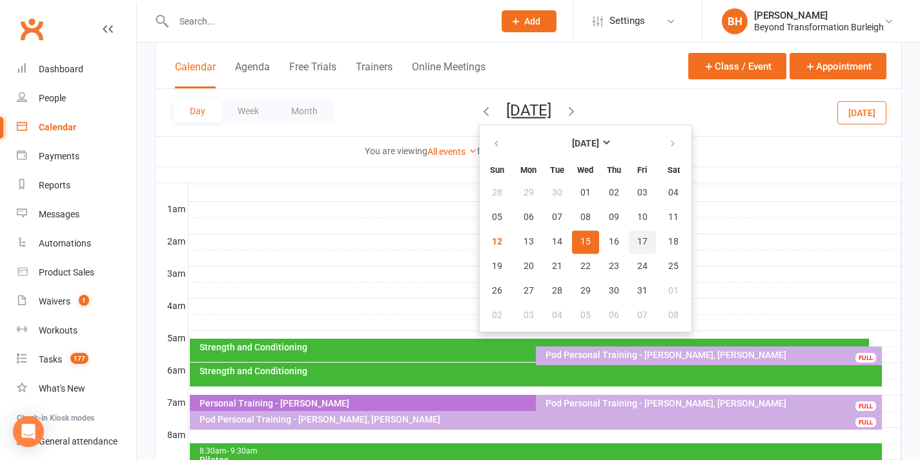
click at [629, 240] on button "17" at bounding box center [642, 242] width 27 height 23
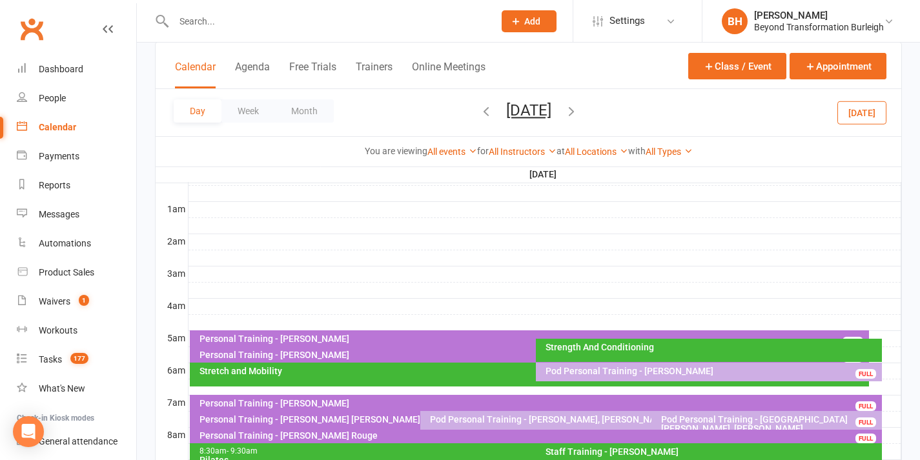
click at [508, 111] on button "[DATE]" at bounding box center [528, 110] width 45 height 18
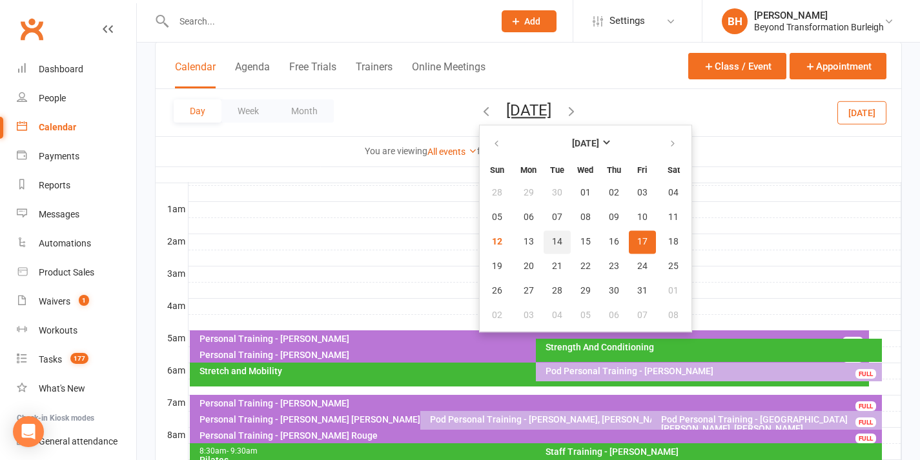
click at [544, 242] on button "14" at bounding box center [557, 242] width 27 height 23
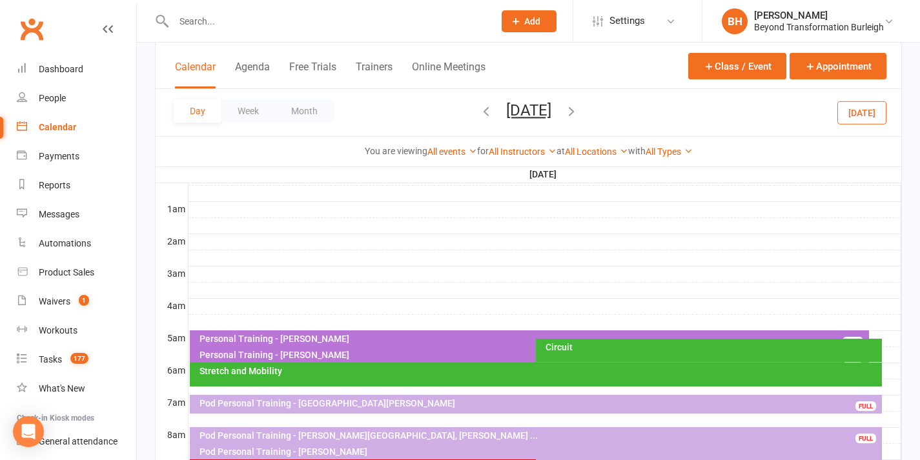
scroll to position [321, 0]
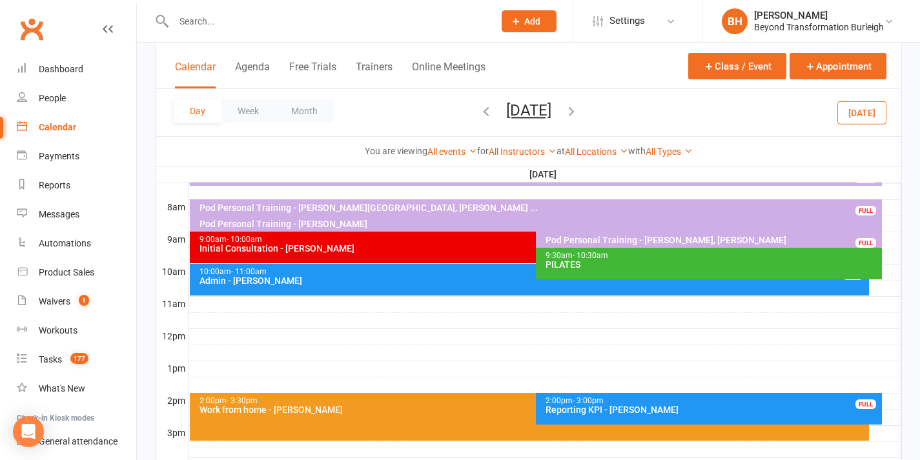
click at [644, 241] on div "Pod Personal Training - [PERSON_NAME], [PERSON_NAME]" at bounding box center [712, 240] width 334 height 9
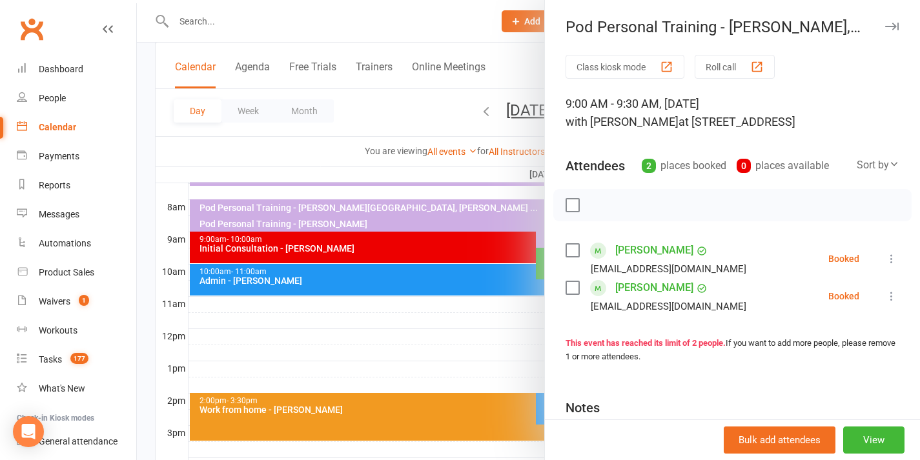
click at [468, 264] on div at bounding box center [528, 230] width 783 height 460
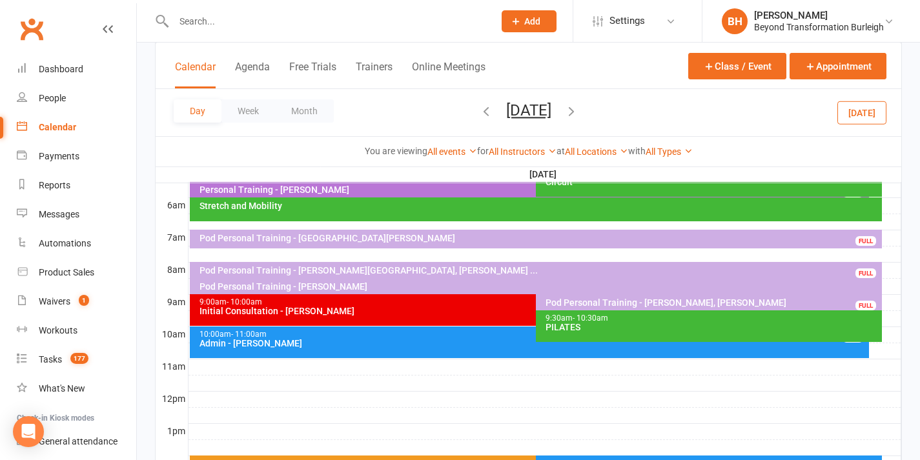
scroll to position [232, 0]
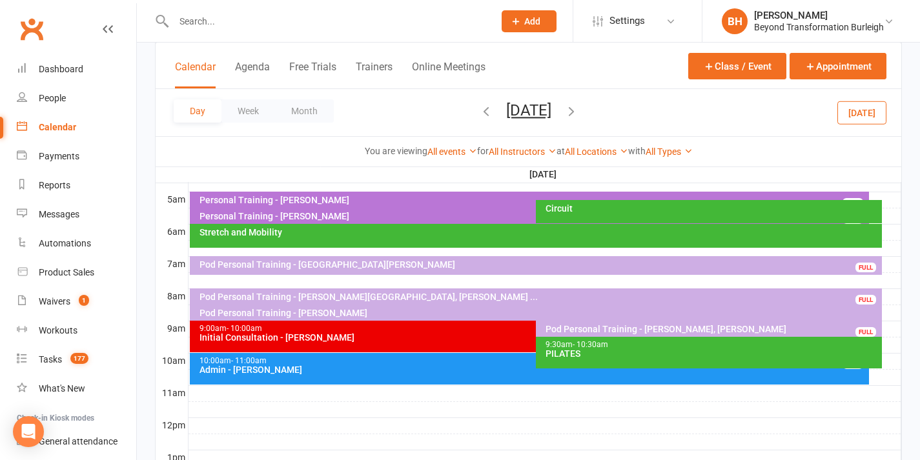
click at [506, 107] on button "[DATE]" at bounding box center [528, 110] width 45 height 18
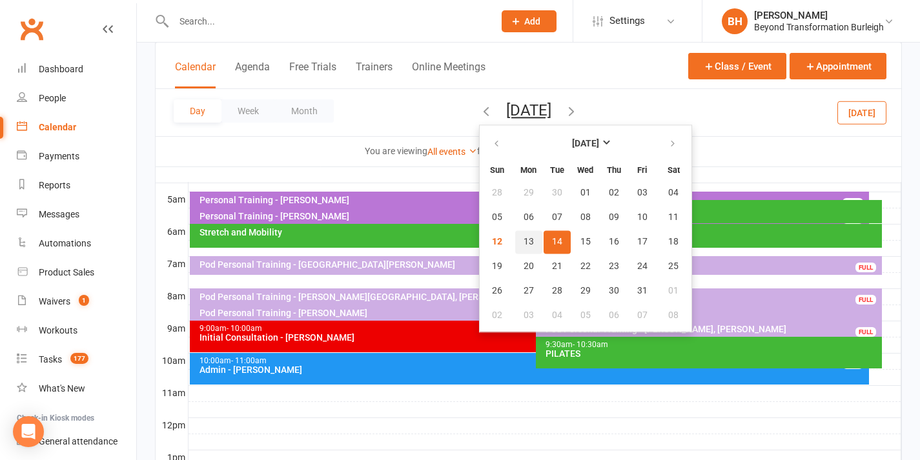
click at [515, 249] on button "13" at bounding box center [528, 242] width 27 height 23
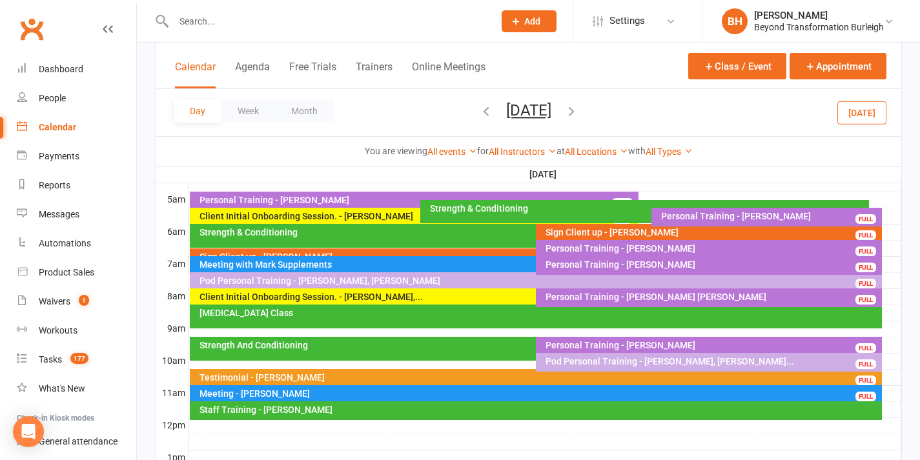
click at [314, 409] on div "Staff Training - [PERSON_NAME]" at bounding box center [539, 410] width 681 height 9
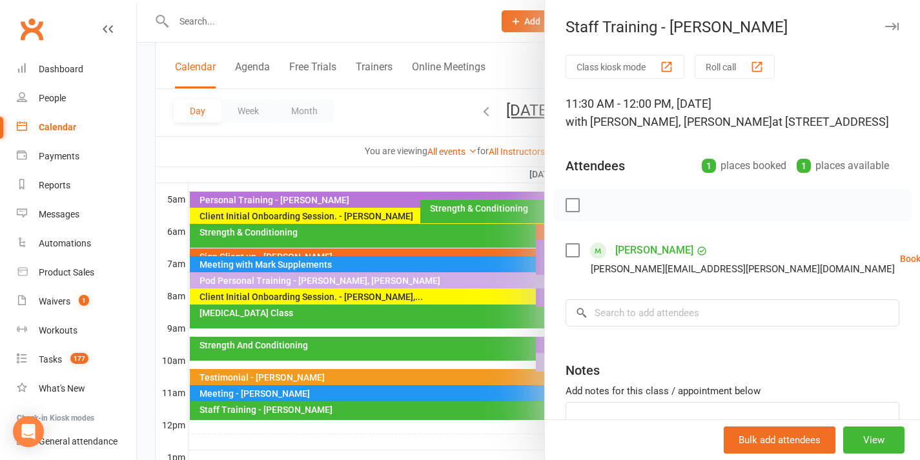
click at [314, 409] on div at bounding box center [528, 230] width 783 height 460
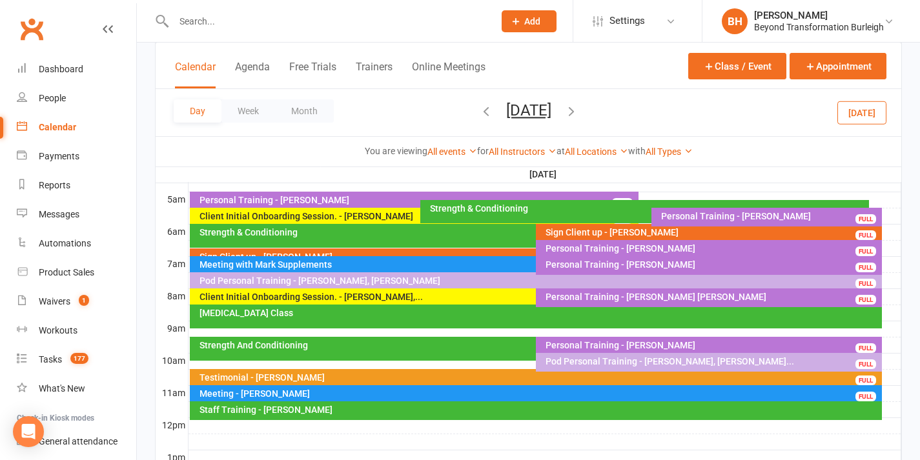
click at [314, 409] on div "Staff Training - [PERSON_NAME]" at bounding box center [539, 410] width 681 height 9
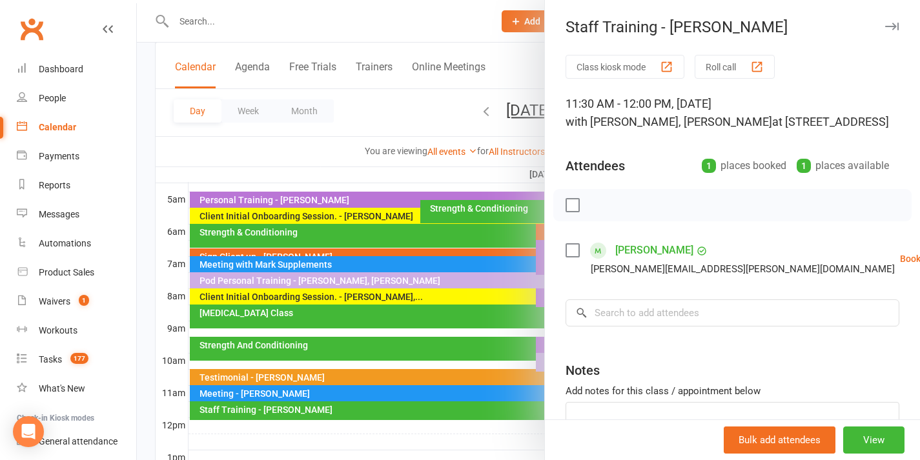
click at [314, 409] on div at bounding box center [528, 230] width 783 height 460
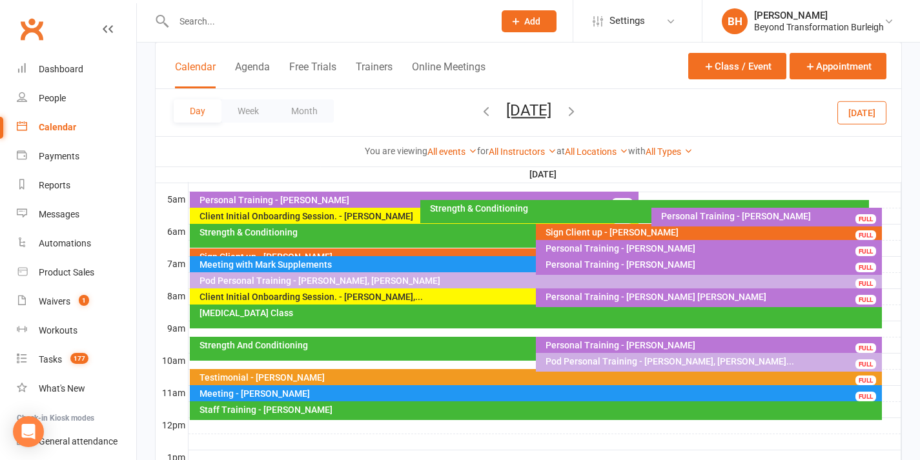
click at [321, 388] on div "Meeting - [PERSON_NAME] FULL" at bounding box center [536, 395] width 693 height 19
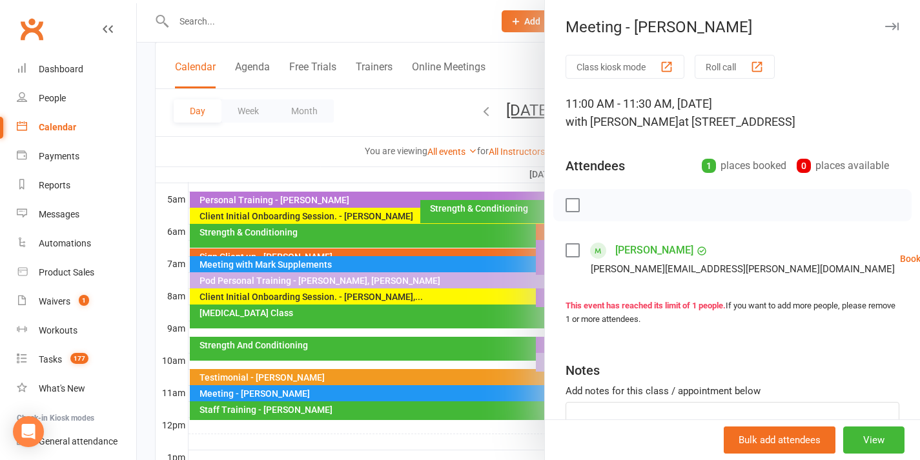
click at [321, 388] on div at bounding box center [528, 230] width 783 height 460
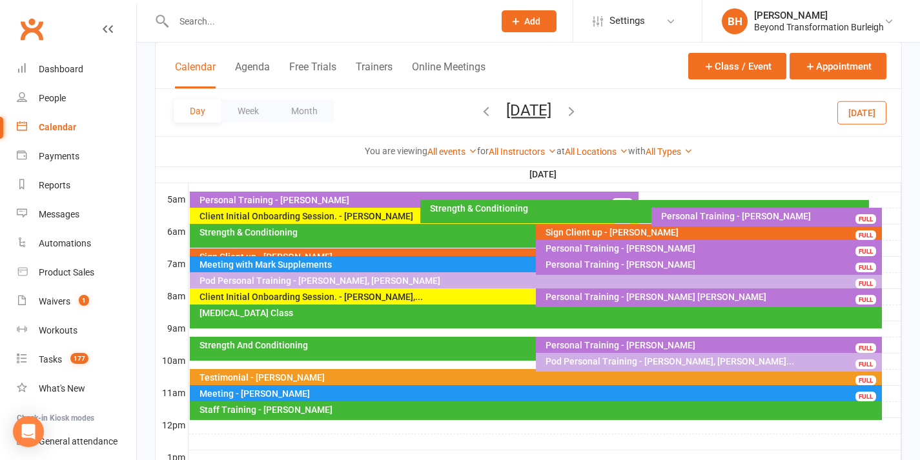
click at [321, 352] on div "Strength And Conditioning" at bounding box center [530, 349] width 680 height 24
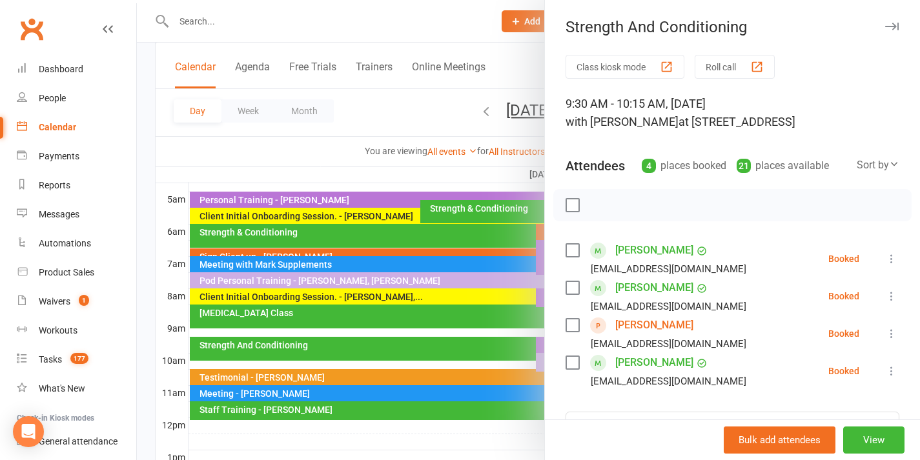
click at [325, 347] on div at bounding box center [528, 230] width 783 height 460
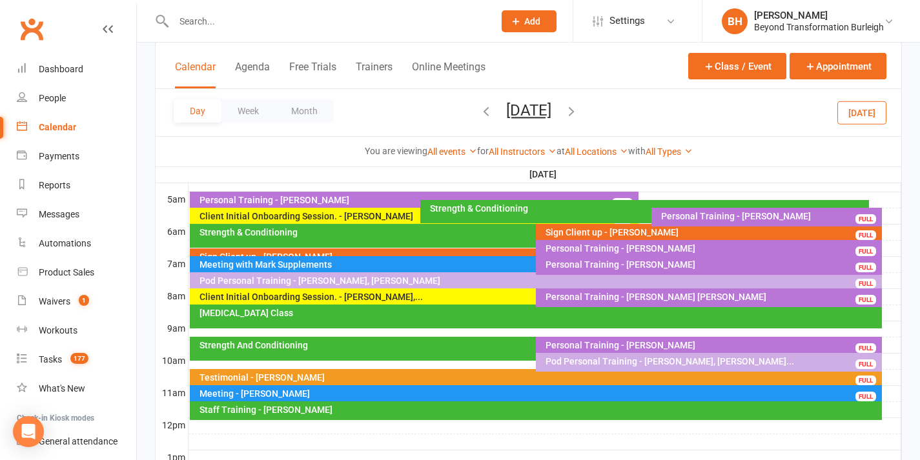
click at [336, 313] on div "[MEDICAL_DATA] Class" at bounding box center [539, 313] width 681 height 9
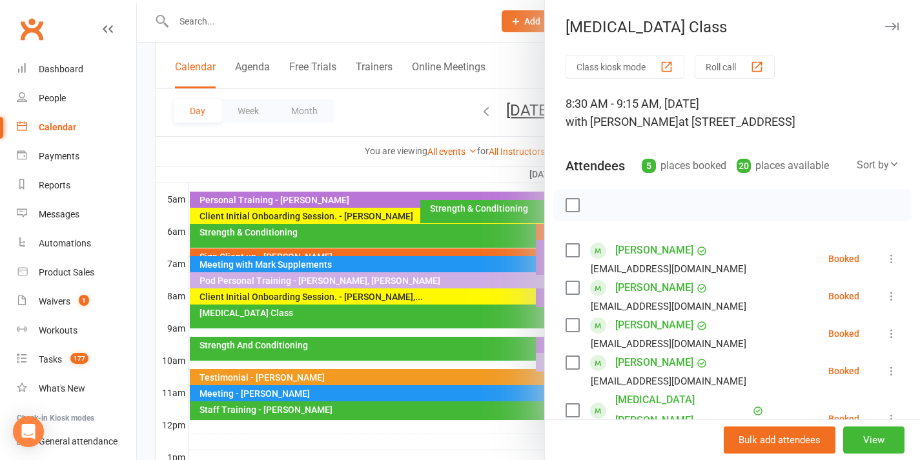
scroll to position [3, 0]
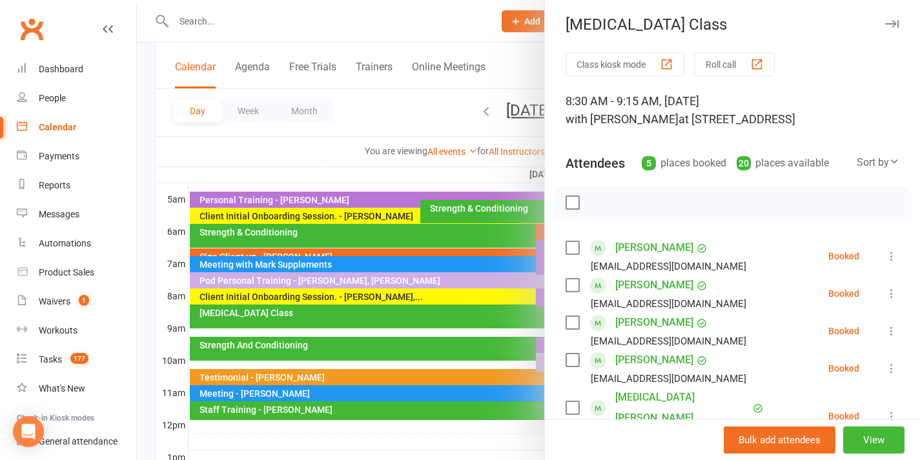
click at [400, 296] on div at bounding box center [528, 230] width 783 height 460
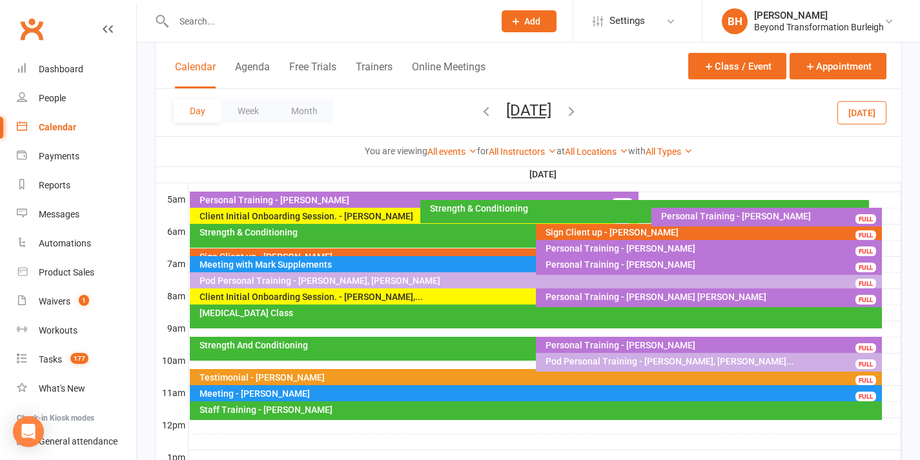
click at [418, 296] on div "Client Initial Onboarding Session. - [PERSON_NAME],..." at bounding box center [533, 297] width 668 height 9
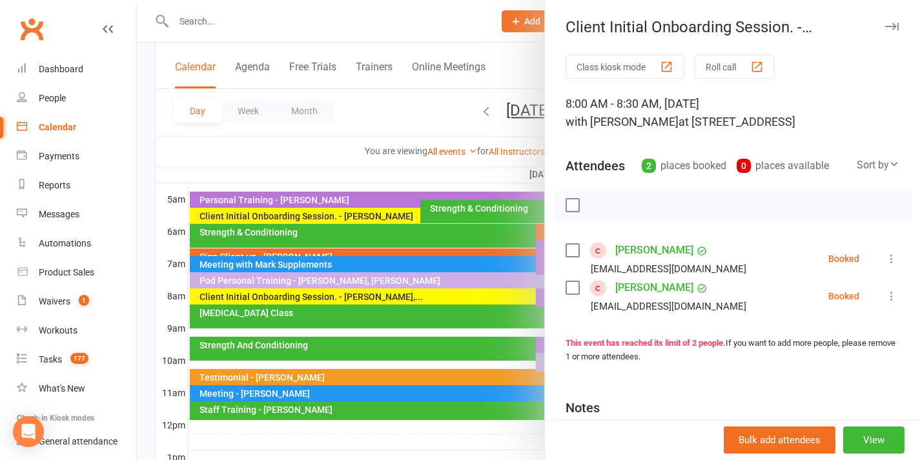
click at [418, 296] on div at bounding box center [528, 230] width 783 height 460
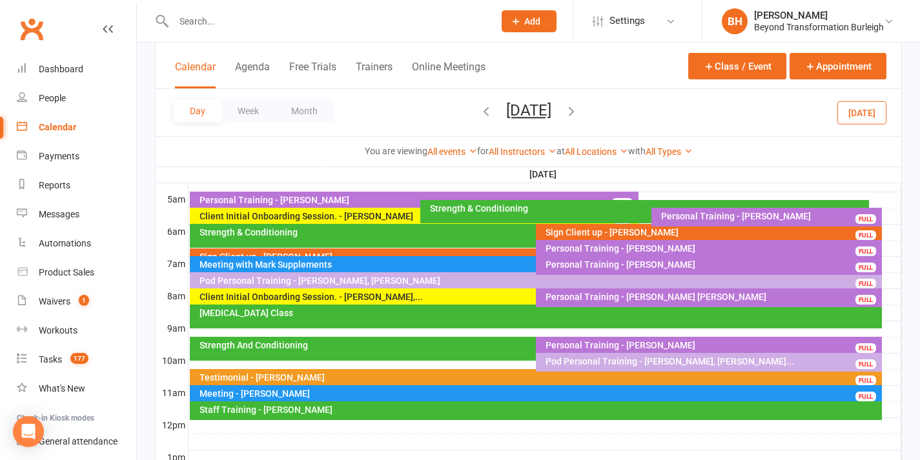
click at [376, 216] on div "Client Initial Onboarding Session. - [PERSON_NAME]" at bounding box center [417, 216] width 437 height 9
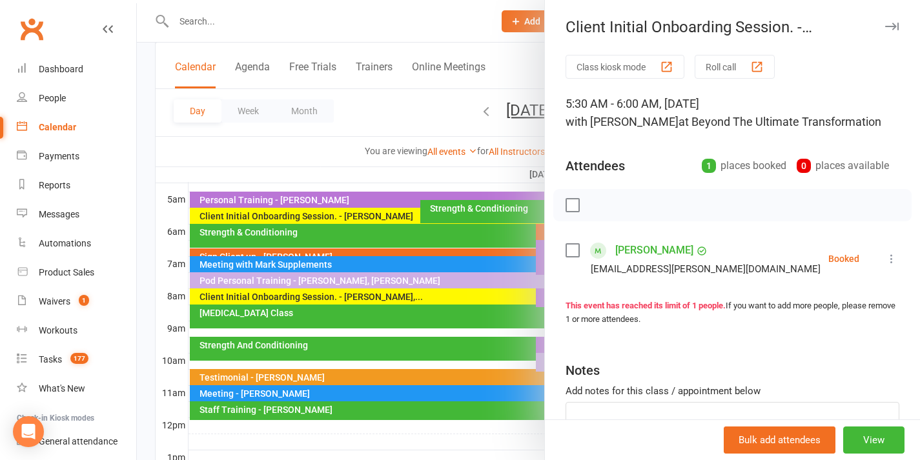
click at [376, 216] on div at bounding box center [528, 230] width 783 height 460
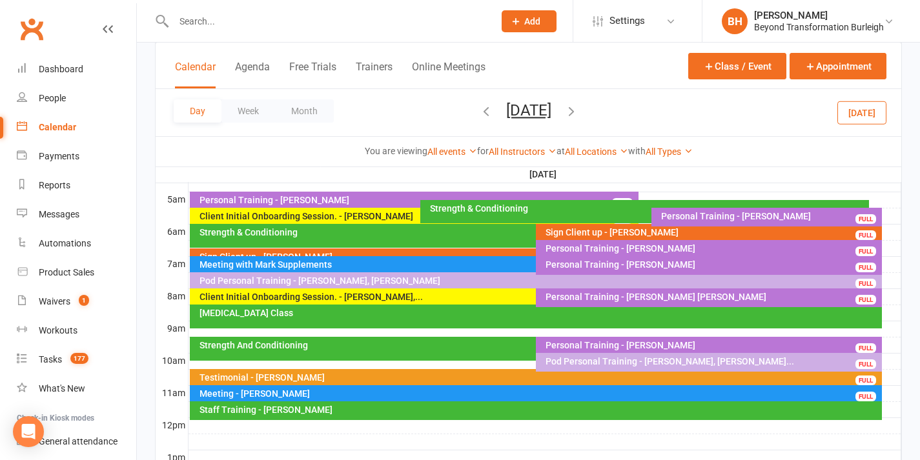
click at [530, 198] on div "Personal Training - [PERSON_NAME]" at bounding box center [417, 200] width 437 height 9
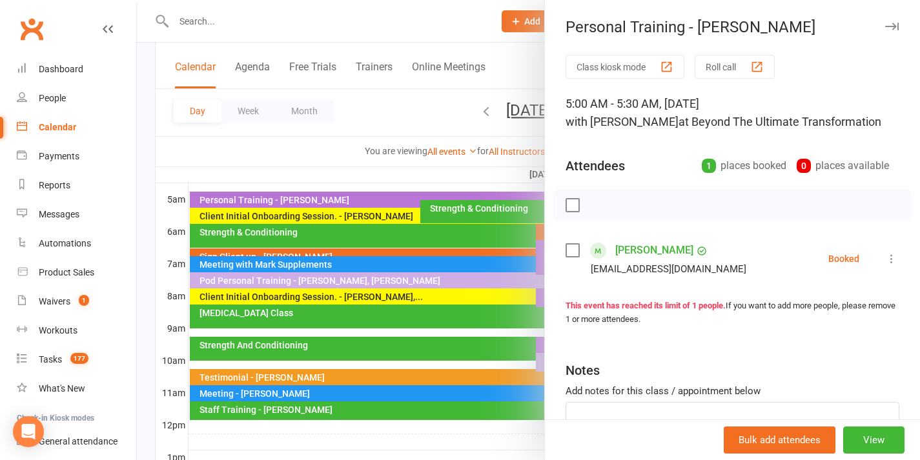
click at [480, 200] on div at bounding box center [528, 230] width 783 height 460
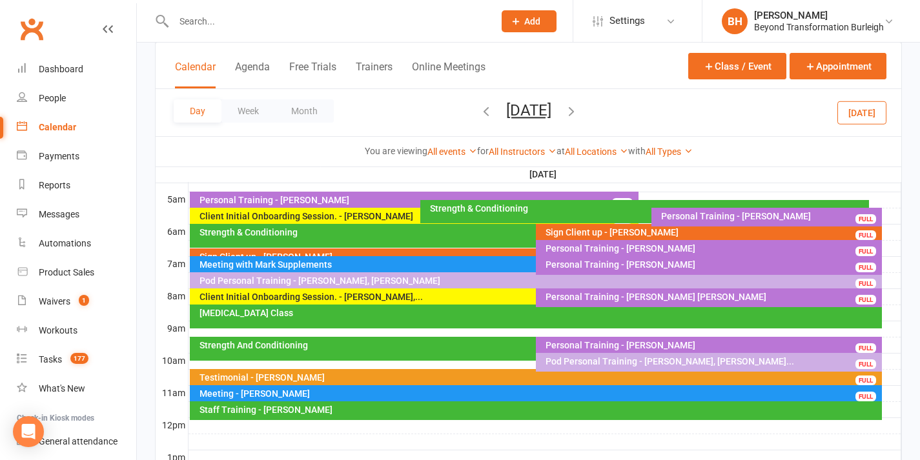
click at [690, 216] on div "Personal Training - [PERSON_NAME]" at bounding box center [771, 216] width 220 height 9
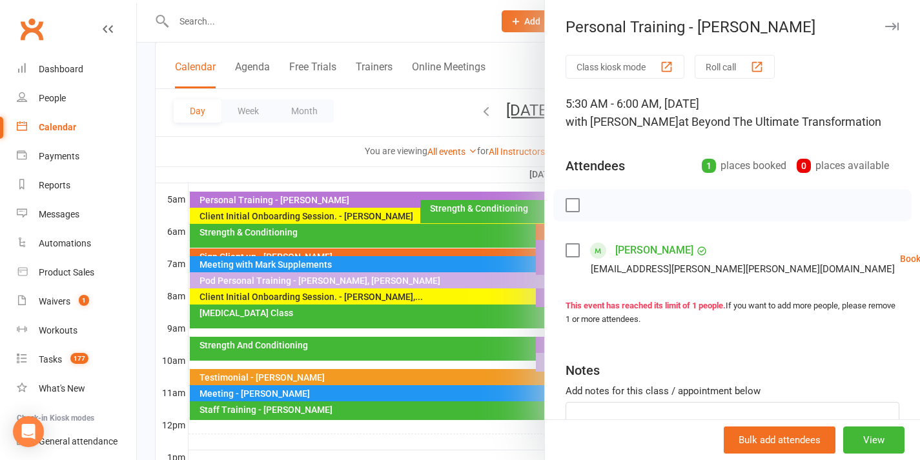
drag, startPoint x: 455, startPoint y: 200, endPoint x: 478, endPoint y: 205, distance: 23.2
click at [456, 200] on div at bounding box center [528, 230] width 783 height 460
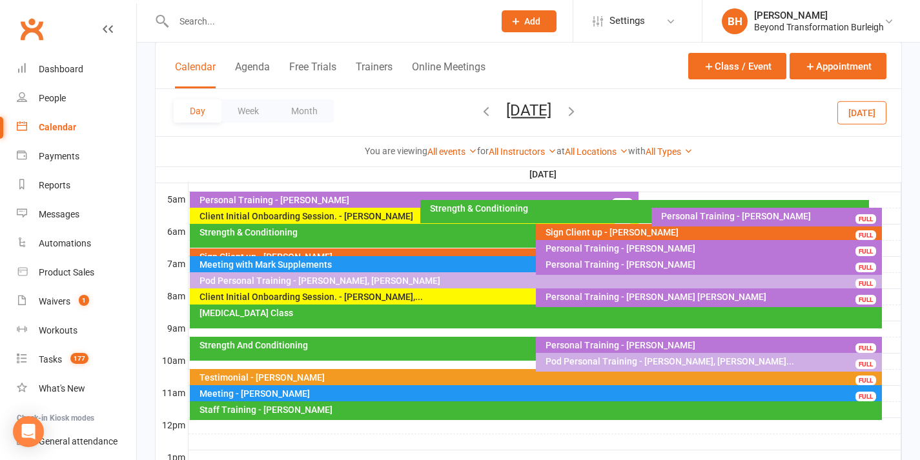
click at [616, 230] on div "Sign Client up - [PERSON_NAME]" at bounding box center [712, 232] width 334 height 9
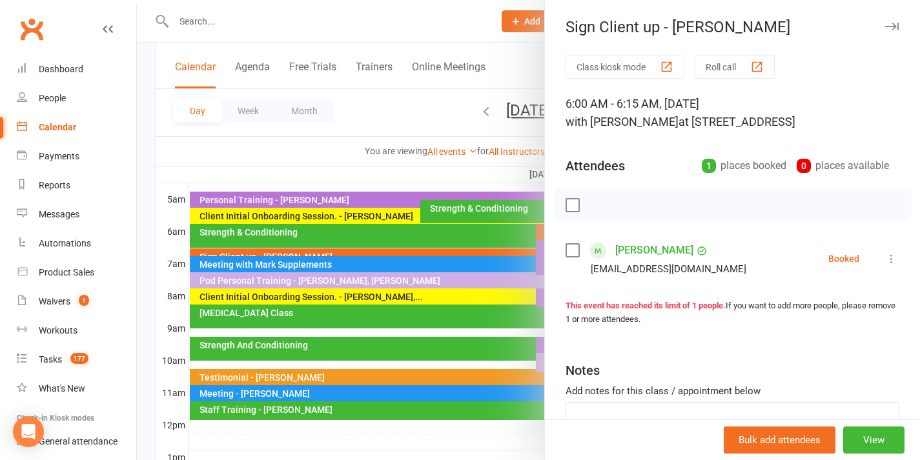
click at [469, 232] on div at bounding box center [528, 230] width 783 height 460
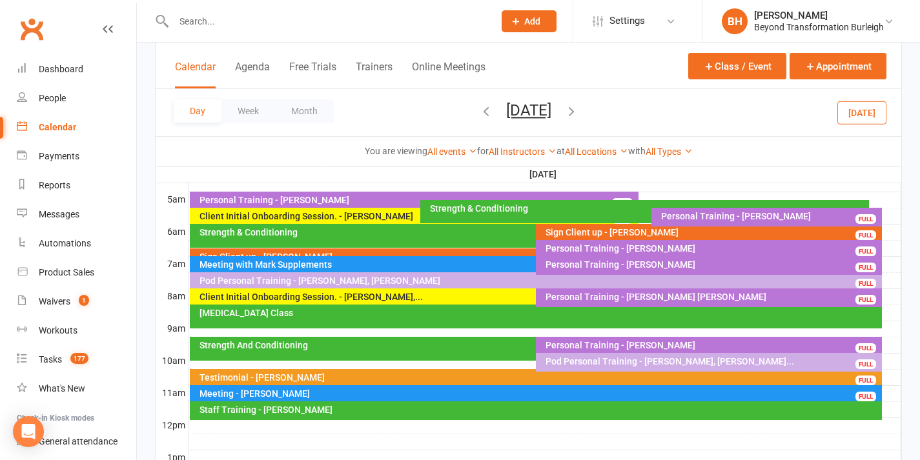
click at [430, 249] on div "Sign Client up - [PERSON_NAME] FULL" at bounding box center [530, 258] width 680 height 19
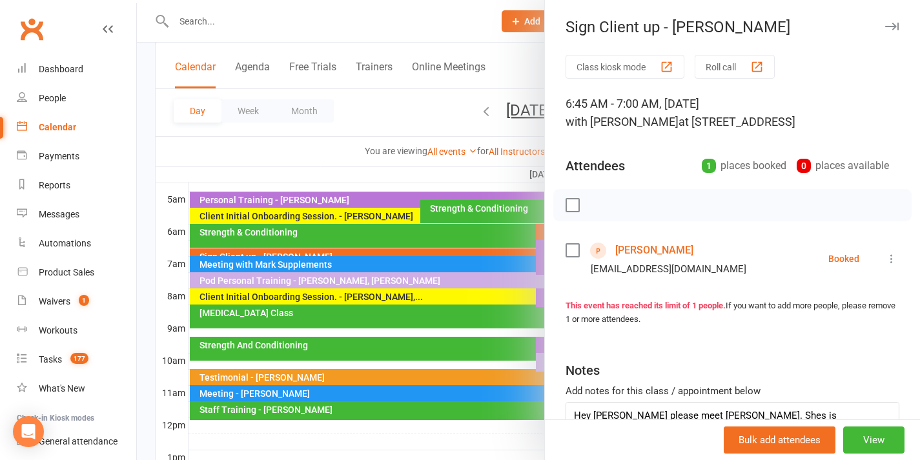
click at [432, 223] on div at bounding box center [528, 230] width 783 height 460
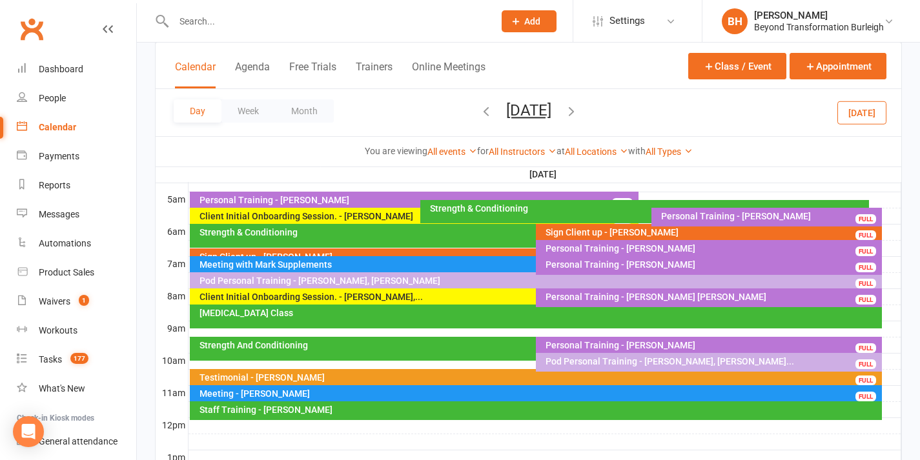
click at [641, 245] on div "Personal Training - [PERSON_NAME]" at bounding box center [712, 248] width 334 height 9
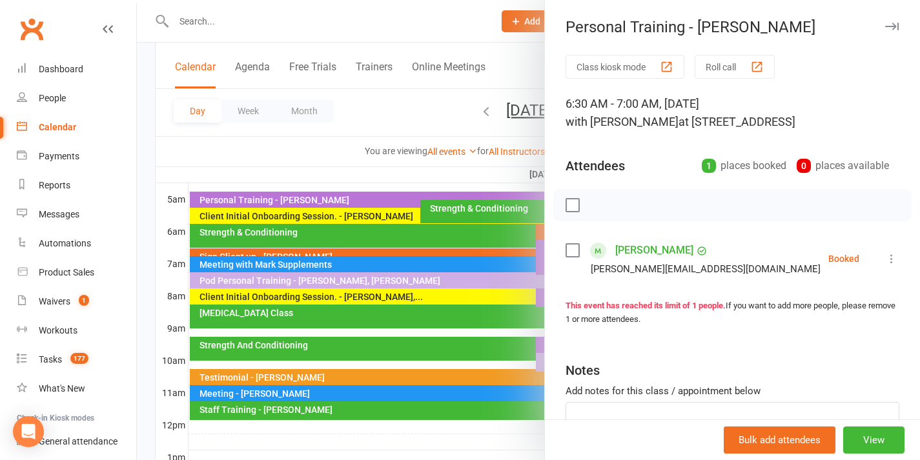
click at [653, 261] on link "[PERSON_NAME]" at bounding box center [654, 250] width 78 height 21
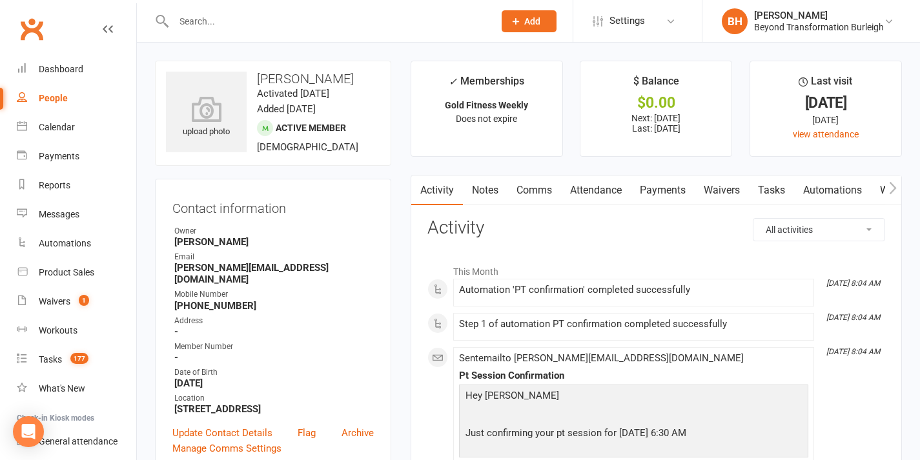
click at [486, 191] on link "Notes" at bounding box center [485, 191] width 45 height 30
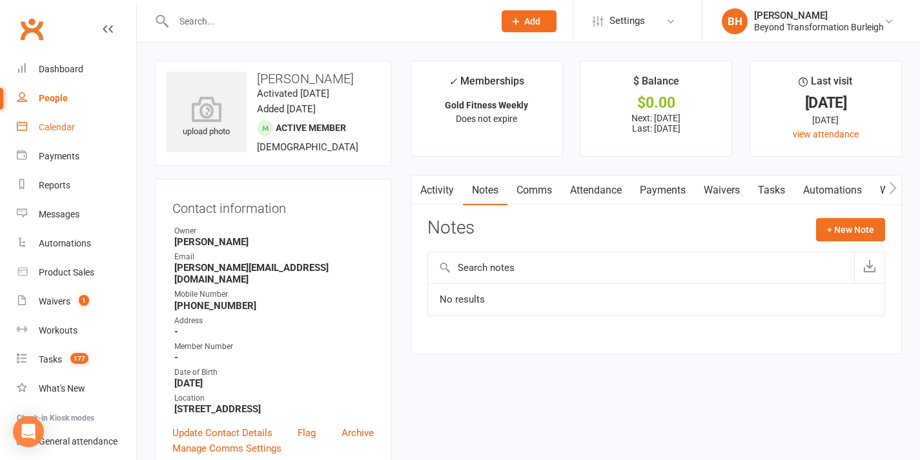
click at [37, 126] on link "Calendar" at bounding box center [76, 127] width 119 height 29
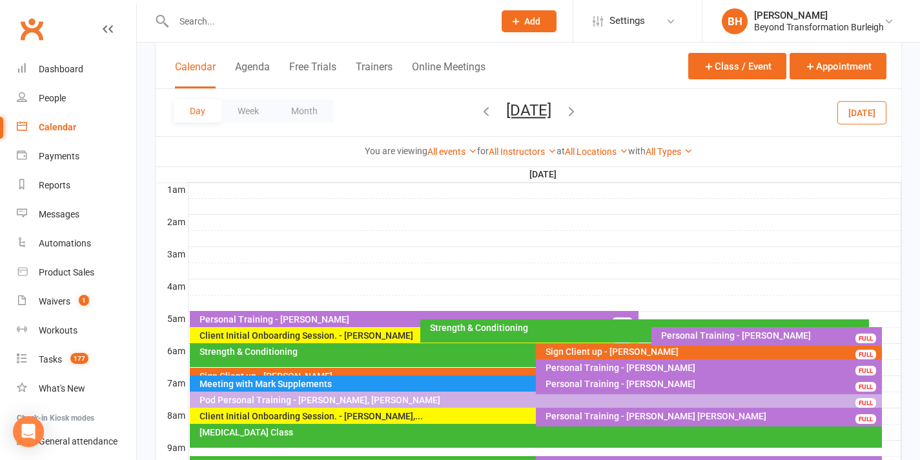
scroll to position [220, 0]
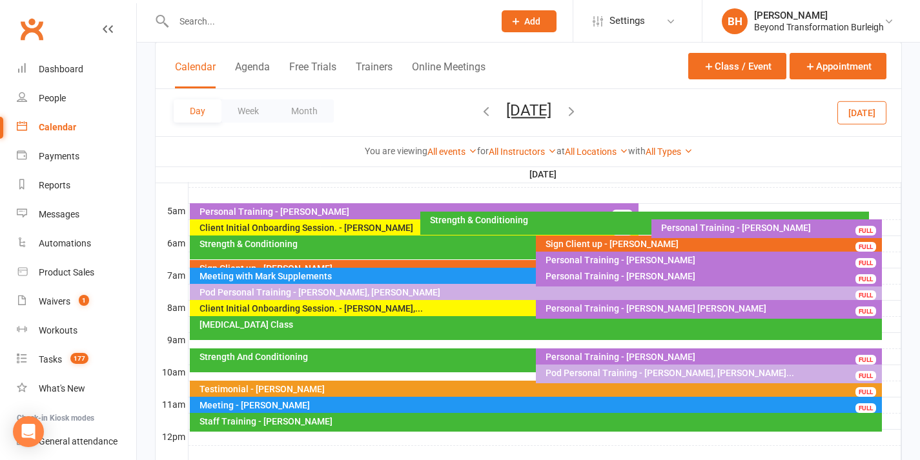
click at [613, 276] on div "Personal Training - [PERSON_NAME]" at bounding box center [712, 276] width 334 height 9
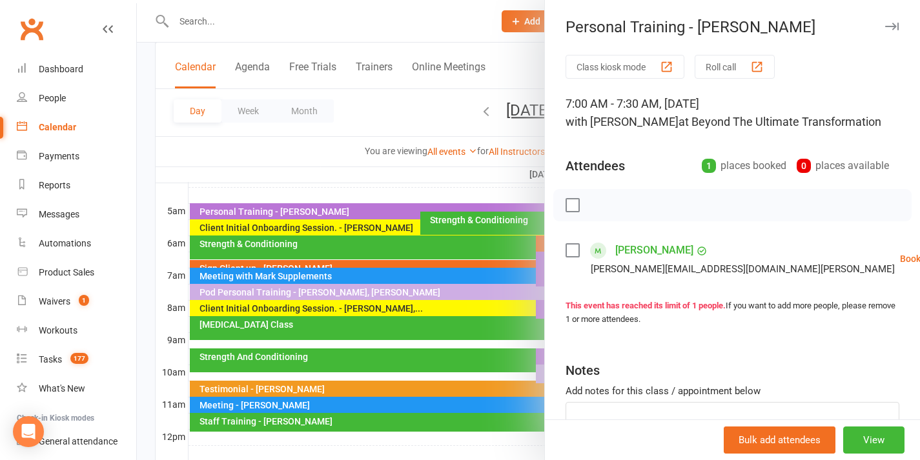
click at [515, 238] on div at bounding box center [528, 230] width 783 height 460
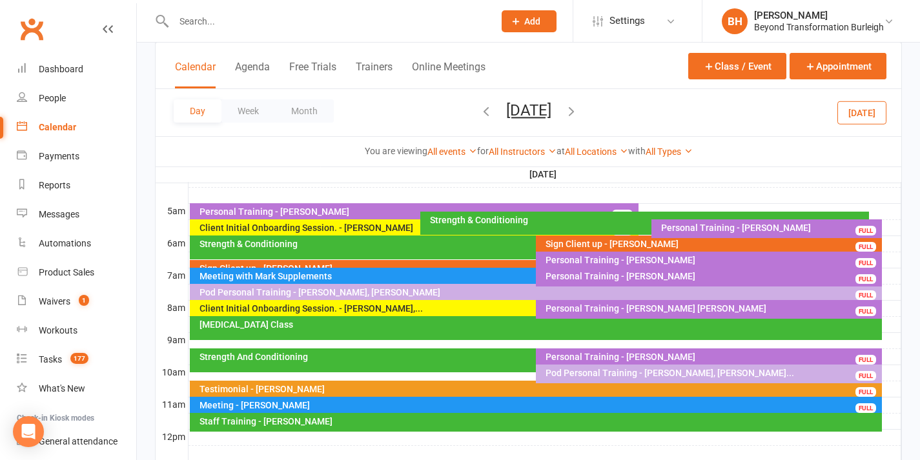
click at [490, 292] on div "Pod Personal Training - [PERSON_NAME], [PERSON_NAME]" at bounding box center [539, 292] width 681 height 9
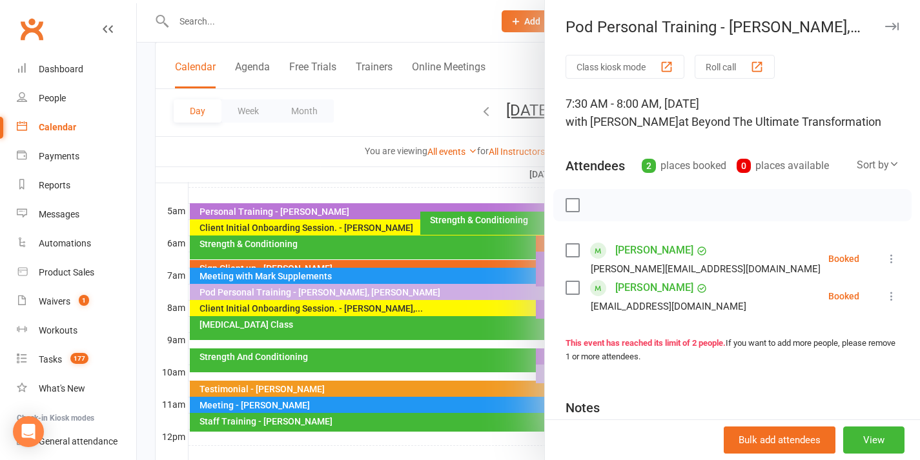
click at [494, 229] on div at bounding box center [528, 230] width 783 height 460
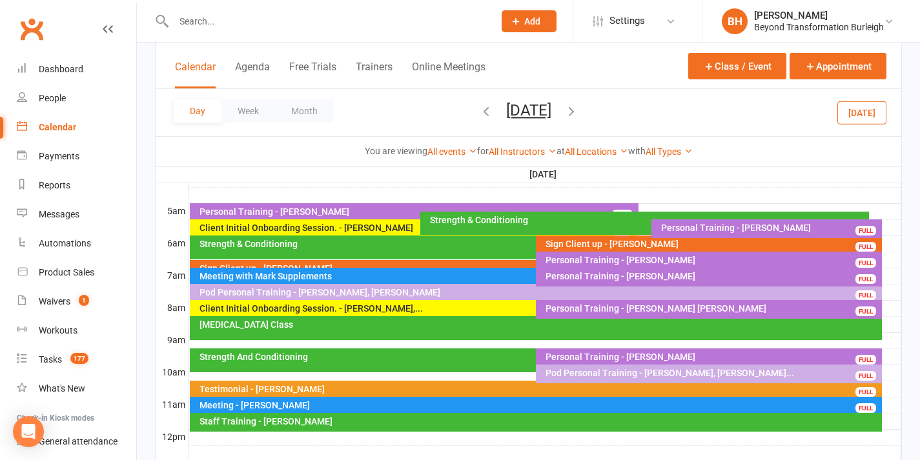
click at [597, 311] on div "Personal Training - [PERSON_NAME] [PERSON_NAME]" at bounding box center [712, 308] width 334 height 9
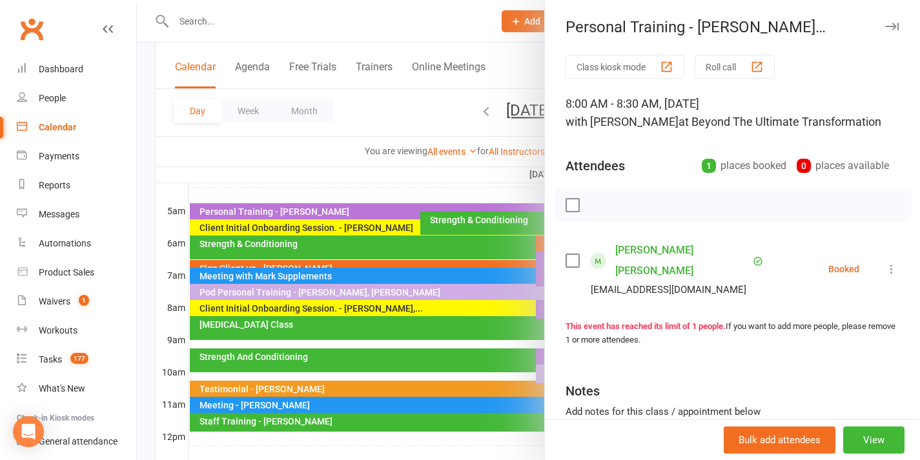
click at [437, 302] on div at bounding box center [528, 230] width 783 height 460
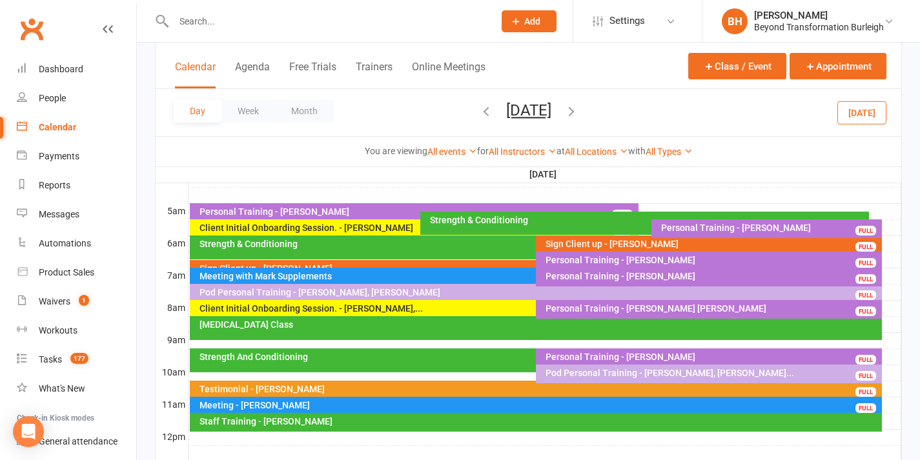
click at [462, 329] on div "[MEDICAL_DATA] Class" at bounding box center [539, 324] width 681 height 9
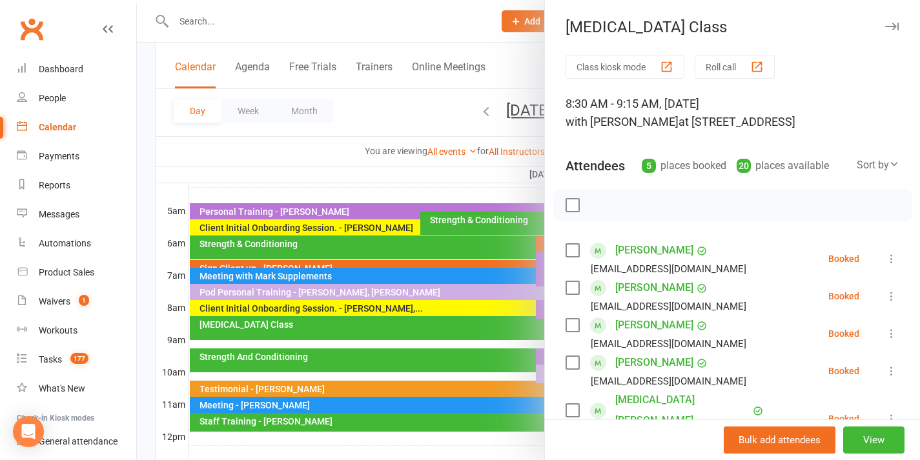
click at [462, 329] on div at bounding box center [528, 230] width 783 height 460
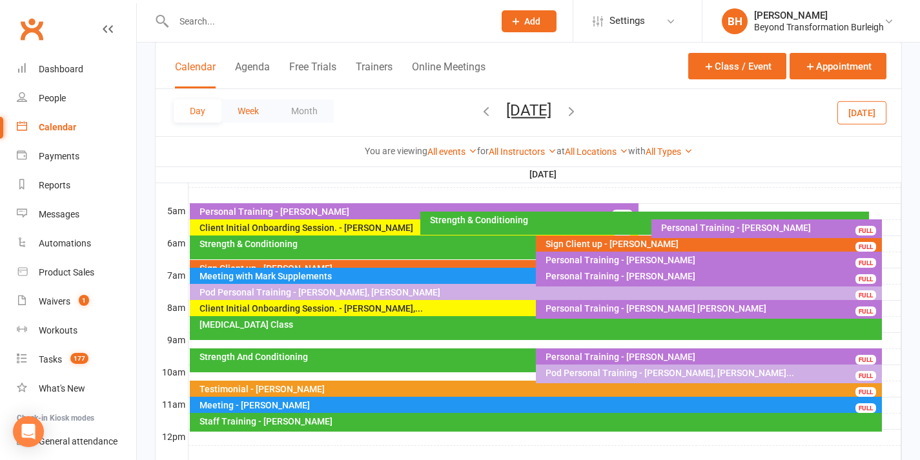
click at [255, 108] on button "Week" at bounding box center [248, 110] width 54 height 23
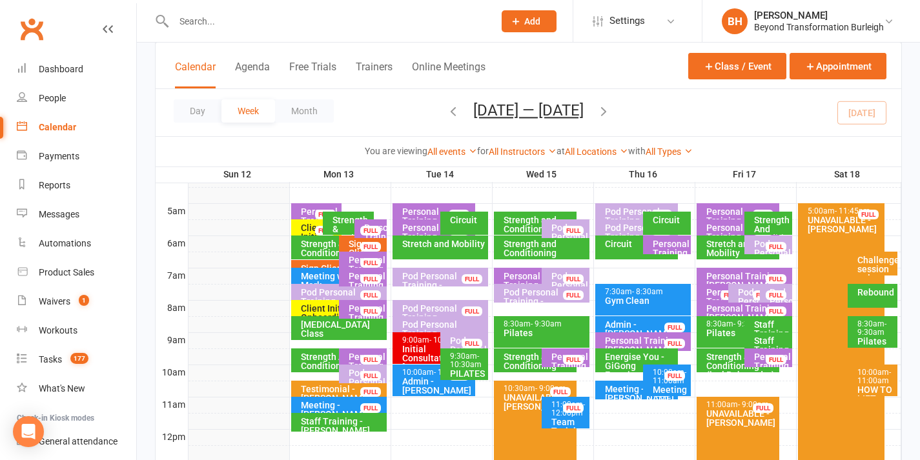
click at [615, 211] on div "Pod Personal Training - [PERSON_NAME], [PERSON_NAME]" at bounding box center [639, 225] width 71 height 36
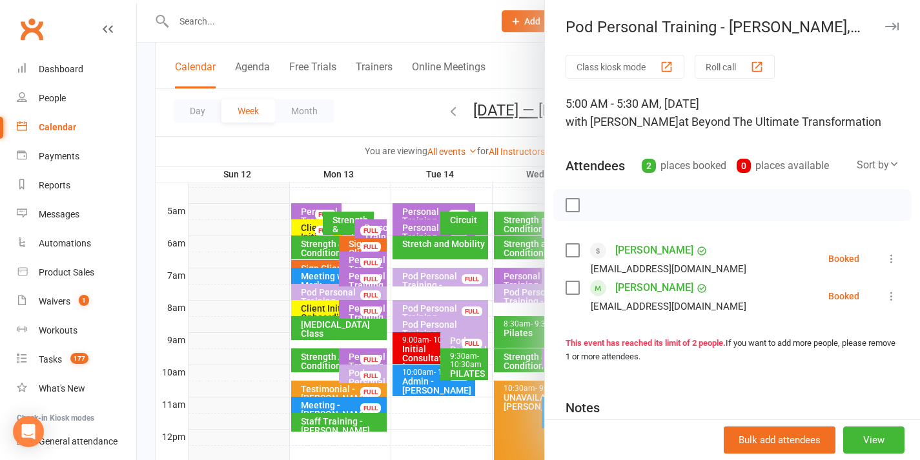
click at [548, 238] on div "Class kiosk mode Roll call 5:00 AM - 5:30 AM, [DATE] with [PERSON_NAME] at Beyo…" at bounding box center [732, 301] width 375 height 492
click at [490, 231] on div at bounding box center [528, 230] width 783 height 460
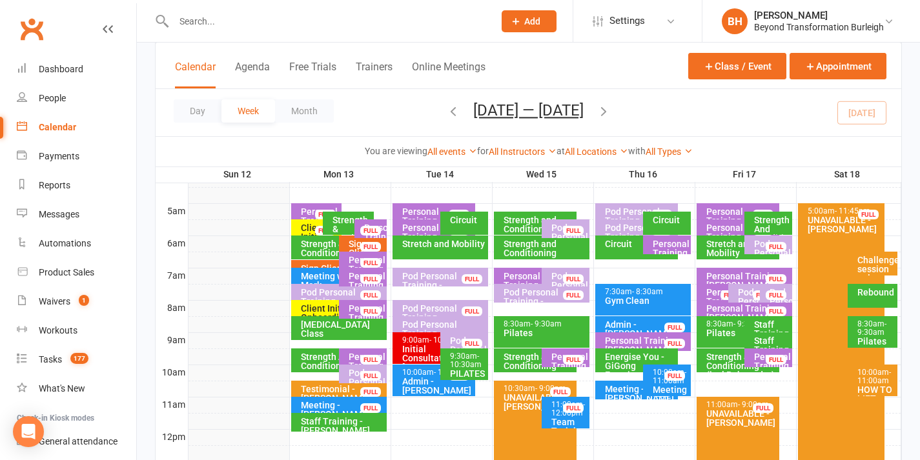
click at [561, 227] on div "Pod Personal Training - [PERSON_NAME], [PERSON_NAME]" at bounding box center [569, 250] width 36 height 54
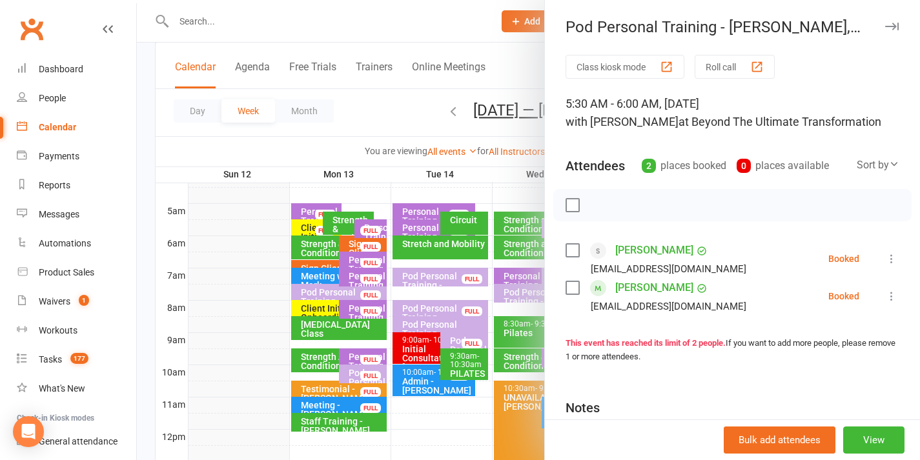
click at [471, 243] on div at bounding box center [528, 230] width 783 height 460
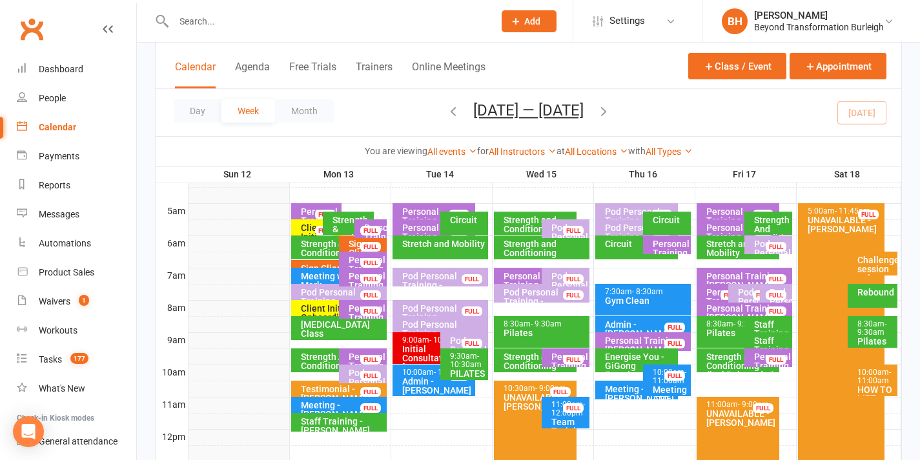
click at [558, 276] on div "Pod Personal Training - [PERSON_NAME], [PERSON_NAME]" at bounding box center [569, 299] width 36 height 54
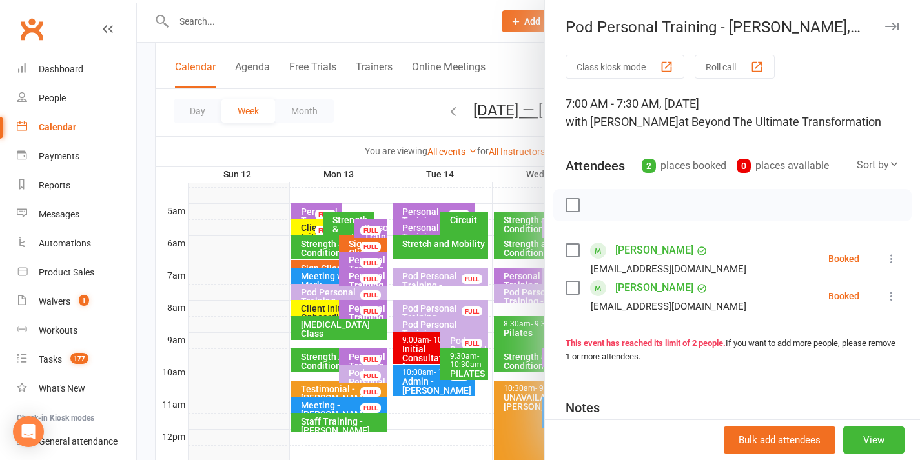
click at [475, 302] on div at bounding box center [528, 230] width 783 height 460
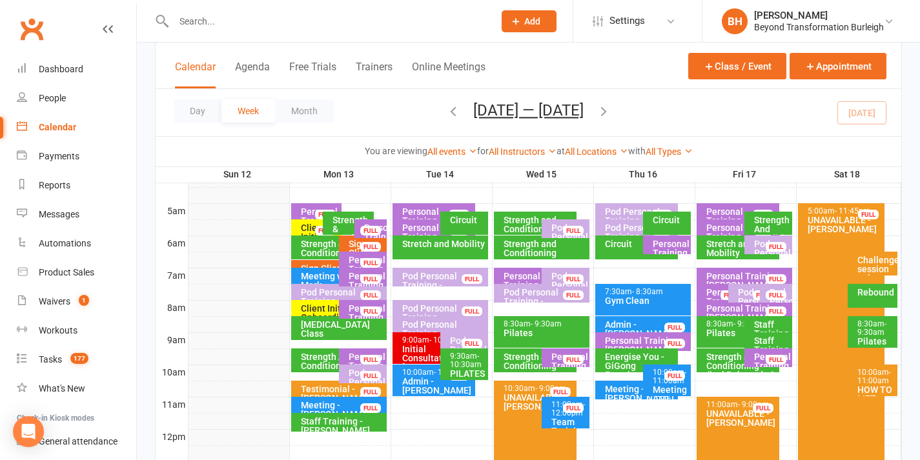
scroll to position [458, 0]
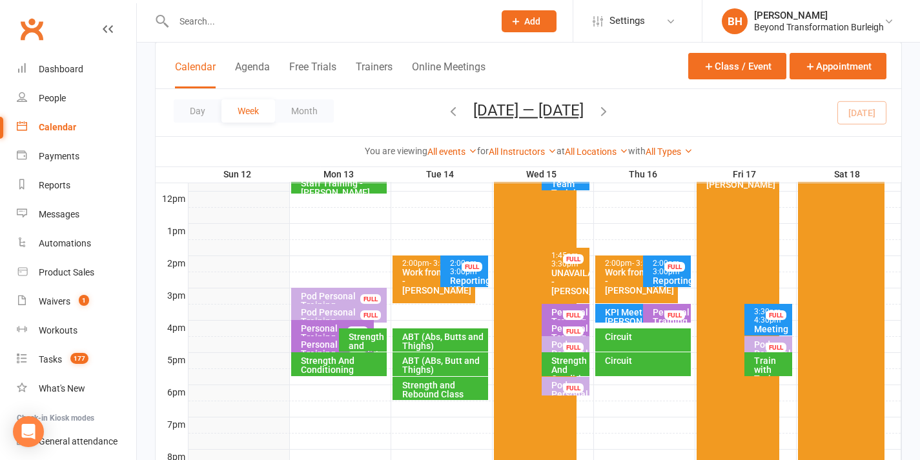
click at [774, 345] on div "FULL" at bounding box center [776, 348] width 21 height 10
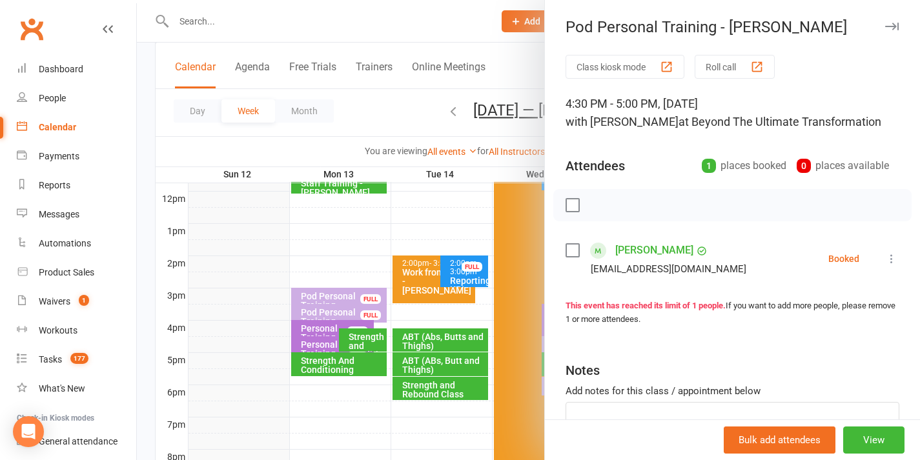
click at [464, 324] on div at bounding box center [528, 230] width 783 height 460
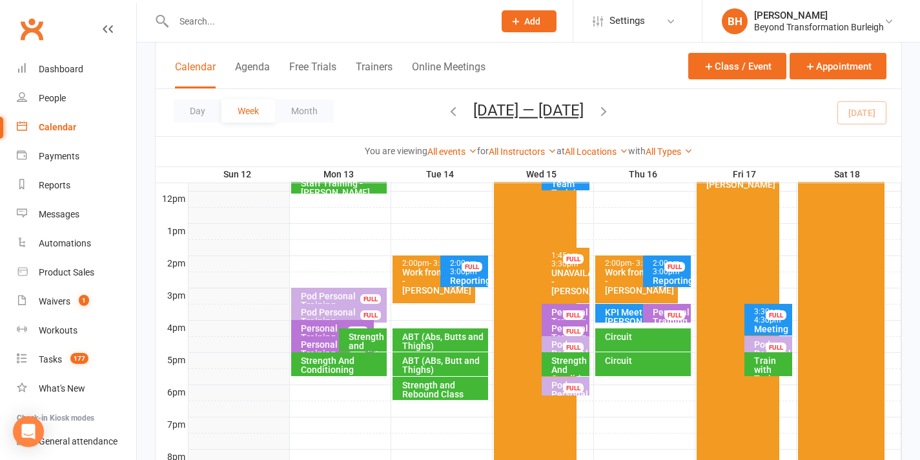
click at [358, 296] on div "Pod Personal Training - [PERSON_NAME]" at bounding box center [342, 305] width 84 height 27
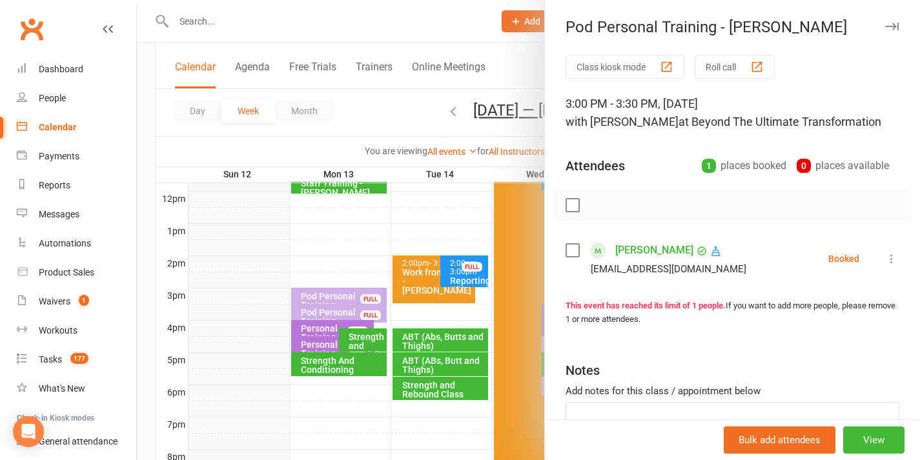
click at [355, 303] on div at bounding box center [528, 230] width 783 height 460
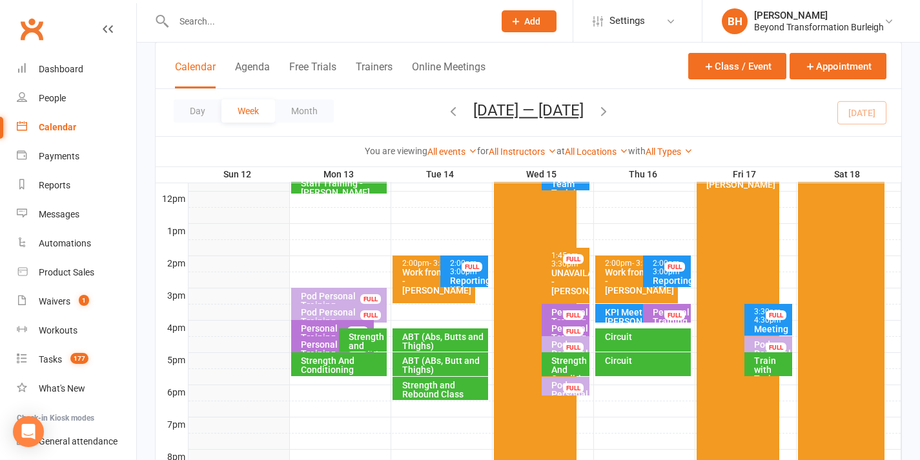
click at [347, 313] on div "Pod Personal Training - [PERSON_NAME], [PERSON_NAME]..." at bounding box center [342, 326] width 84 height 36
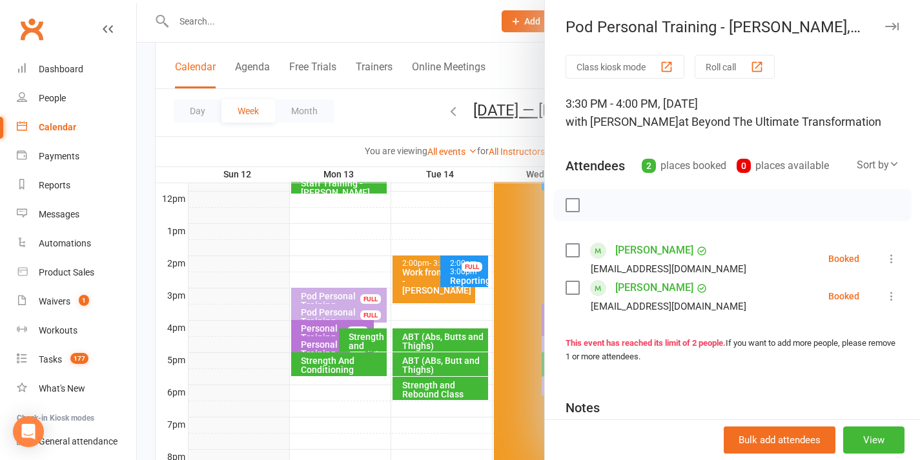
click at [346, 313] on div at bounding box center [528, 230] width 783 height 460
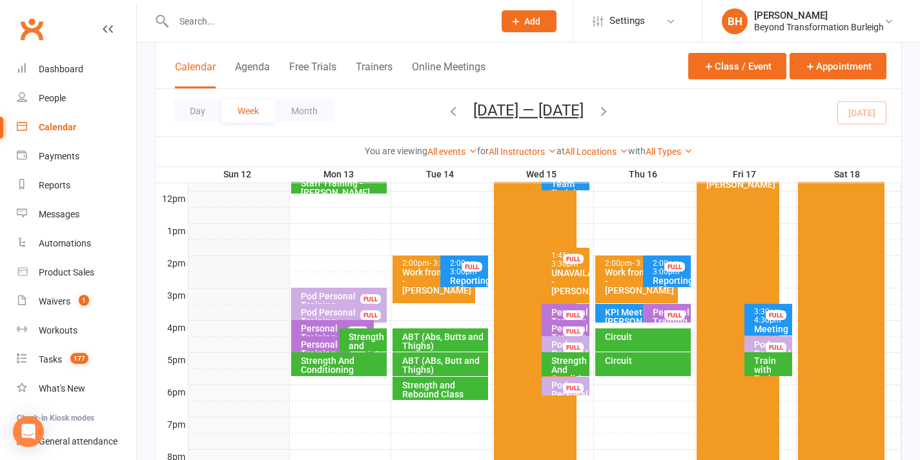
click at [581, 382] on div "Pod Personal Training - [PERSON_NAME]" at bounding box center [569, 403] width 36 height 45
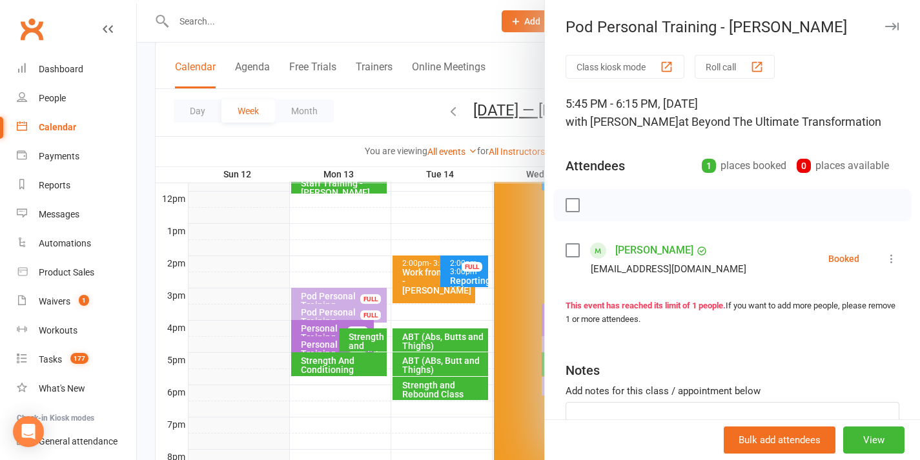
click at [495, 282] on div at bounding box center [528, 230] width 783 height 460
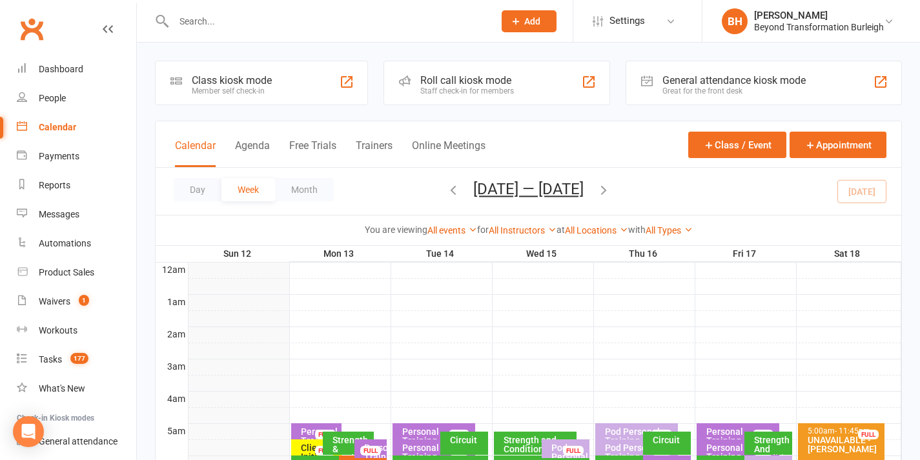
scroll to position [271, 0]
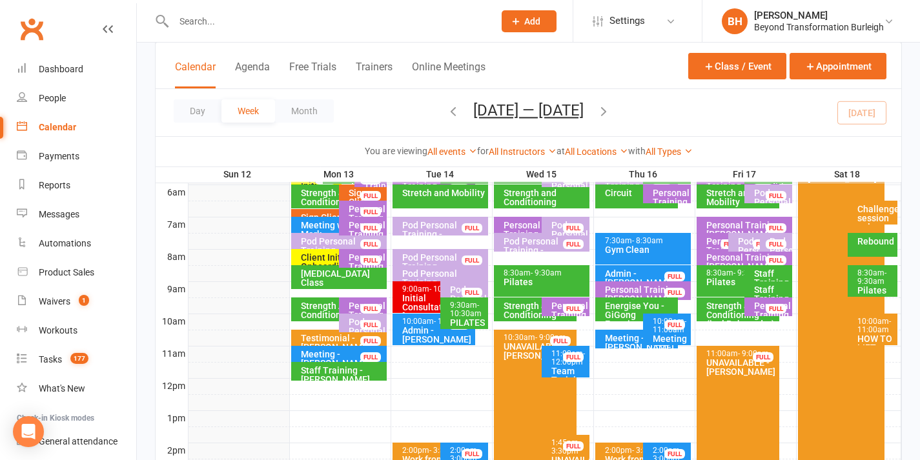
click at [772, 234] on div "Pod Personal Training - [GEOGRAPHIC_DATA][PERSON_NAME], [PERSON_NAME]... FULL" at bounding box center [776, 242] width 32 height 19
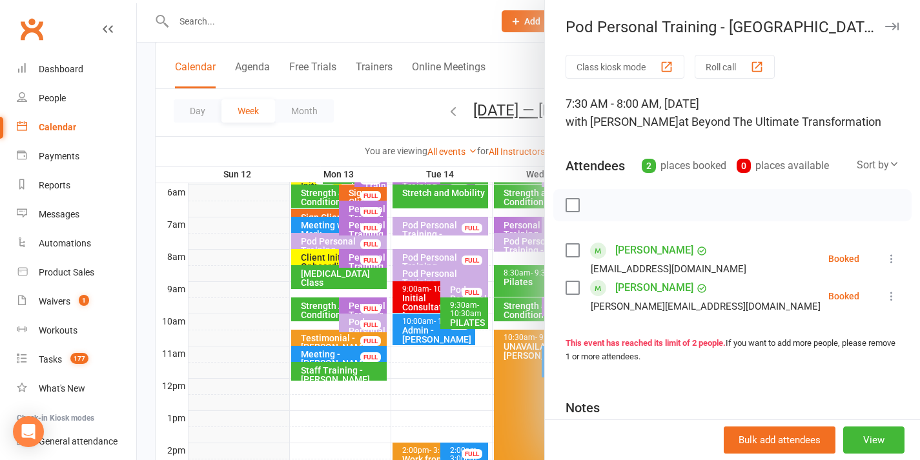
drag, startPoint x: 446, startPoint y: 227, endPoint x: 708, endPoint y: 234, distance: 261.6
click at [446, 227] on div at bounding box center [528, 230] width 783 height 460
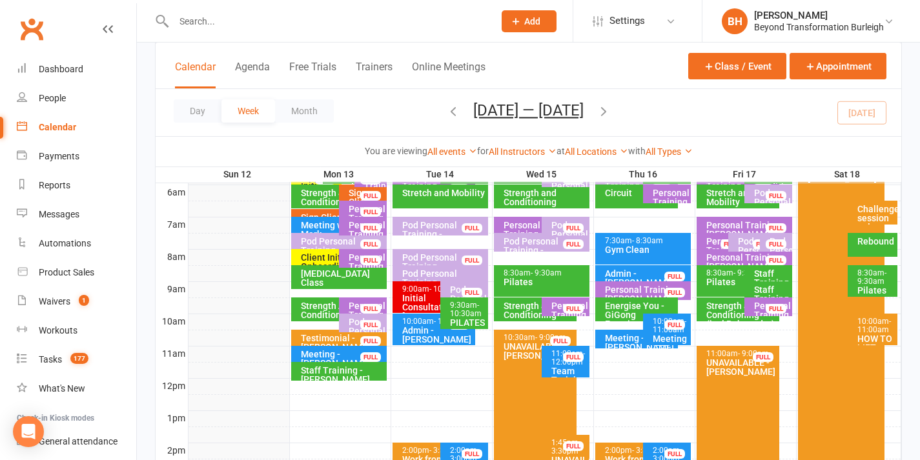
click at [769, 197] on div "FULL" at bounding box center [776, 196] width 21 height 10
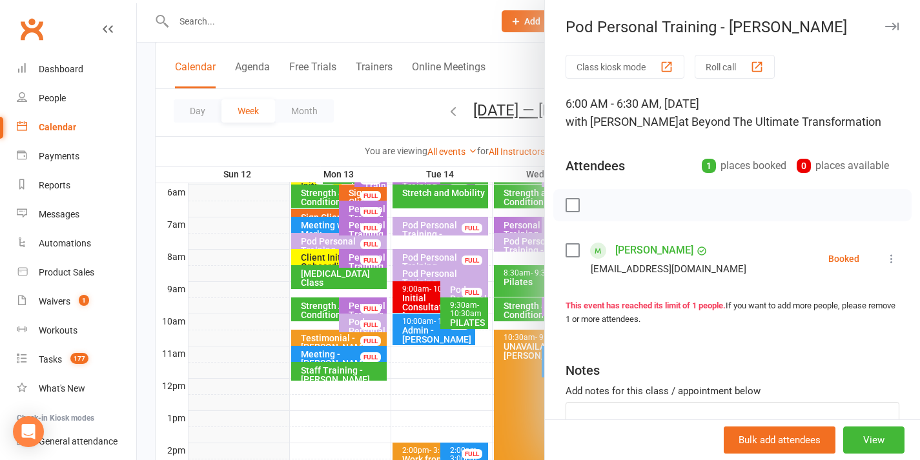
click at [402, 211] on div at bounding box center [528, 230] width 783 height 460
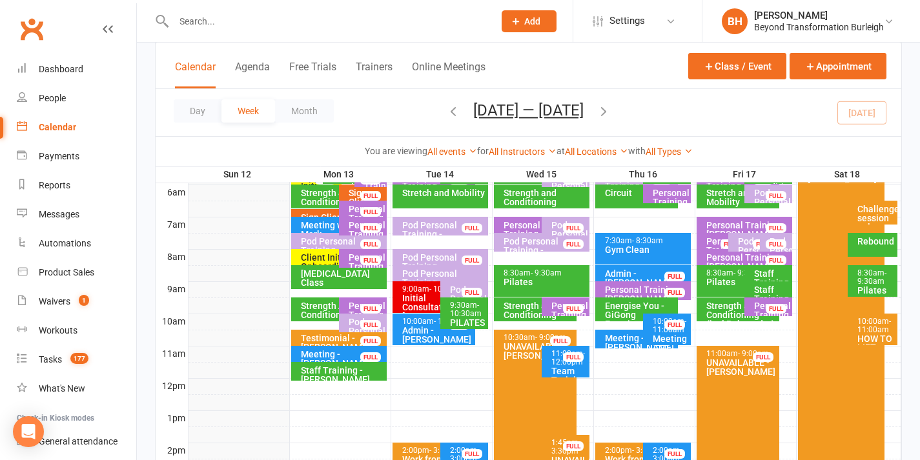
scroll to position [196, 0]
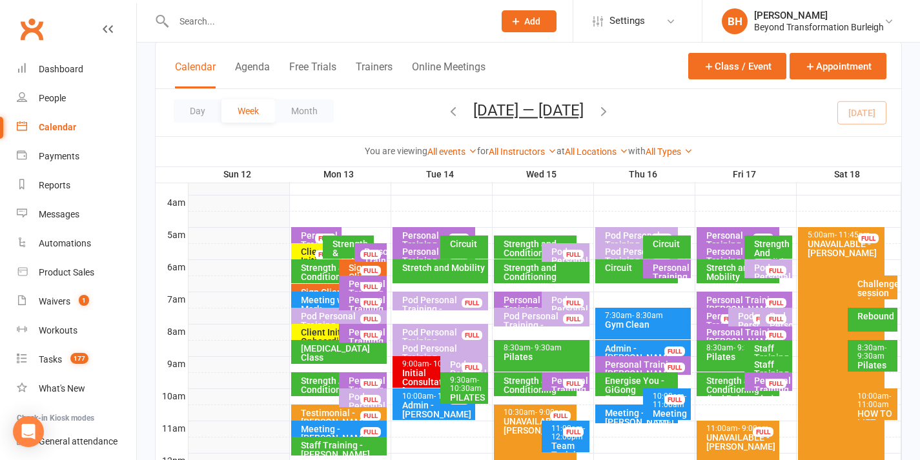
click at [572, 255] on div "FULL" at bounding box center [573, 255] width 21 height 10
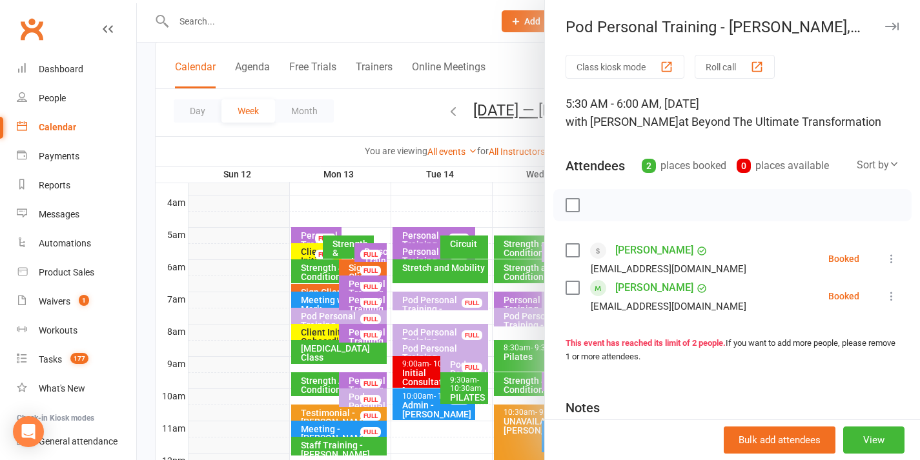
click at [515, 245] on div at bounding box center [528, 230] width 783 height 460
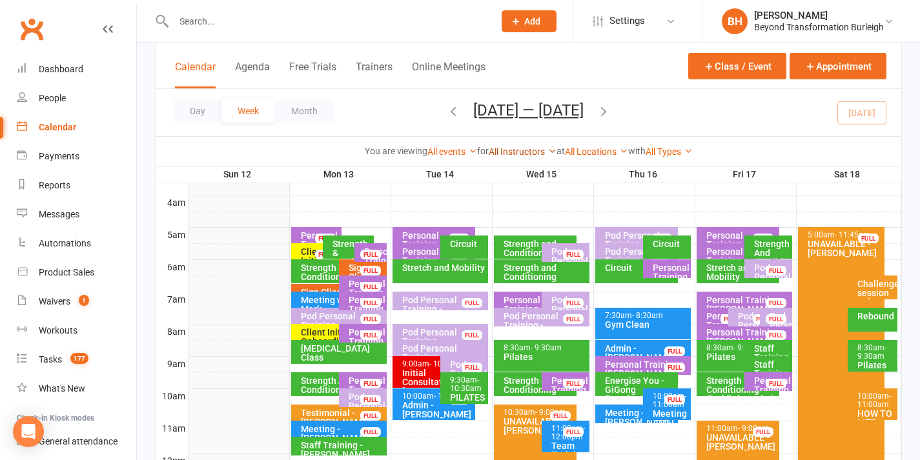
click at [533, 155] on link "All Instructors" at bounding box center [523, 152] width 68 height 10
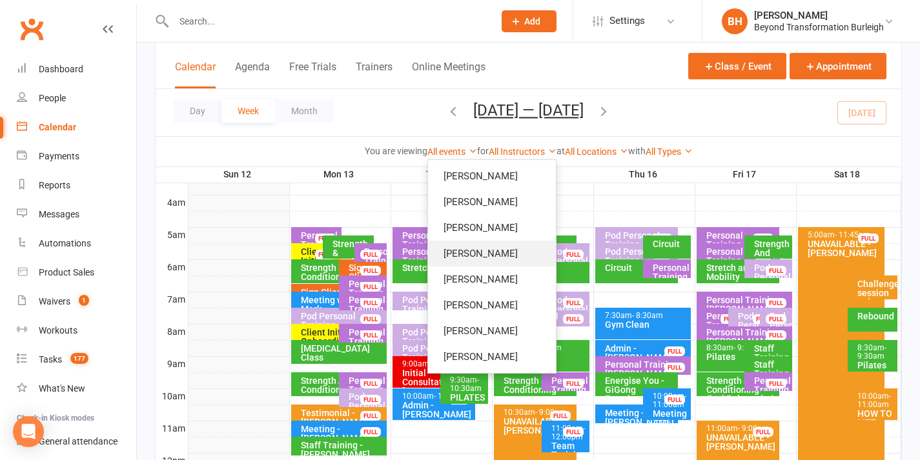
click at [493, 249] on link "[PERSON_NAME]" at bounding box center [492, 254] width 128 height 26
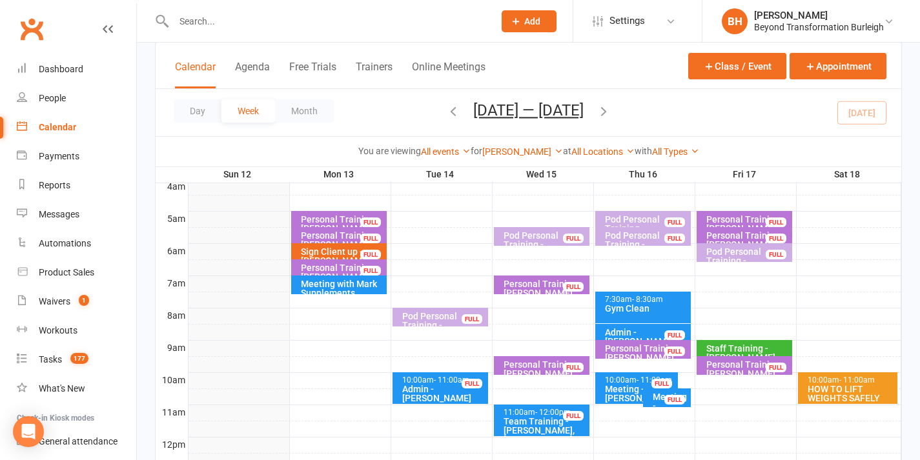
scroll to position [320, 0]
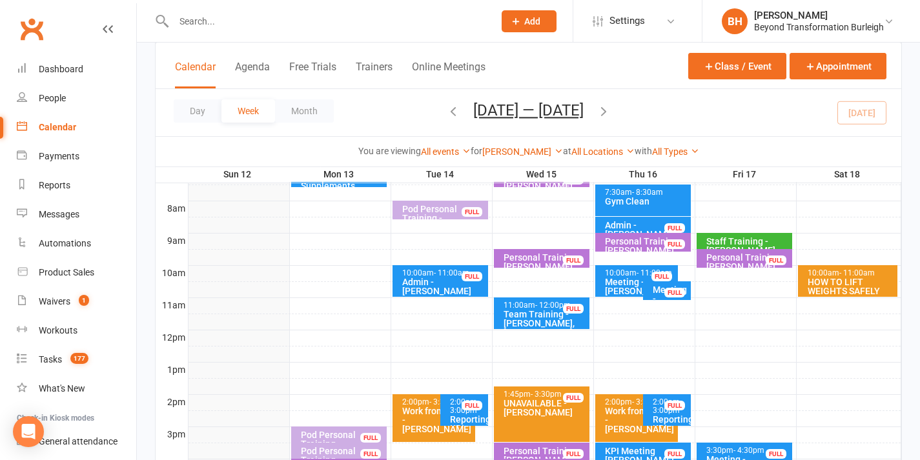
click at [661, 291] on div "Meeting - [PERSON_NAME]" at bounding box center [670, 298] width 36 height 27
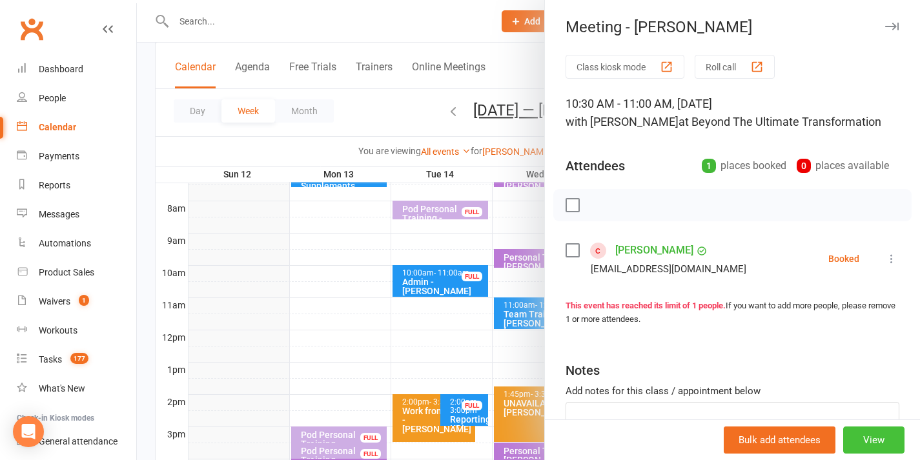
click at [850, 440] on button "View" at bounding box center [873, 440] width 61 height 27
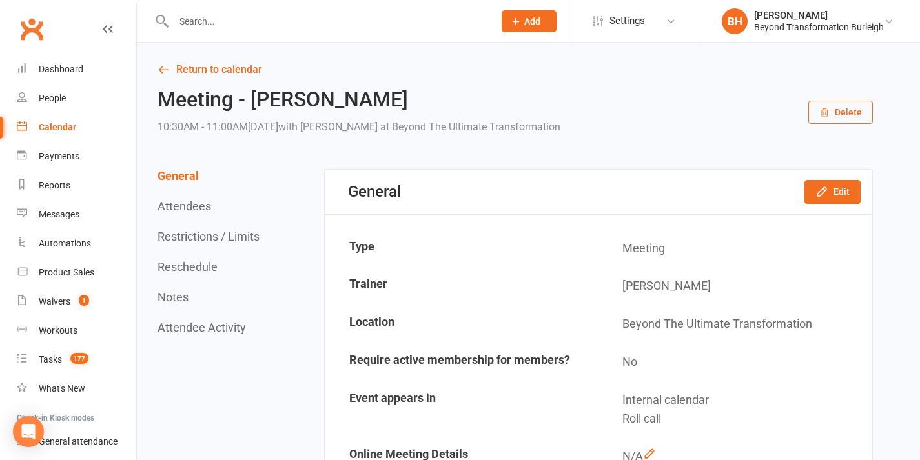
click at [846, 107] on button "Delete" at bounding box center [840, 112] width 65 height 23
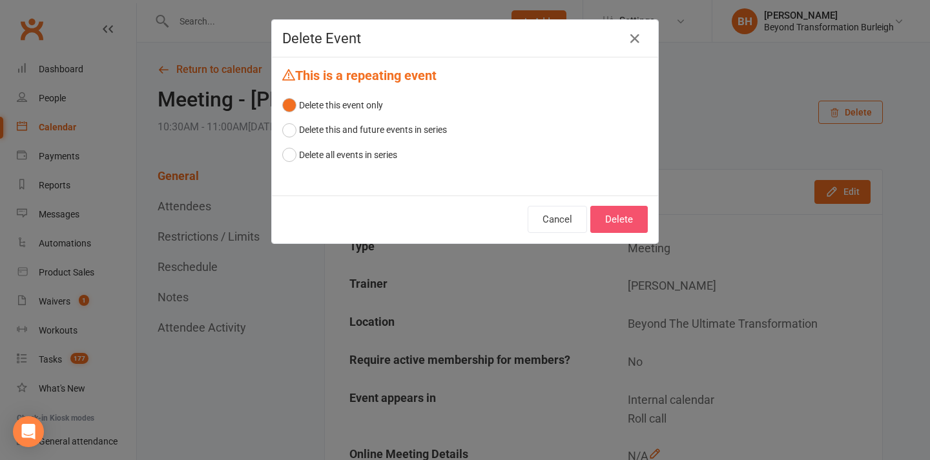
click at [614, 225] on button "Delete" at bounding box center [618, 219] width 57 height 27
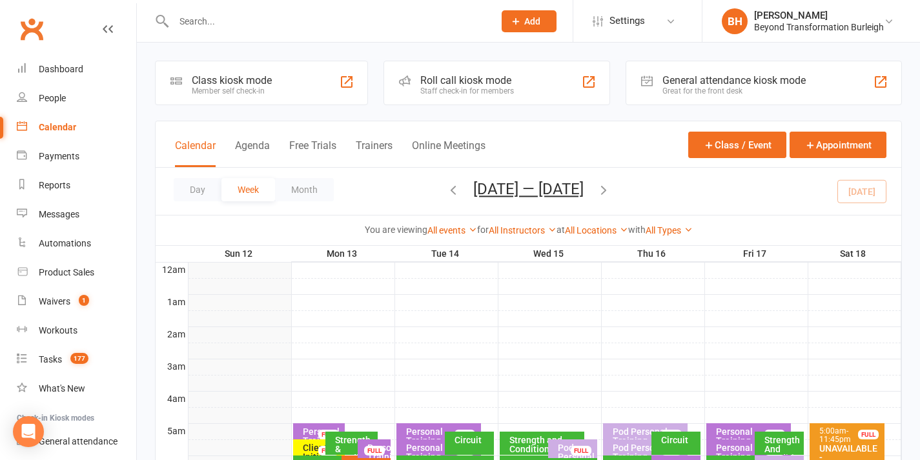
scroll to position [207, 0]
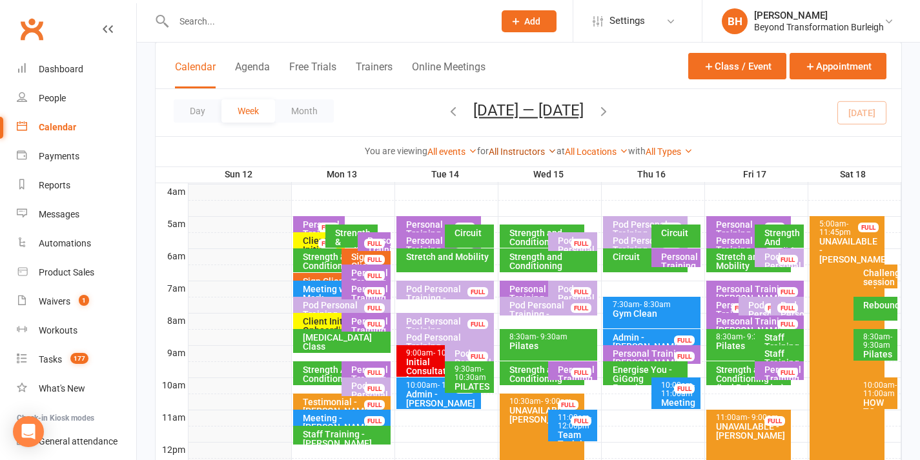
click at [499, 148] on link "All Instructors" at bounding box center [523, 152] width 68 height 10
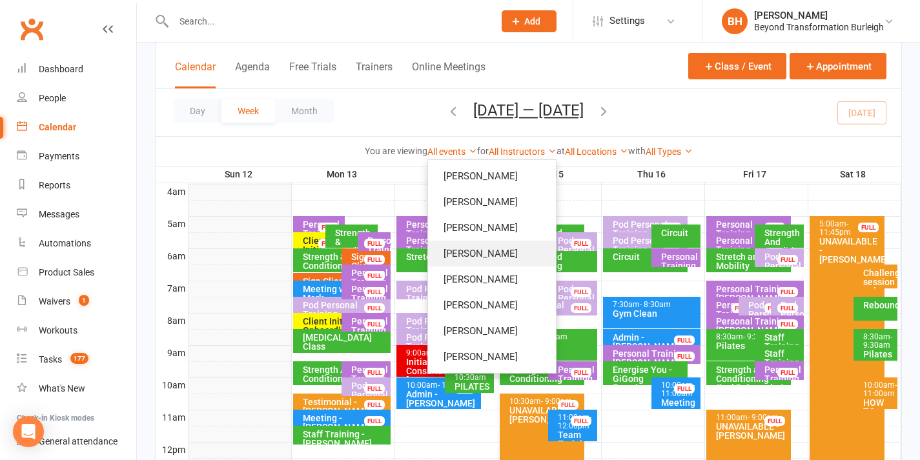
click at [493, 260] on link "[PERSON_NAME]" at bounding box center [492, 254] width 128 height 26
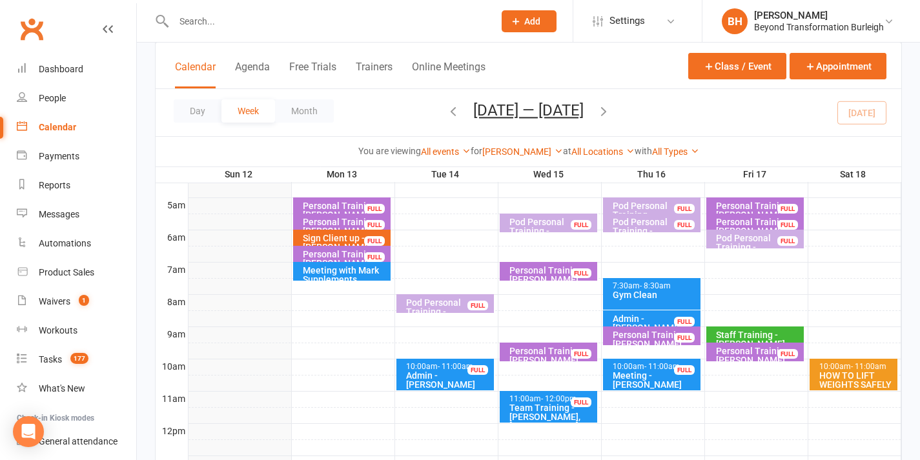
scroll to position [277, 0]
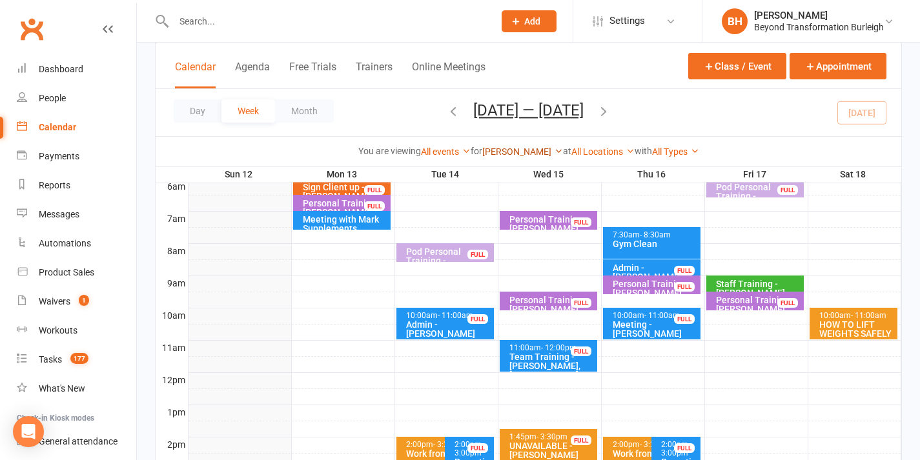
click at [503, 147] on link "[PERSON_NAME]" at bounding box center [522, 152] width 81 height 10
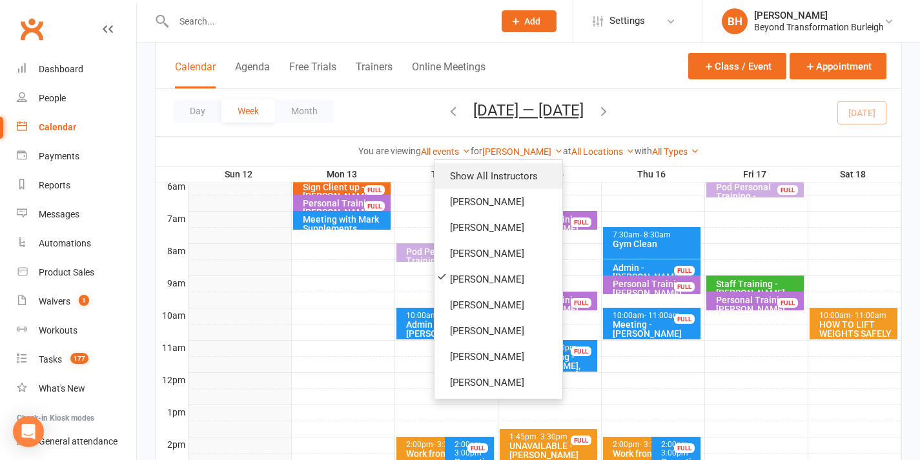
click at [488, 181] on link "Show All Instructors" at bounding box center [499, 176] width 128 height 26
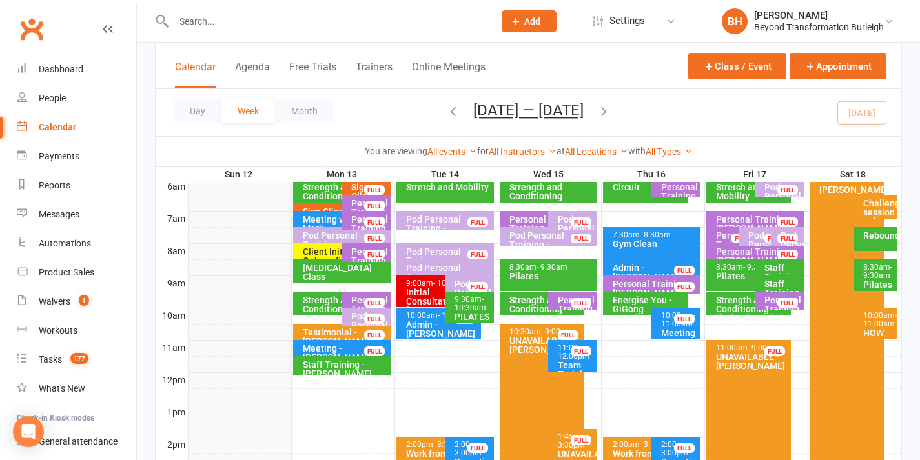
click at [336, 349] on div "Meeting - [PERSON_NAME]" at bounding box center [345, 353] width 86 height 18
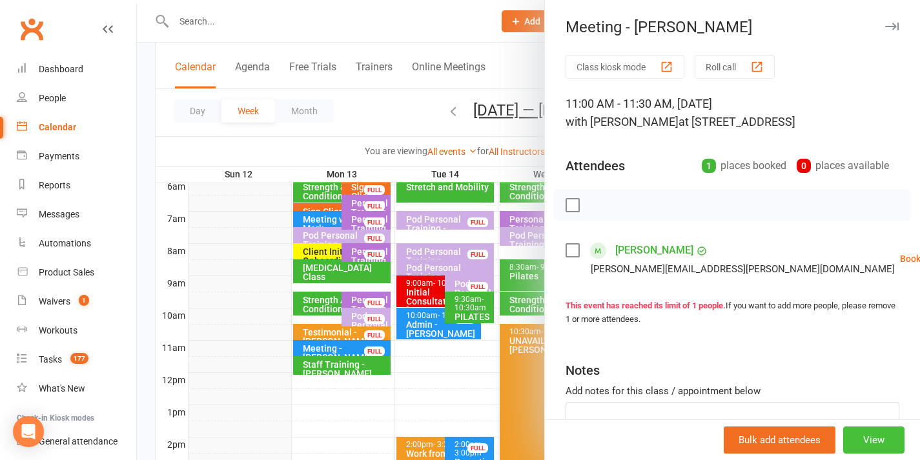
click at [851, 438] on button "View" at bounding box center [873, 440] width 61 height 27
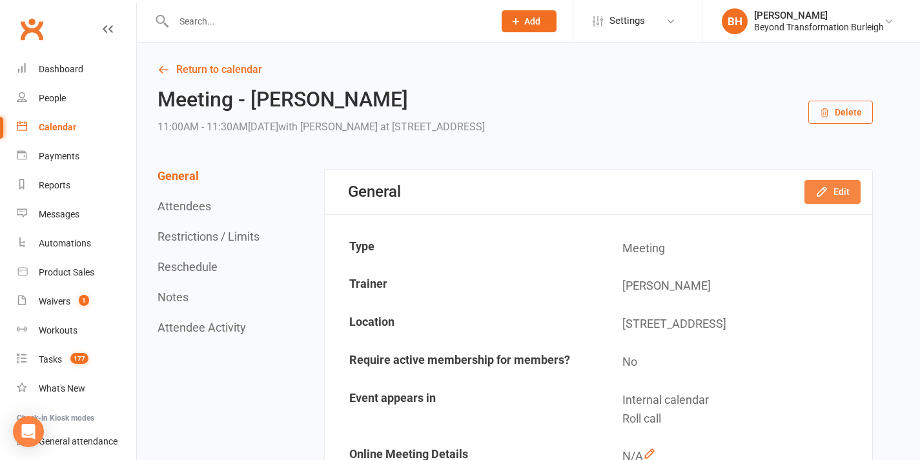
click at [839, 191] on button "Edit" at bounding box center [833, 191] width 56 height 23
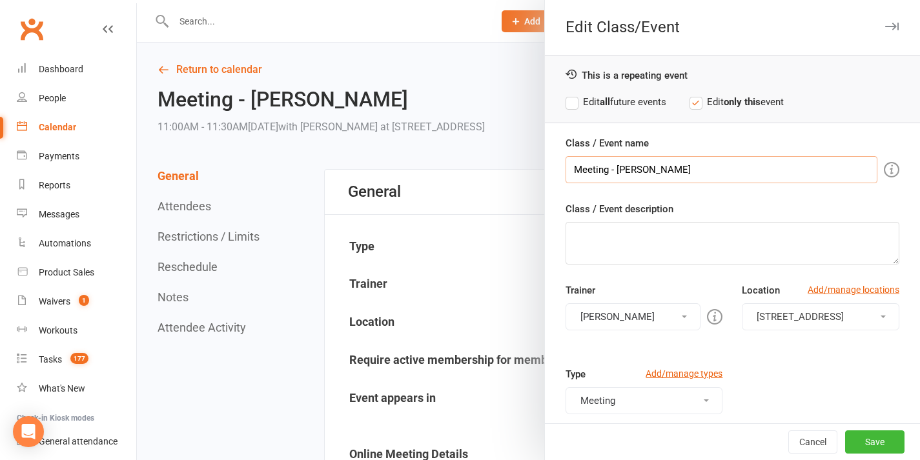
click at [566, 171] on input "Meeting - [PERSON_NAME]" at bounding box center [722, 169] width 312 height 27
type input "Team Meeting - [PERSON_NAME]"
click at [638, 103] on label "Edit all future events" at bounding box center [616, 101] width 101 height 15
click at [648, 307] on button "[PERSON_NAME]" at bounding box center [634, 316] width 136 height 27
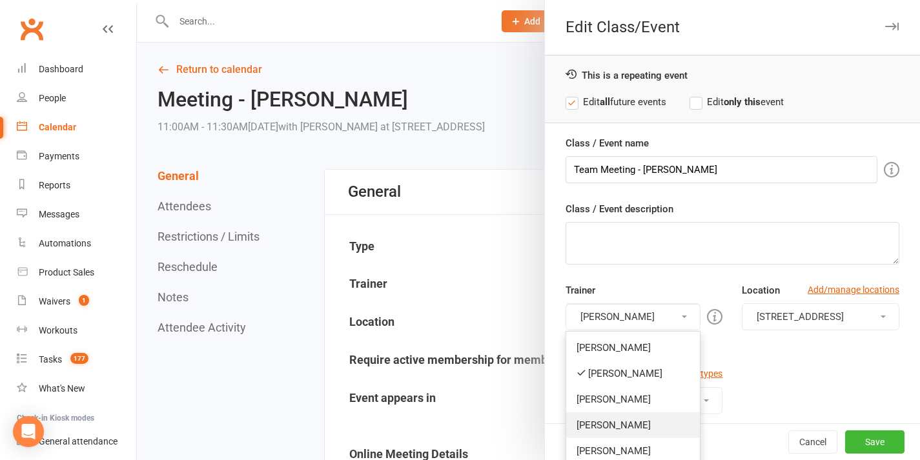
click at [626, 429] on link "[PERSON_NAME]" at bounding box center [633, 426] width 134 height 26
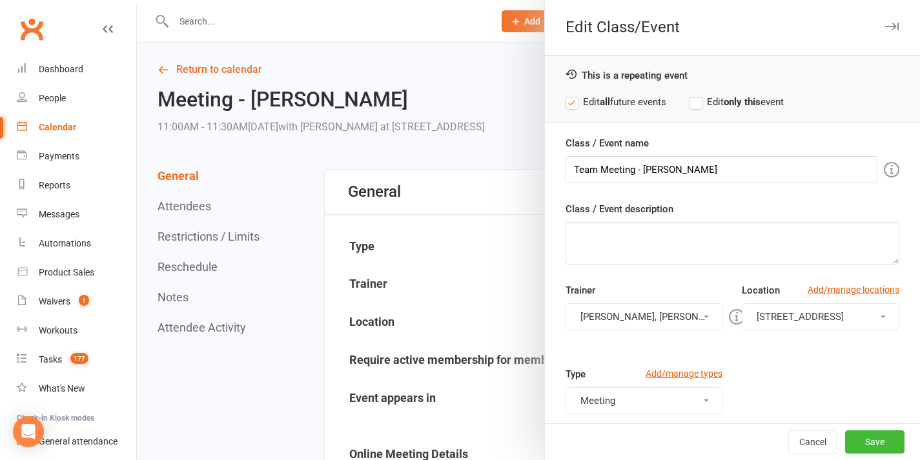
click at [648, 316] on button "[PERSON_NAME], [PERSON_NAME]" at bounding box center [645, 316] width 158 height 27
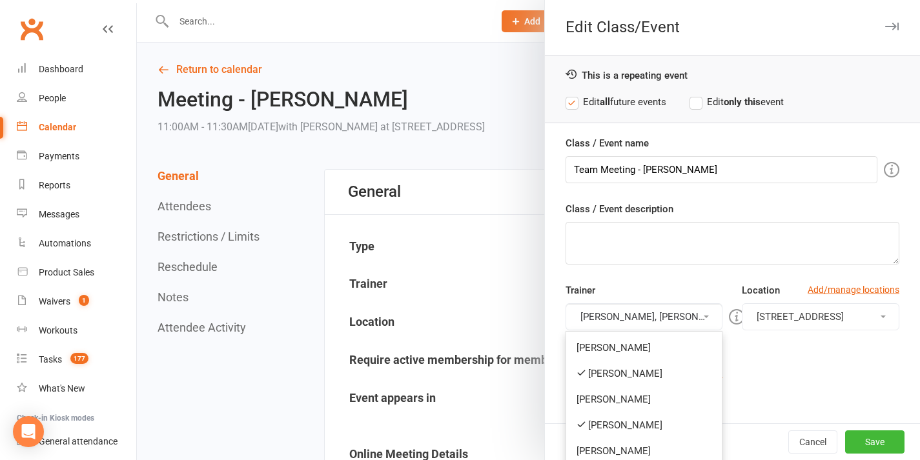
scroll to position [101, 0]
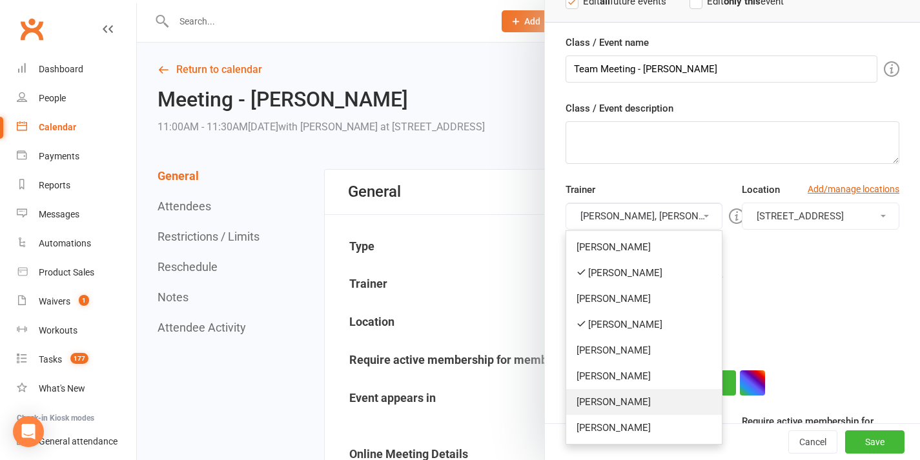
click at [615, 400] on link "[PERSON_NAME]" at bounding box center [644, 402] width 156 height 26
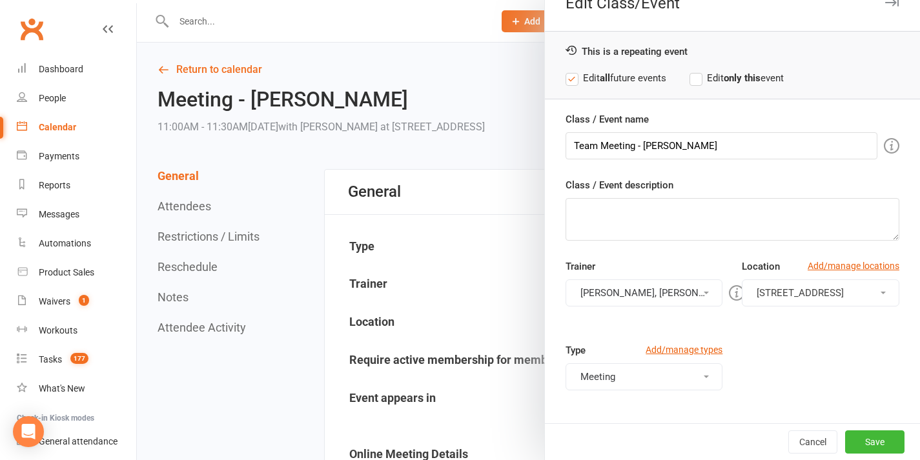
scroll to position [157, 0]
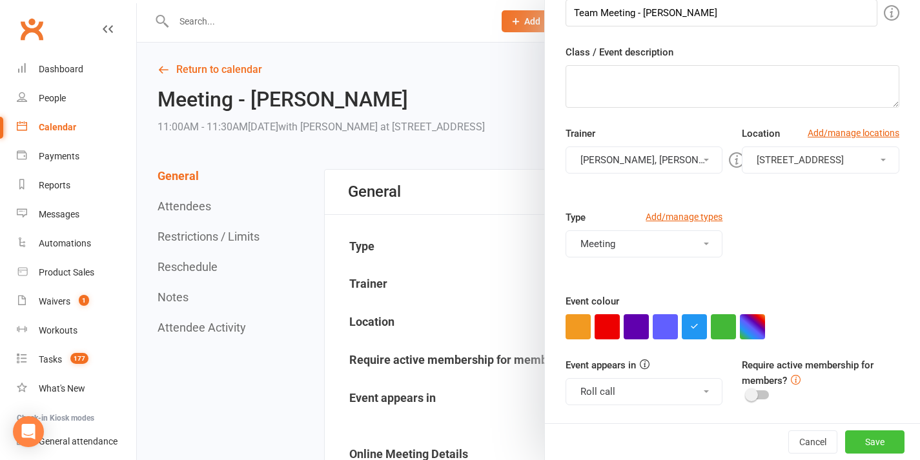
click at [850, 442] on button "Save" at bounding box center [874, 442] width 59 height 23
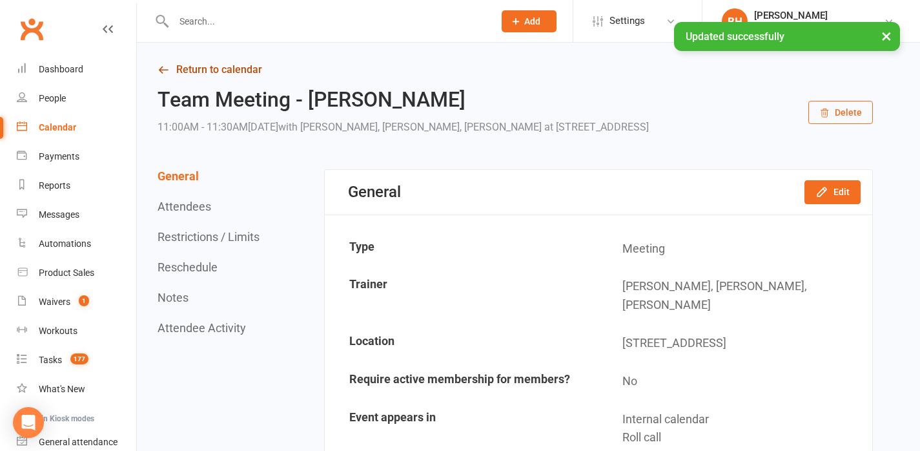
click at [204, 70] on link "Return to calendar" at bounding box center [515, 70] width 715 height 18
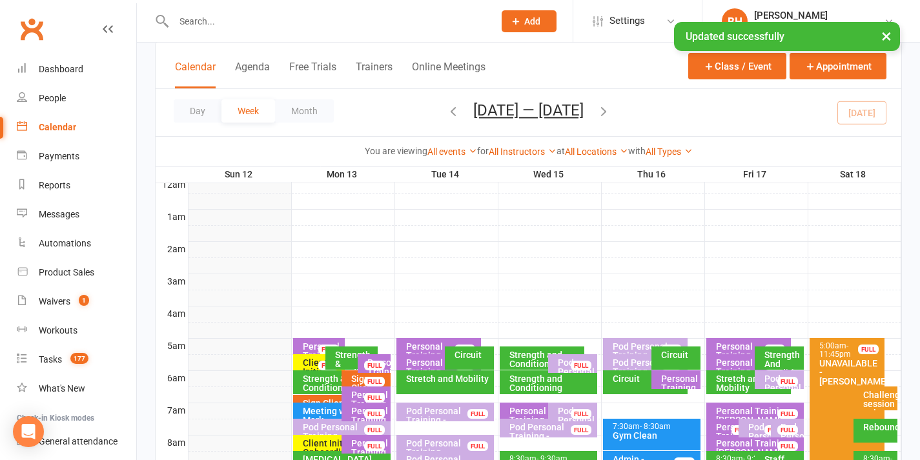
scroll to position [188, 0]
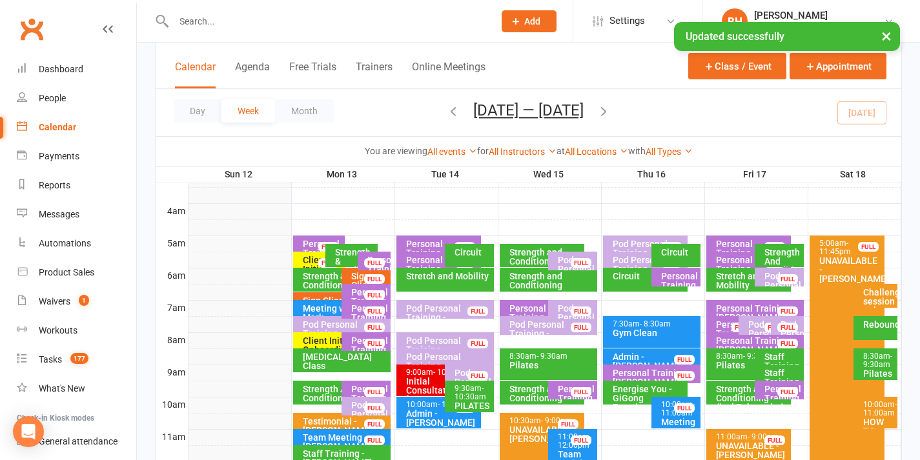
click at [335, 424] on div "Testimonial - [PERSON_NAME]" at bounding box center [345, 426] width 86 height 18
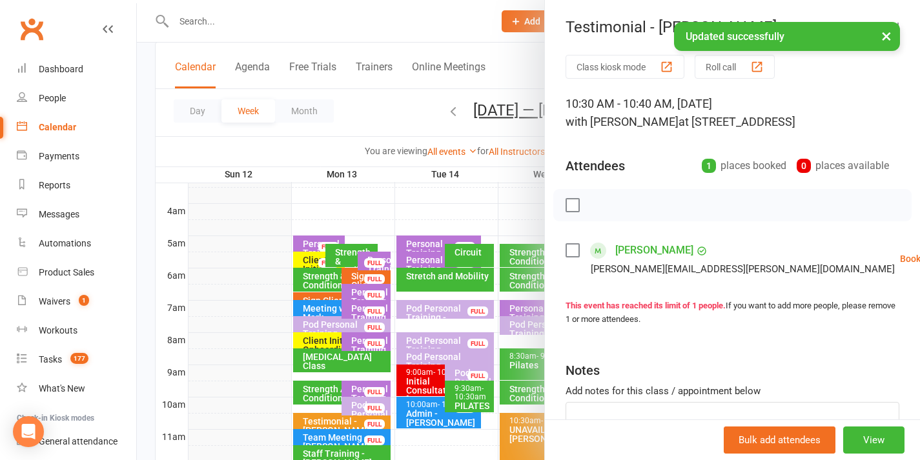
click at [329, 417] on div at bounding box center [528, 230] width 783 height 460
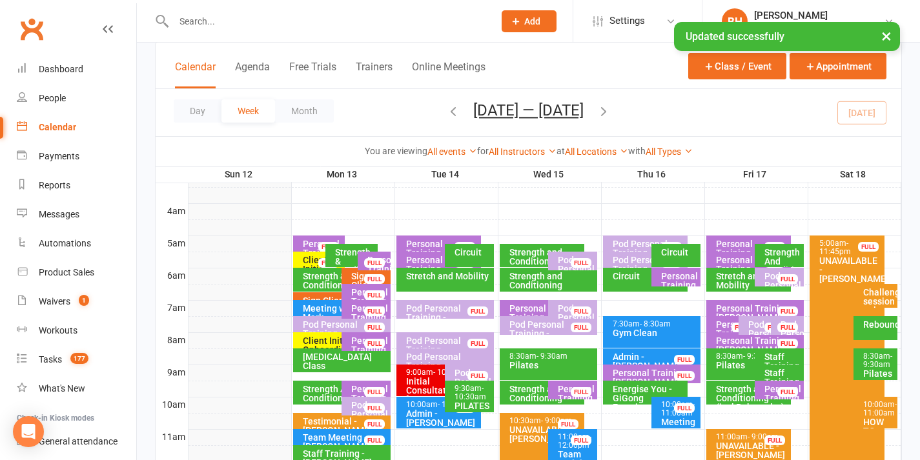
click at [362, 404] on div "Pod Personal Training - [PERSON_NAME], [PERSON_NAME]..." at bounding box center [369, 428] width 37 height 54
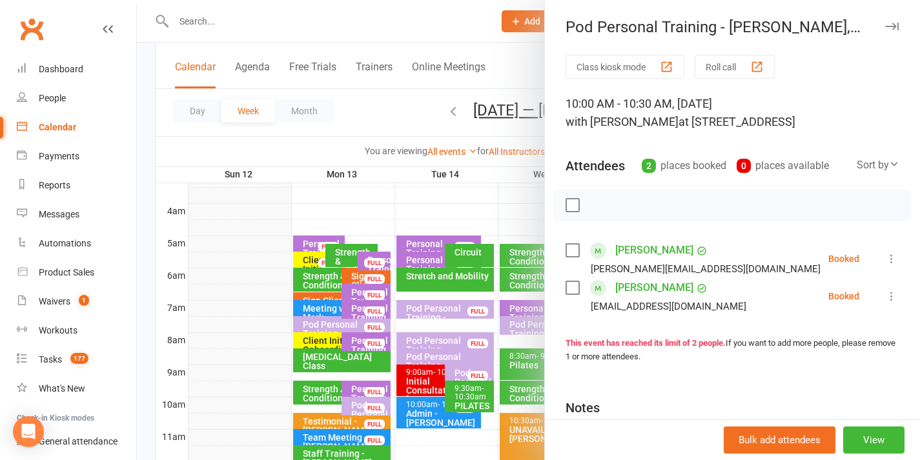
click at [362, 404] on div at bounding box center [528, 230] width 783 height 460
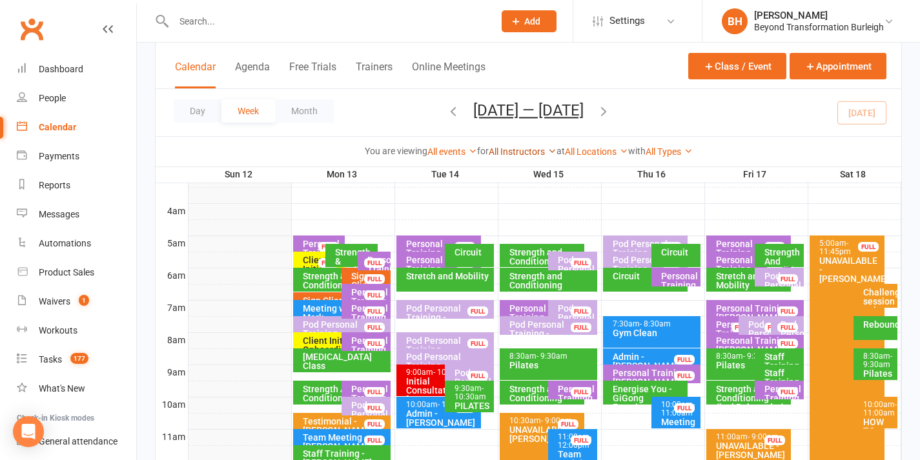
click at [544, 150] on link "All Instructors" at bounding box center [523, 152] width 68 height 10
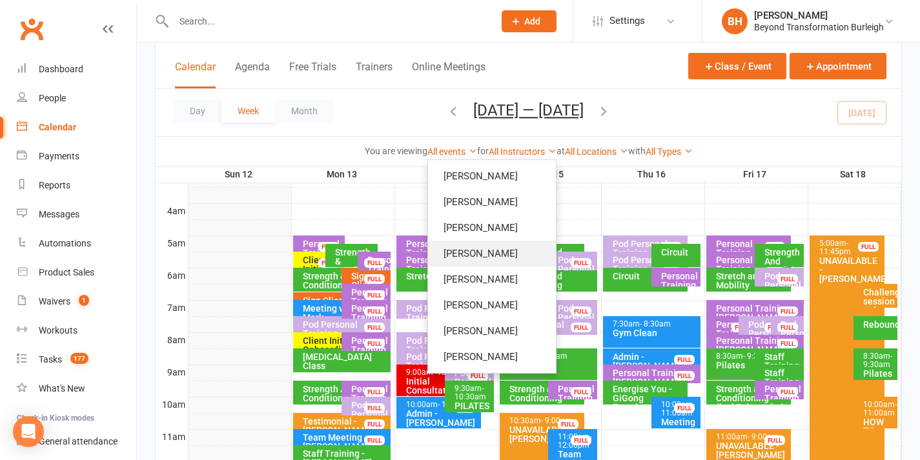
click at [495, 253] on link "[PERSON_NAME]" at bounding box center [492, 254] width 128 height 26
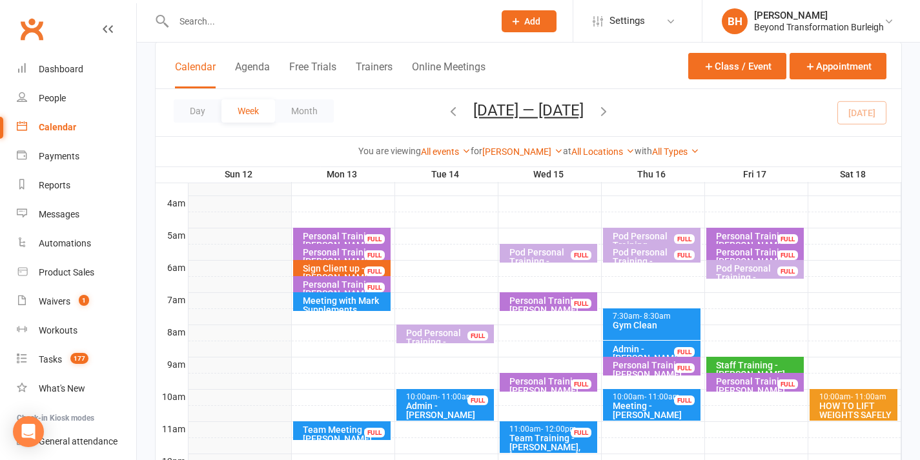
scroll to position [254, 0]
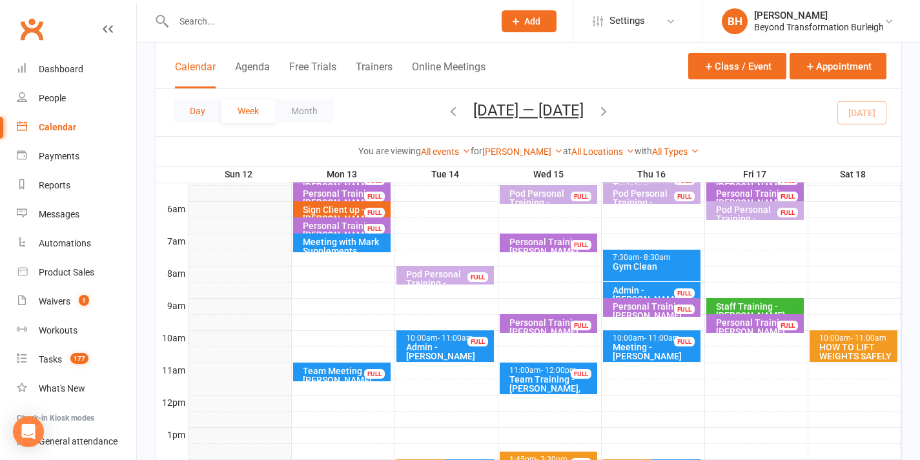
click at [196, 113] on button "Day" at bounding box center [198, 110] width 48 height 23
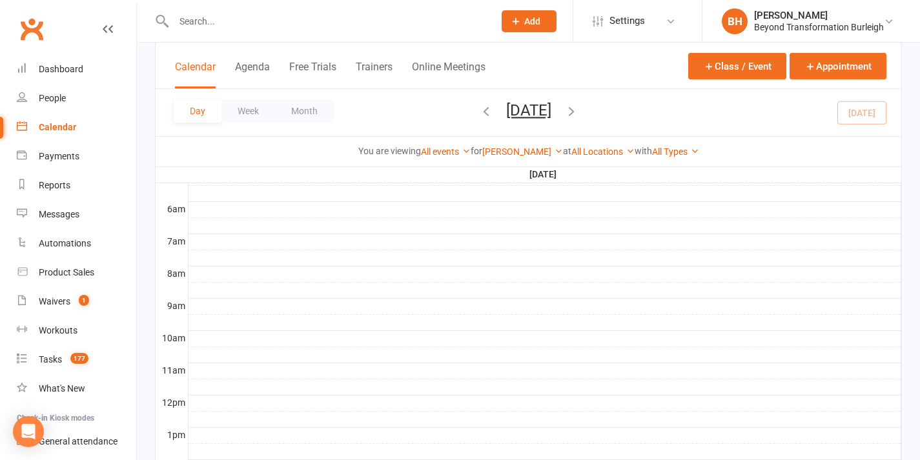
click at [579, 111] on icon "button" at bounding box center [571, 111] width 14 height 14
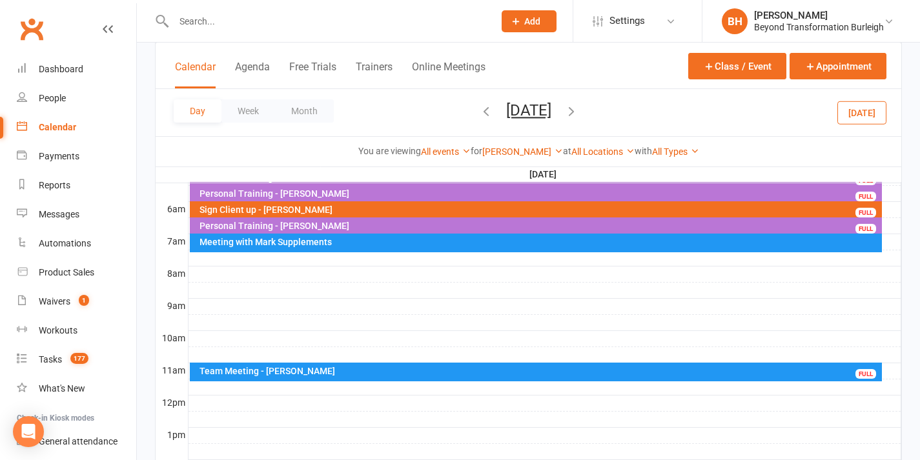
click at [579, 107] on icon "button" at bounding box center [571, 111] width 14 height 14
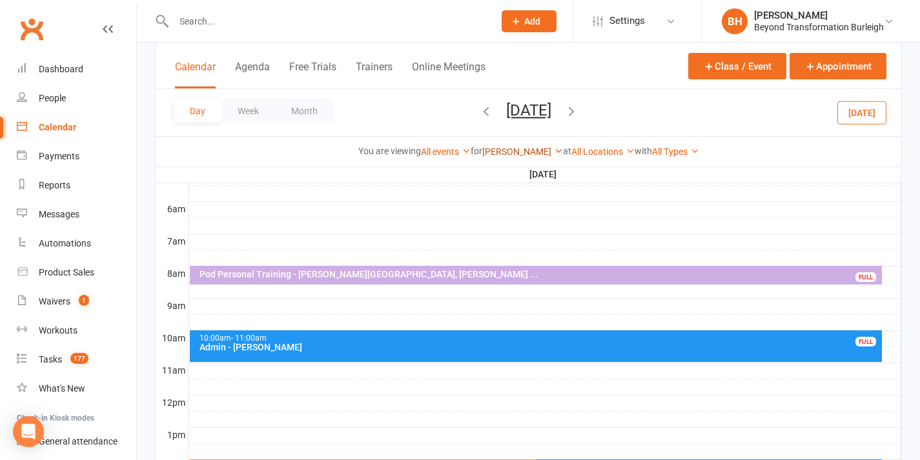
click at [508, 152] on link "[PERSON_NAME]" at bounding box center [522, 152] width 81 height 10
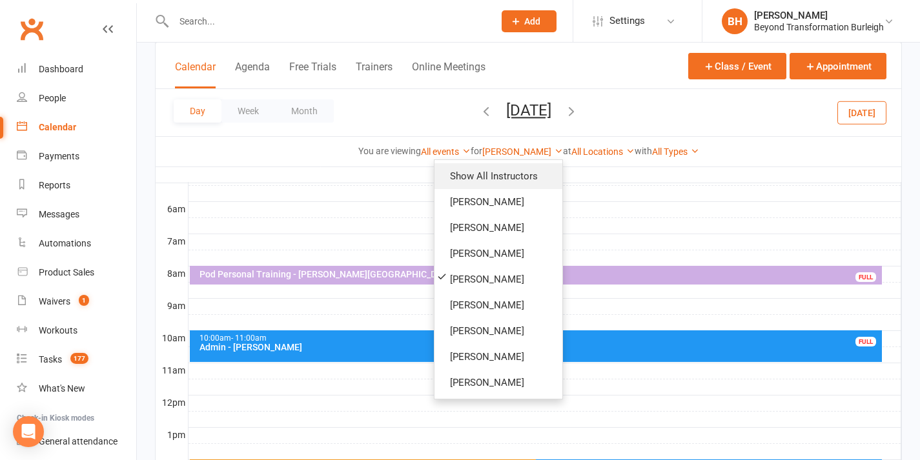
click at [495, 178] on link "Show All Instructors" at bounding box center [499, 176] width 128 height 26
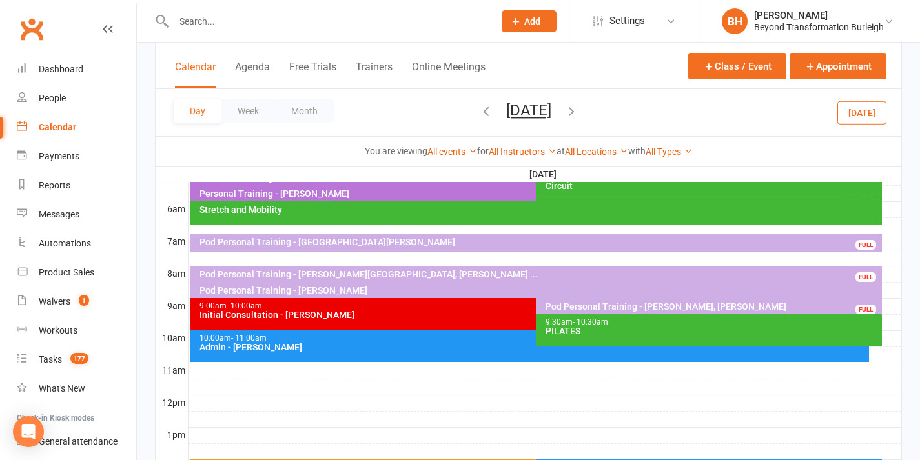
click at [291, 314] on div "Initial Consultation - [PERSON_NAME]" at bounding box center [533, 315] width 668 height 9
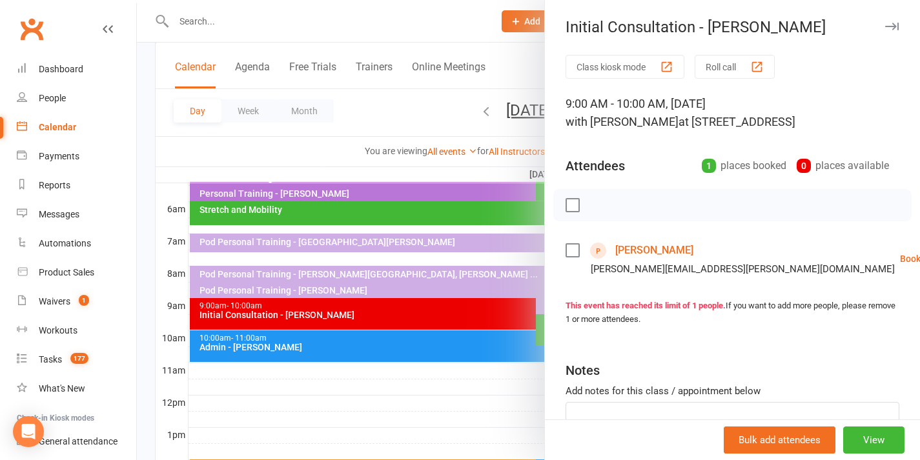
click at [295, 316] on div at bounding box center [528, 230] width 783 height 460
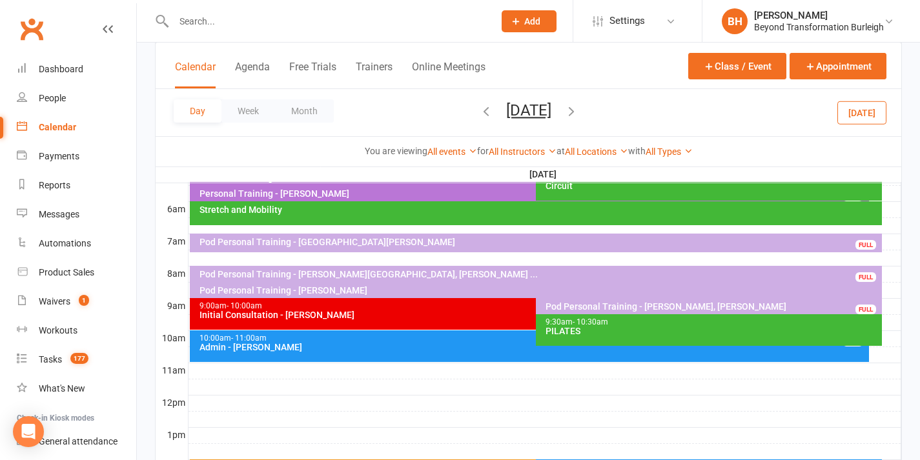
click at [443, 270] on div "Pod Personal Training - [PERSON_NAME][GEOGRAPHIC_DATA], [PERSON_NAME] ..." at bounding box center [539, 274] width 681 height 9
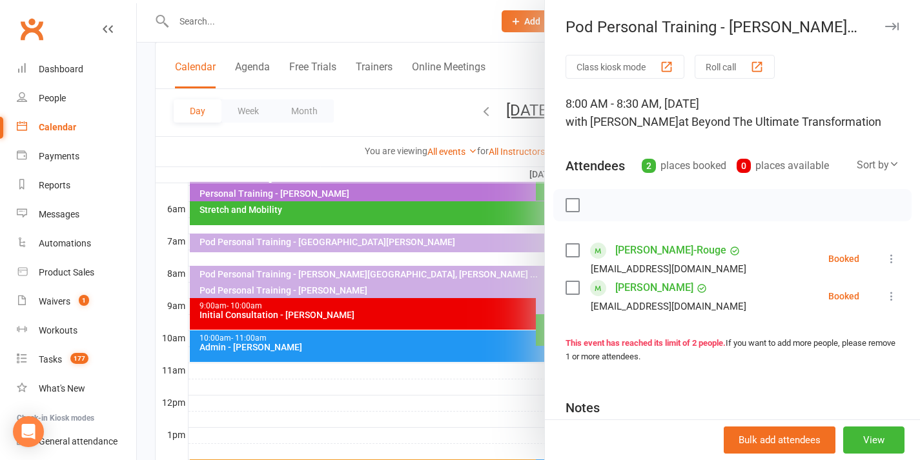
click at [443, 270] on div at bounding box center [528, 230] width 783 height 460
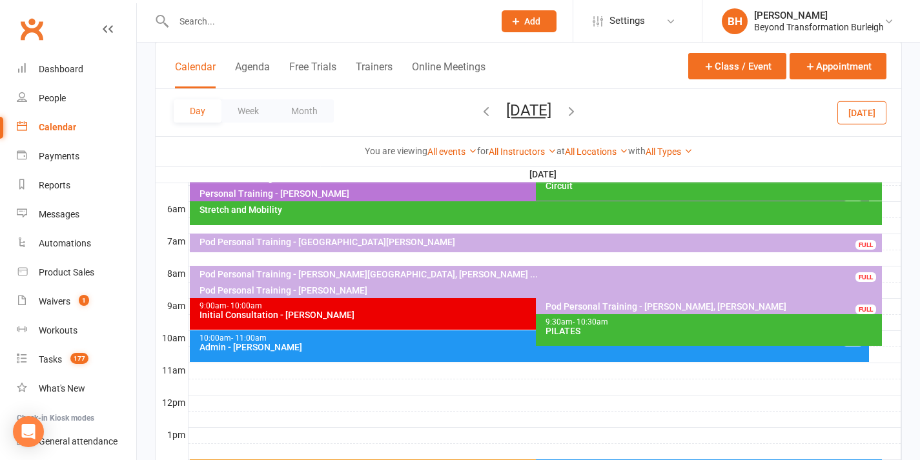
click at [547, 112] on button "[DATE]" at bounding box center [528, 110] width 45 height 18
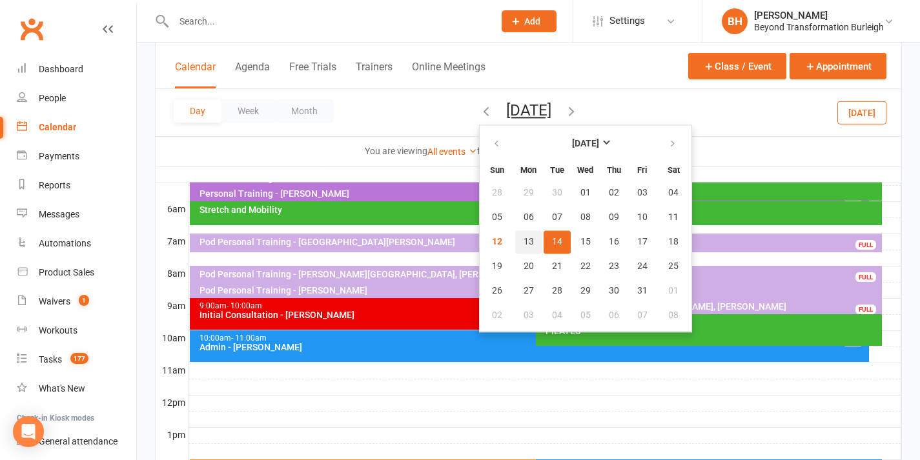
click at [524, 240] on span "13" at bounding box center [529, 242] width 10 height 10
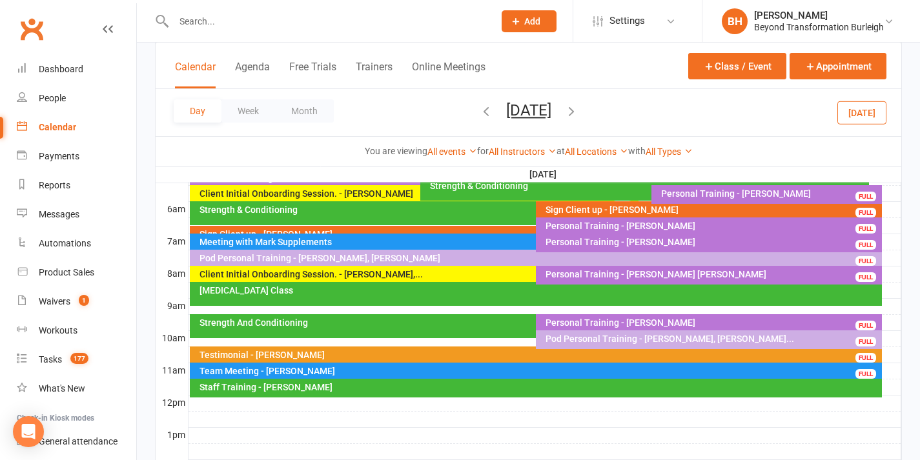
scroll to position [232, 0]
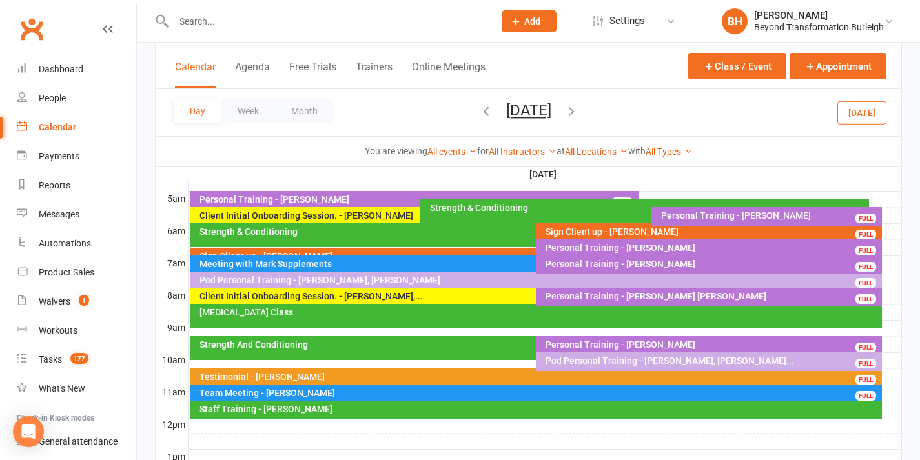
click at [703, 214] on div "Personal Training - [PERSON_NAME]" at bounding box center [771, 215] width 220 height 9
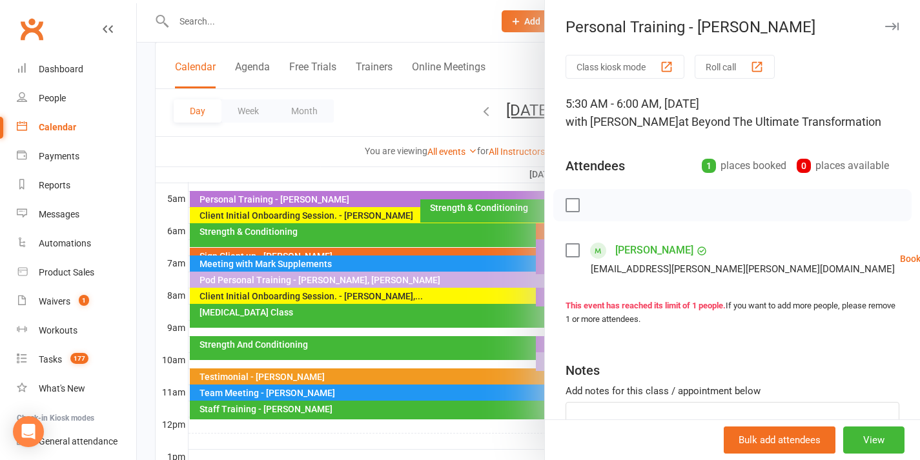
click at [505, 211] on div at bounding box center [528, 230] width 783 height 460
